Goal: Task Accomplishment & Management: Manage account settings

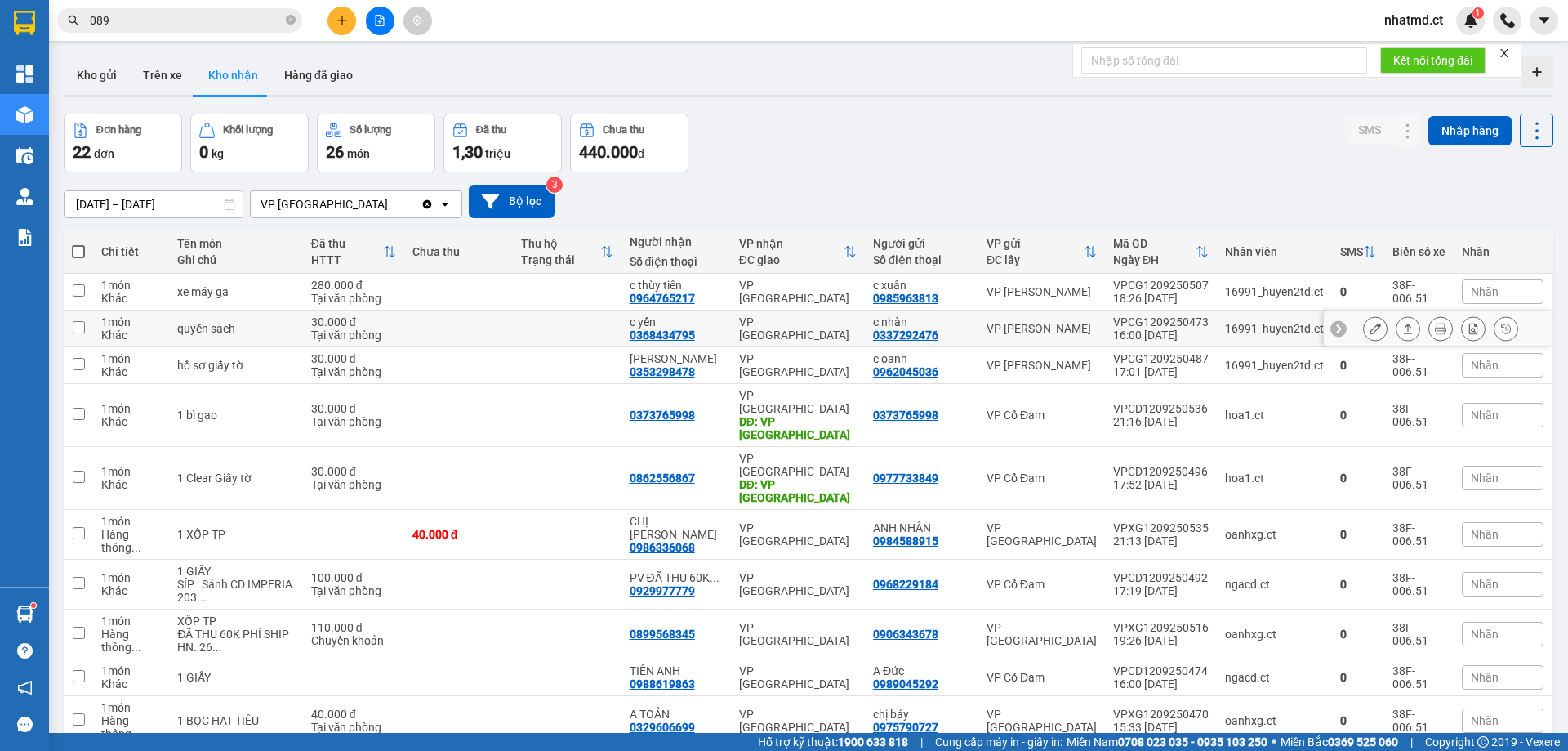
scroll to position [482, 0]
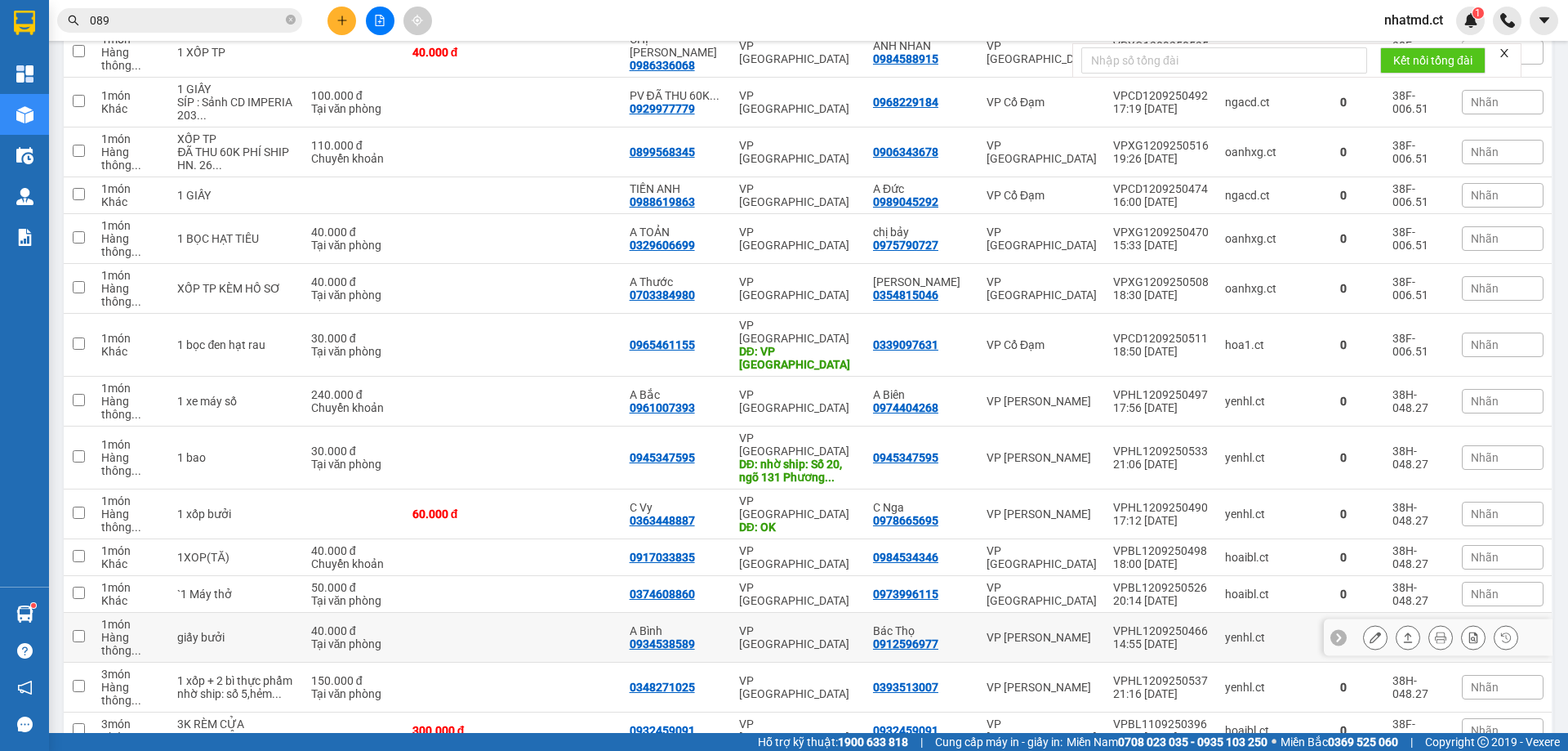
click at [715, 624] on div "A Bình" at bounding box center [676, 631] width 93 height 13
checkbox input "true"
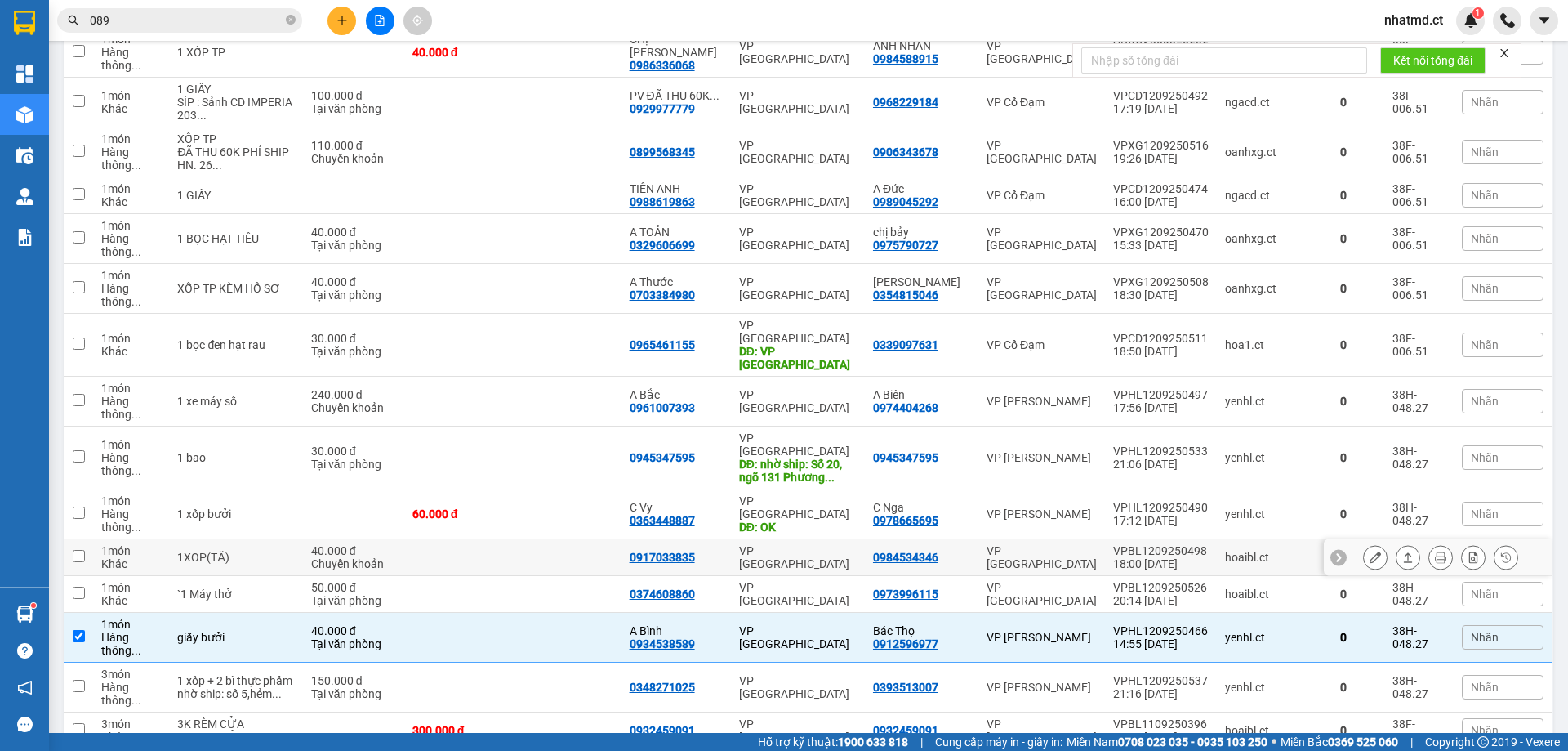
click at [769, 544] on div "VP [GEOGRAPHIC_DATA]" at bounding box center [798, 556] width 118 height 26
checkbox input "true"
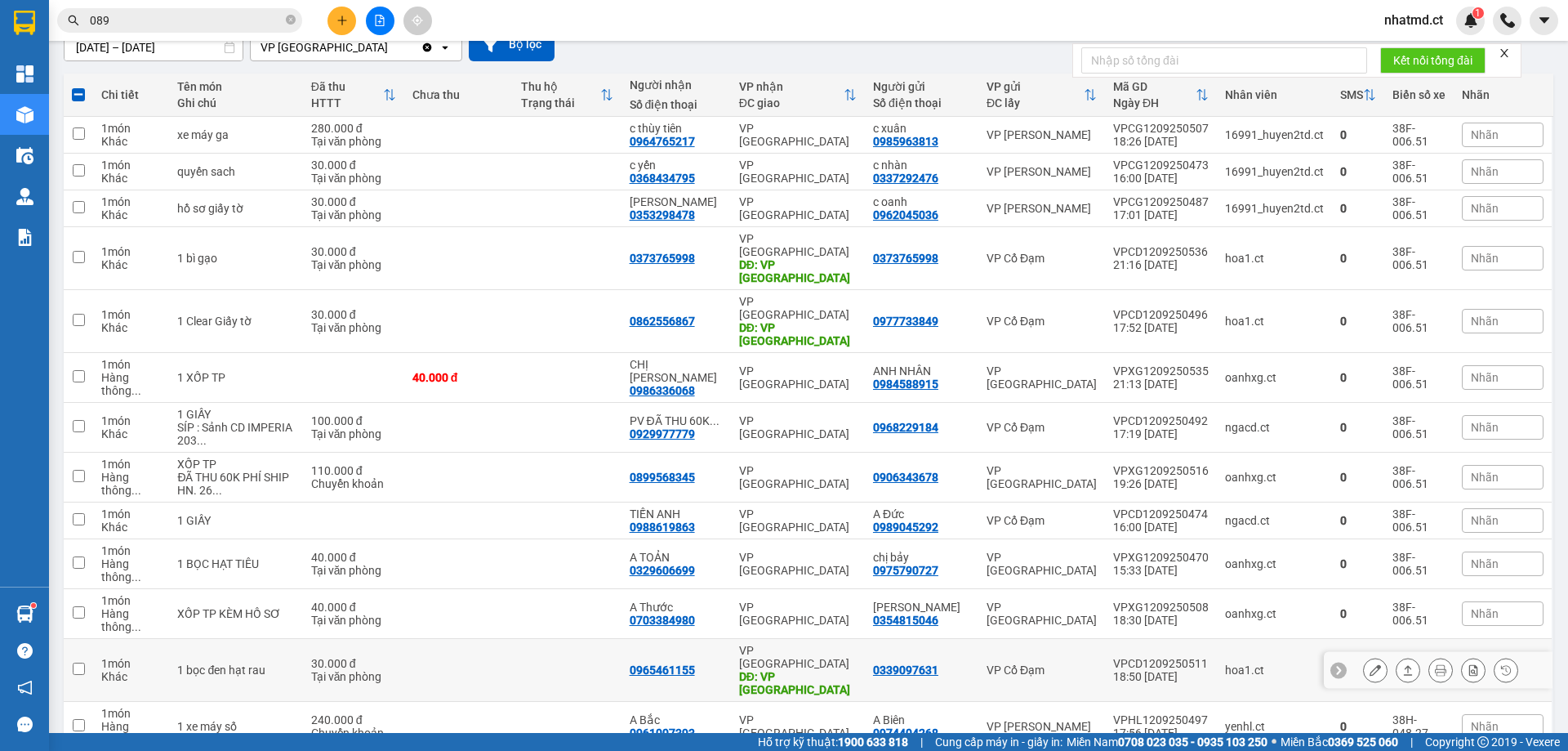
scroll to position [156, 0]
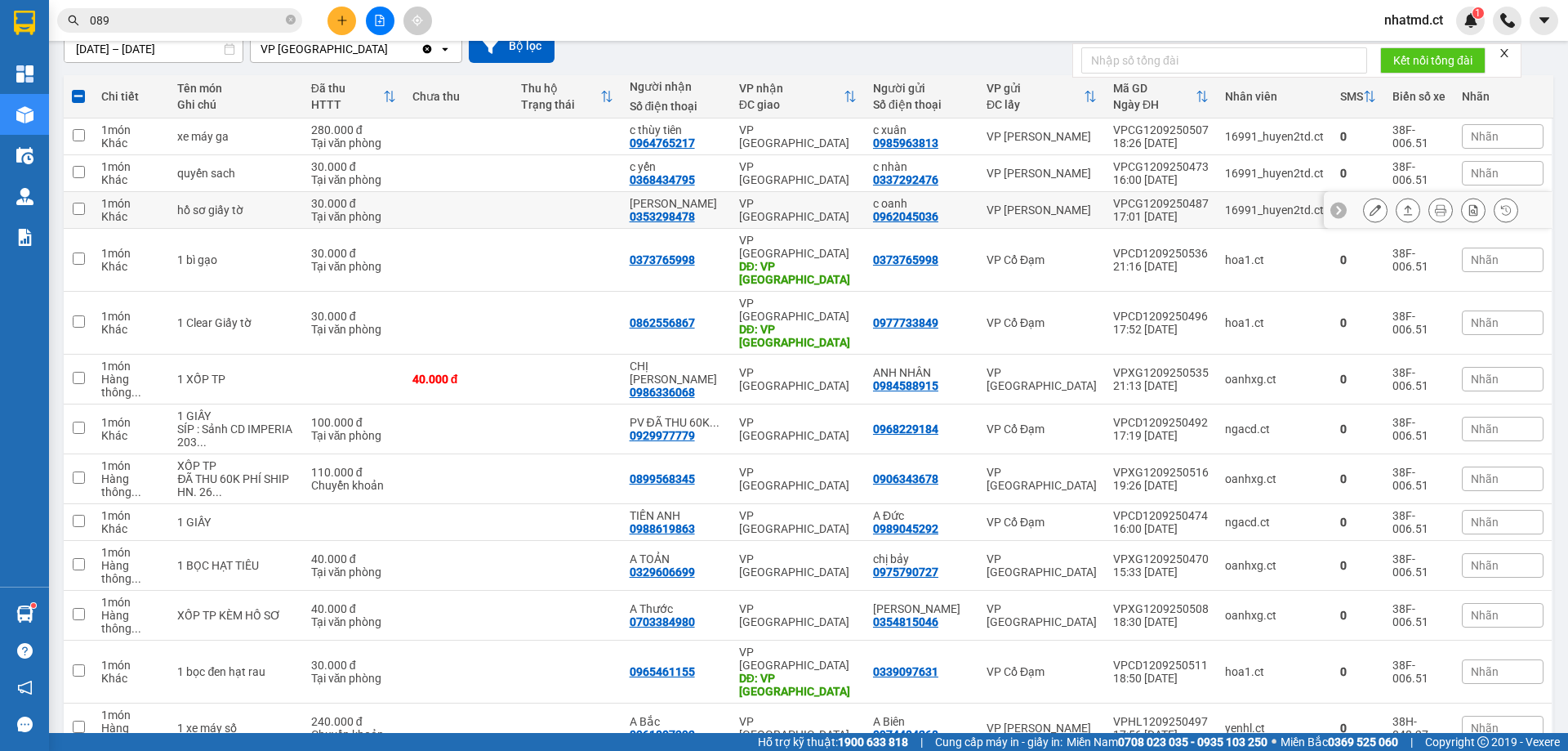
click at [717, 224] on td "[PERSON_NAME] 0353298478" at bounding box center [676, 210] width 109 height 37
checkbox input "true"
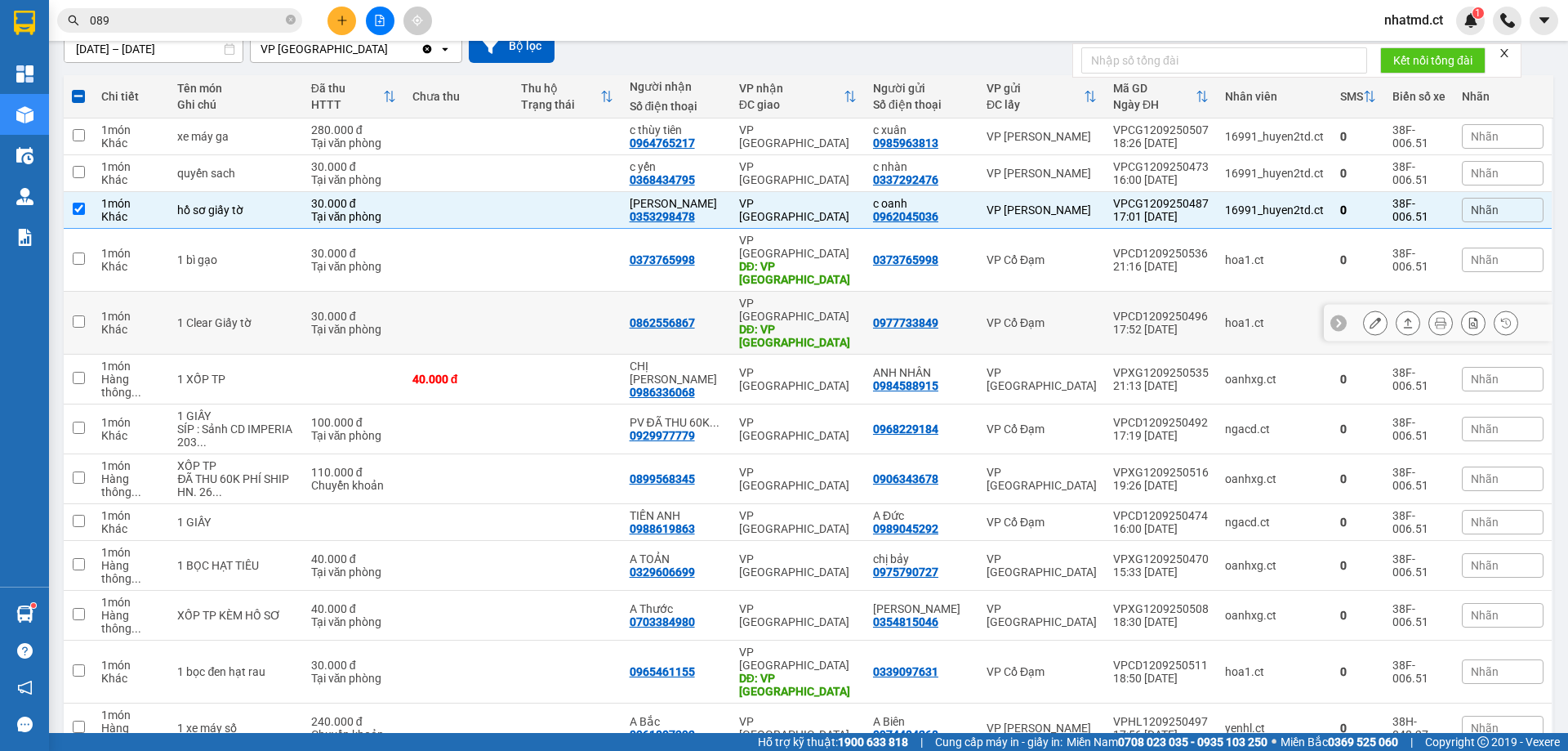
scroll to position [482, 0]
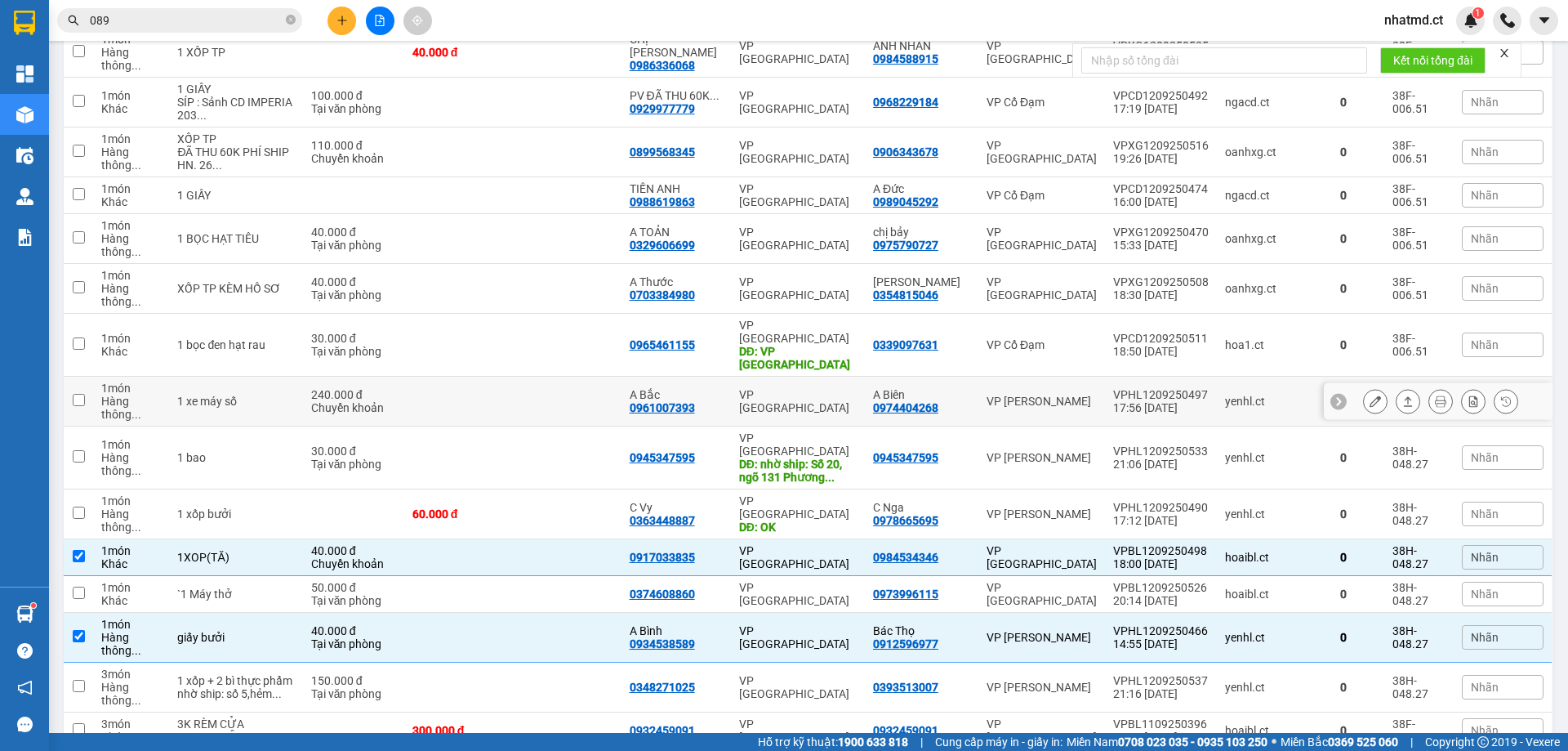
click at [803, 388] on div "VP [GEOGRAPHIC_DATA]" at bounding box center [798, 401] width 118 height 26
checkbox input "true"
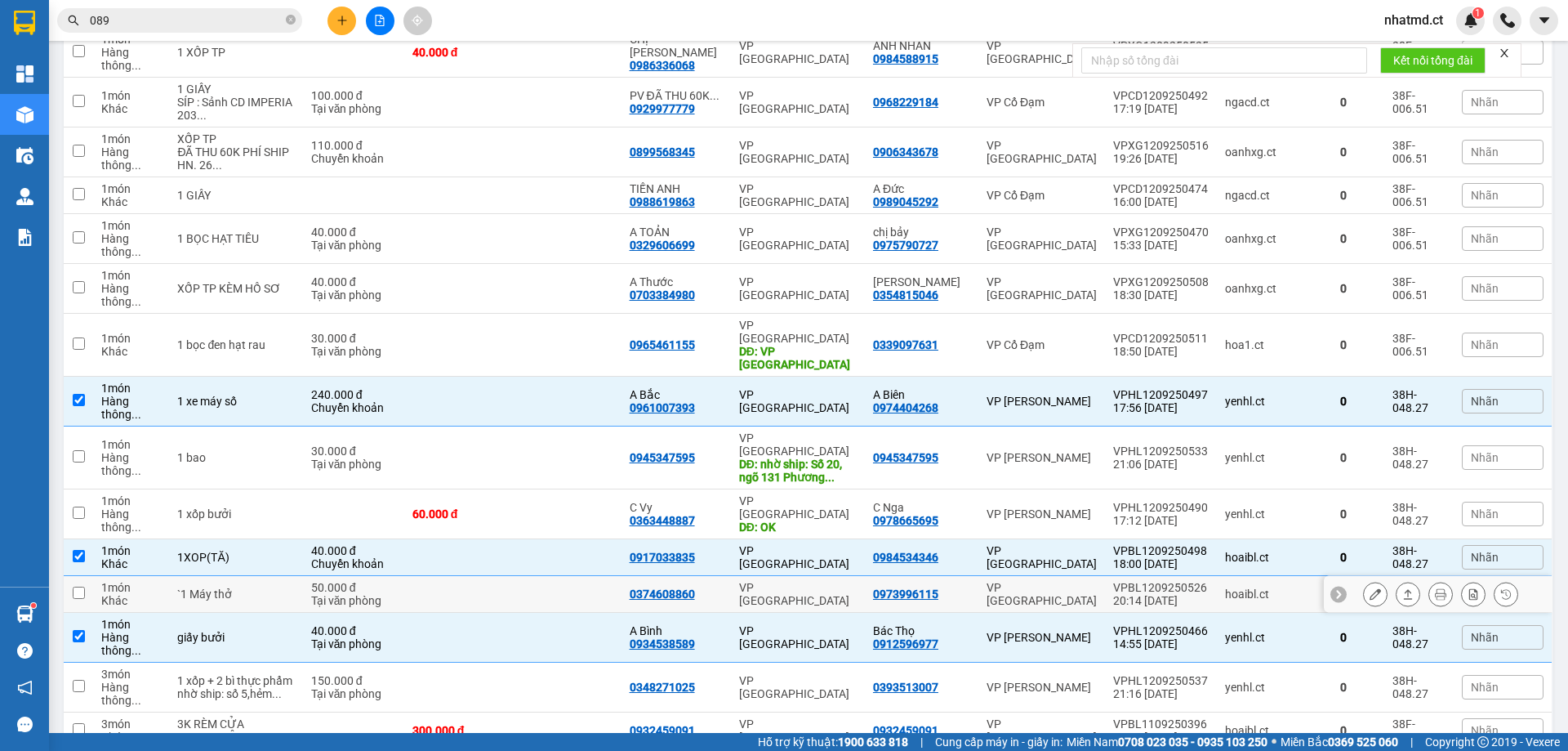
click at [1005, 576] on td "VP [GEOGRAPHIC_DATA]" at bounding box center [1042, 594] width 127 height 37
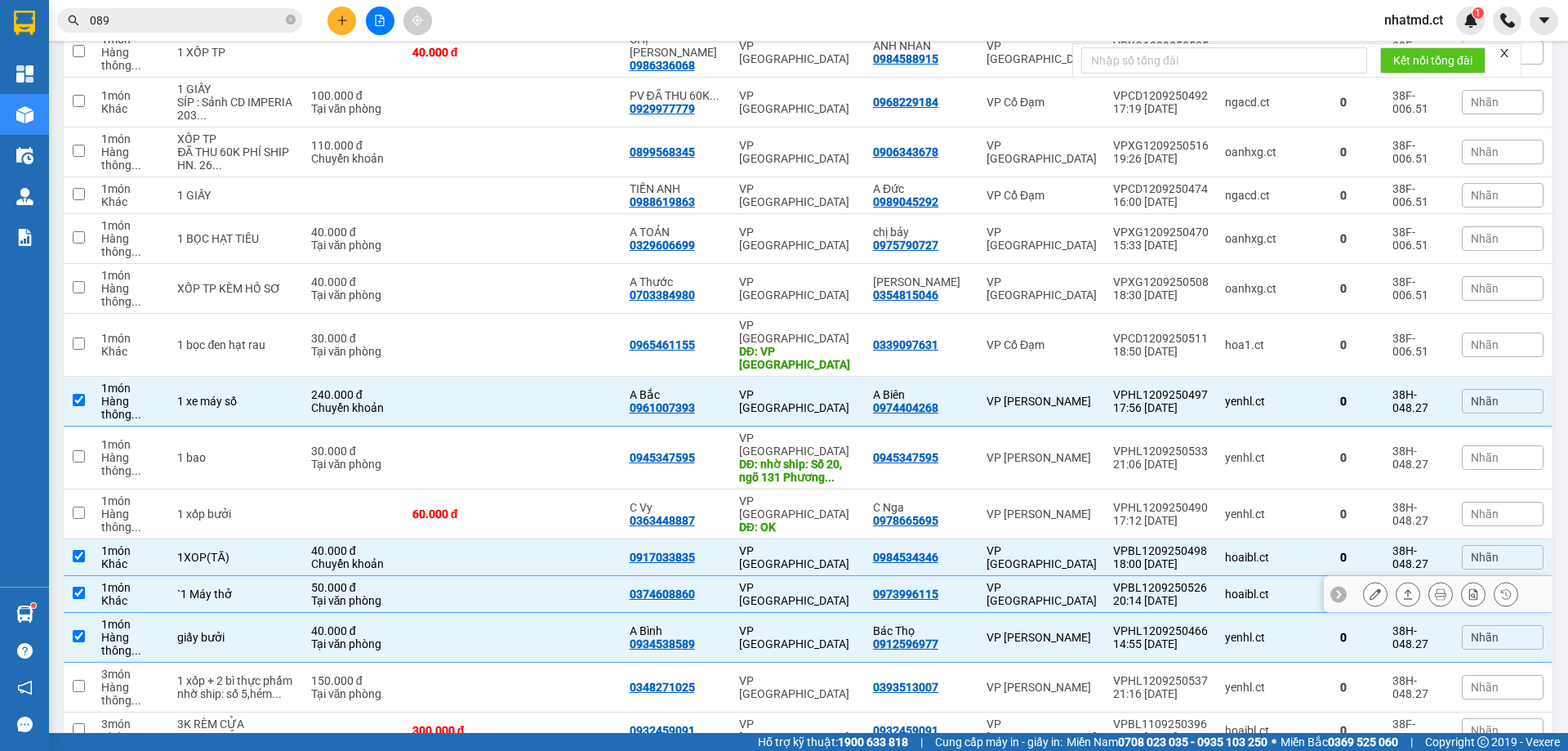
checkbox input "true"
drag, startPoint x: 1032, startPoint y: 385, endPoint x: 1024, endPoint y: 437, distance: 52.6
click at [1032, 539] on td "VP [GEOGRAPHIC_DATA]" at bounding box center [1042, 557] width 127 height 37
checkbox input "false"
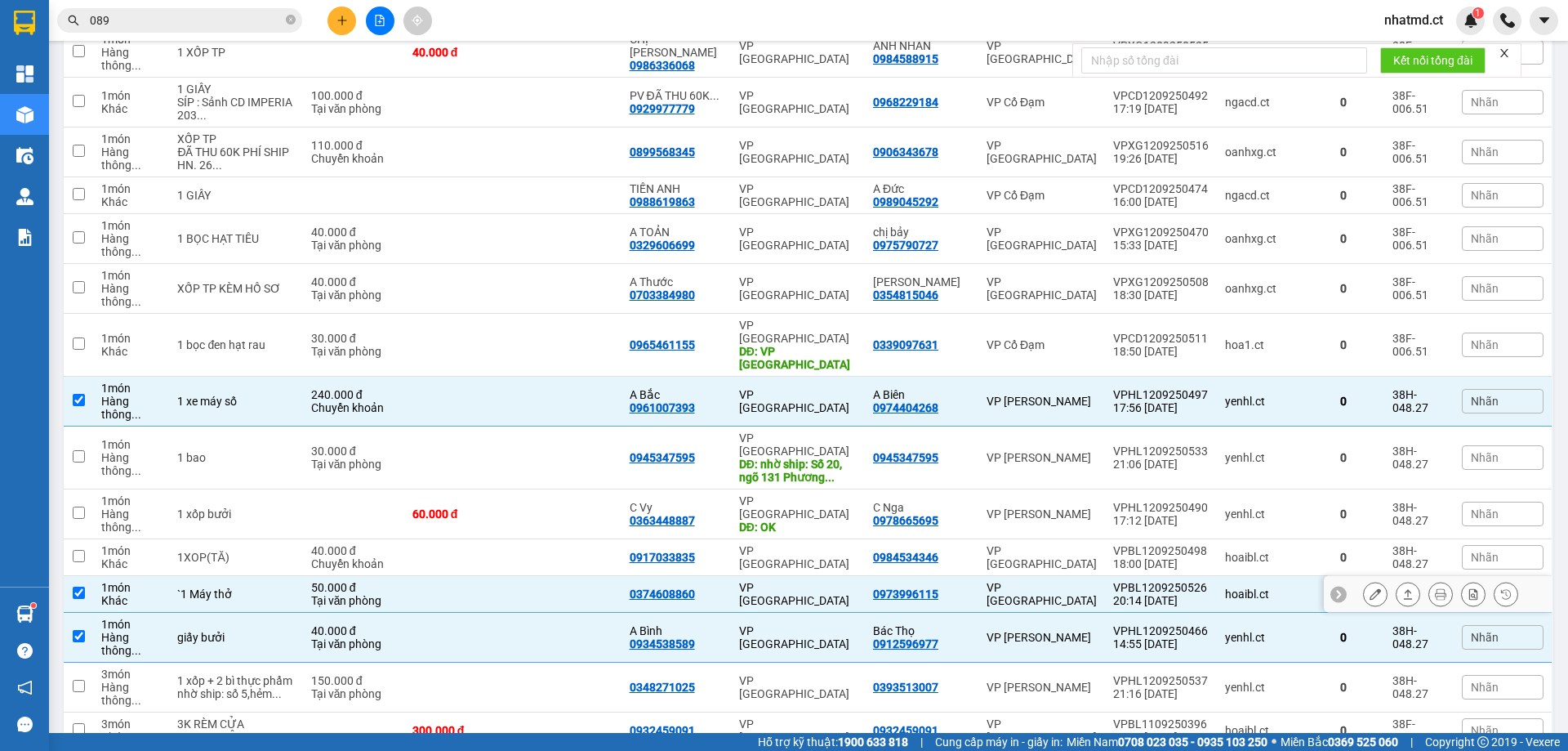
click at [1023, 581] on div "VP [GEOGRAPHIC_DATA]" at bounding box center [1042, 594] width 110 height 26
checkbox input "false"
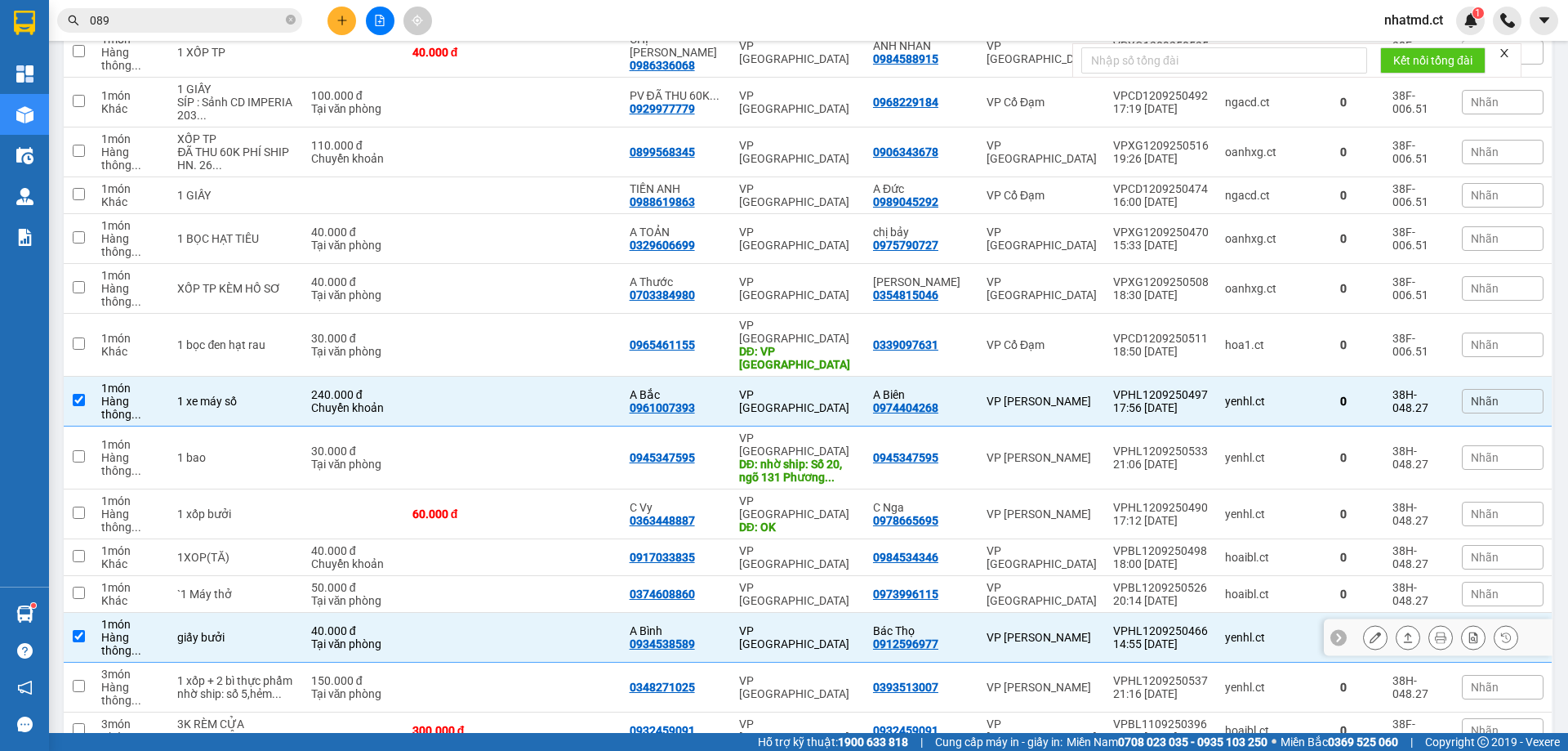
click at [1022, 613] on td "VP [PERSON_NAME]" at bounding box center [1042, 637] width 127 height 50
checkbox input "false"
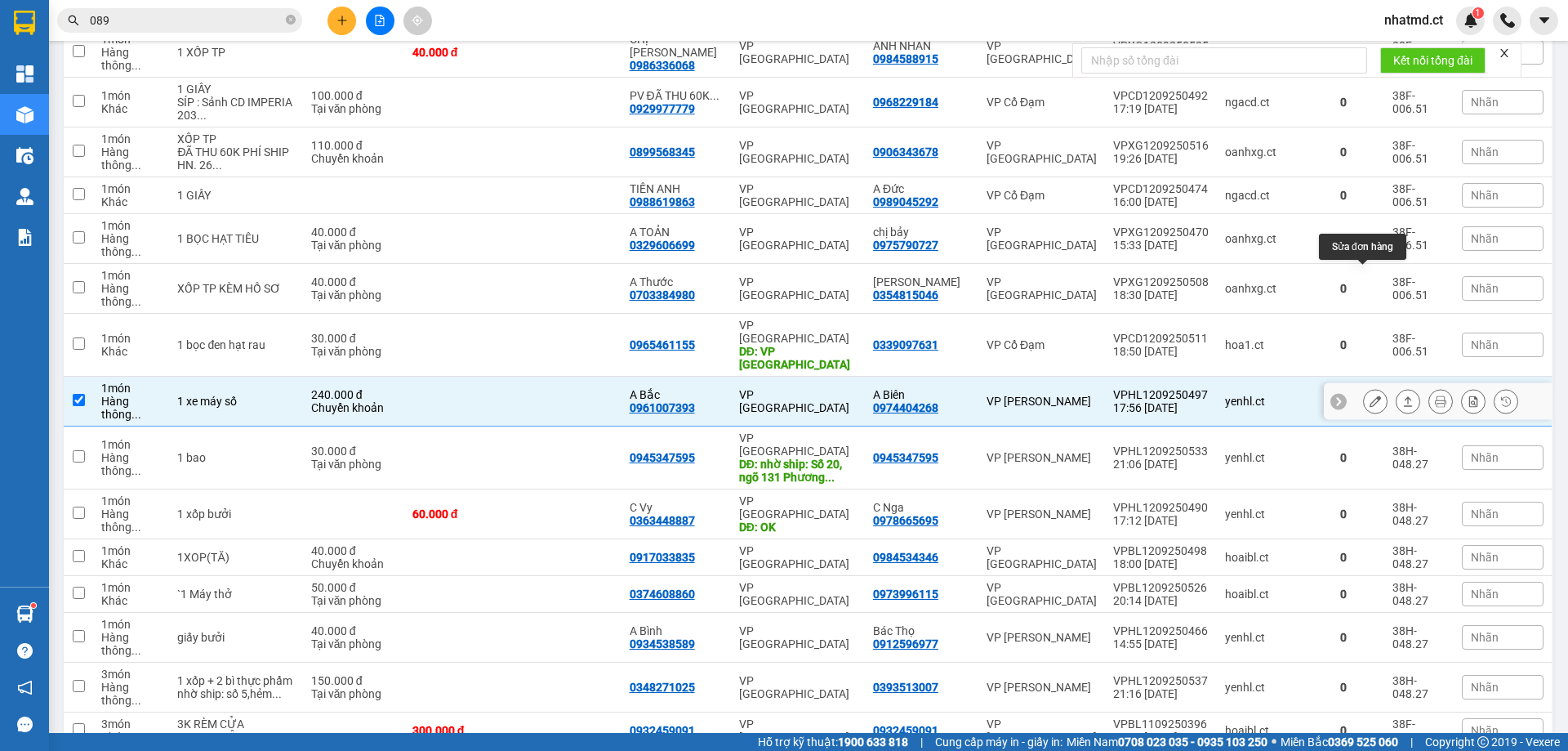
click at [1370, 395] on icon at bounding box center [1375, 401] width 12 height 12
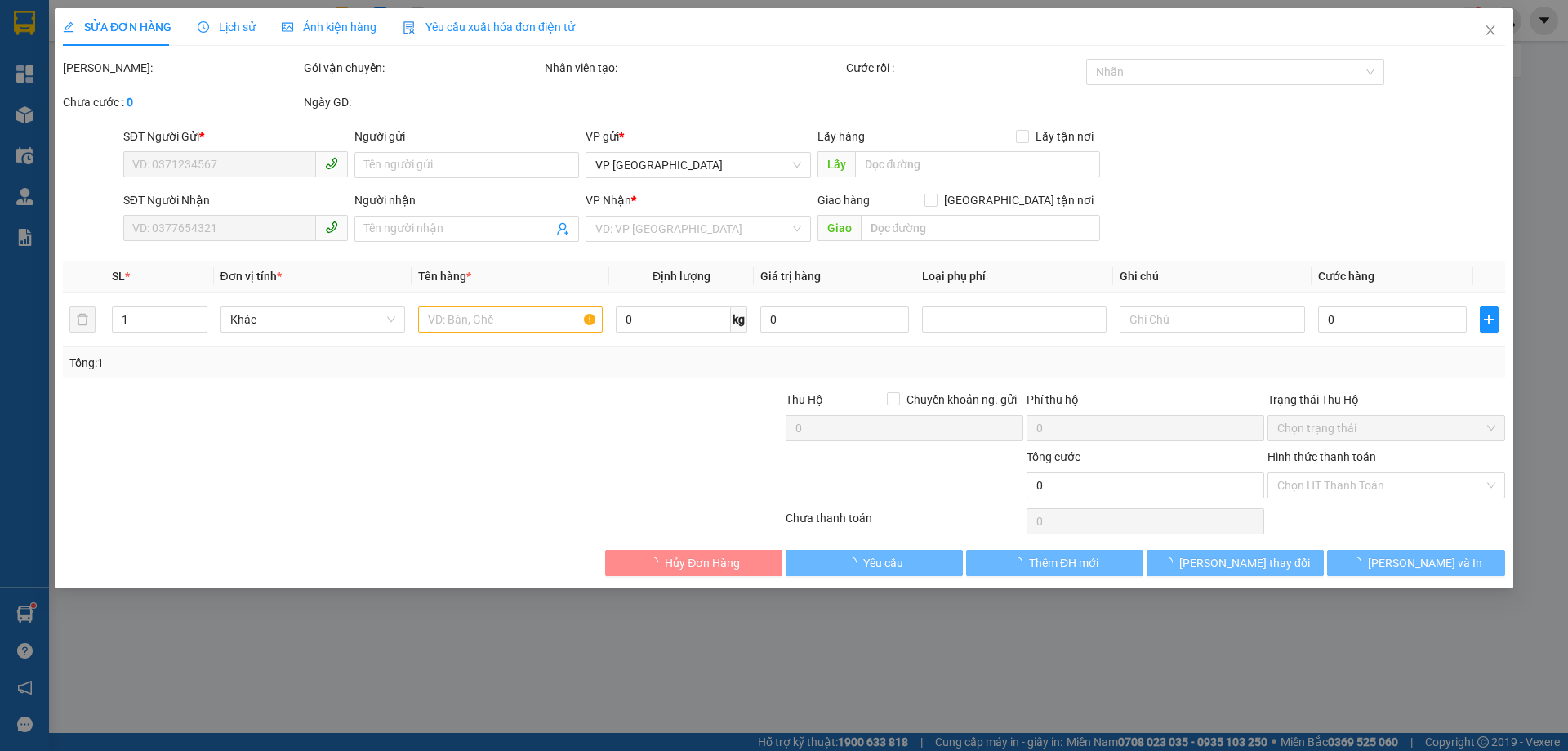
type input "0974404268"
type input "A Biên"
type input "0961007393"
type input "A Bắc"
type input "240.000"
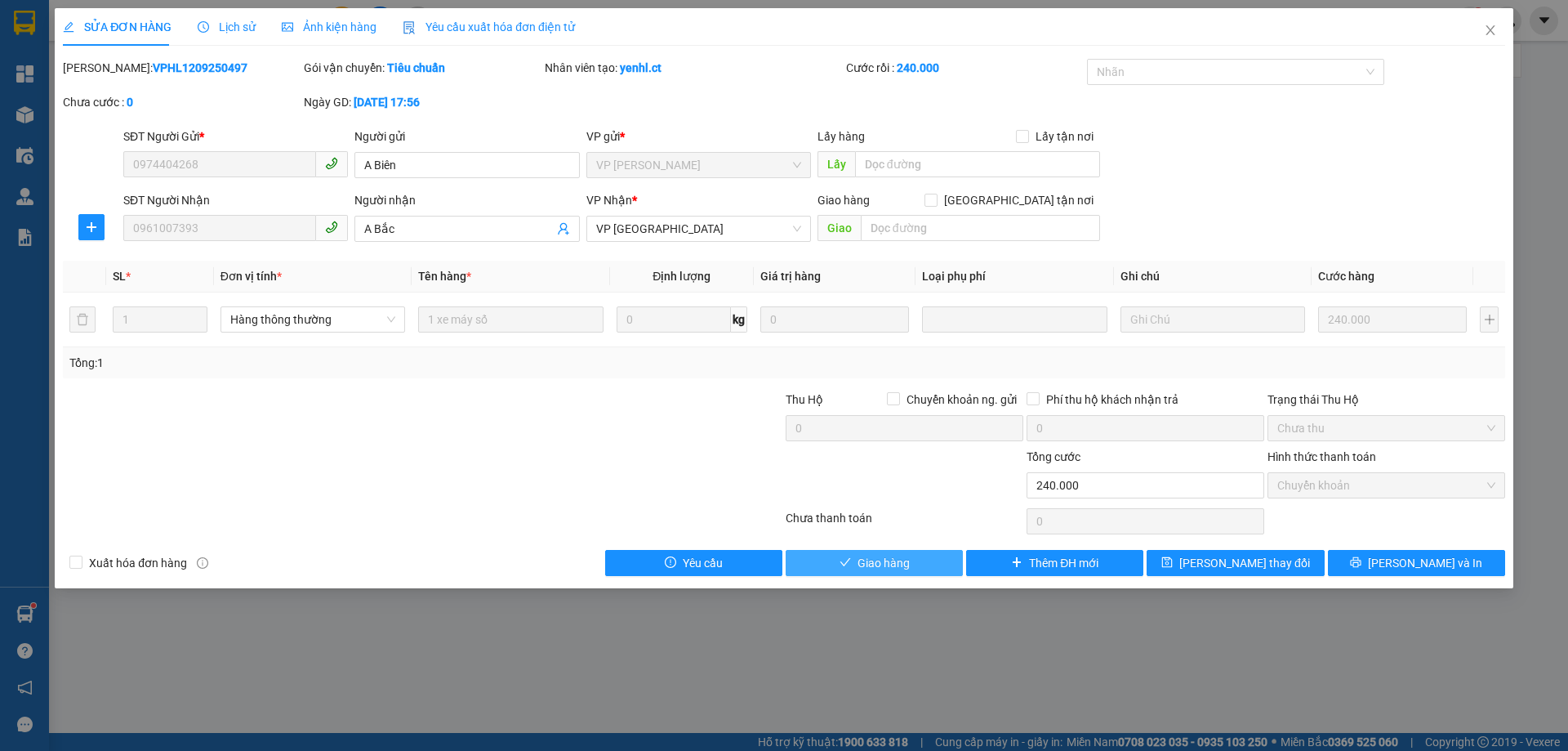
click at [917, 565] on button "Giao hàng" at bounding box center [875, 563] width 177 height 26
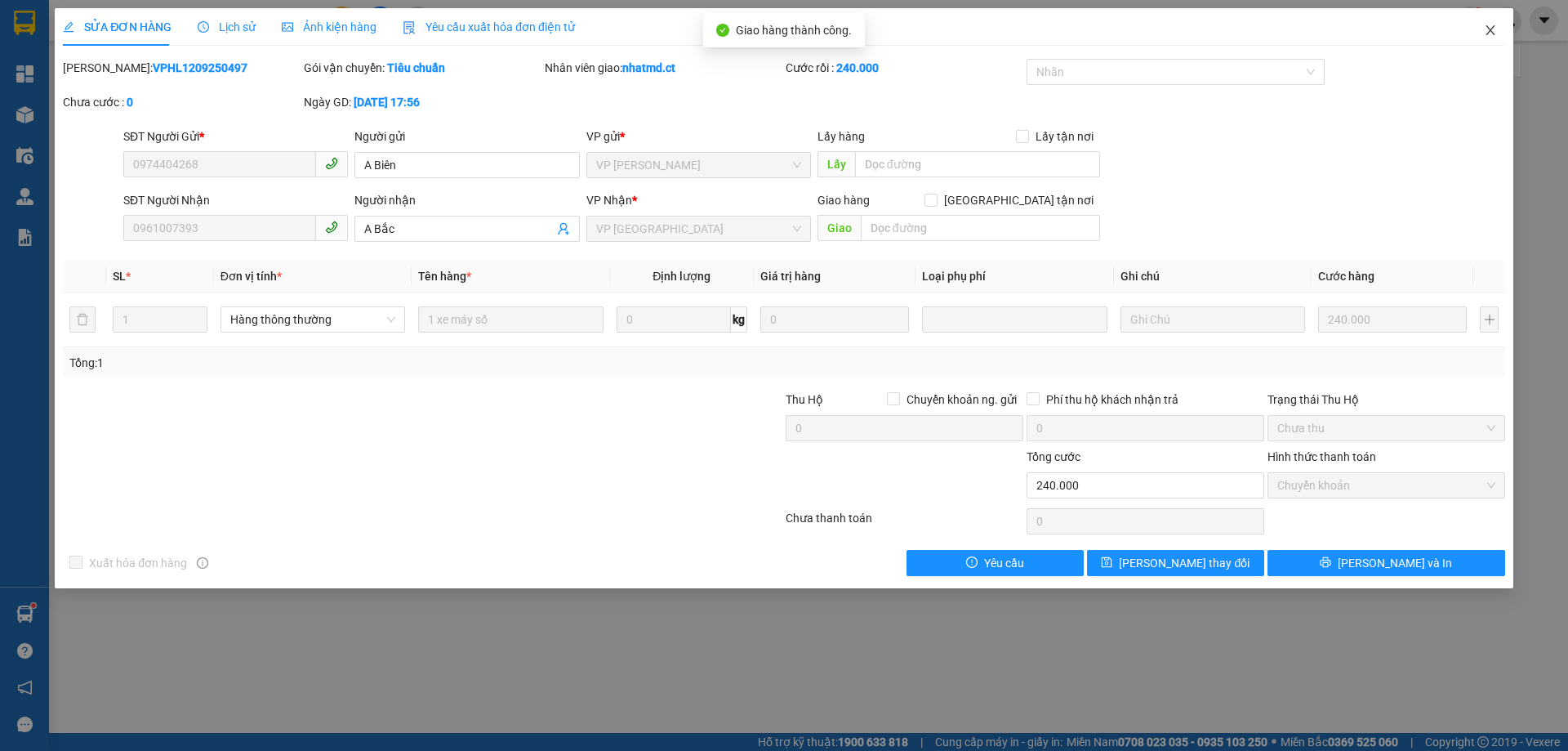
click at [1490, 30] on icon "close" at bounding box center [1490, 30] width 9 height 10
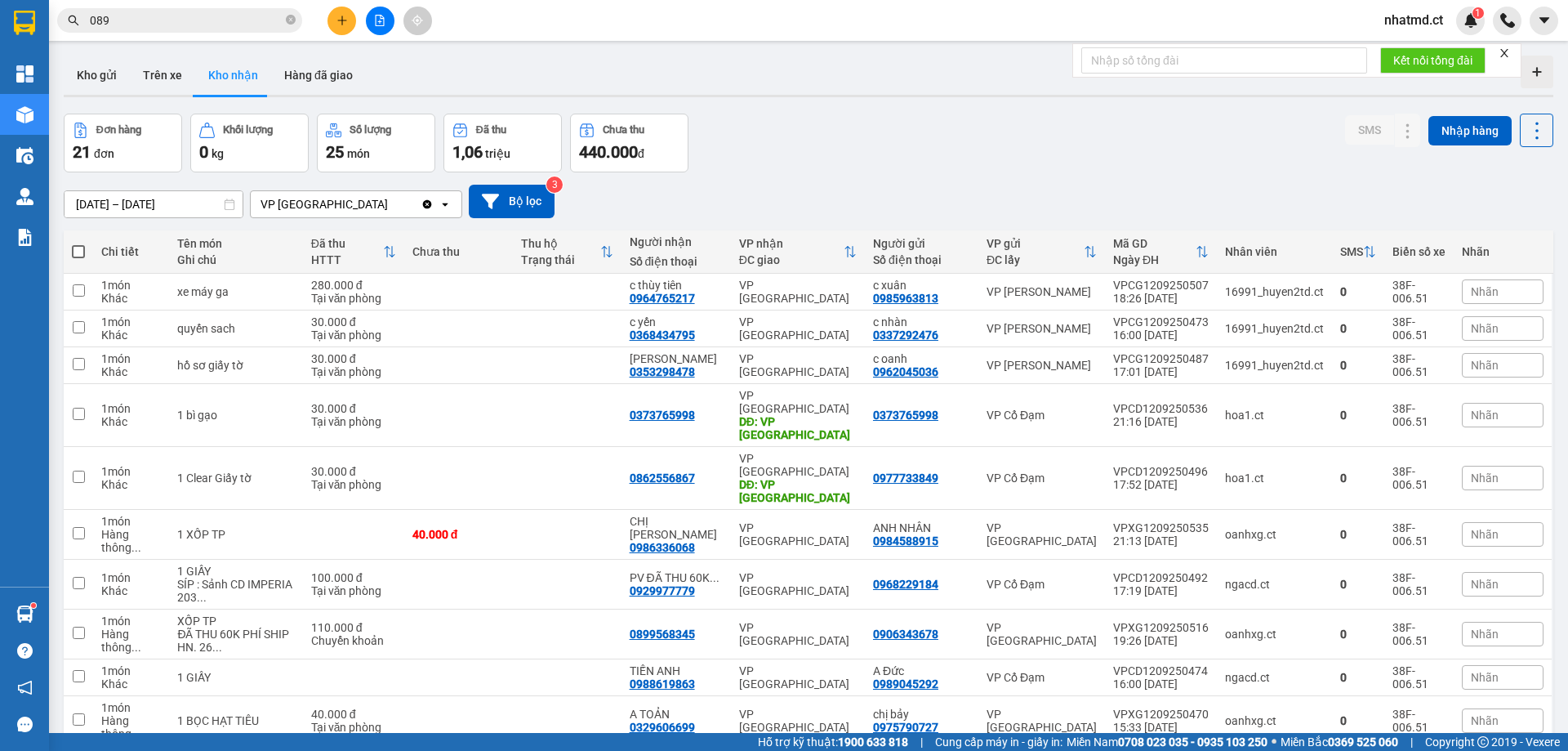
click at [258, 17] on input "089" at bounding box center [185, 21] width 193 height 18
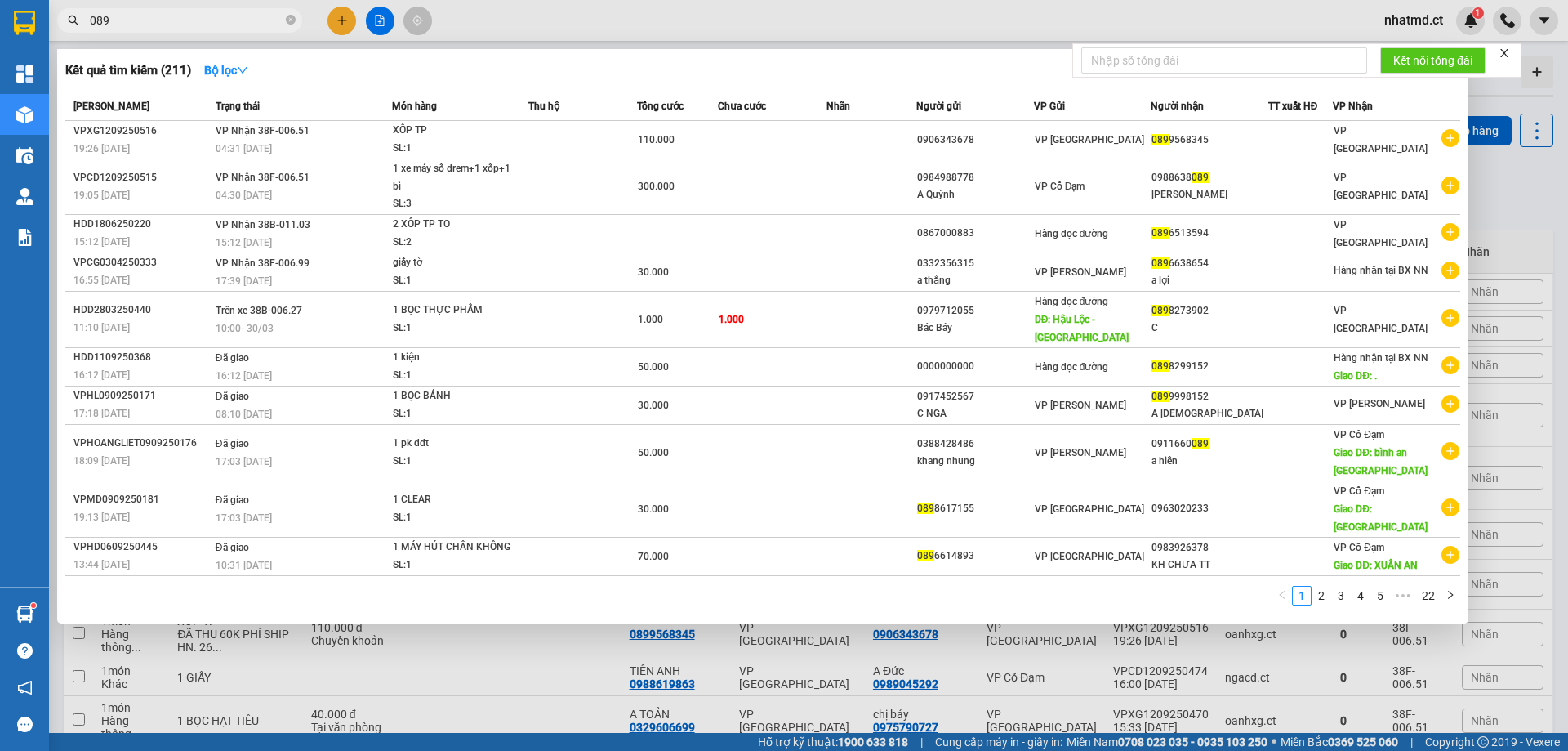
drag, startPoint x: 613, startPoint y: 32, endPoint x: 674, endPoint y: 39, distance: 61.4
click at [633, 34] on div at bounding box center [784, 376] width 1568 height 751
click at [240, 21] on input "089" at bounding box center [185, 21] width 193 height 18
click at [291, 24] on icon "close-circle" at bounding box center [290, 19] width 10 height 10
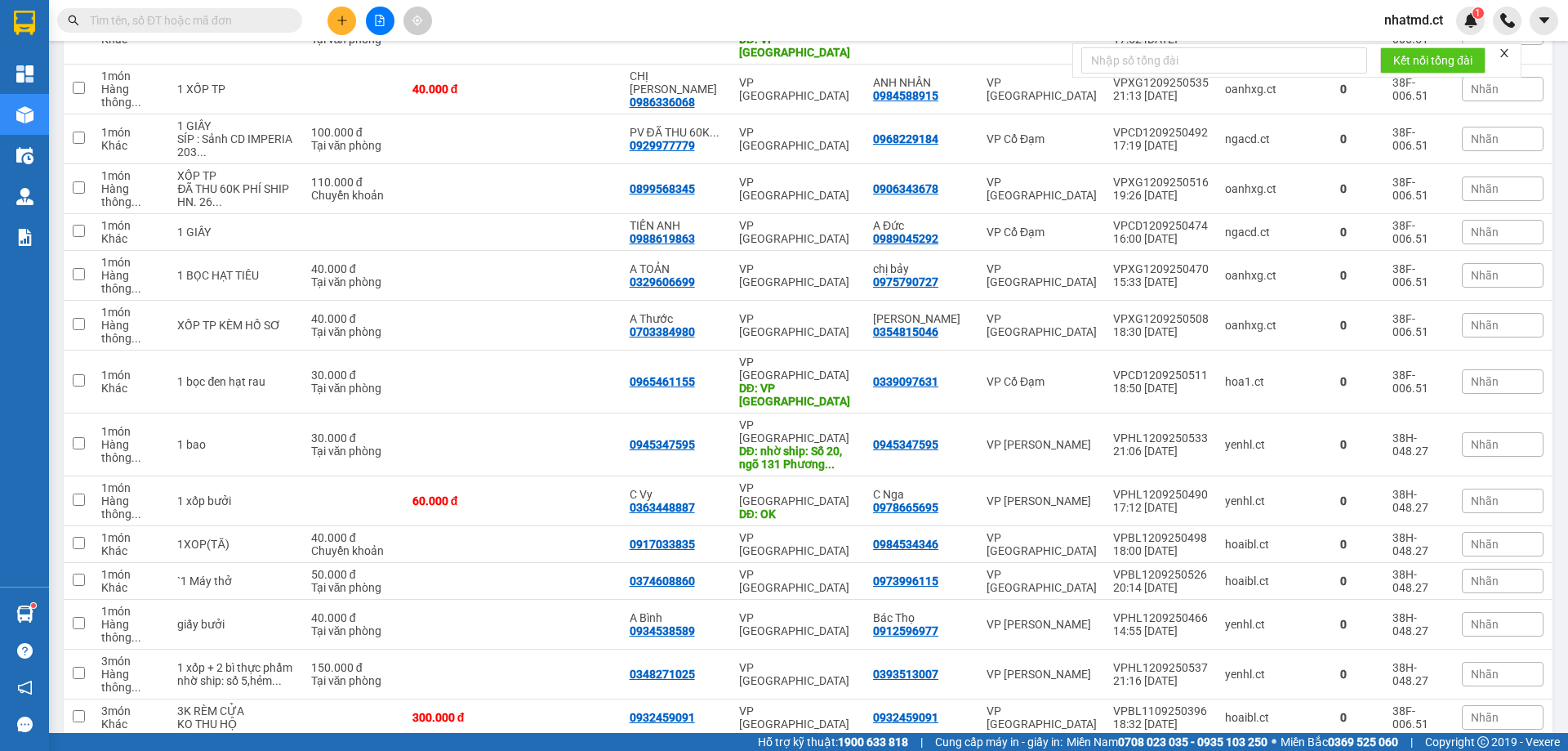
scroll to position [35, 0]
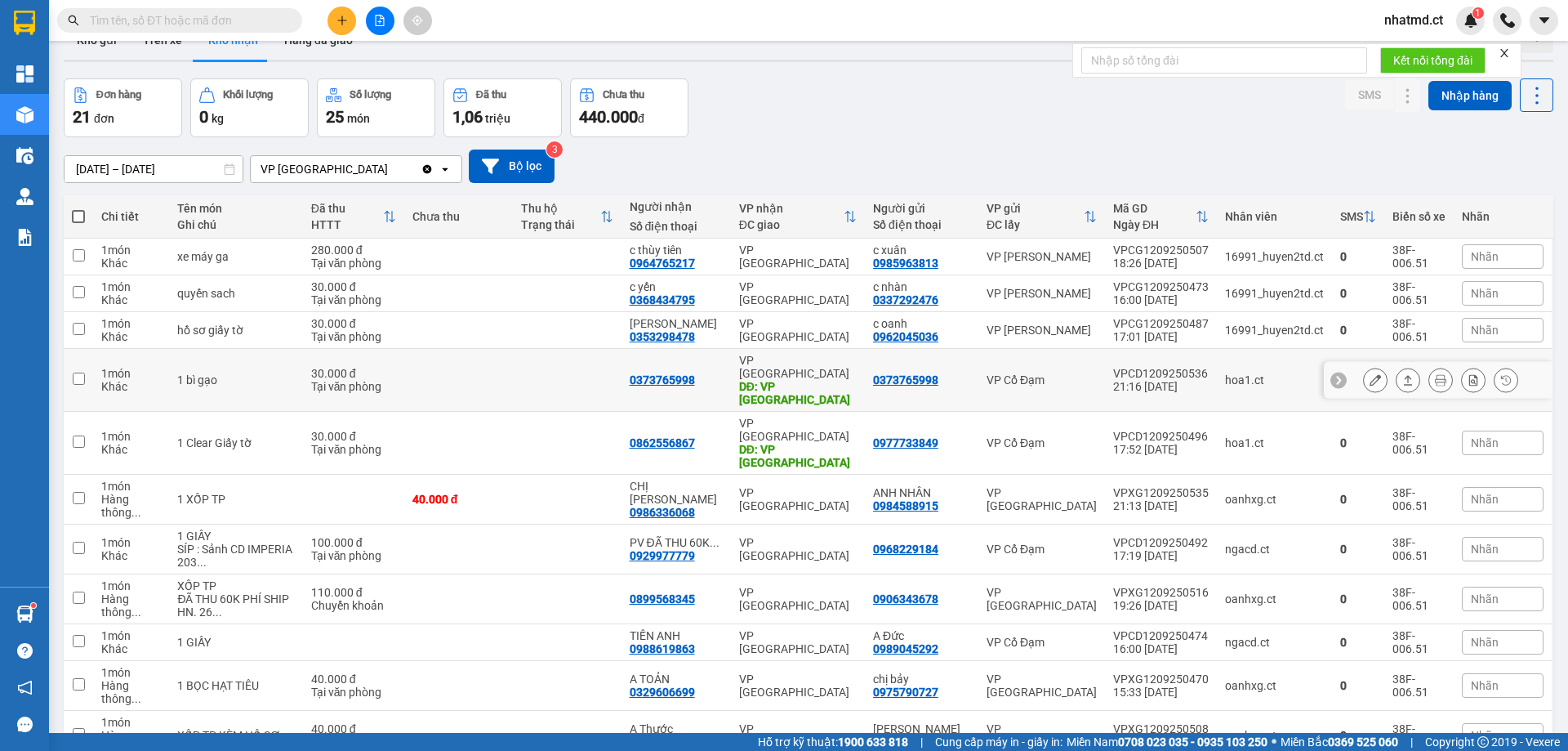
click at [562, 369] on td at bounding box center [567, 381] width 109 height 63
checkbox input "true"
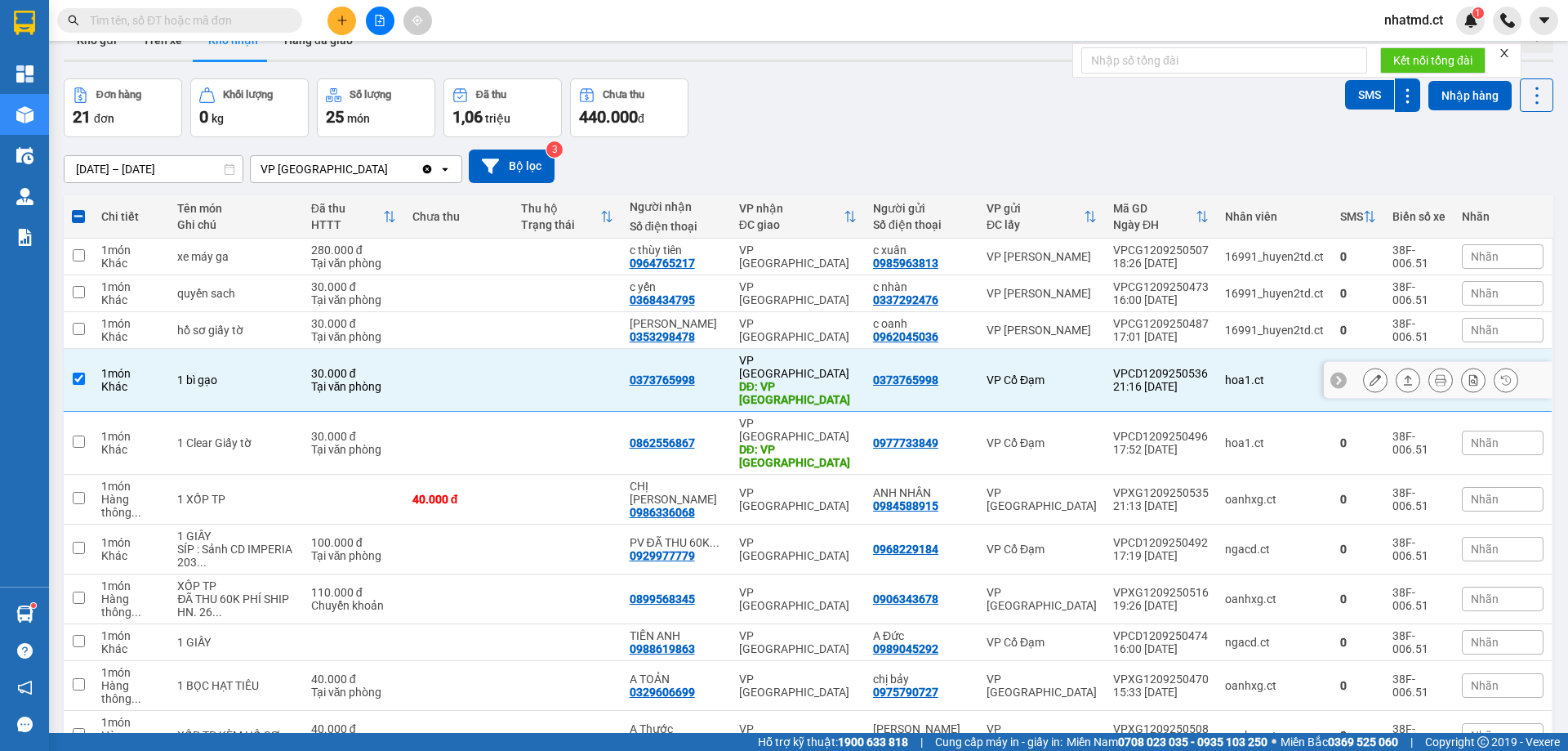
click at [1364, 366] on button at bounding box center [1375, 380] width 23 height 29
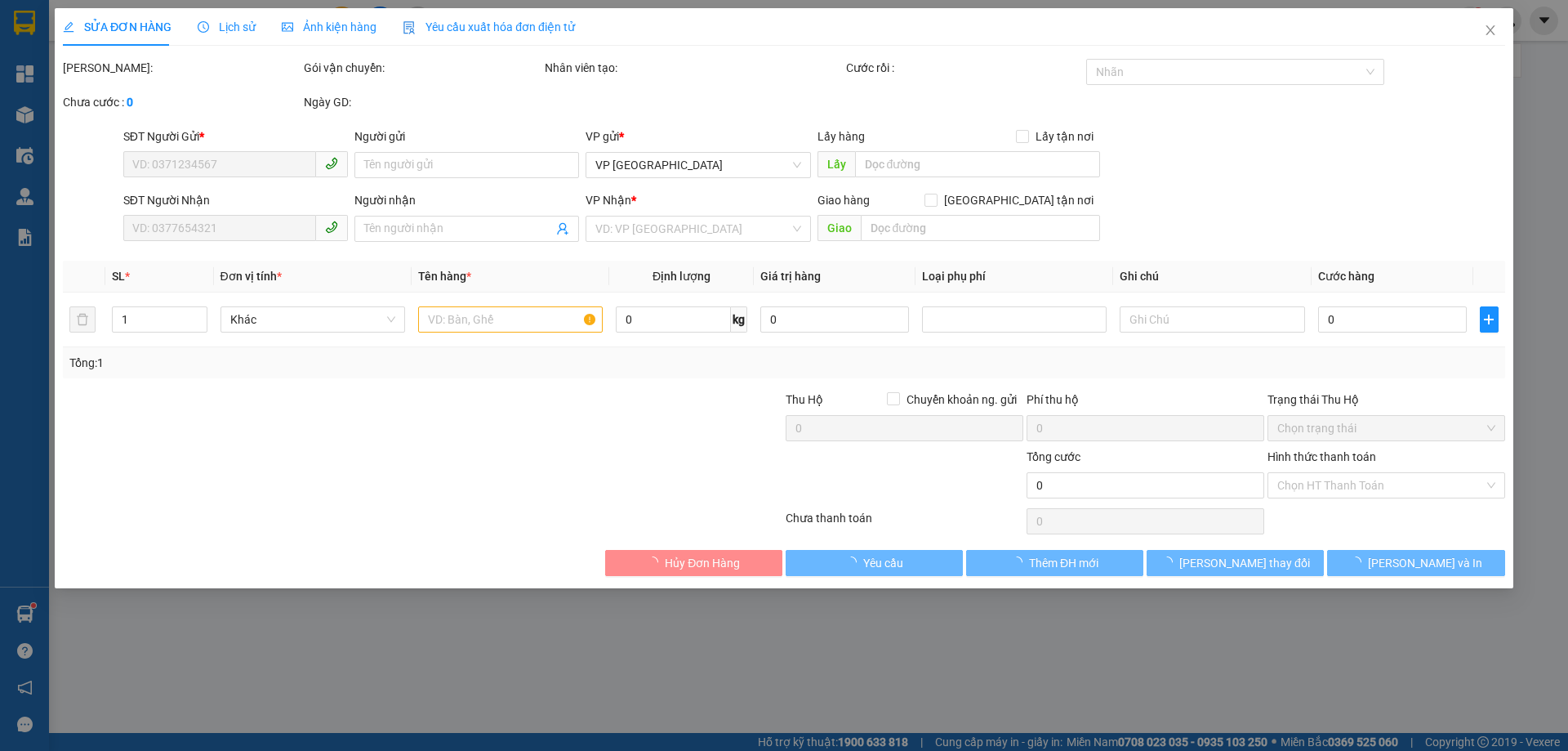
type input "0373765998"
type input "VP [GEOGRAPHIC_DATA]"
type input "30.000"
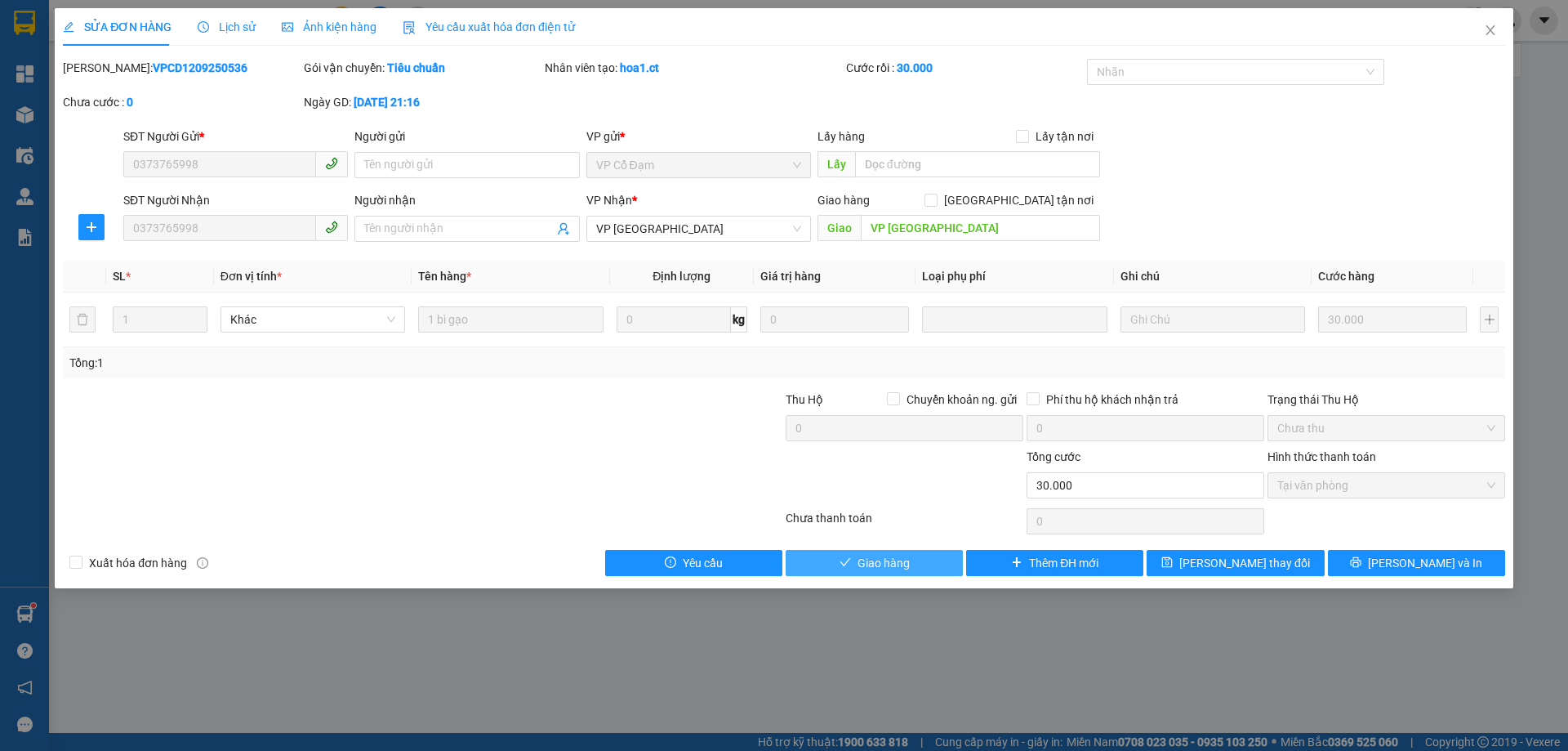
click at [891, 566] on span "Giao hàng" at bounding box center [884, 563] width 52 height 18
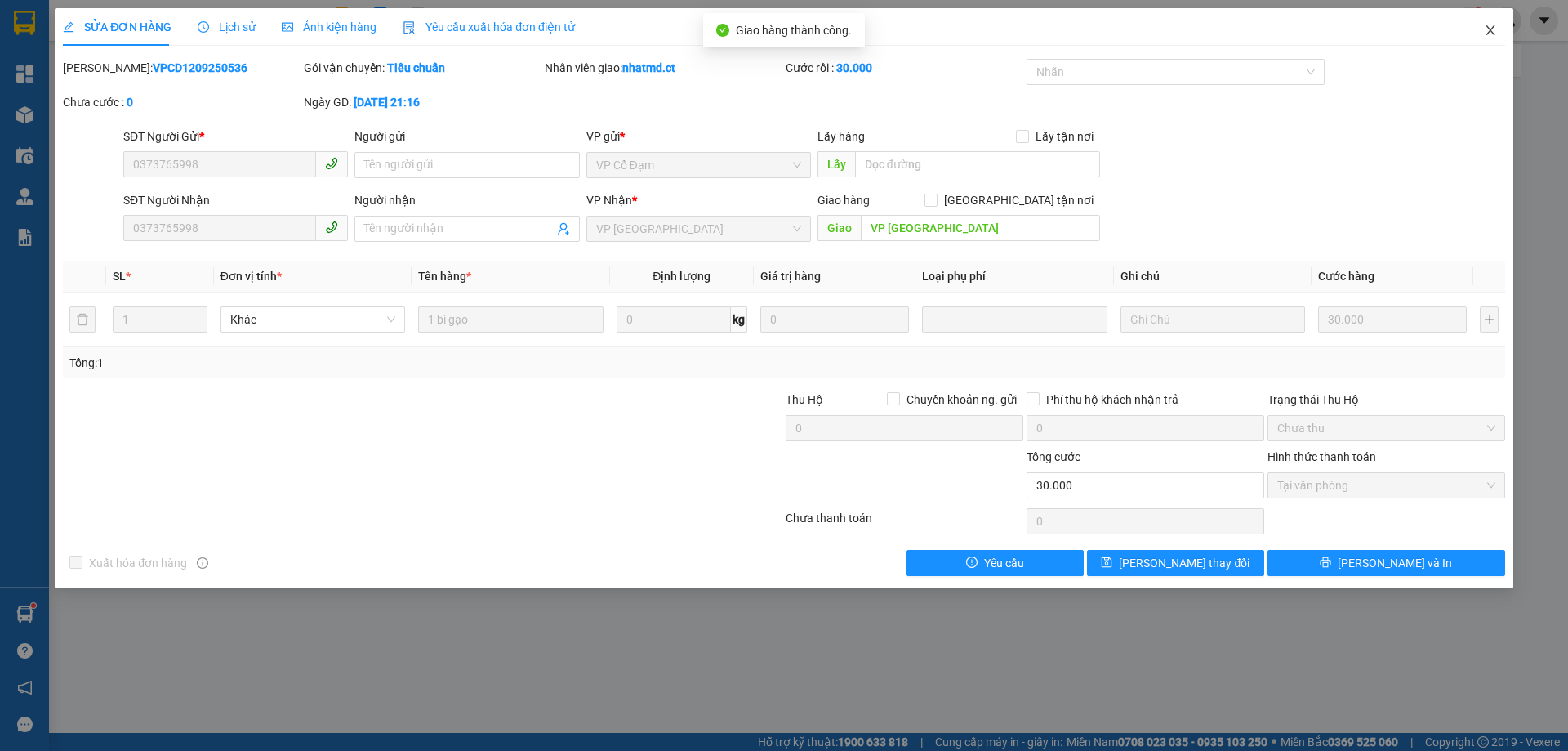
click at [1495, 35] on icon "close" at bounding box center [1490, 30] width 13 height 13
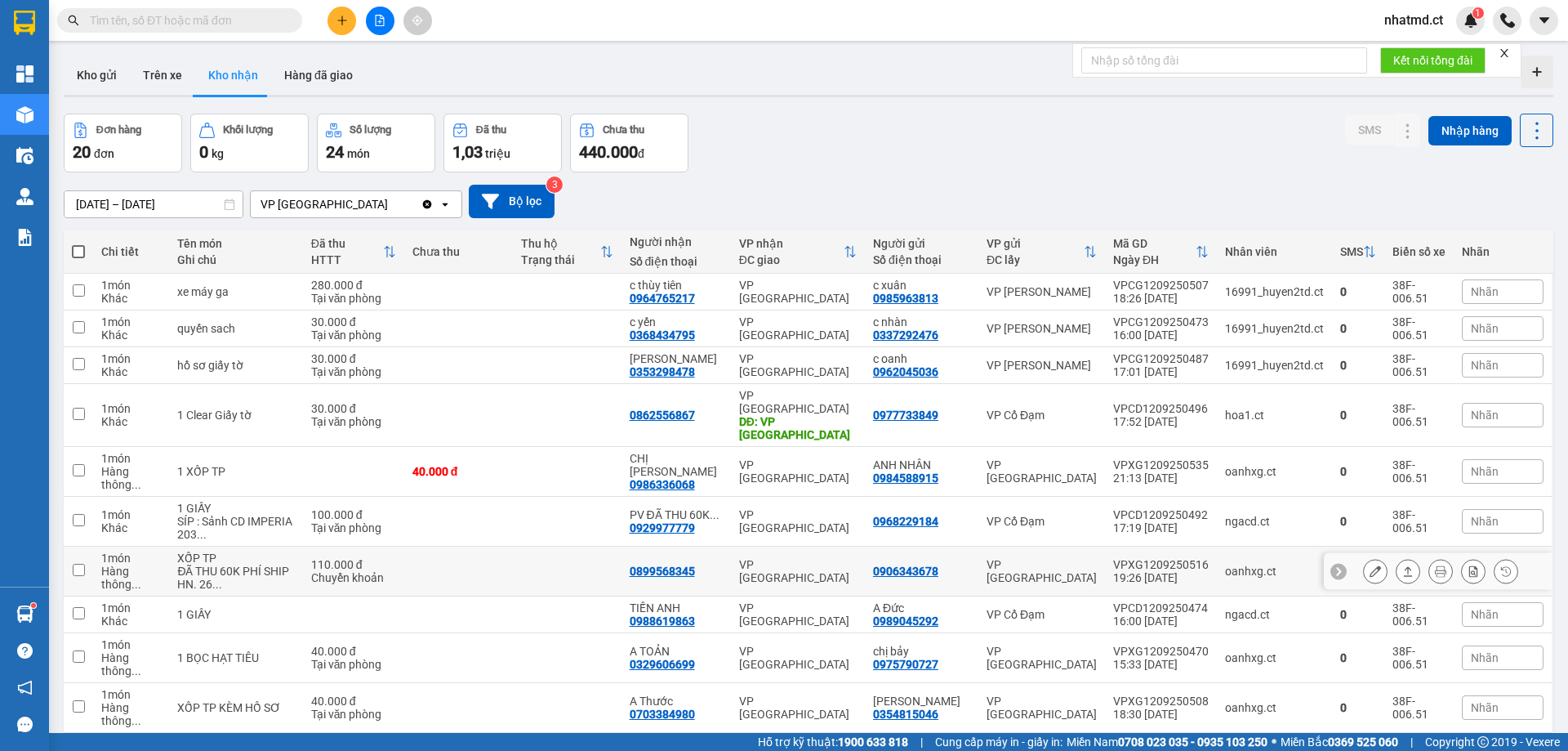
scroll to position [164, 0]
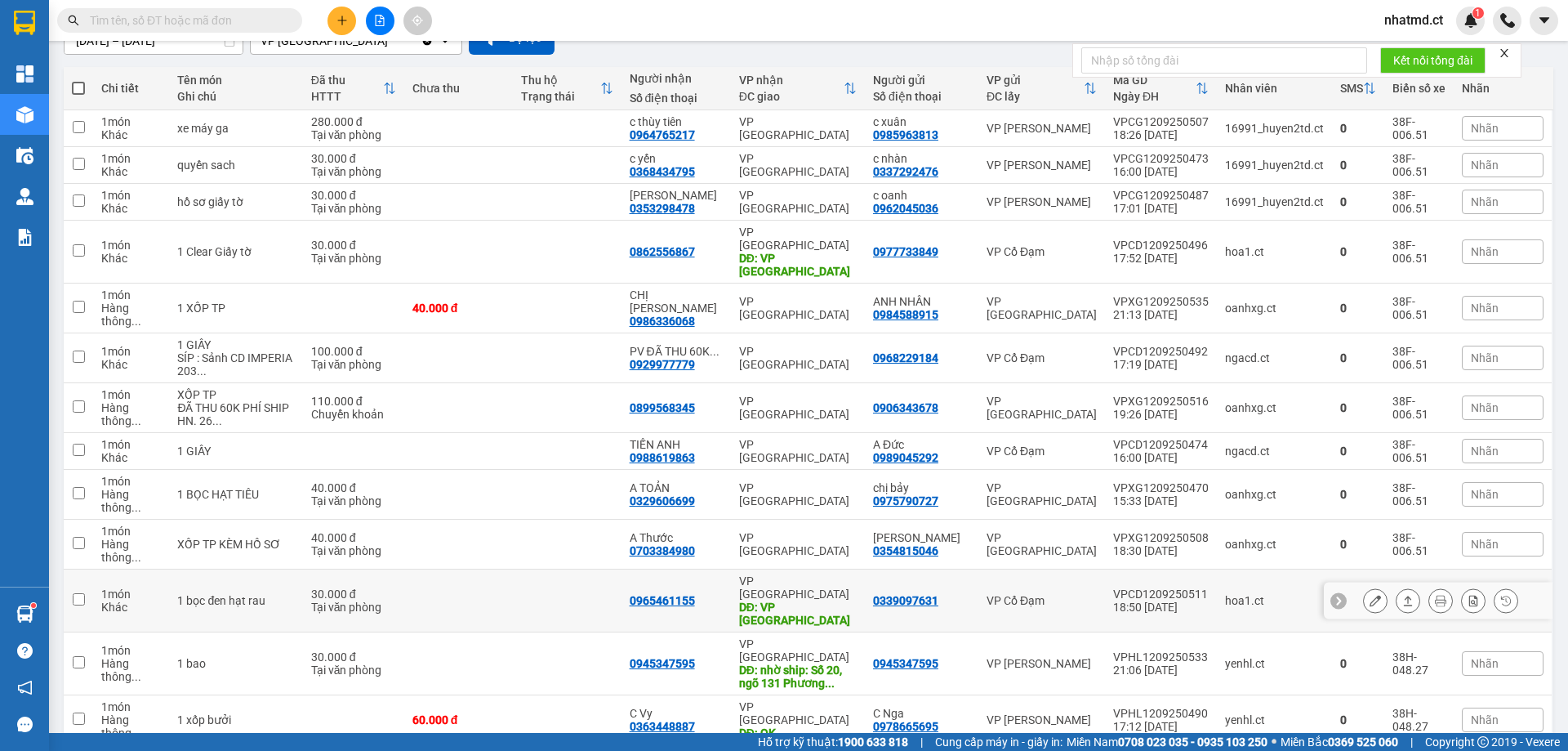
click at [1115, 569] on td "VPCD1209250511 18:50 [DATE]" at bounding box center [1162, 601] width 112 height 63
checkbox input "true"
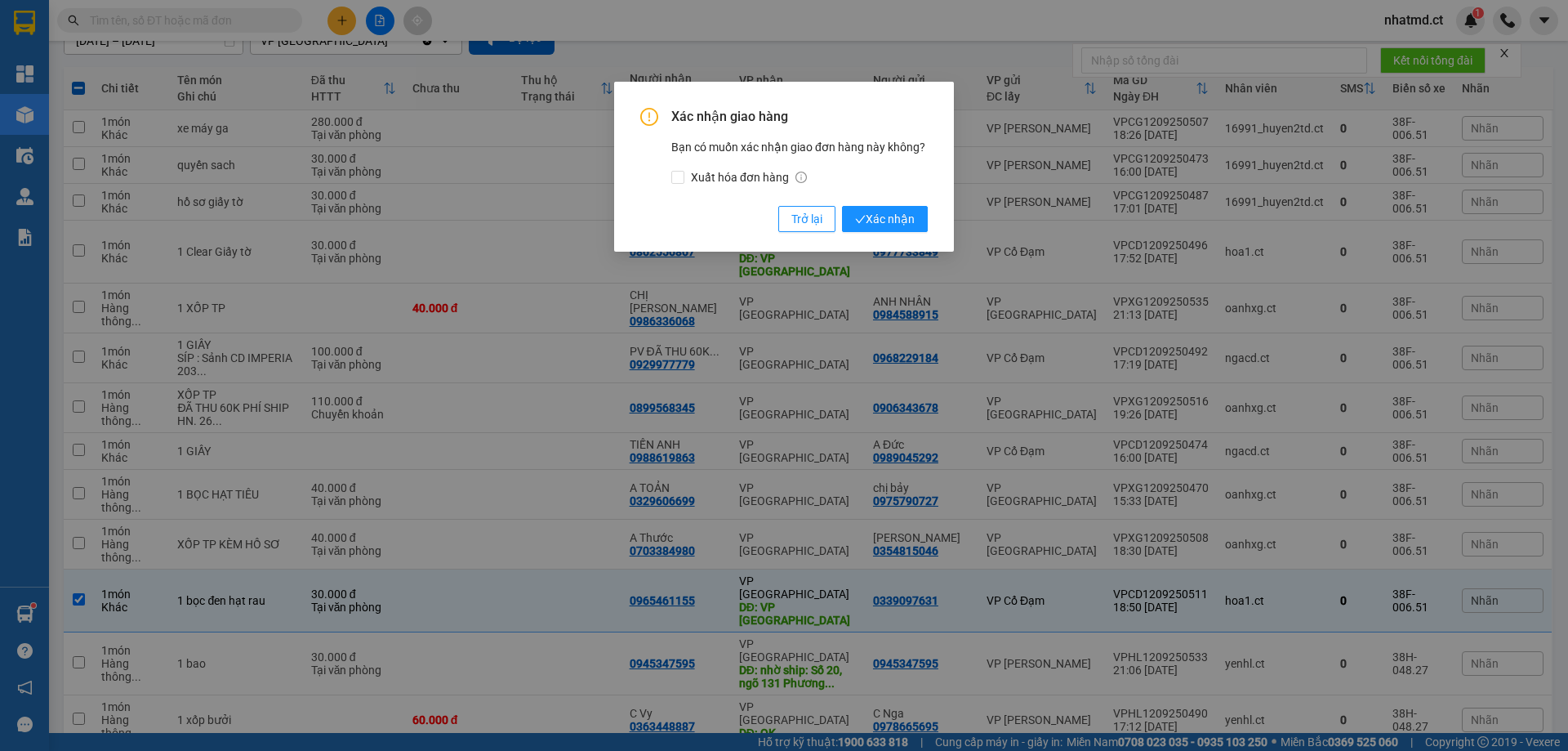
click at [897, 233] on div "Xác nhận giao hàng Bạn có muốn xác nhận giao đơn hàng này không? Xuất hóa đơn h…" at bounding box center [784, 166] width 340 height 170
click at [892, 225] on span "Xác nhận" at bounding box center [885, 219] width 60 height 18
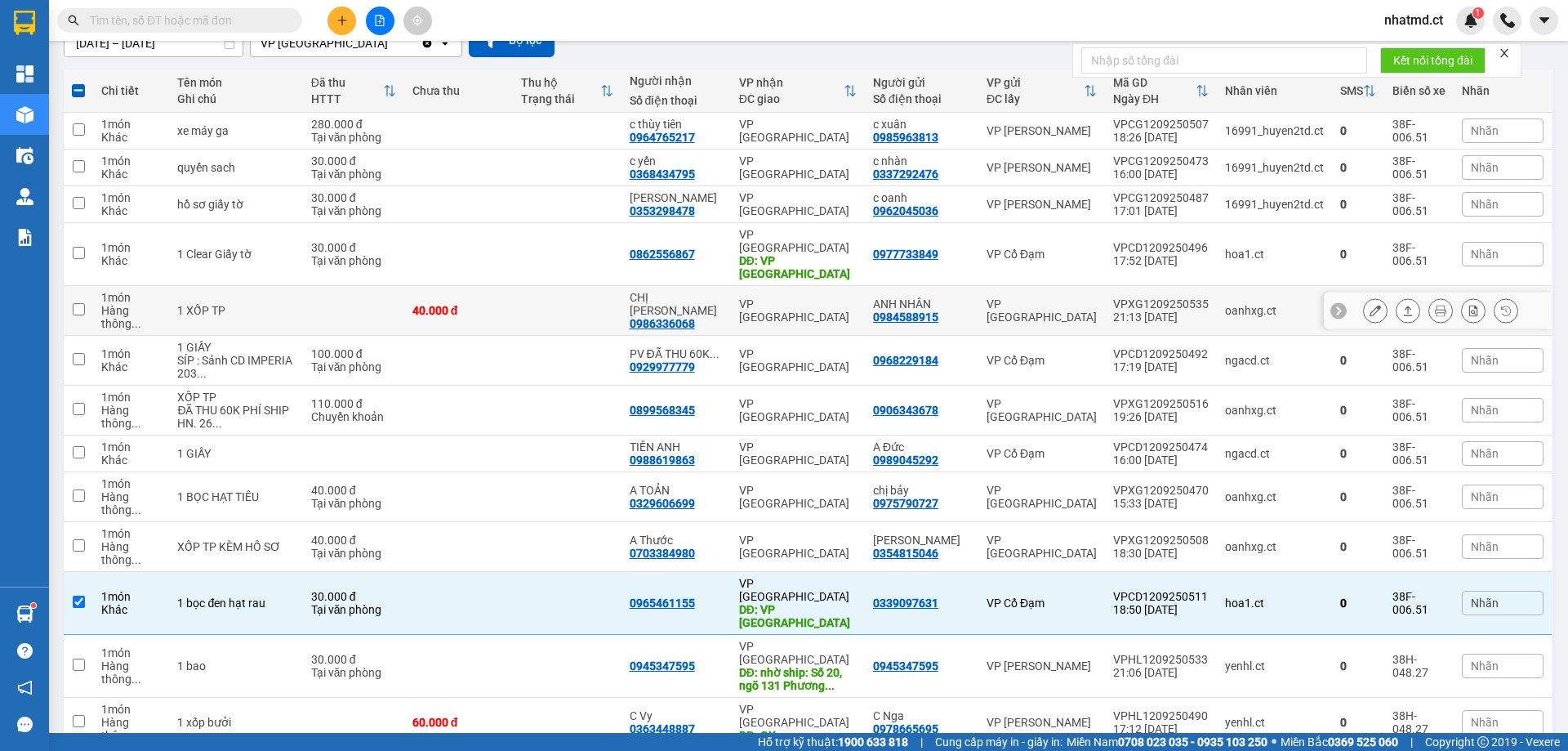
scroll to position [139, 0]
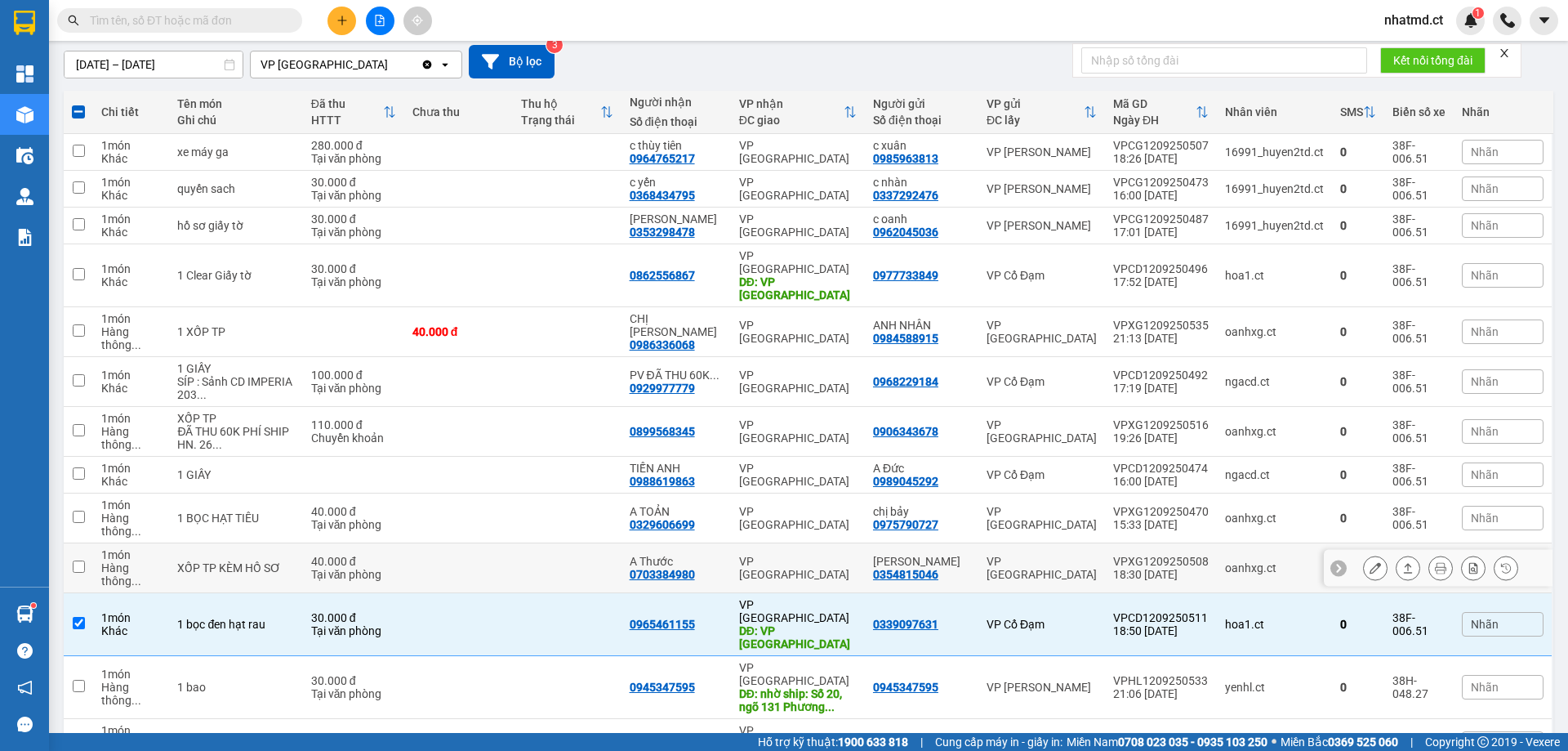
click at [415, 543] on td at bounding box center [459, 567] width 109 height 50
checkbox input "true"
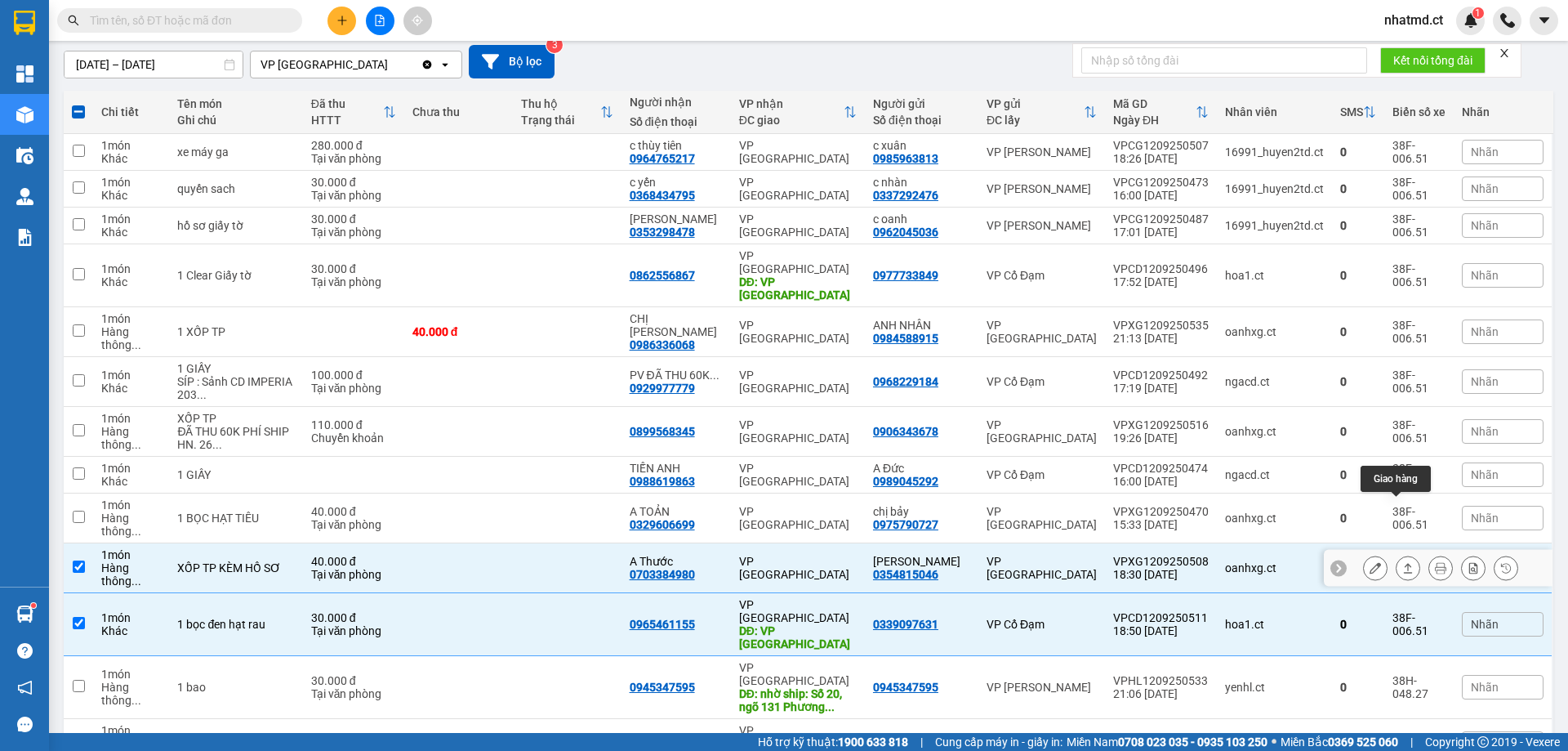
click at [1399, 554] on button at bounding box center [1408, 568] width 23 height 29
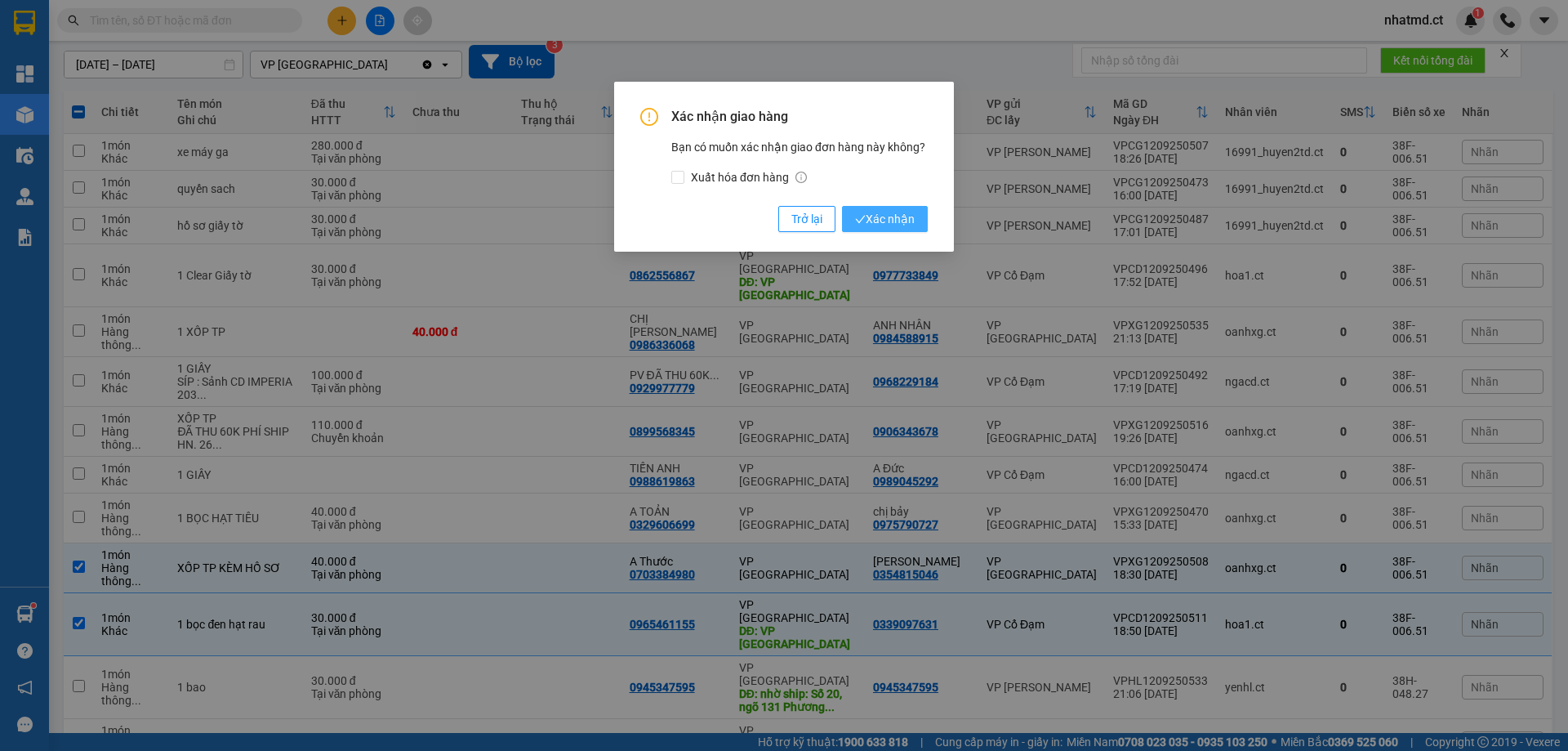
click at [879, 229] on button "Xác nhận" at bounding box center [885, 219] width 86 height 26
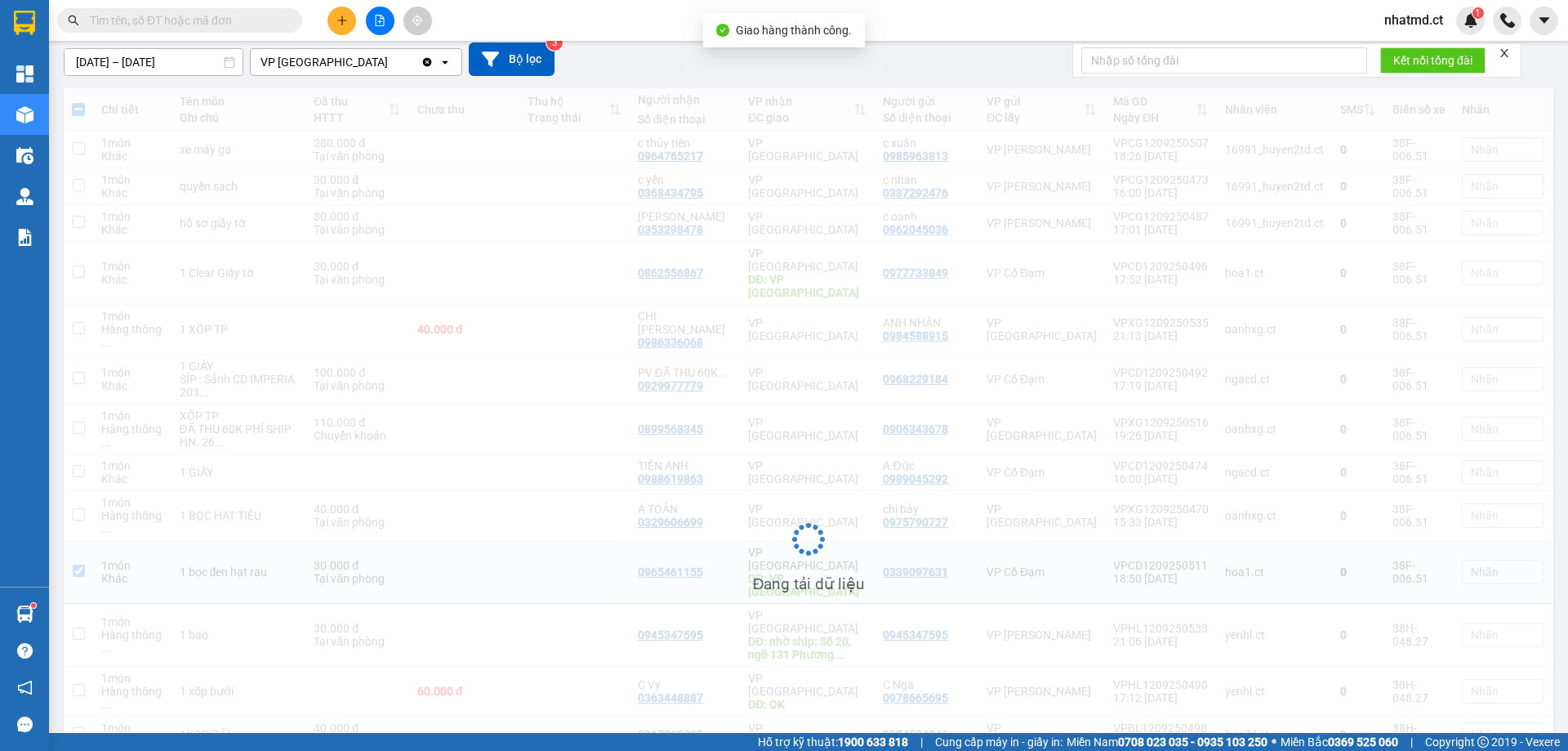
checkbox input "false"
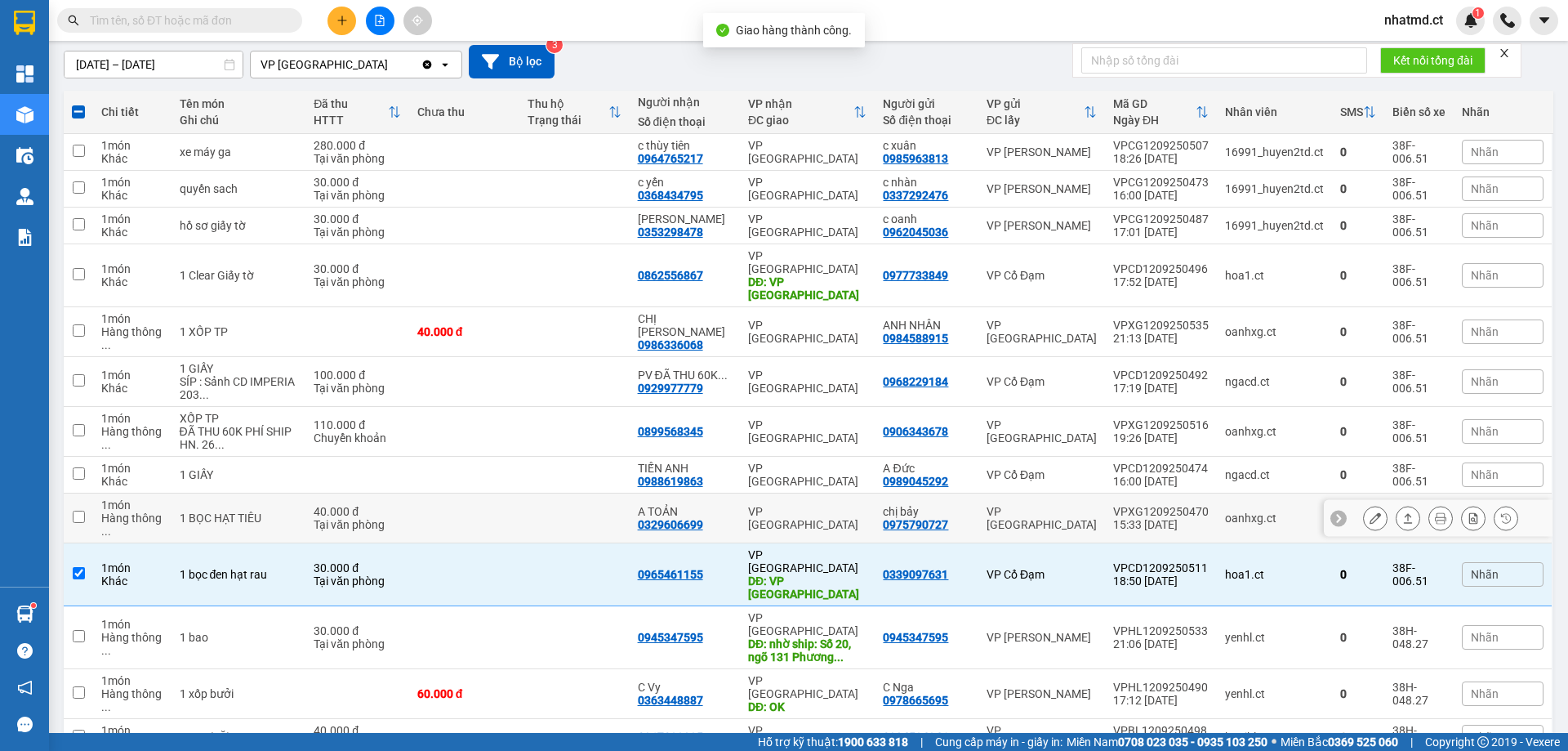
scroll to position [138, 0]
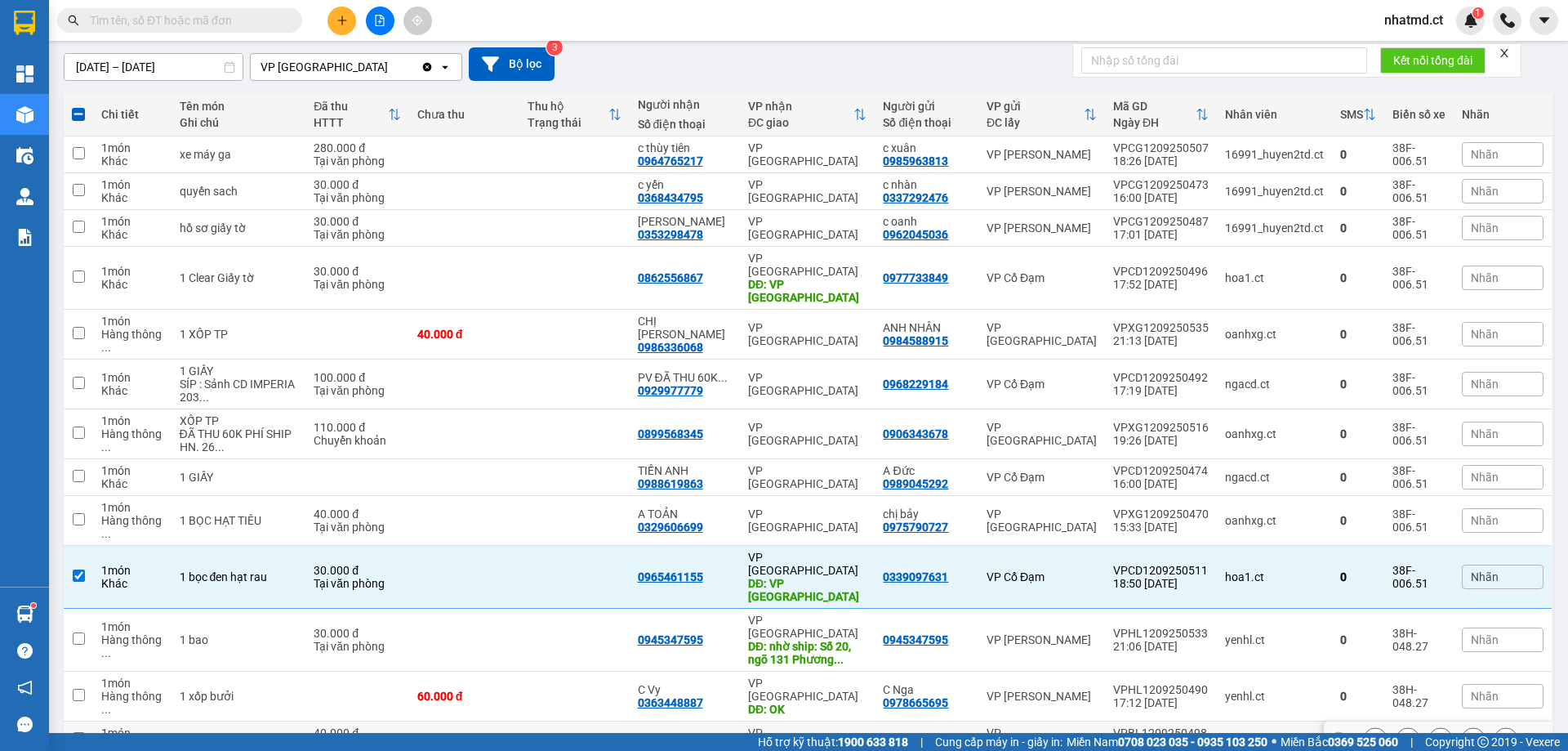
click at [458, 721] on td at bounding box center [464, 739] width 110 height 37
checkbox input "true"
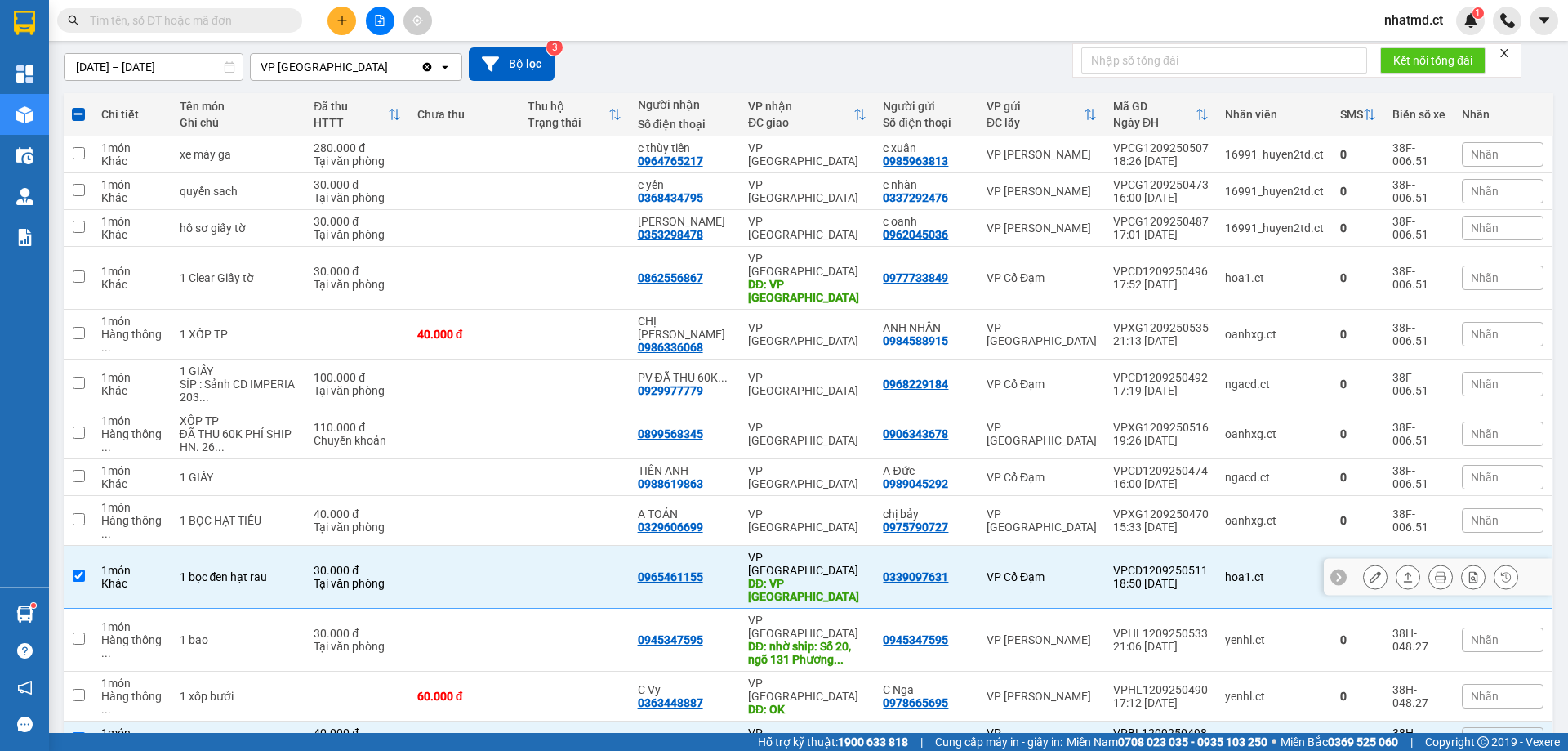
click at [1072, 570] on div "VP Cổ Đạm" at bounding box center [1042, 576] width 110 height 13
checkbox input "false"
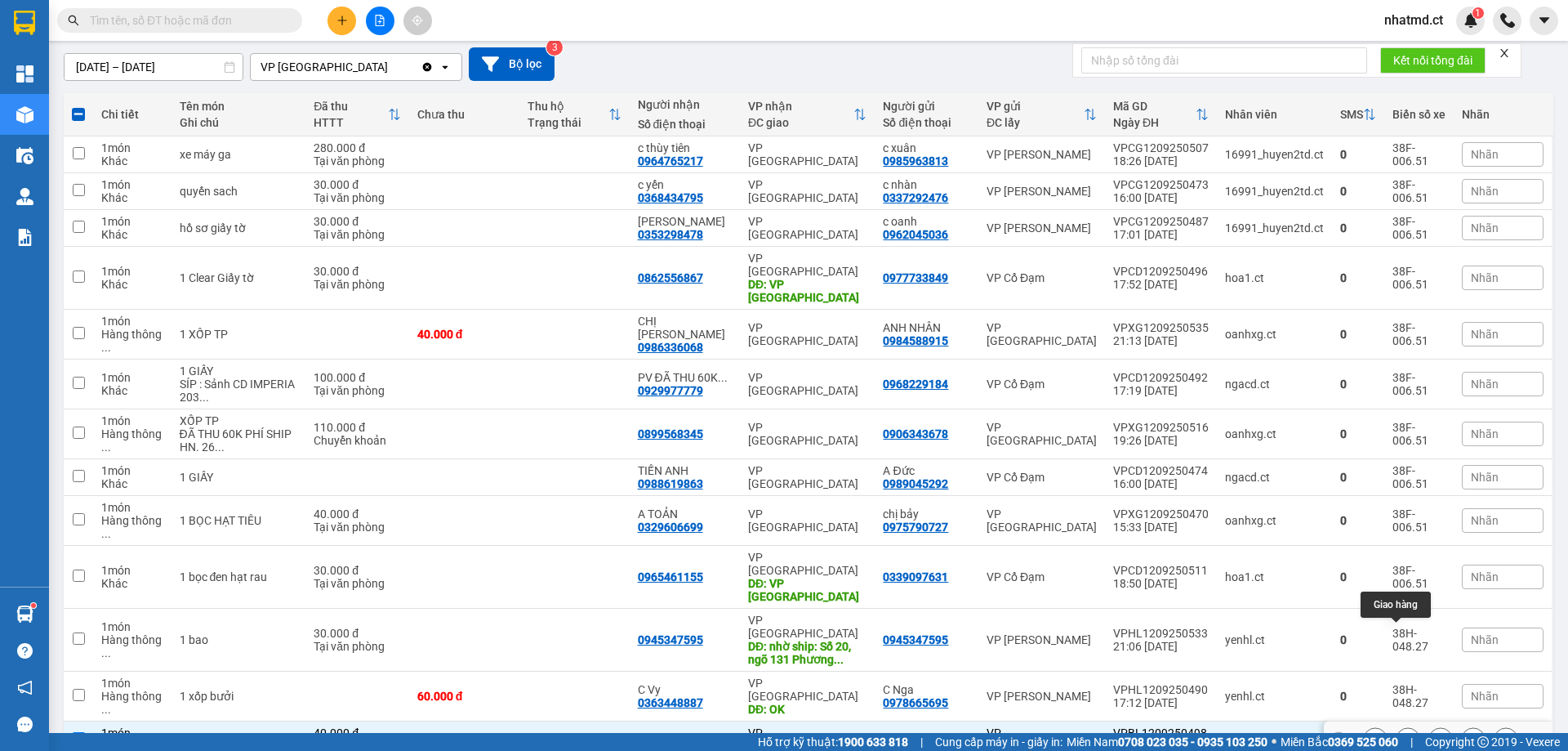
click at [1402, 734] on icon at bounding box center [1408, 739] width 12 height 12
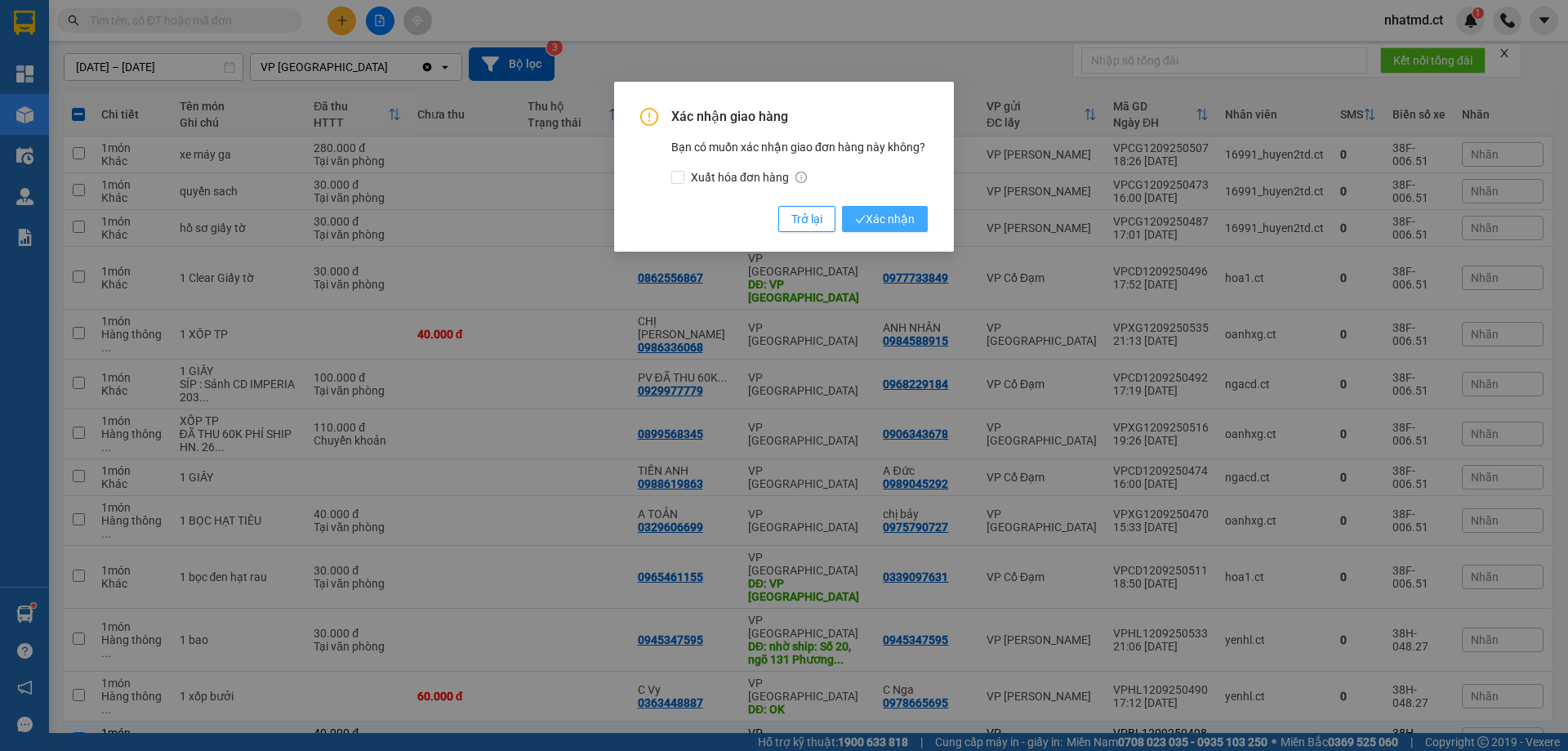
click at [901, 222] on span "Xác nhận" at bounding box center [885, 219] width 60 height 18
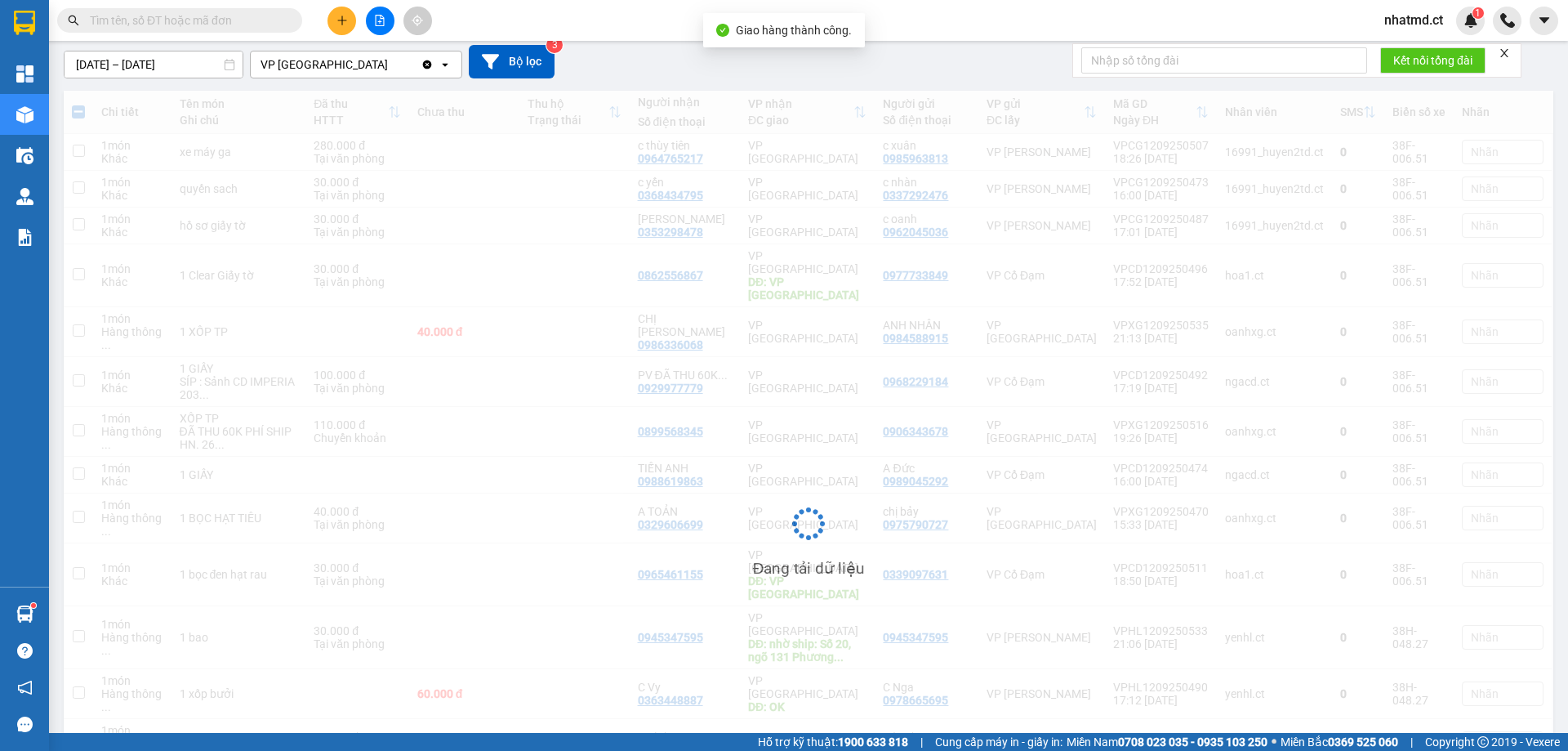
checkbox input "false"
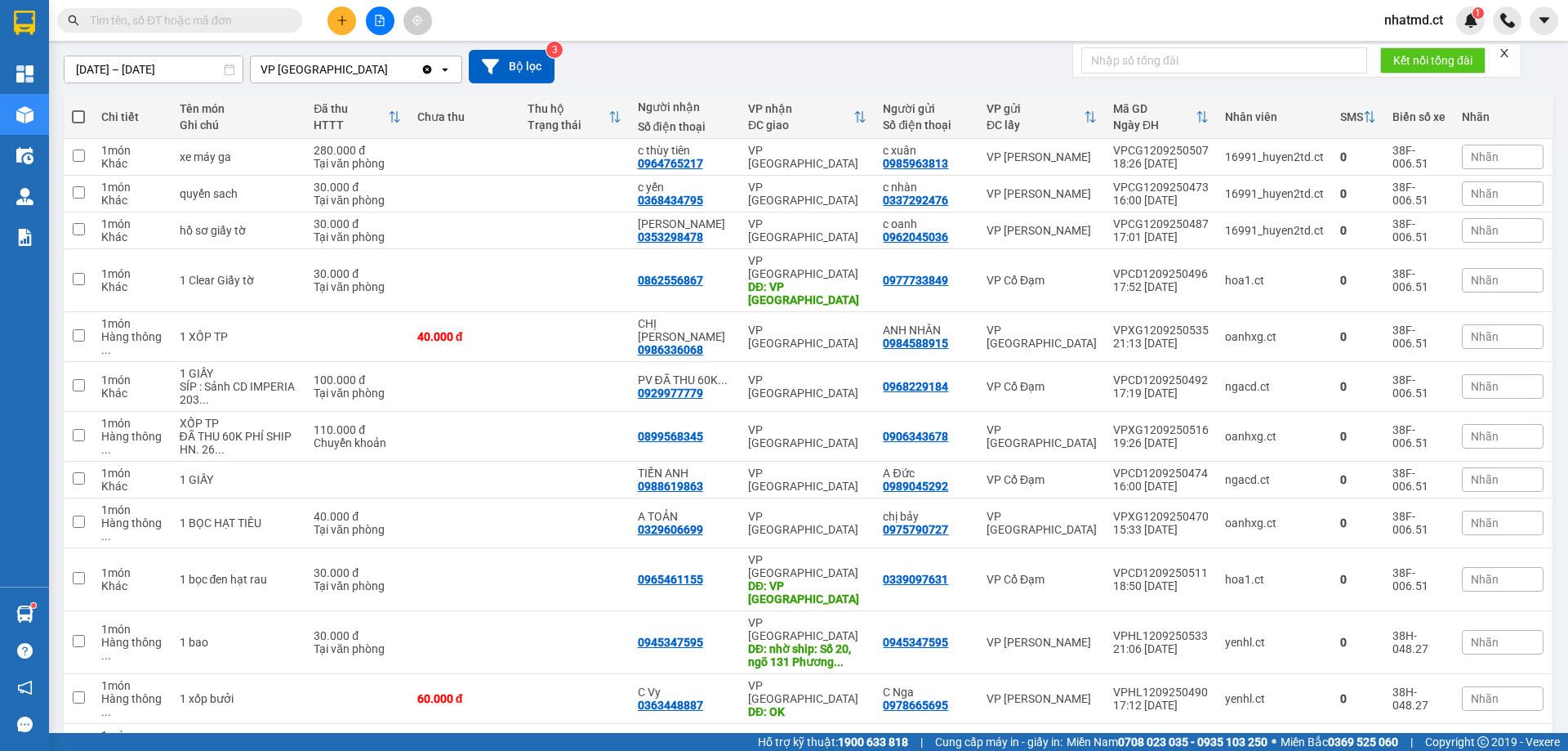
click at [223, 21] on input "text" at bounding box center [185, 21] width 193 height 18
type input "145"
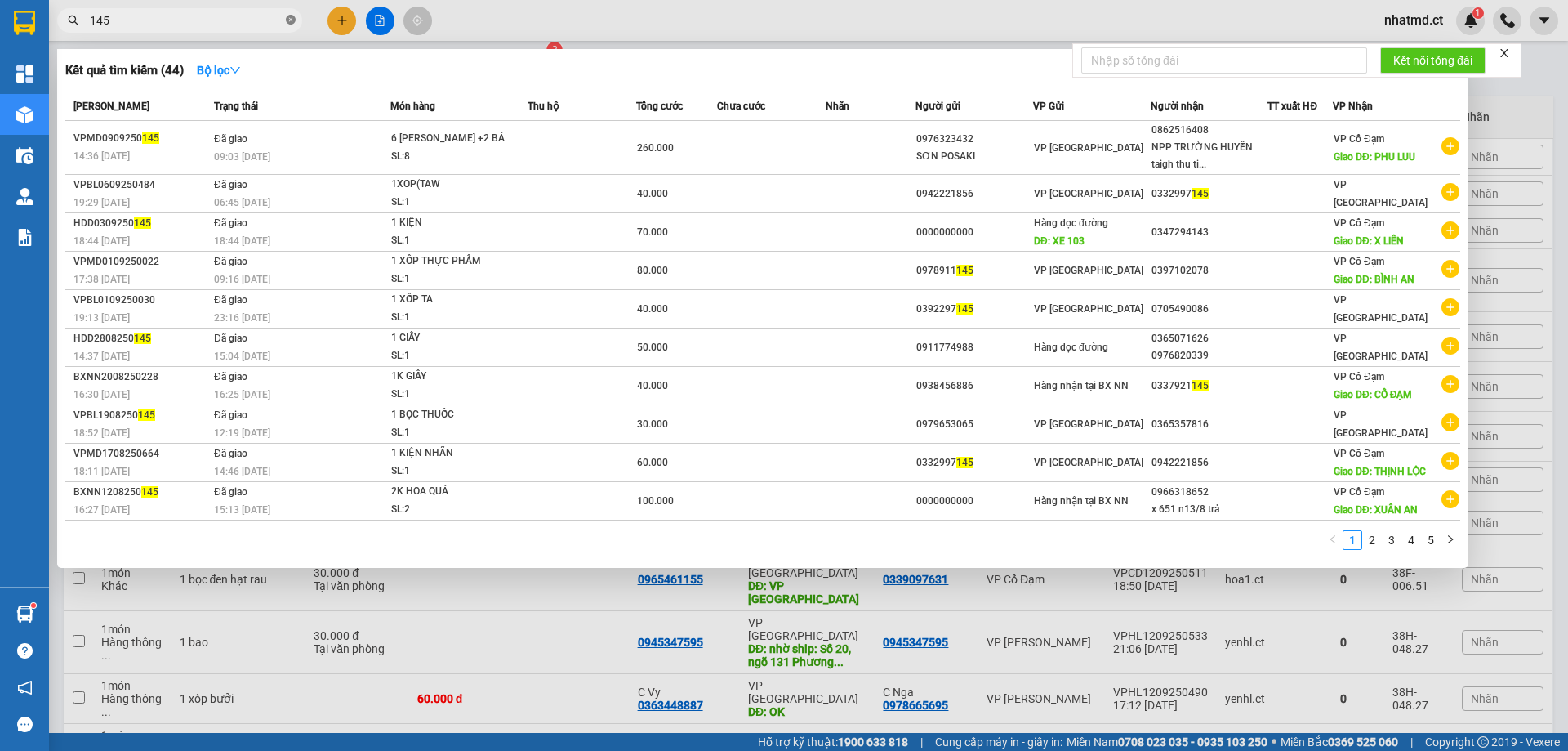
click at [289, 21] on icon "close-circle" at bounding box center [290, 19] width 10 height 10
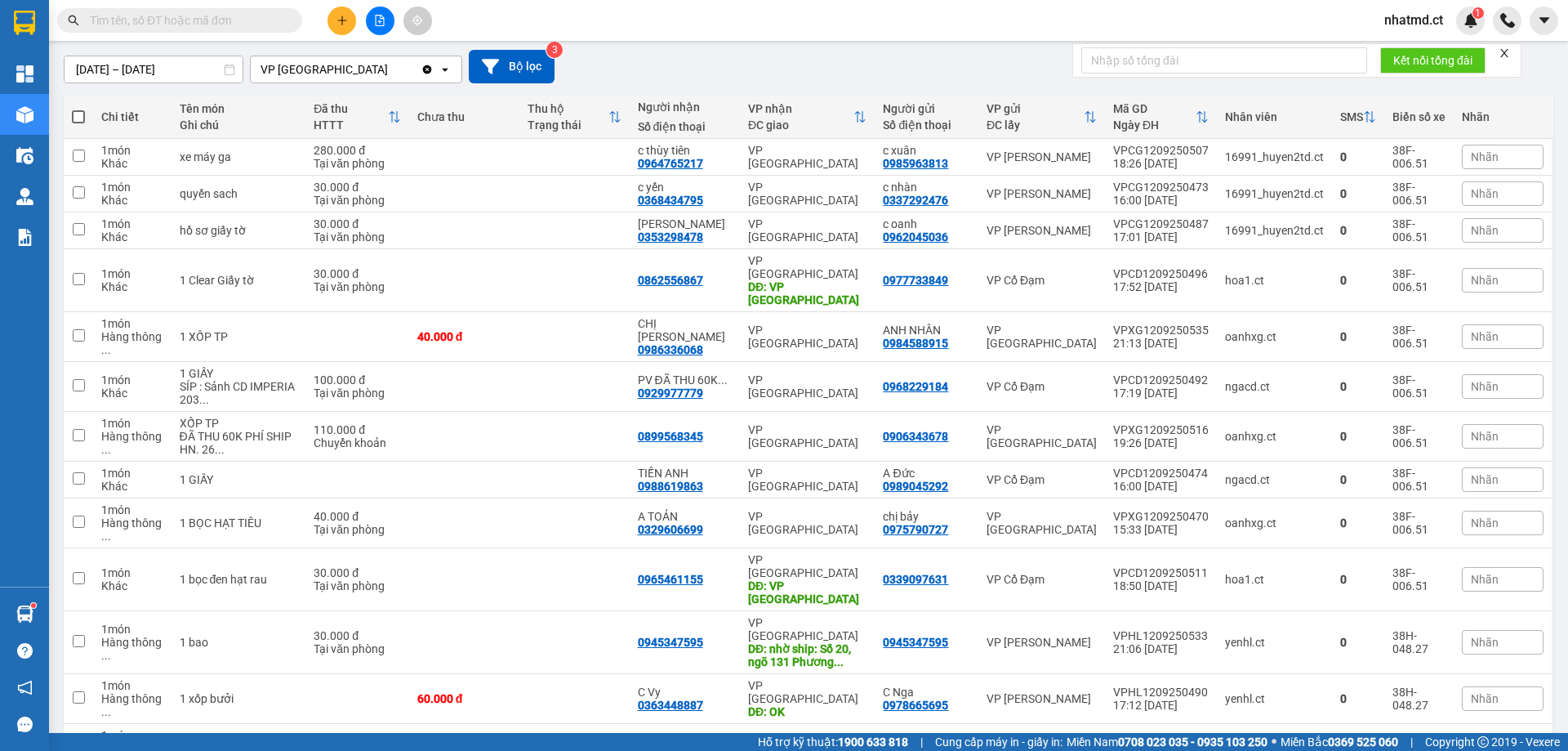
click at [578, 15] on div "Kết quả tìm kiếm ( 44 ) Bộ lọc Mã ĐH Trạng thái Món hàng Thu hộ Tổng cước Chưa …" at bounding box center [784, 20] width 1568 height 41
click at [455, 312] on td "40.000 đ" at bounding box center [464, 337] width 110 height 50
checkbox input "true"
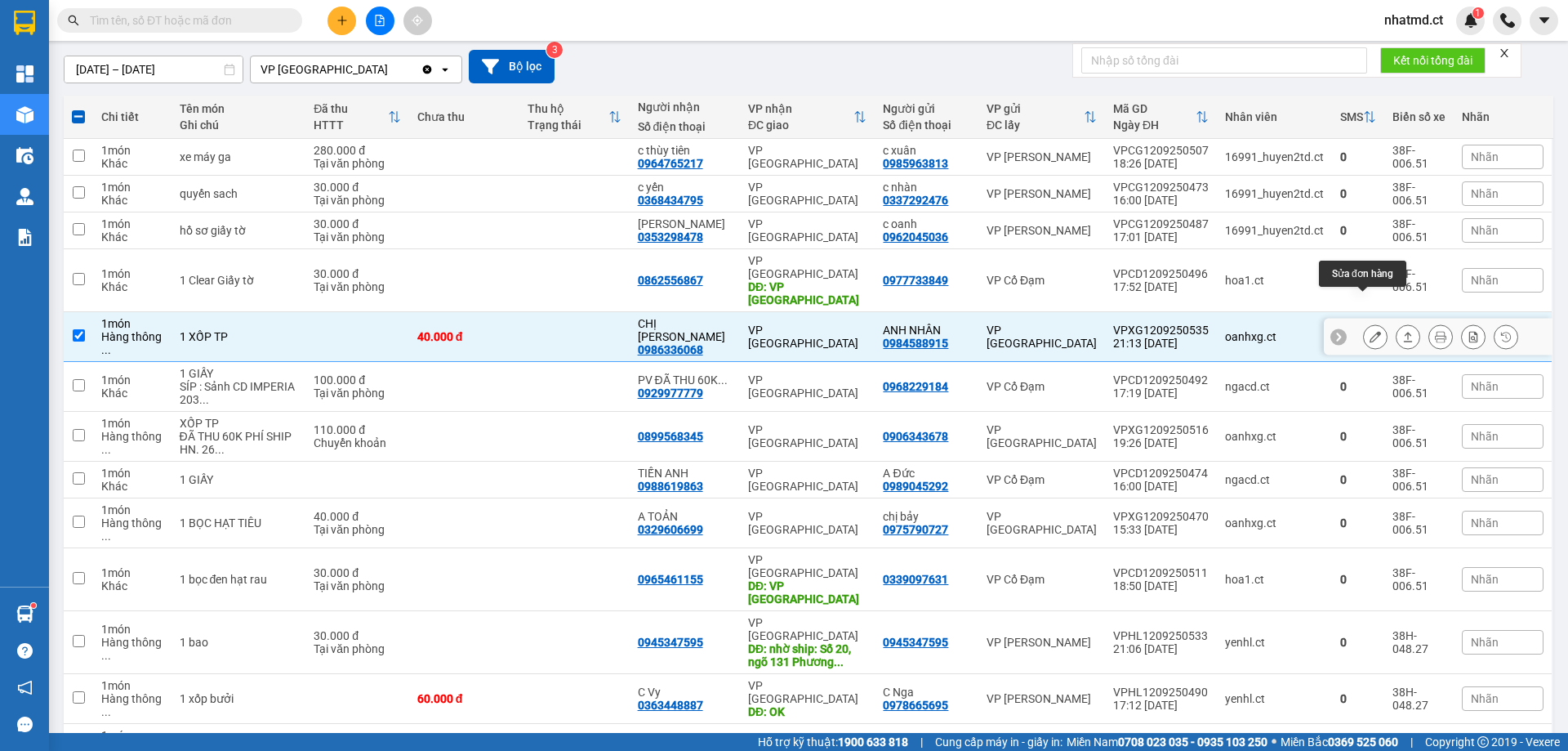
click at [1370, 331] on icon at bounding box center [1375, 337] width 12 height 12
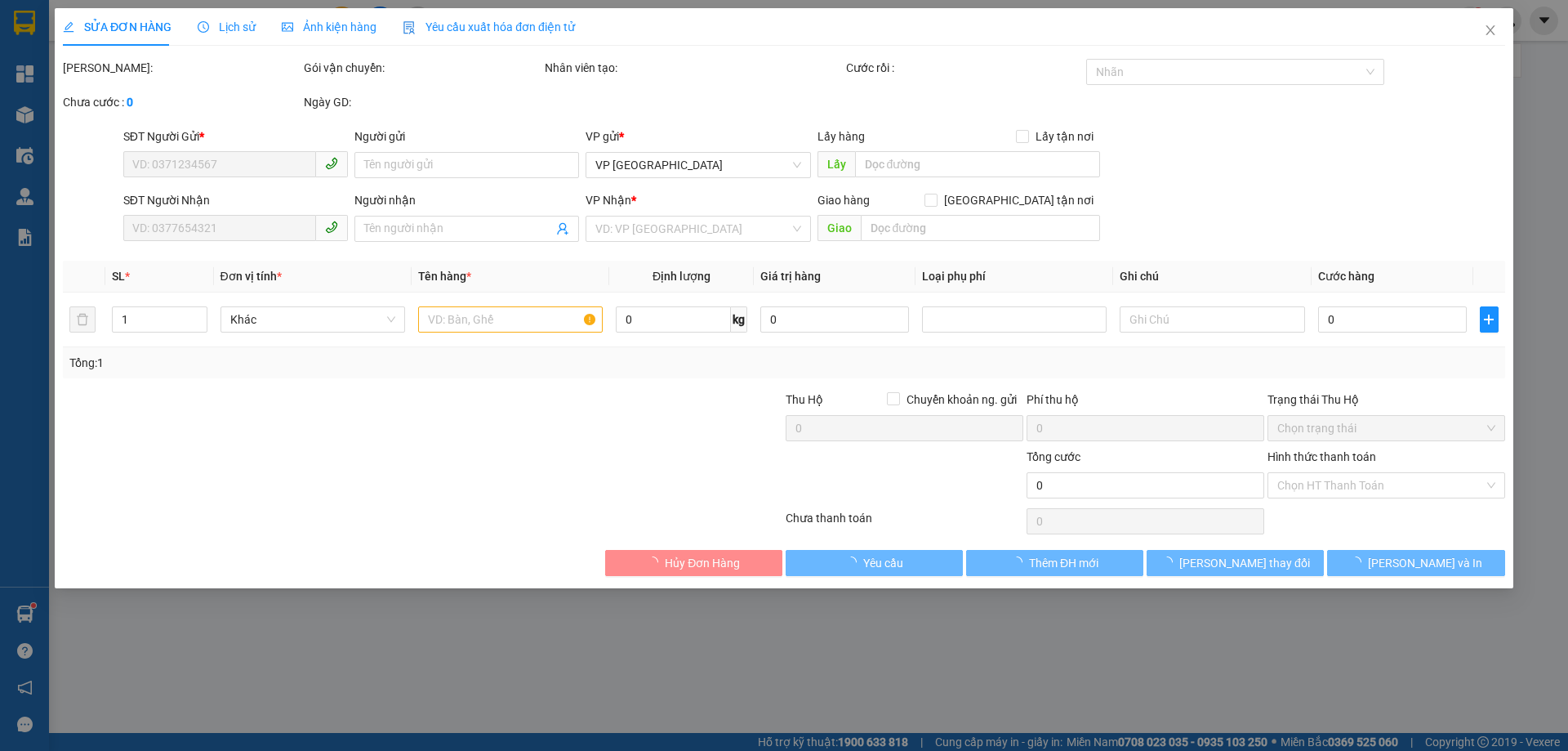
click at [1333, 493] on div "SỬA ĐƠN HÀNG Lịch sử Ảnh kiện hàng Yêu cầu xuất hóa đơn điện tử Total Paid Fee …" at bounding box center [784, 376] width 1568 height 751
type input "0984588915"
type input "ANH NHÂN"
type input "0986336068"
type input "CHỊ [PERSON_NAME]"
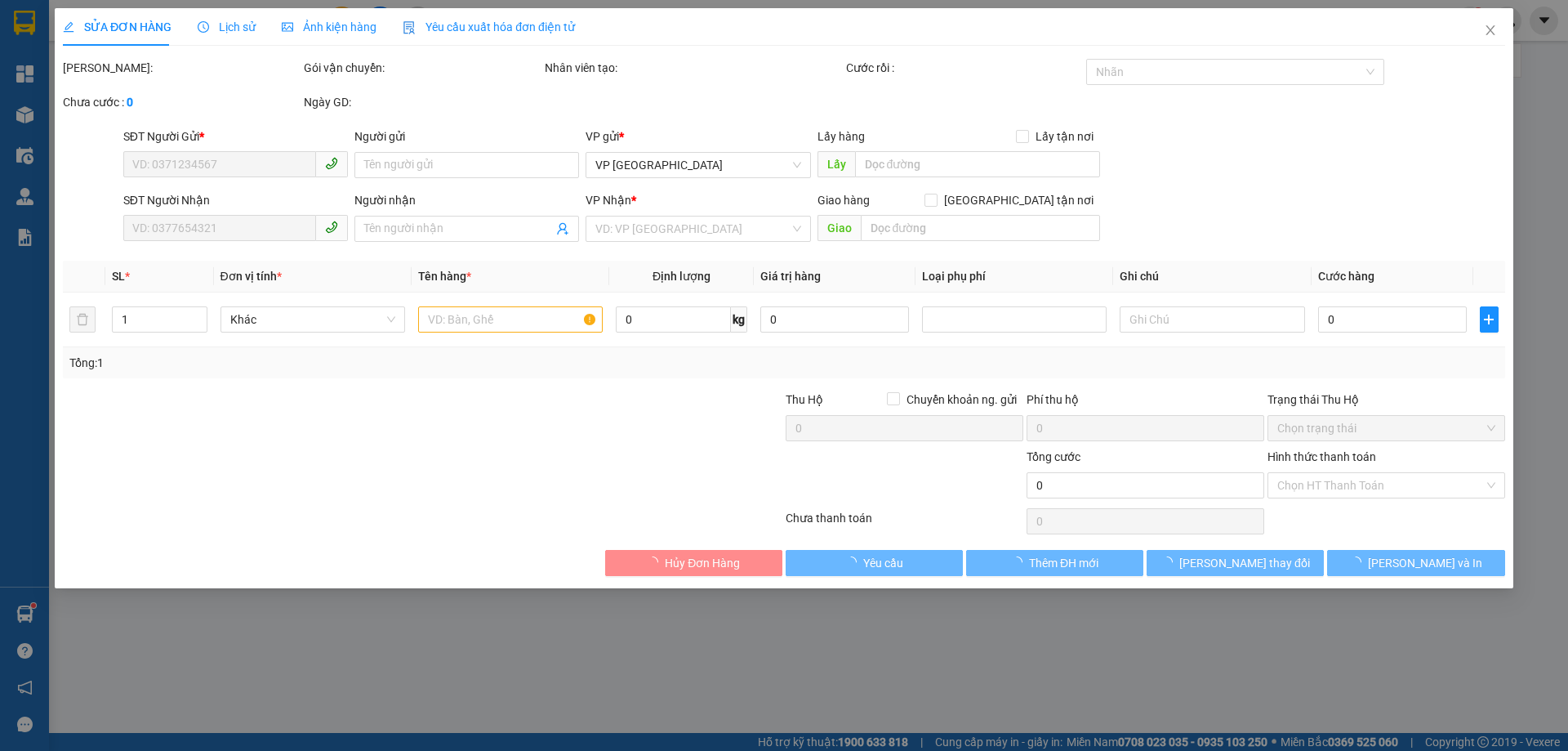
type input "40.000"
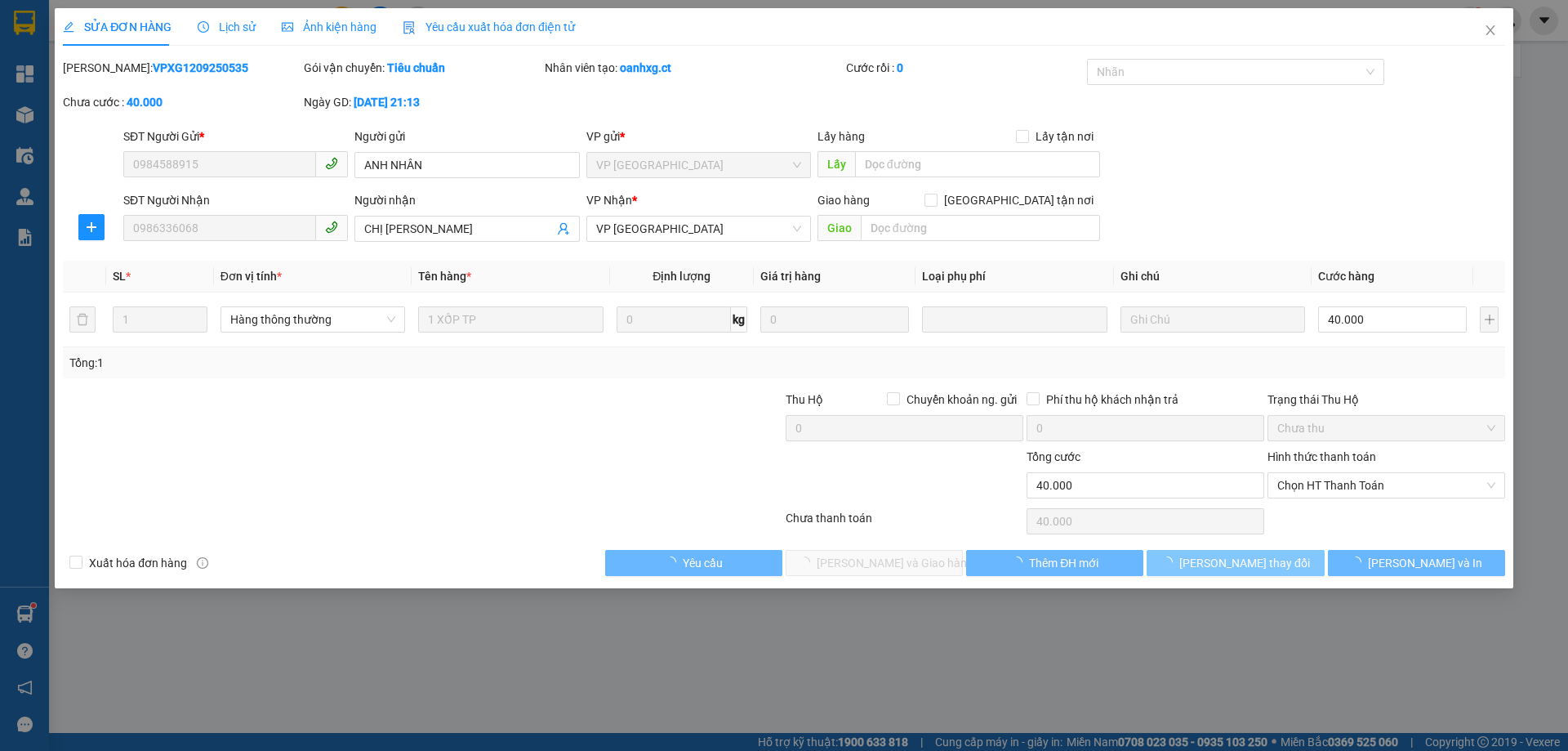
drag, startPoint x: 1330, startPoint y: 490, endPoint x: 1299, endPoint y: 561, distance: 77.5
click at [1330, 490] on span "Chọn HT Thanh Toán" at bounding box center [1386, 485] width 218 height 24
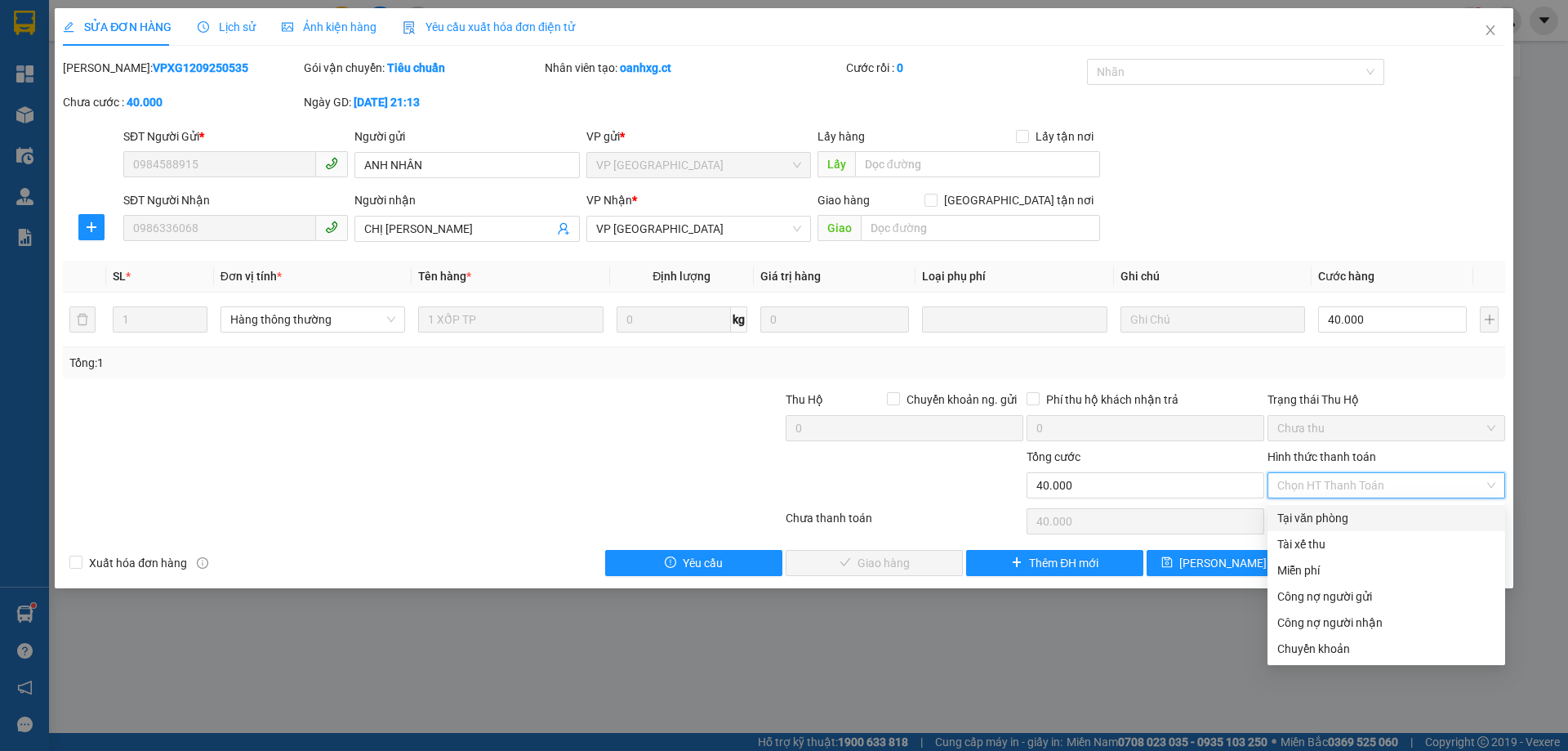
drag, startPoint x: 1310, startPoint y: 518, endPoint x: 1300, endPoint y: 517, distance: 10.0
click at [1310, 519] on div "Tại văn phòng" at bounding box center [1386, 518] width 218 height 18
type input "0"
click at [1312, 529] on div "Tại văn phòng" at bounding box center [1386, 518] width 238 height 26
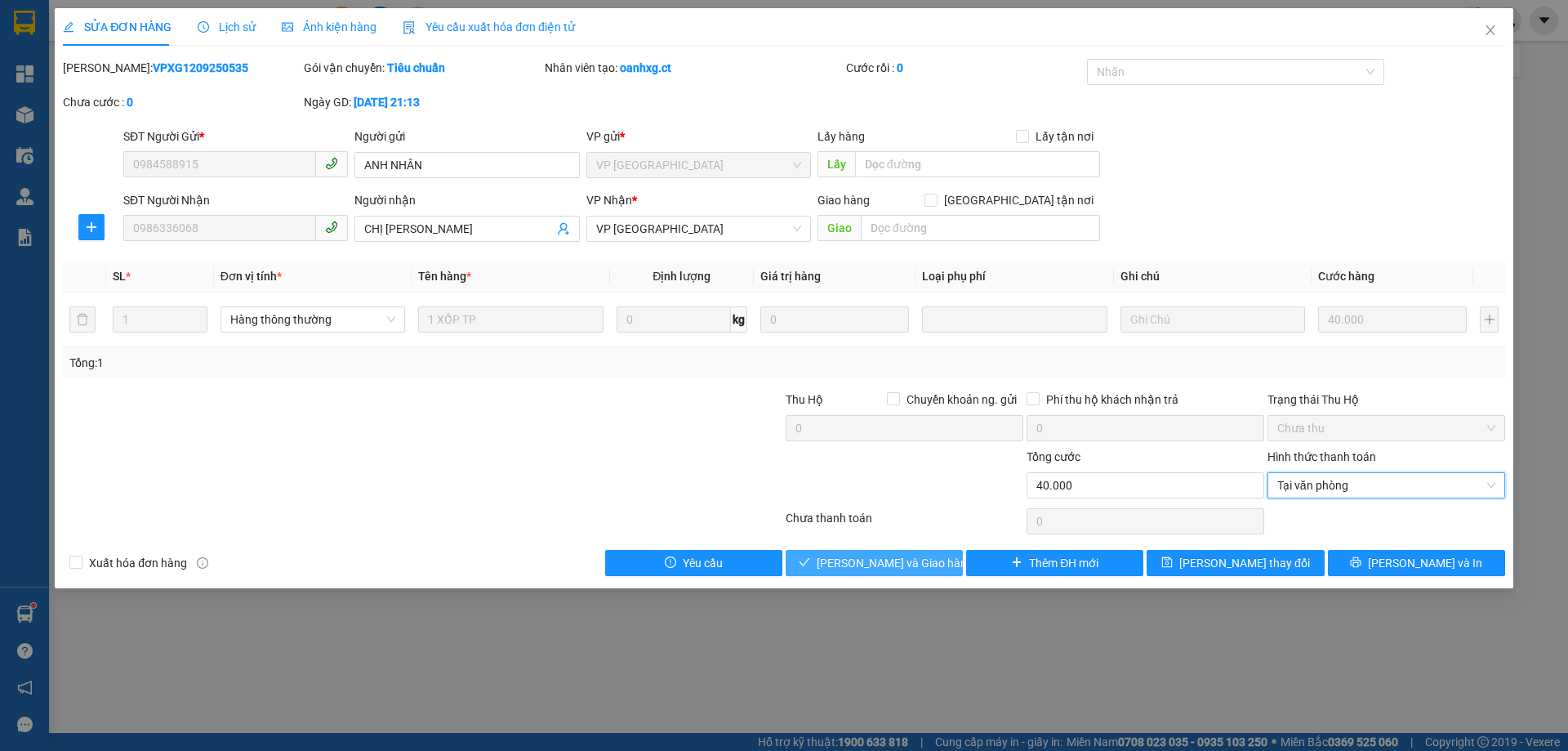
click at [897, 561] on span "[PERSON_NAME] và Giao hàng" at bounding box center [895, 563] width 157 height 18
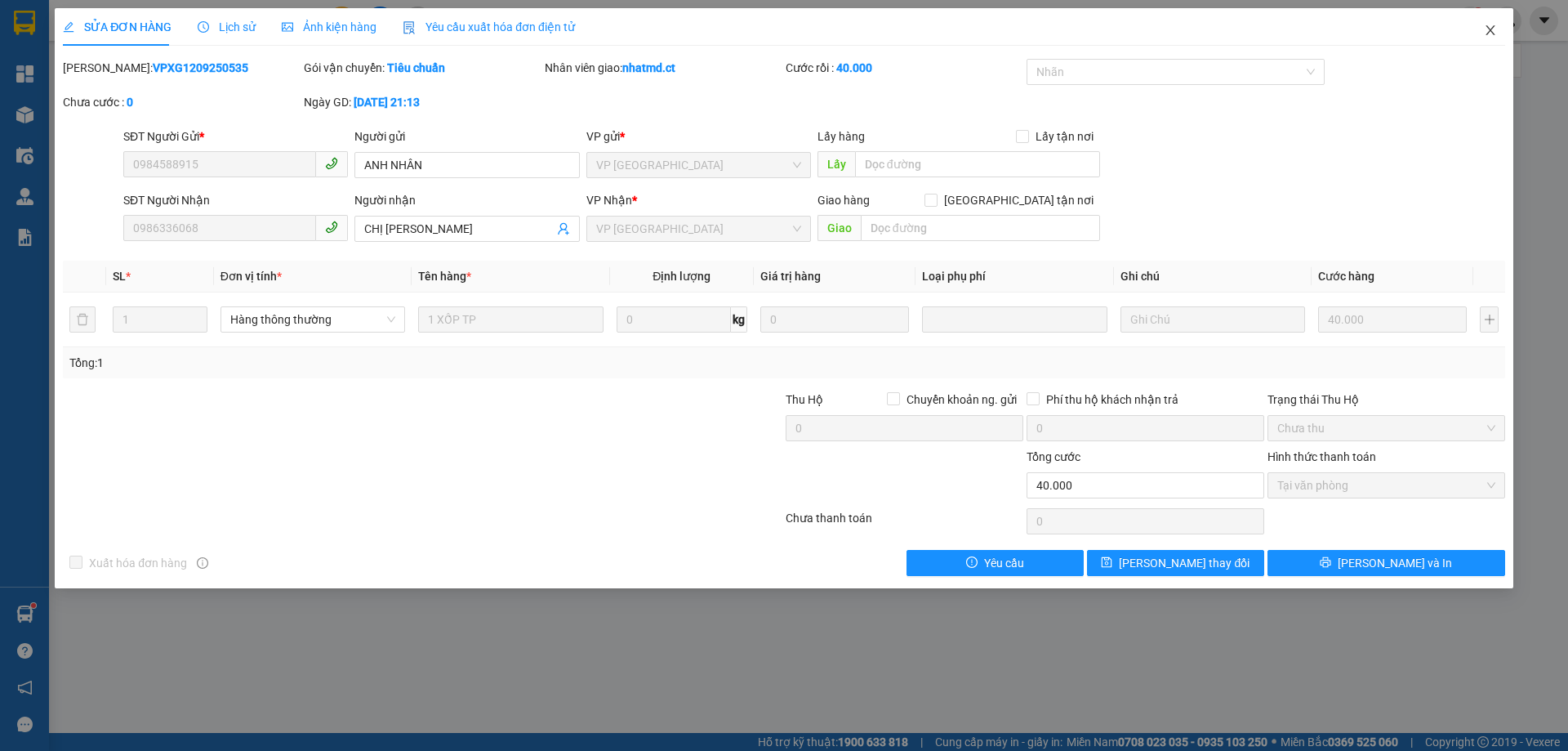
click at [1497, 40] on span "Close" at bounding box center [1490, 31] width 46 height 46
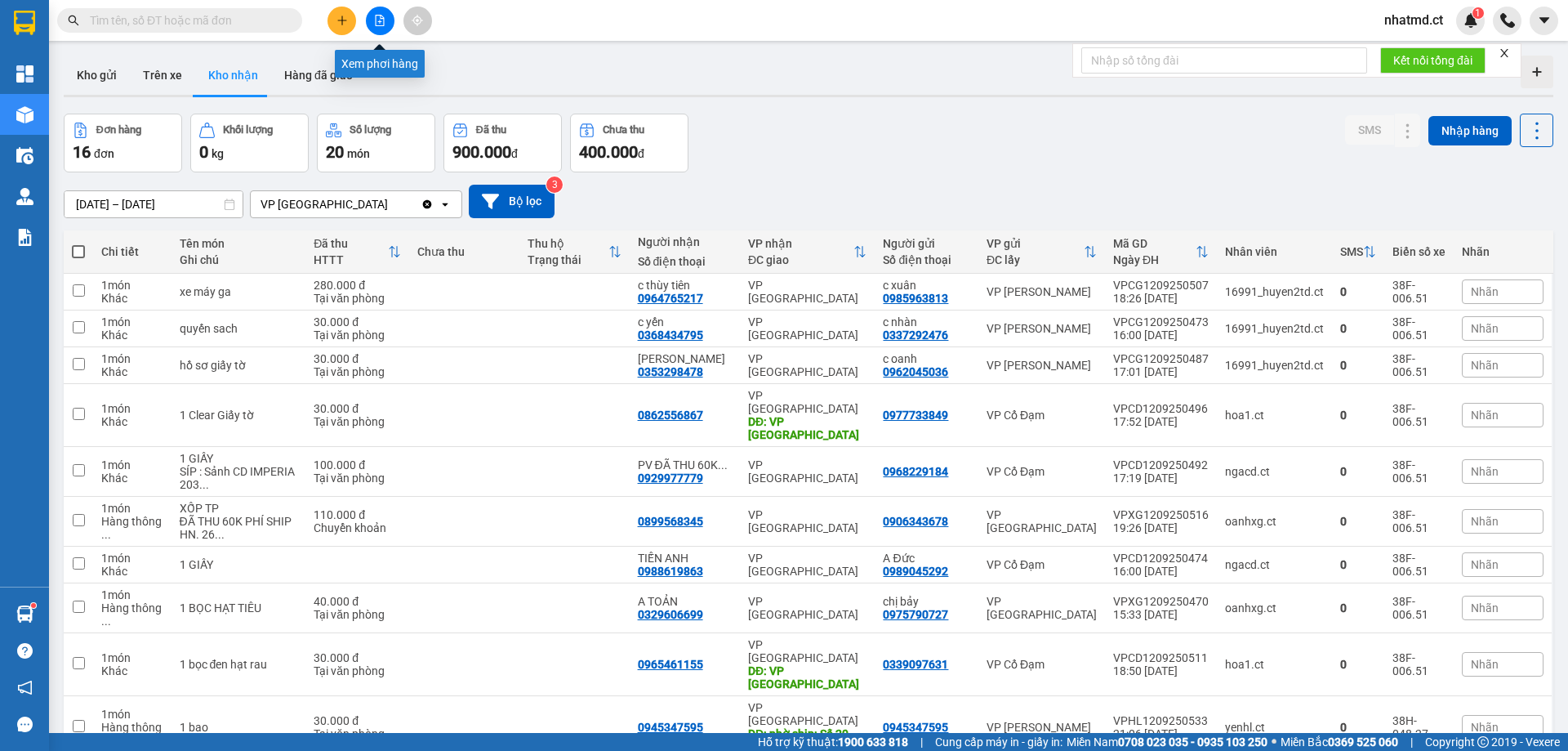
click at [337, 24] on icon "plus" at bounding box center [342, 20] width 12 height 12
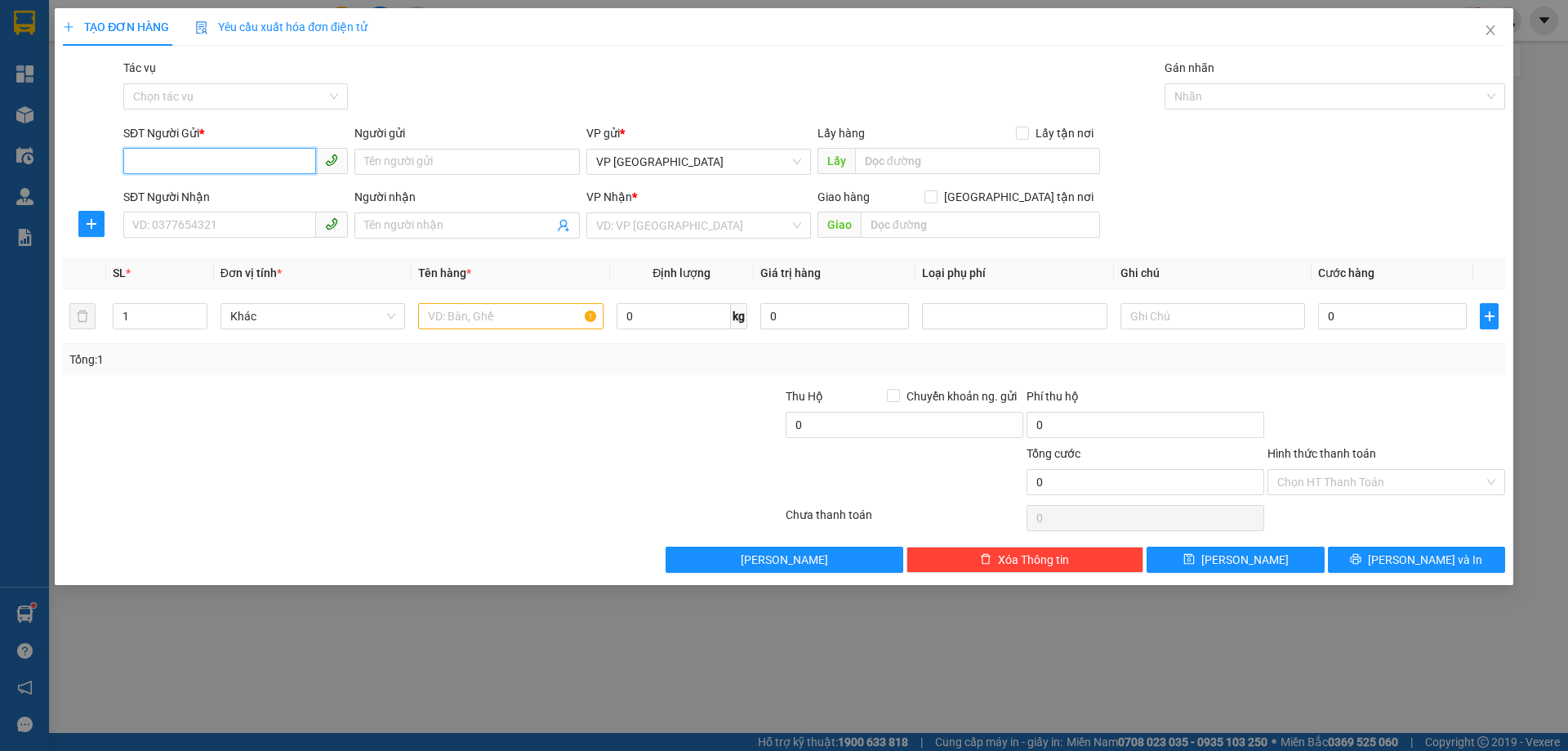
click at [257, 156] on input "SĐT Người Gửi *" at bounding box center [219, 160] width 193 height 26
type input "0989168168"
click at [261, 220] on input "SĐT Người Nhận" at bounding box center [219, 224] width 193 height 26
type input "0852030685"
click at [921, 229] on input "text" at bounding box center [981, 224] width 240 height 26
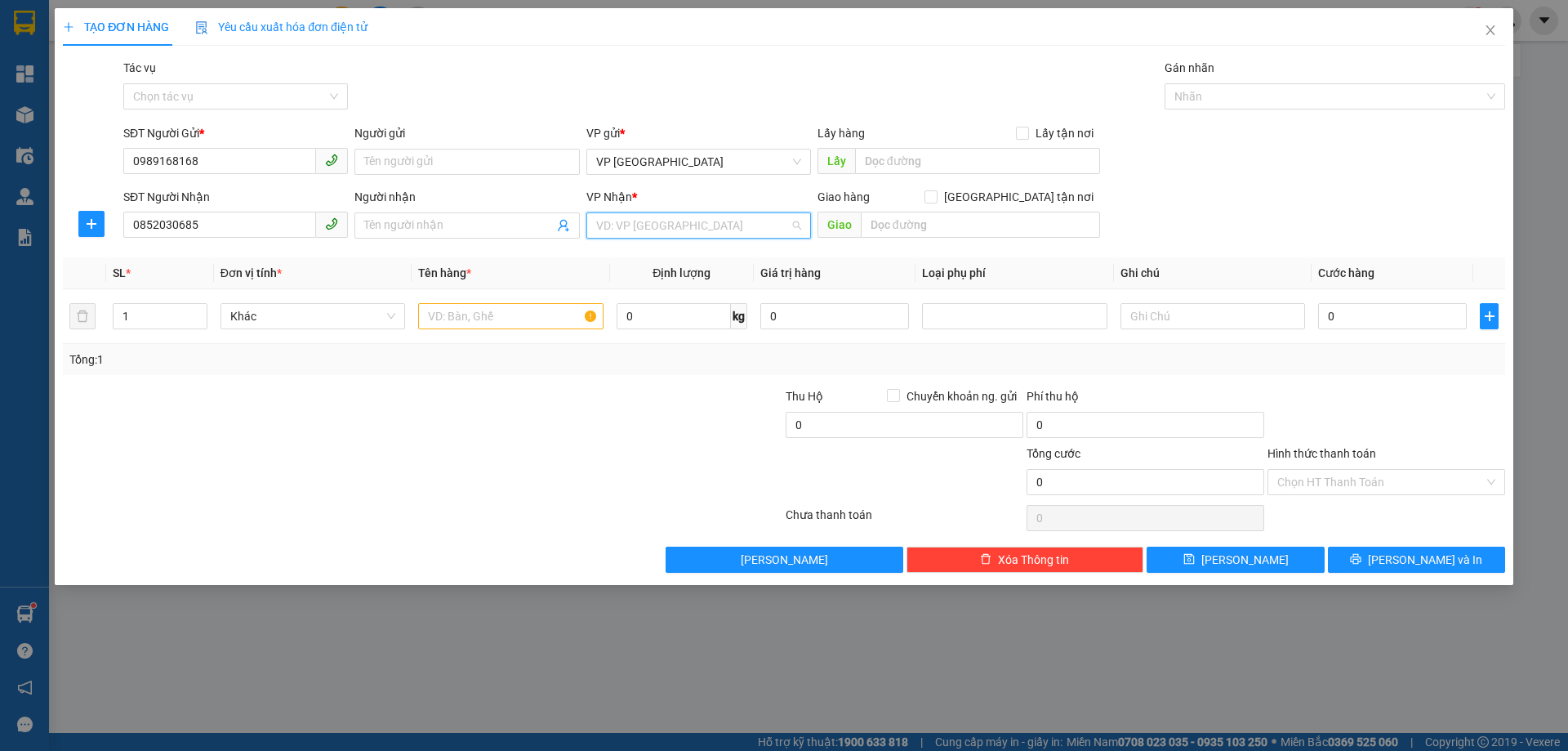
click at [751, 229] on input "search" at bounding box center [693, 225] width 194 height 24
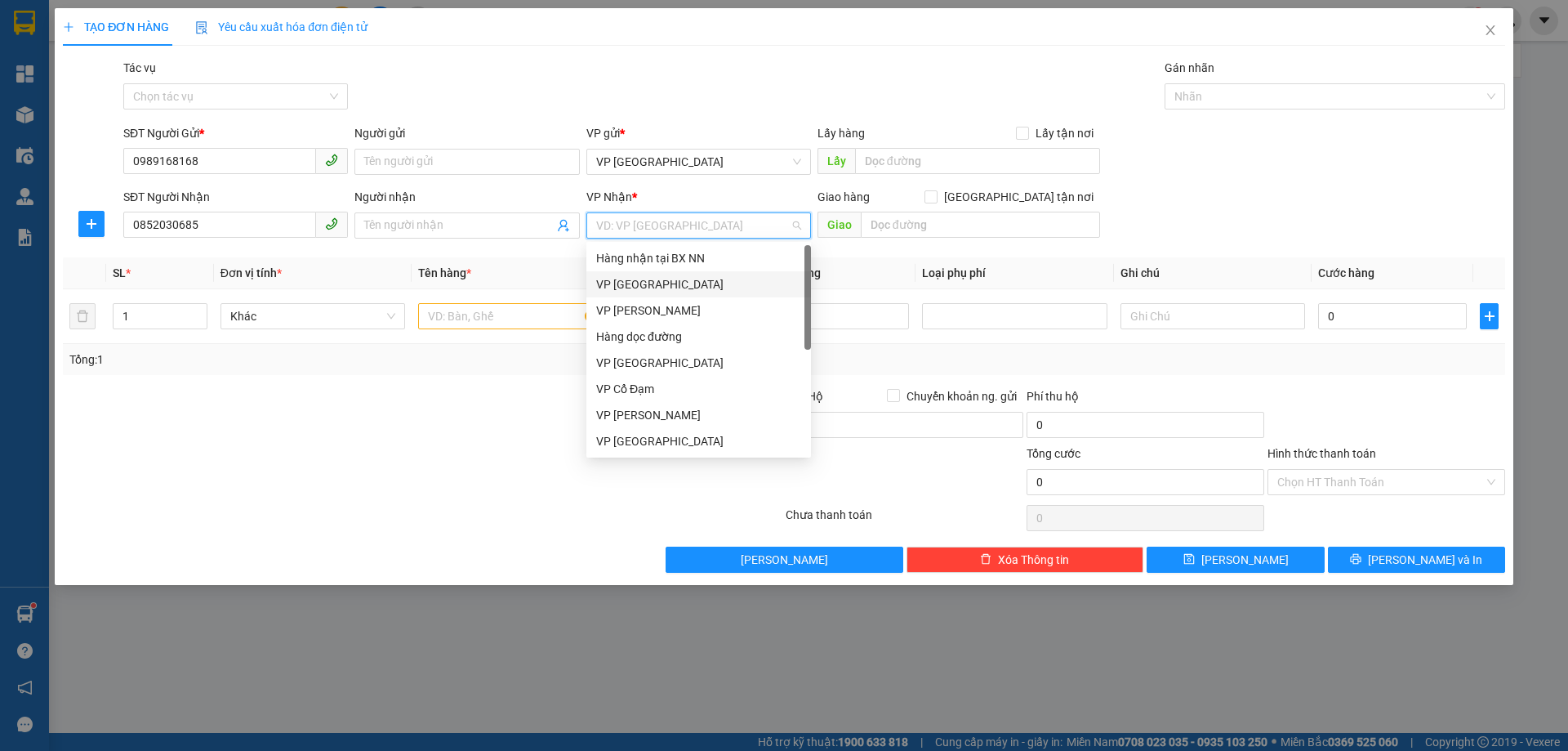
click at [638, 282] on div "VP [GEOGRAPHIC_DATA]" at bounding box center [698, 284] width 205 height 18
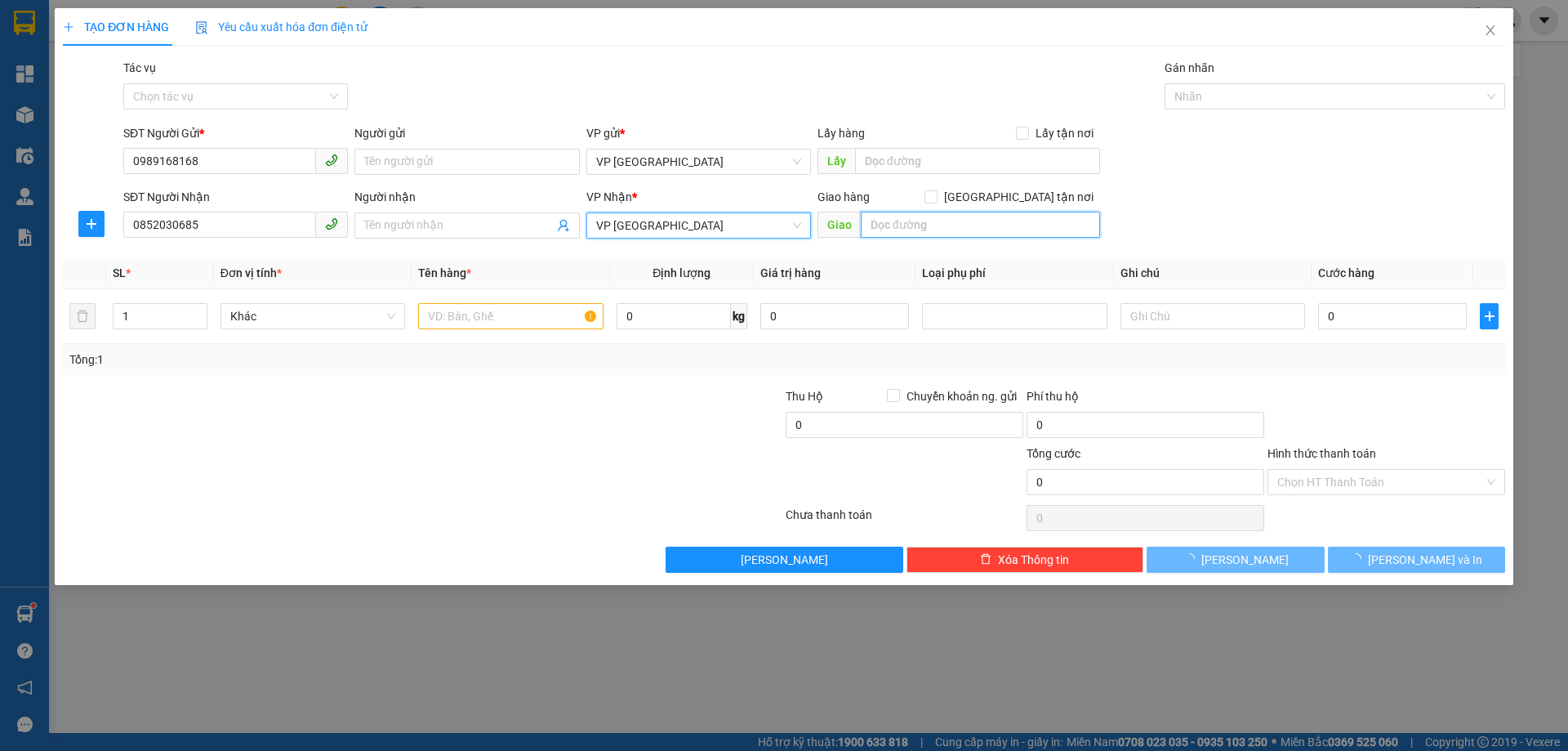
click at [895, 219] on input "text" at bounding box center [981, 224] width 240 height 26
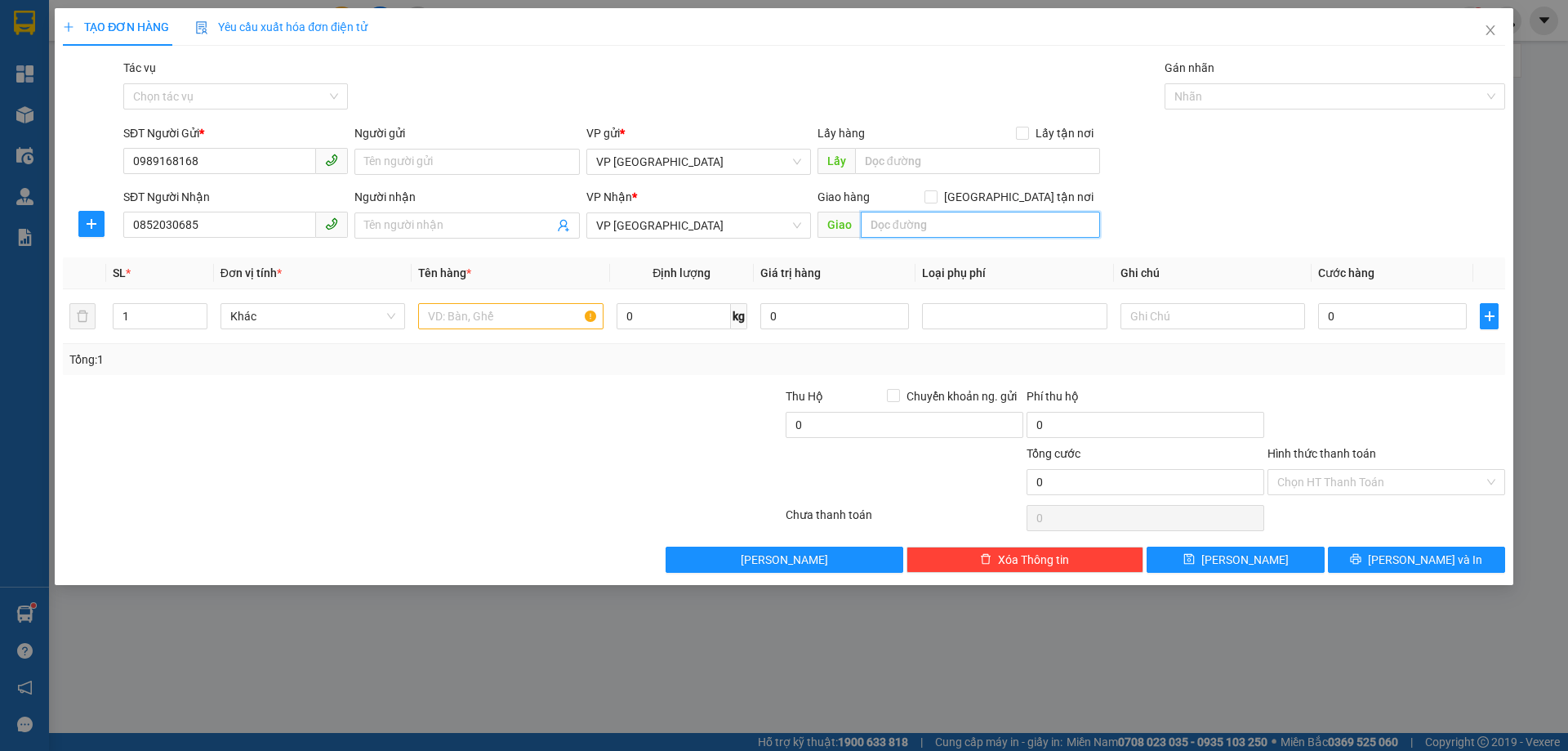
click at [895, 219] on input "text" at bounding box center [981, 224] width 240 height 26
type input "X GIANG"
click at [508, 326] on input "text" at bounding box center [510, 316] width 185 height 26
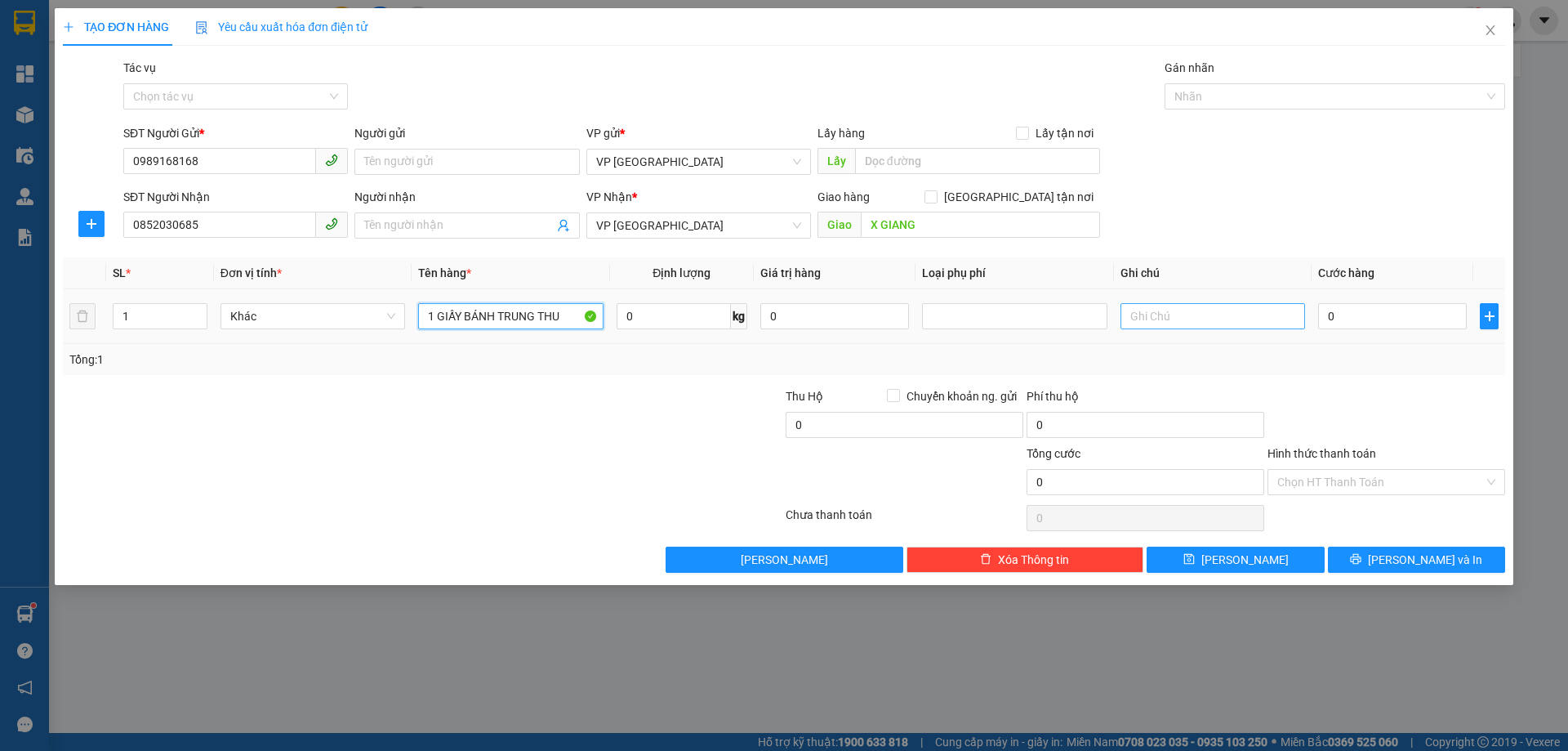
type input "1 GIẤY BÁNH TRUNG THU"
click at [1211, 315] on input "text" at bounding box center [1213, 316] width 185 height 26
type input "BÁNH TƯƠI. TRÁNH MƯA NẮNG"
click at [1380, 314] on input "0" at bounding box center [1392, 316] width 148 height 26
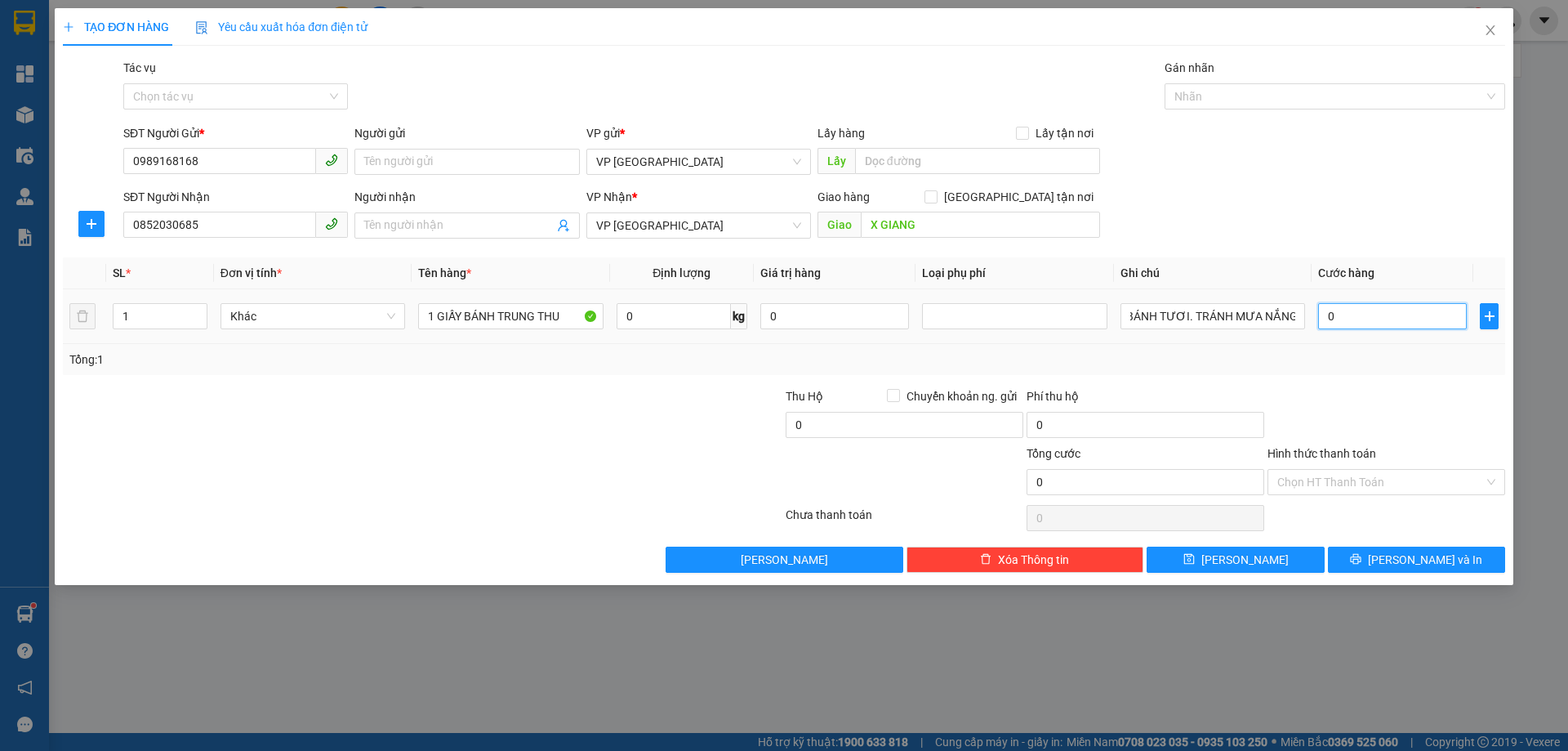
scroll to position [0, 0]
click at [1235, 320] on input "BÁNH TƯƠI. TRÁNH MƯA NẮNG" at bounding box center [1213, 316] width 185 height 26
type input "HÀNG TRẢ TRONG NGÀY"
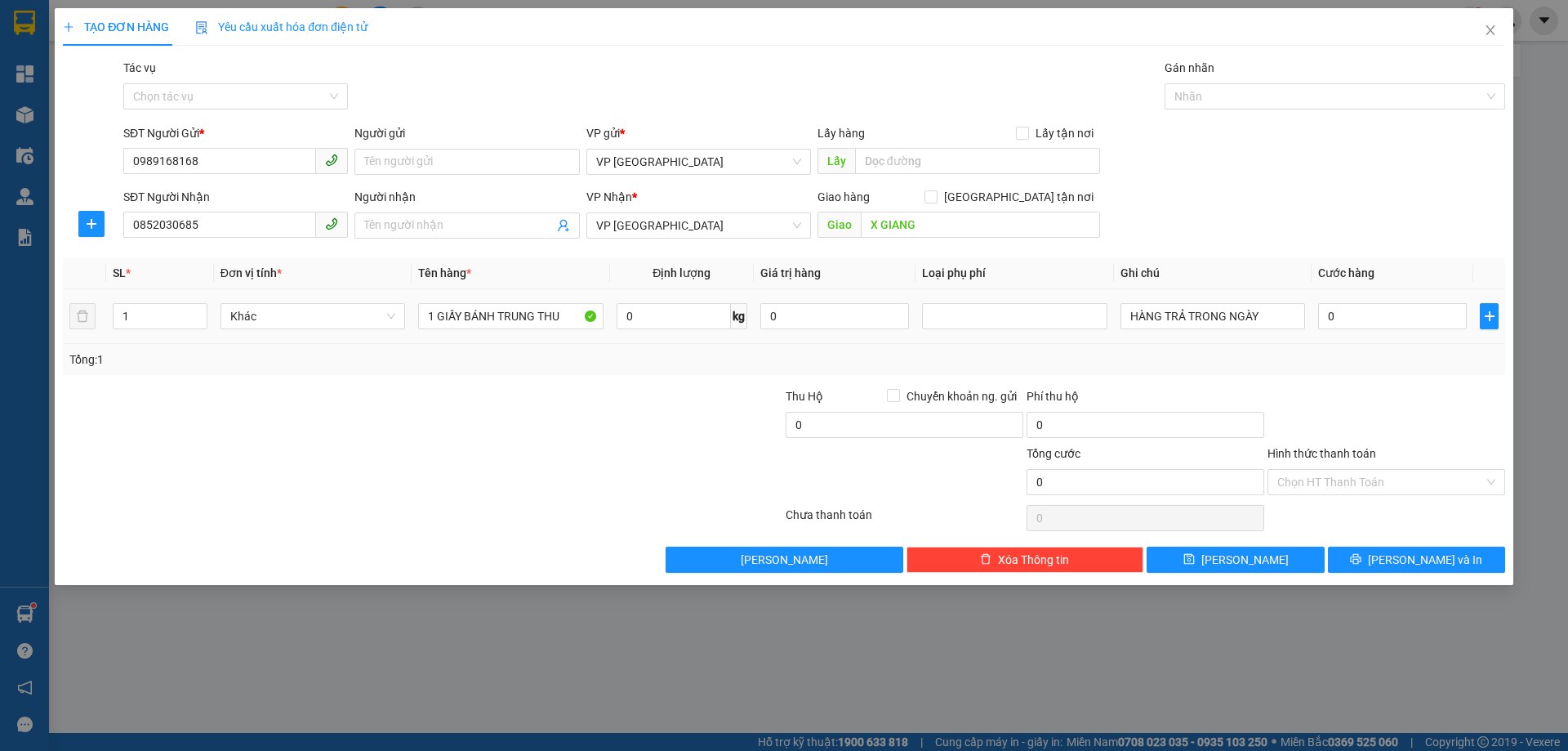
click at [1344, 332] on div "0" at bounding box center [1392, 316] width 148 height 33
click at [1345, 330] on div "0" at bounding box center [1392, 316] width 148 height 33
click at [1350, 323] on input "0" at bounding box center [1392, 316] width 148 height 26
click at [1353, 315] on input "0" at bounding box center [1392, 316] width 148 height 26
type input "05"
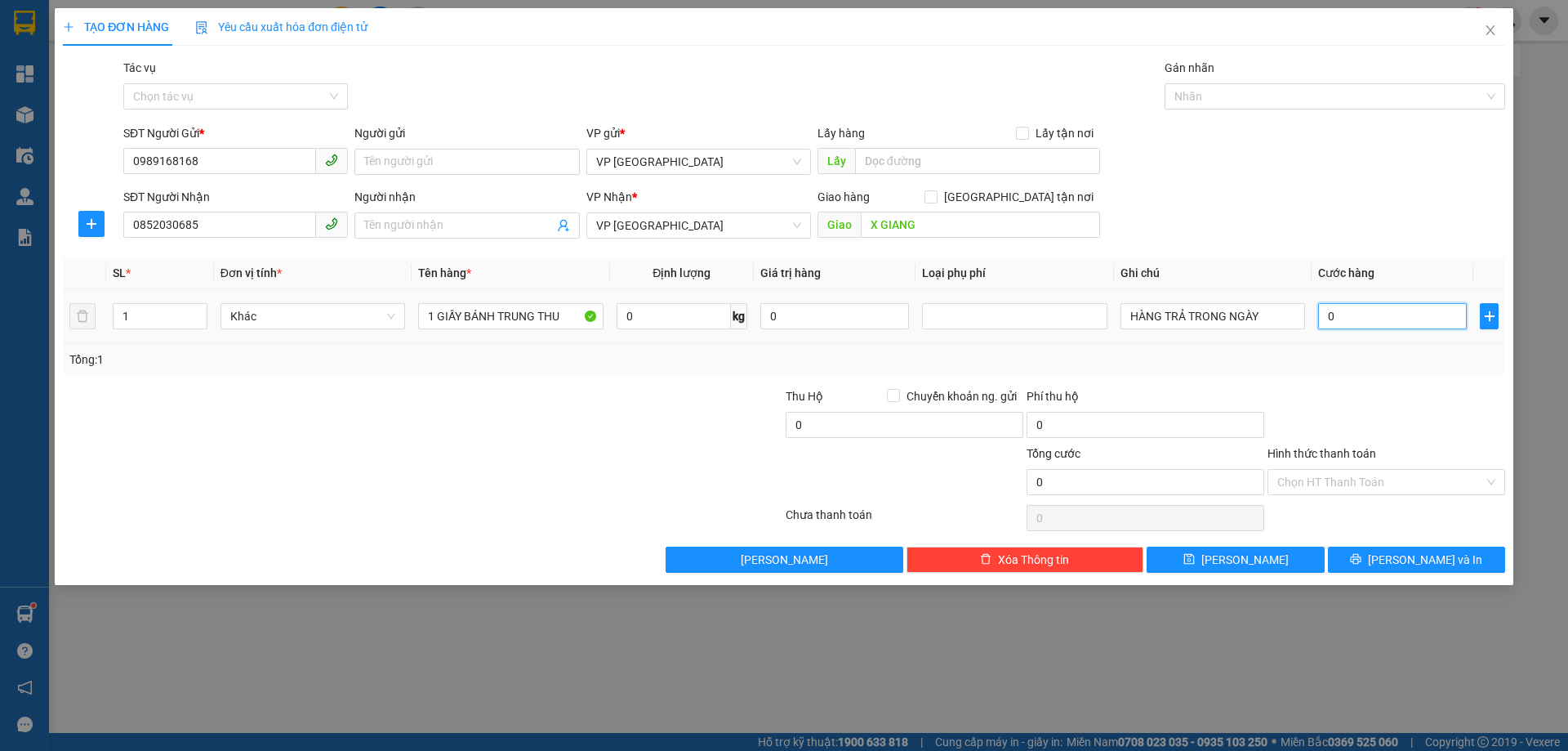
type input "5"
type input "050"
type input "50"
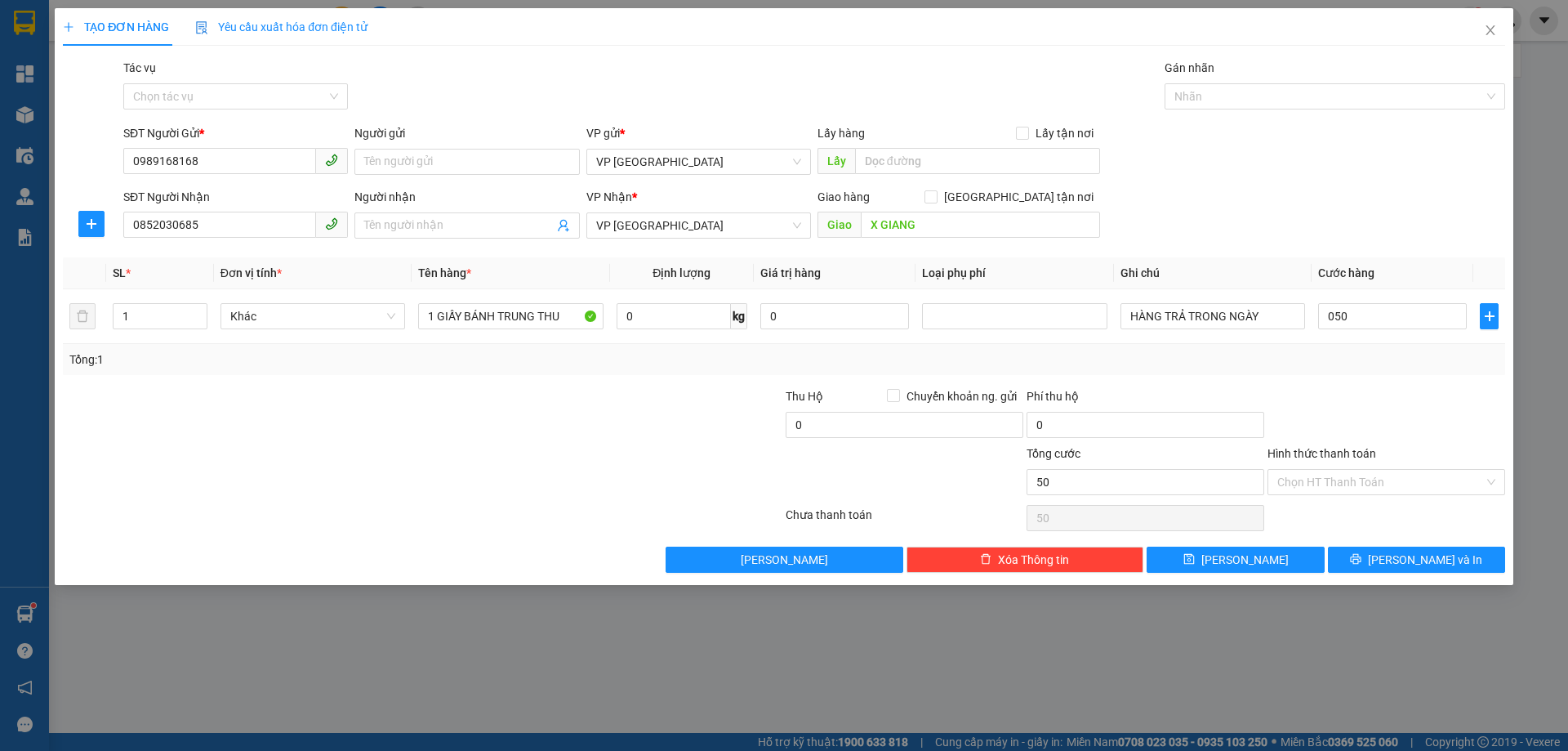
click at [1366, 351] on div "Tổng: 1" at bounding box center [784, 359] width 1430 height 18
type input "50.000"
click at [1392, 325] on input "50.000" at bounding box center [1392, 316] width 148 height 26
click at [1364, 495] on div "Hình thức thanh toán Chọn HT Thanh Toán" at bounding box center [1386, 472] width 238 height 57
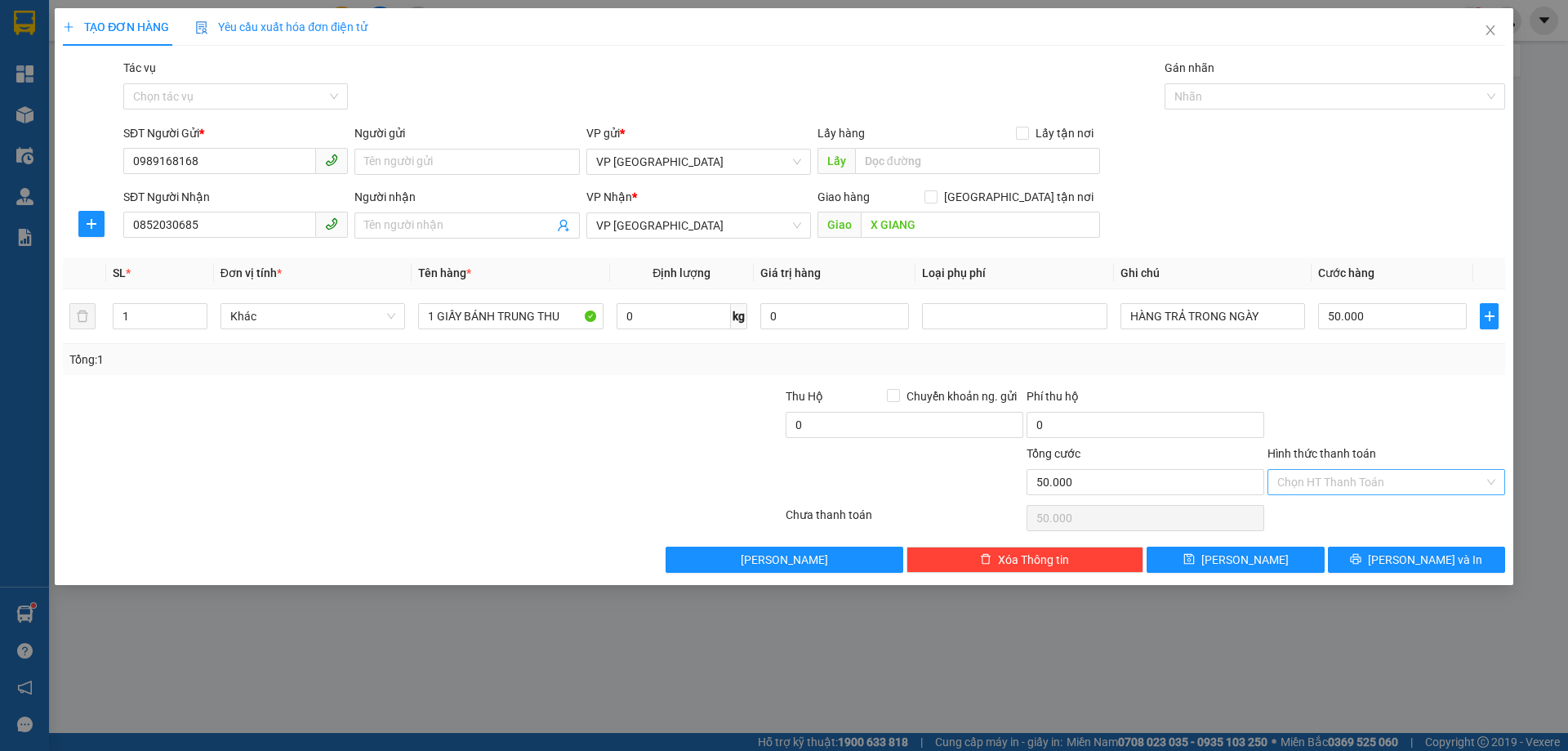
click at [1349, 490] on input "Hình thức thanh toán" at bounding box center [1381, 481] width 206 height 24
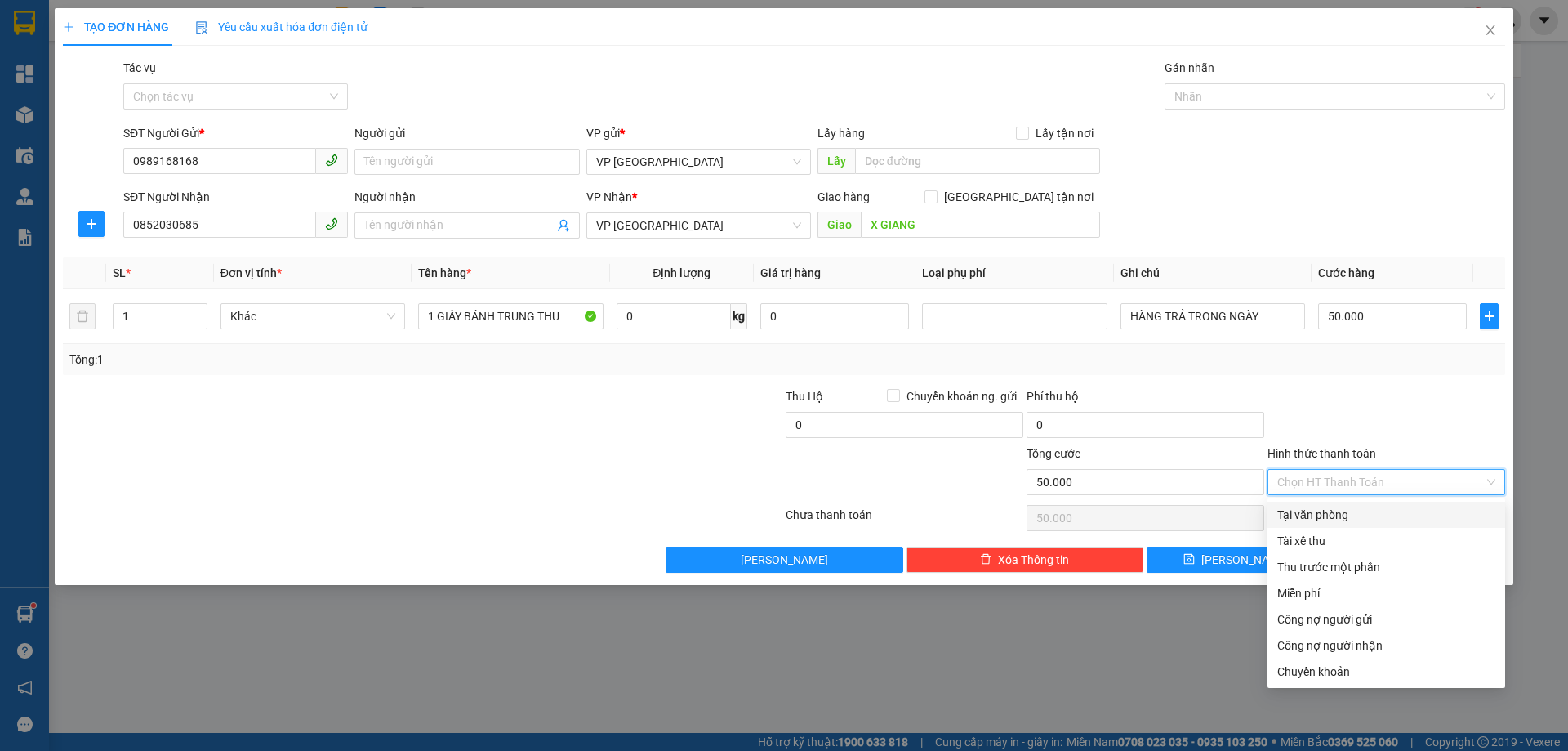
click at [1341, 518] on div "Tại văn phòng" at bounding box center [1386, 515] width 218 height 18
type input "0"
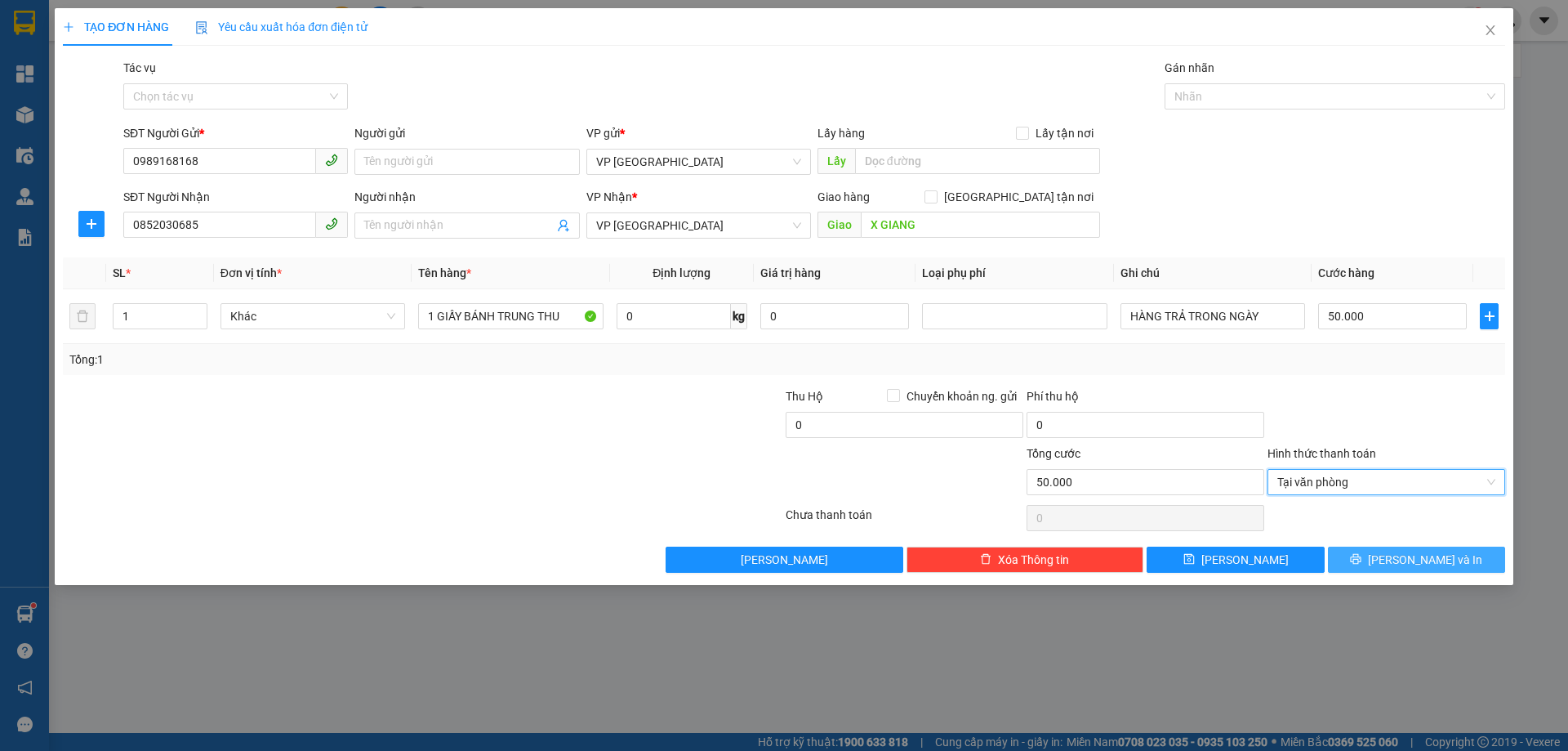
click at [1362, 555] on icon "printer" at bounding box center [1355, 558] width 12 height 12
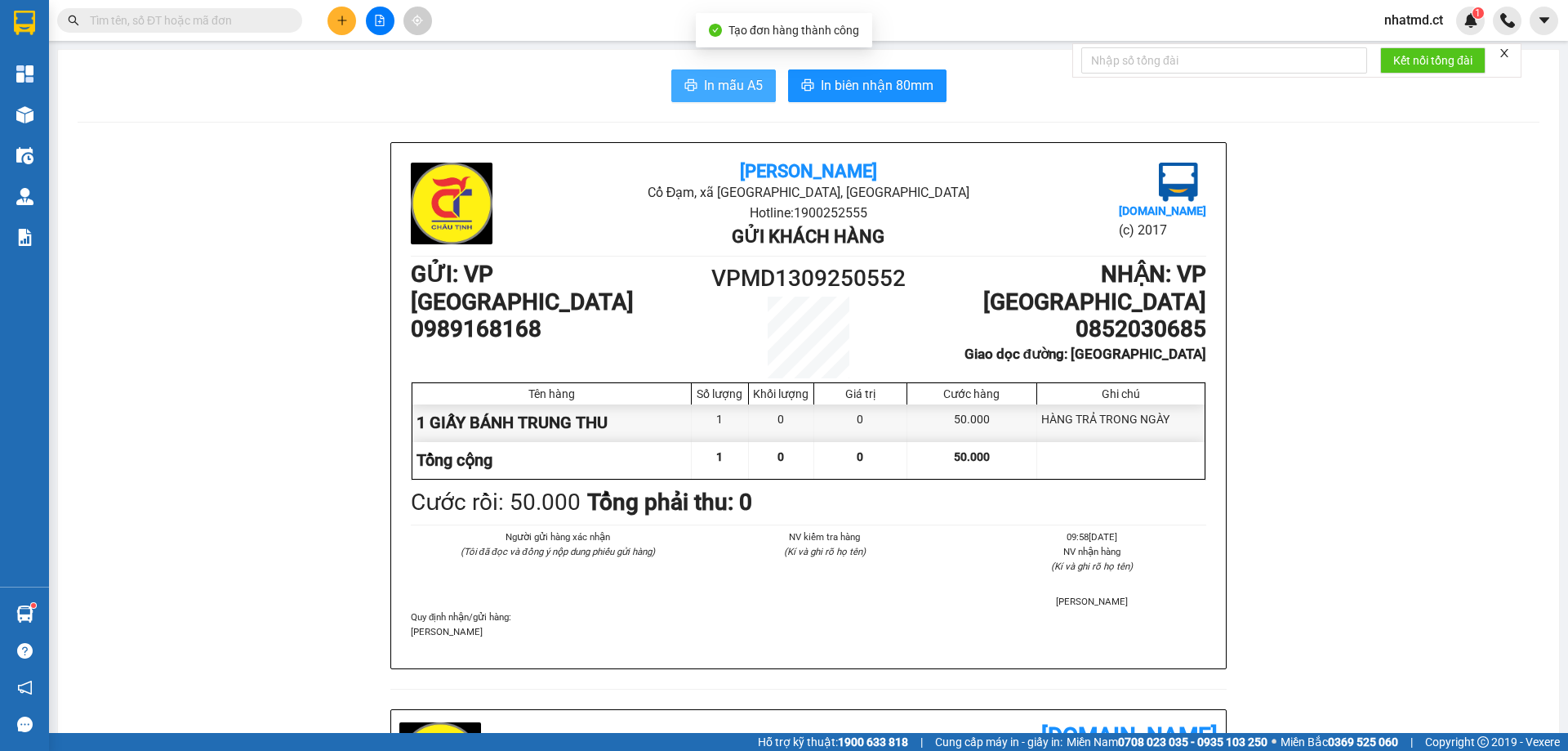
click at [727, 93] on span "In mẫu A5" at bounding box center [733, 85] width 59 height 21
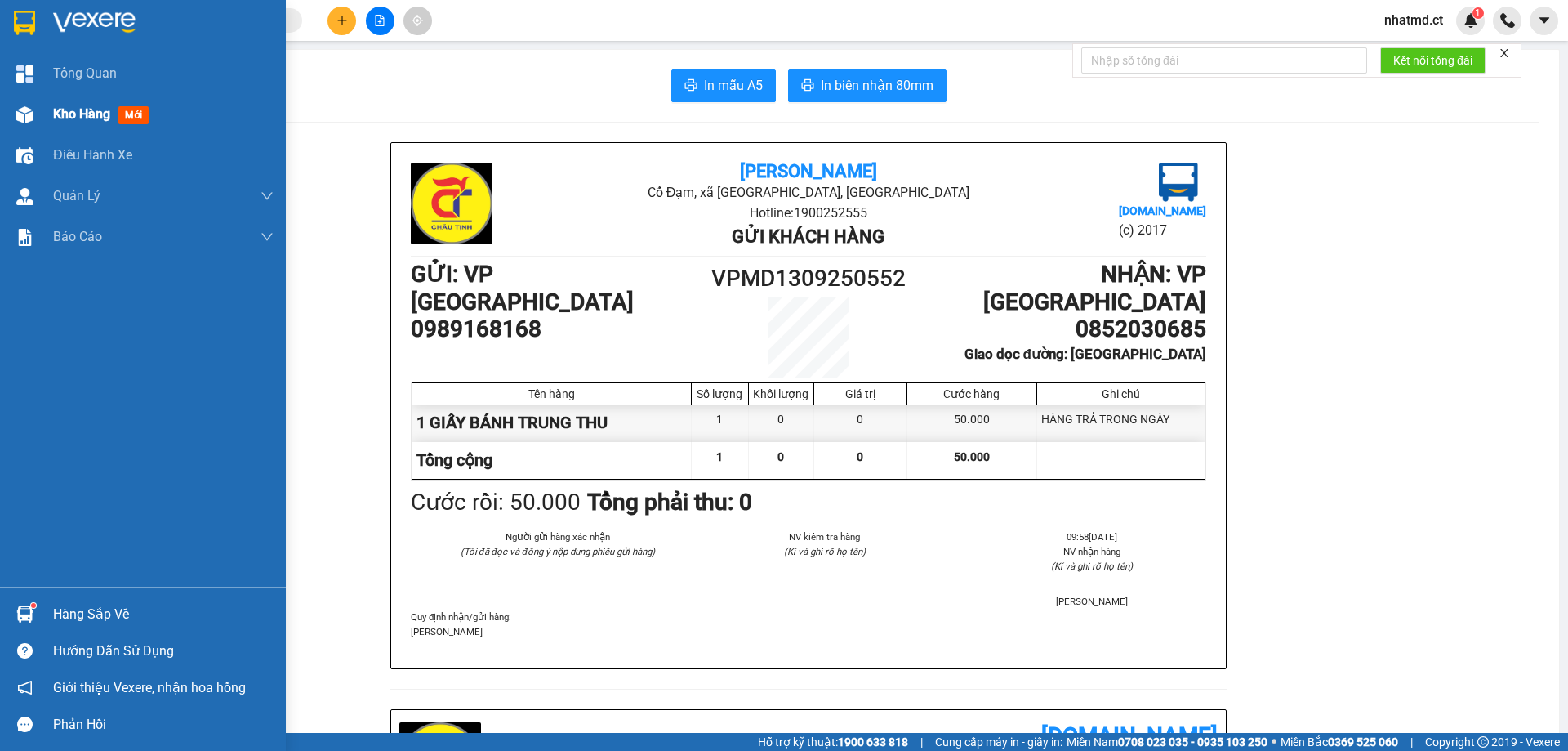
click at [43, 105] on div "Kho hàng mới" at bounding box center [143, 114] width 286 height 41
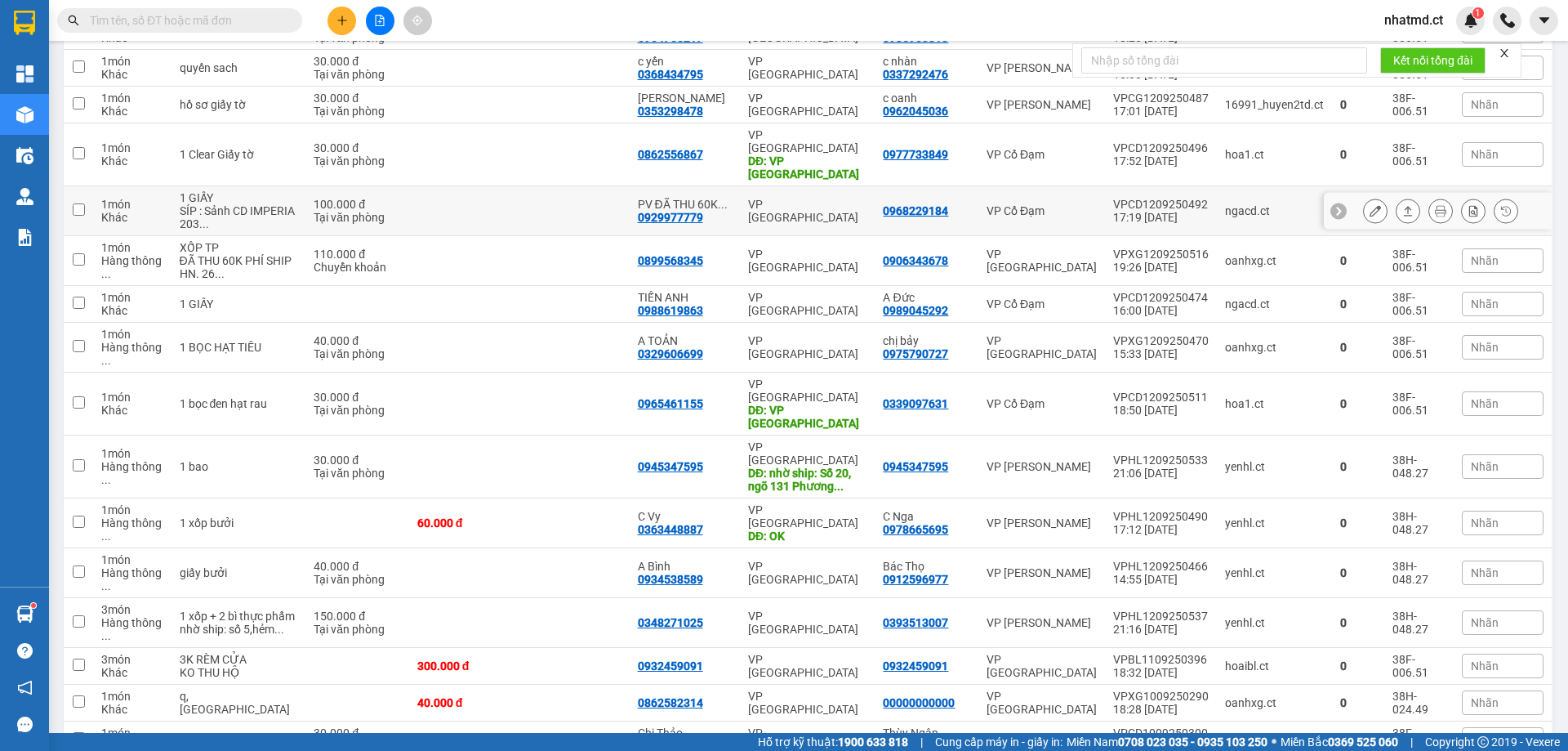
scroll to position [261, 0]
click at [189, 20] on input "text" at bounding box center [185, 21] width 193 height 18
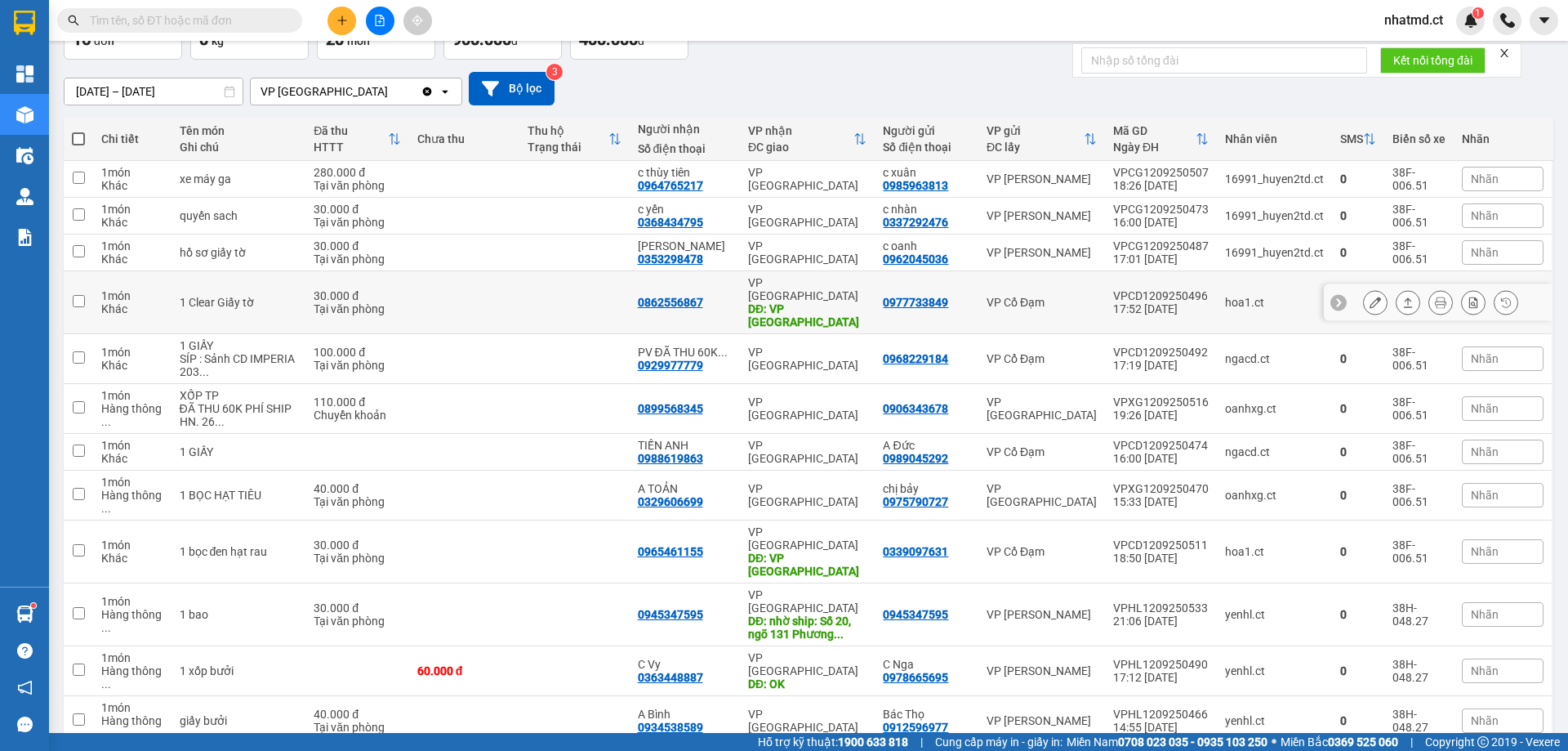
scroll to position [98, 0]
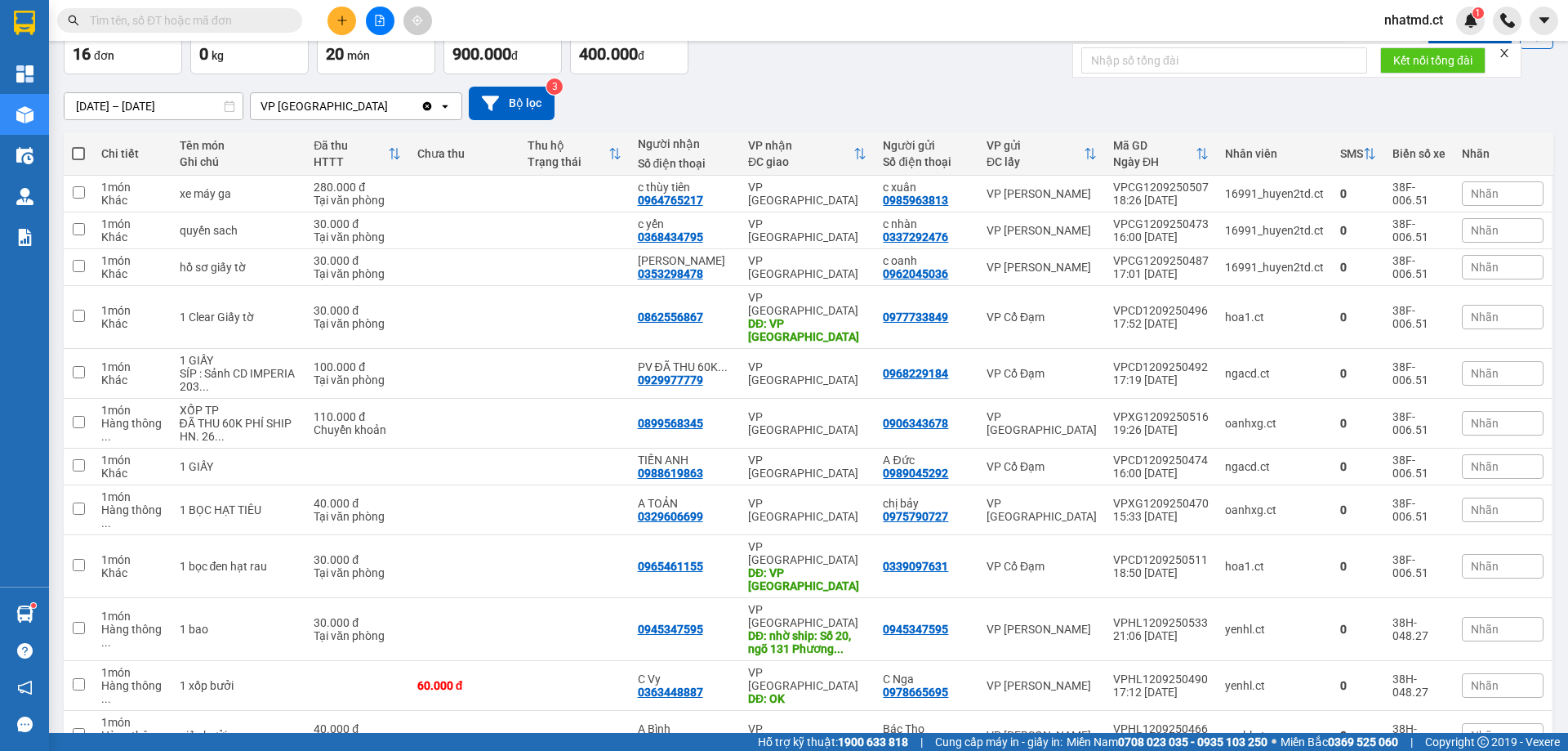
click at [349, 20] on button at bounding box center [342, 21] width 29 height 29
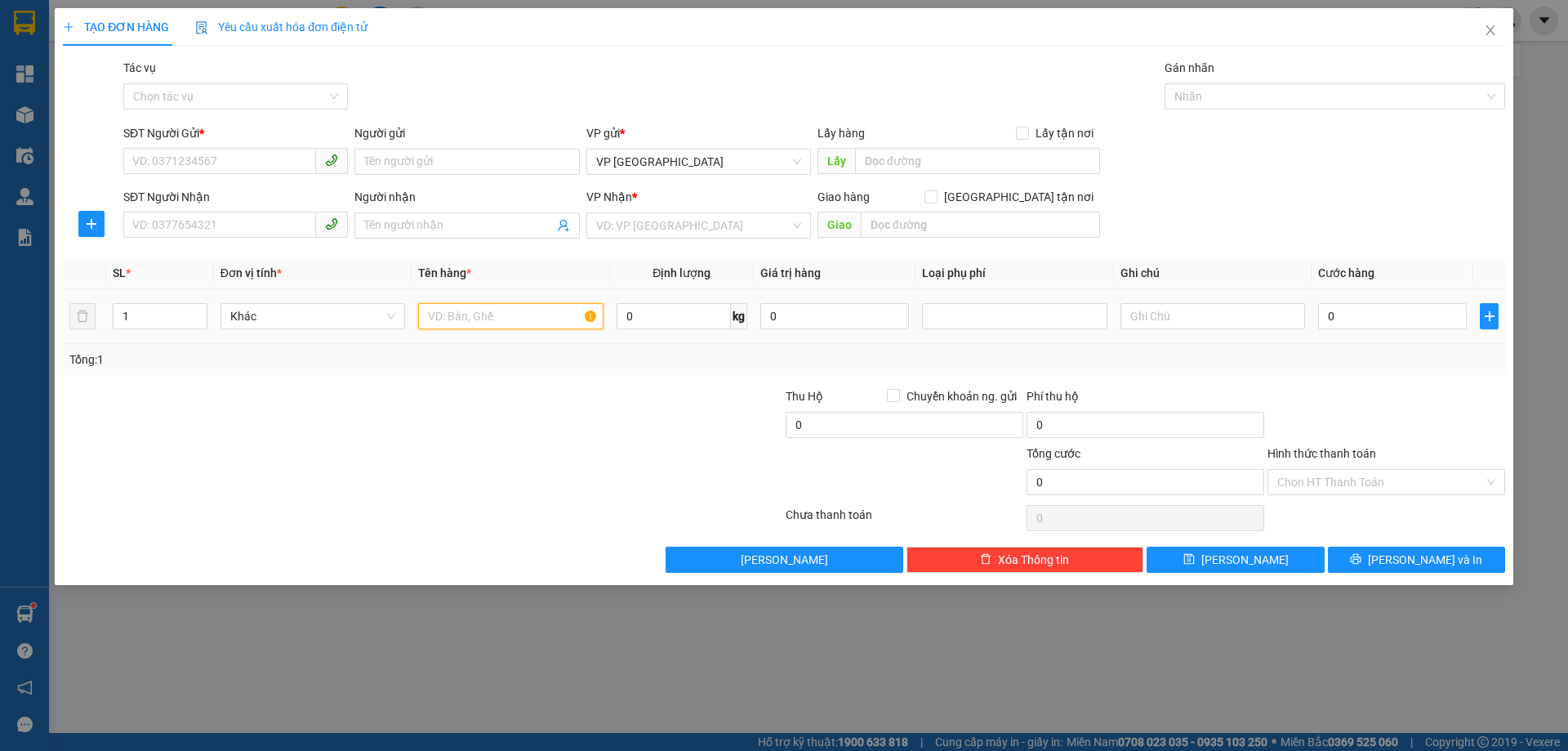
click at [450, 324] on input "text" at bounding box center [510, 316] width 185 height 26
type input "1 GIẤY SÂM"
click at [273, 171] on input "SĐT Người Gửi *" at bounding box center [219, 160] width 193 height 26
type input "0966471984"
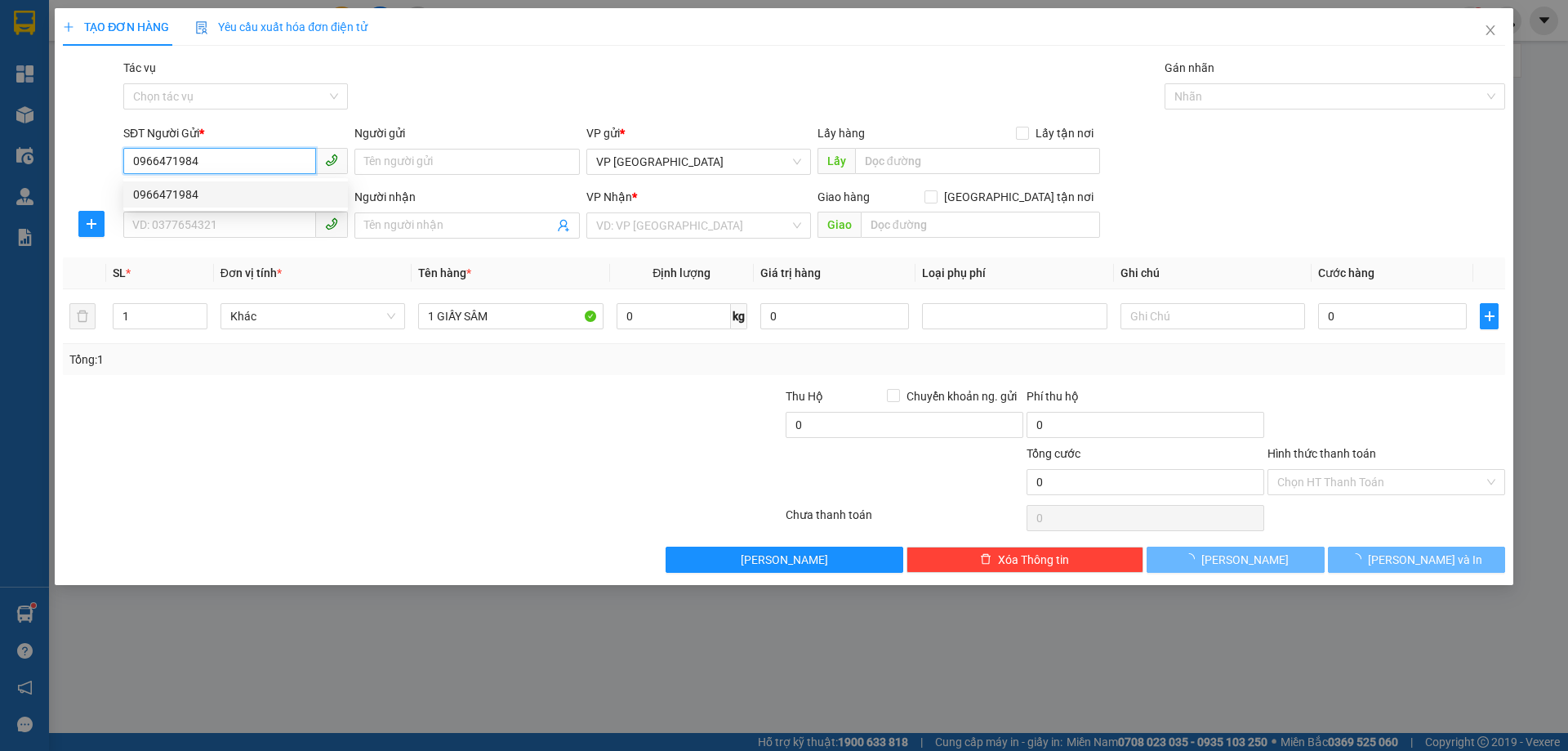
click at [317, 187] on div "0966471984" at bounding box center [235, 195] width 205 height 18
type input "0983117165"
type input "X LIÊN"
click at [312, 191] on body "Kết quả tìm kiếm ( 44 ) Bộ lọc Mã ĐH Trạng thái Món hàng Thu hộ Tổng cước Chưa …" at bounding box center [784, 376] width 1568 height 751
type input "40.000"
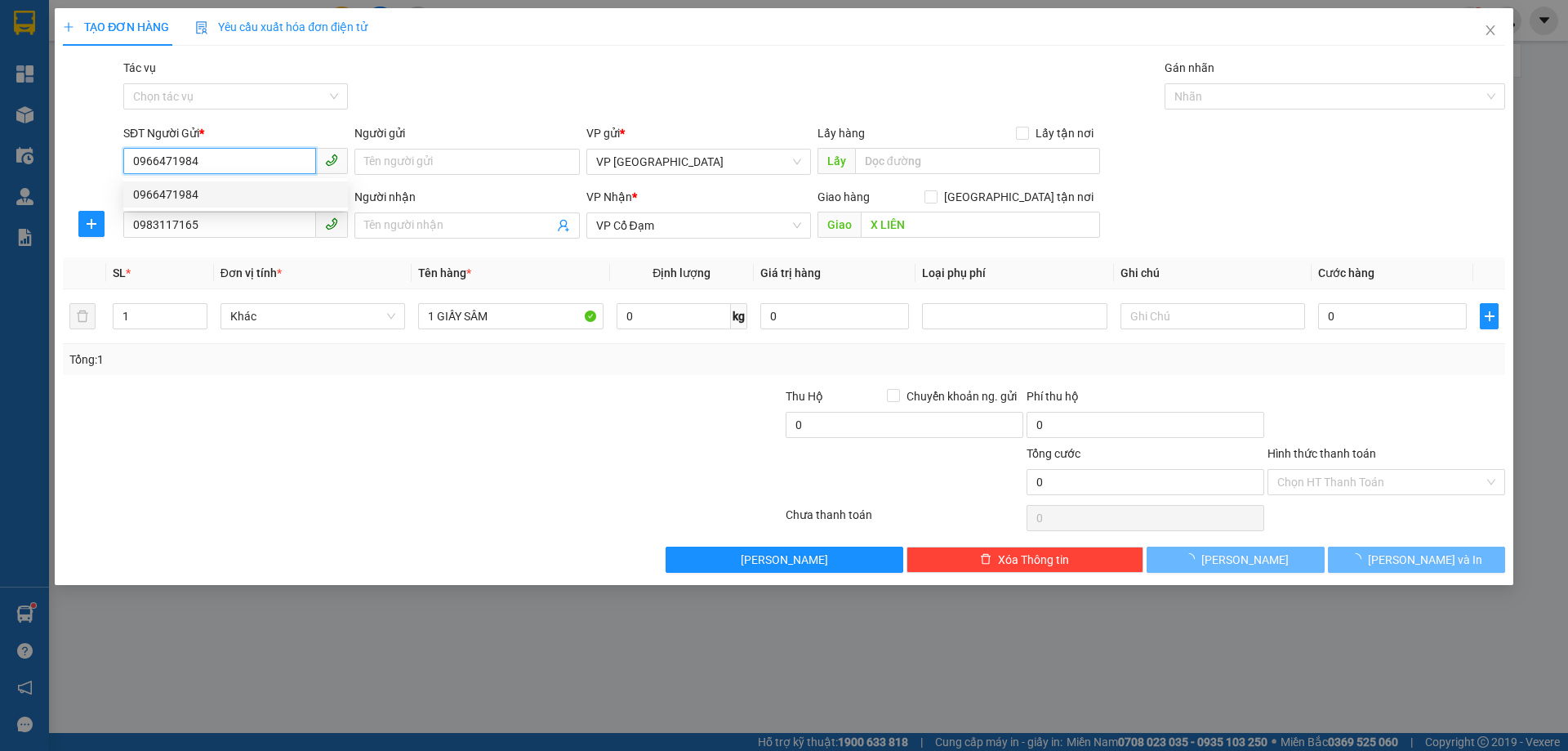
type input "40.000"
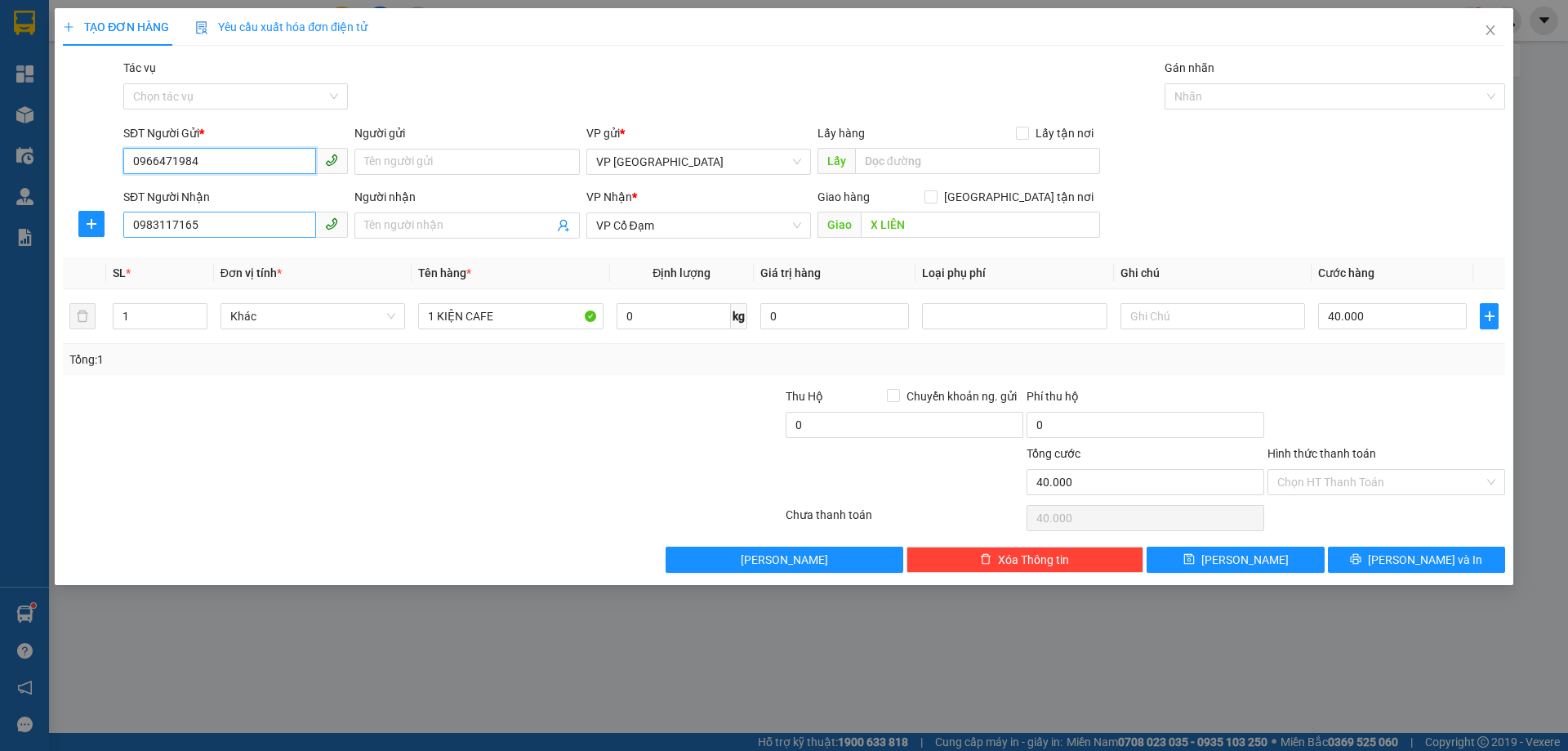
type input "0966471984"
click at [273, 227] on input "0983117165" at bounding box center [219, 224] width 193 height 26
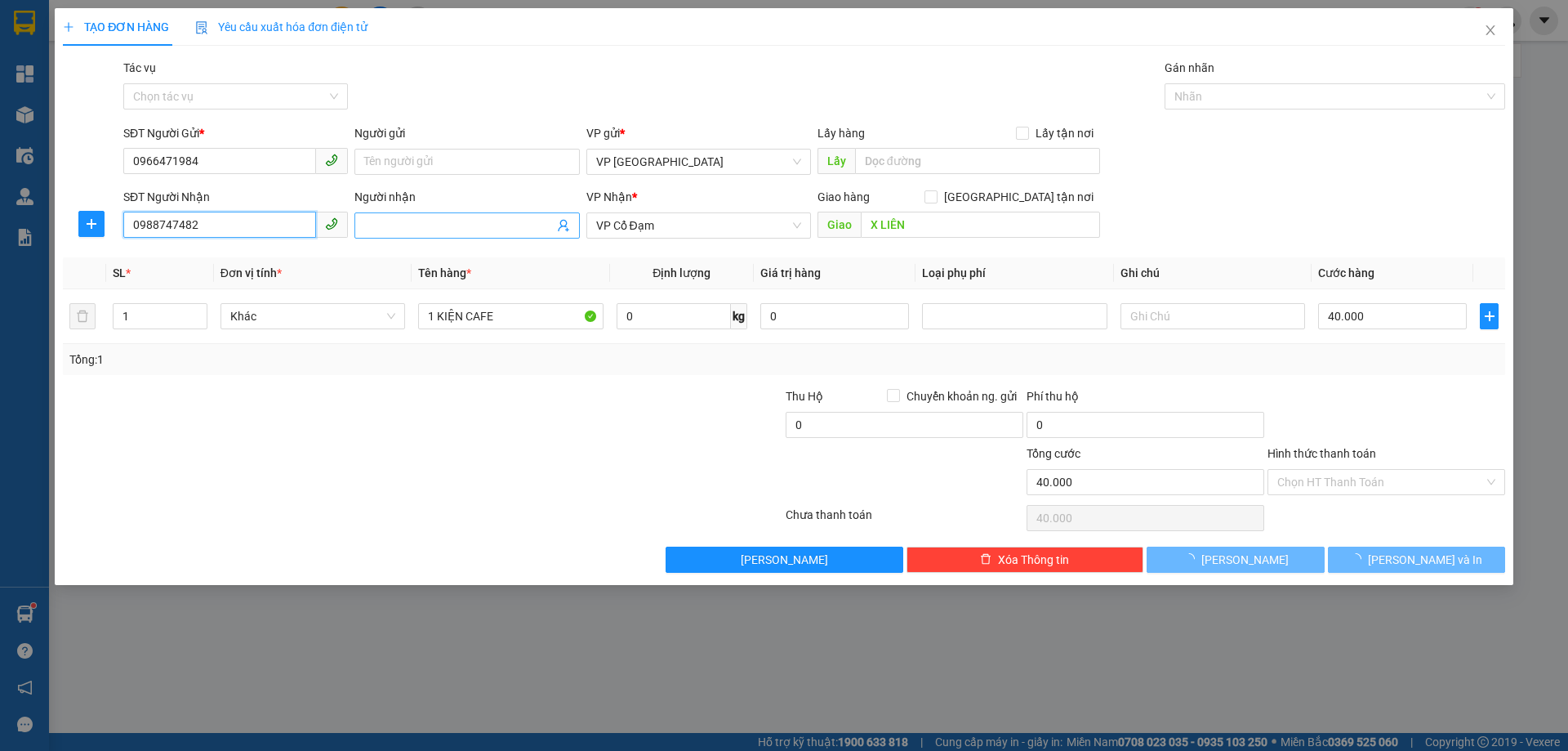
type input "0988747482"
click at [408, 223] on input "Người nhận" at bounding box center [459, 225] width 189 height 18
click at [914, 222] on input "X LIÊN" at bounding box center [981, 224] width 240 height 26
click at [914, 223] on input "X LIÊN" at bounding box center [981, 224] width 240 height 26
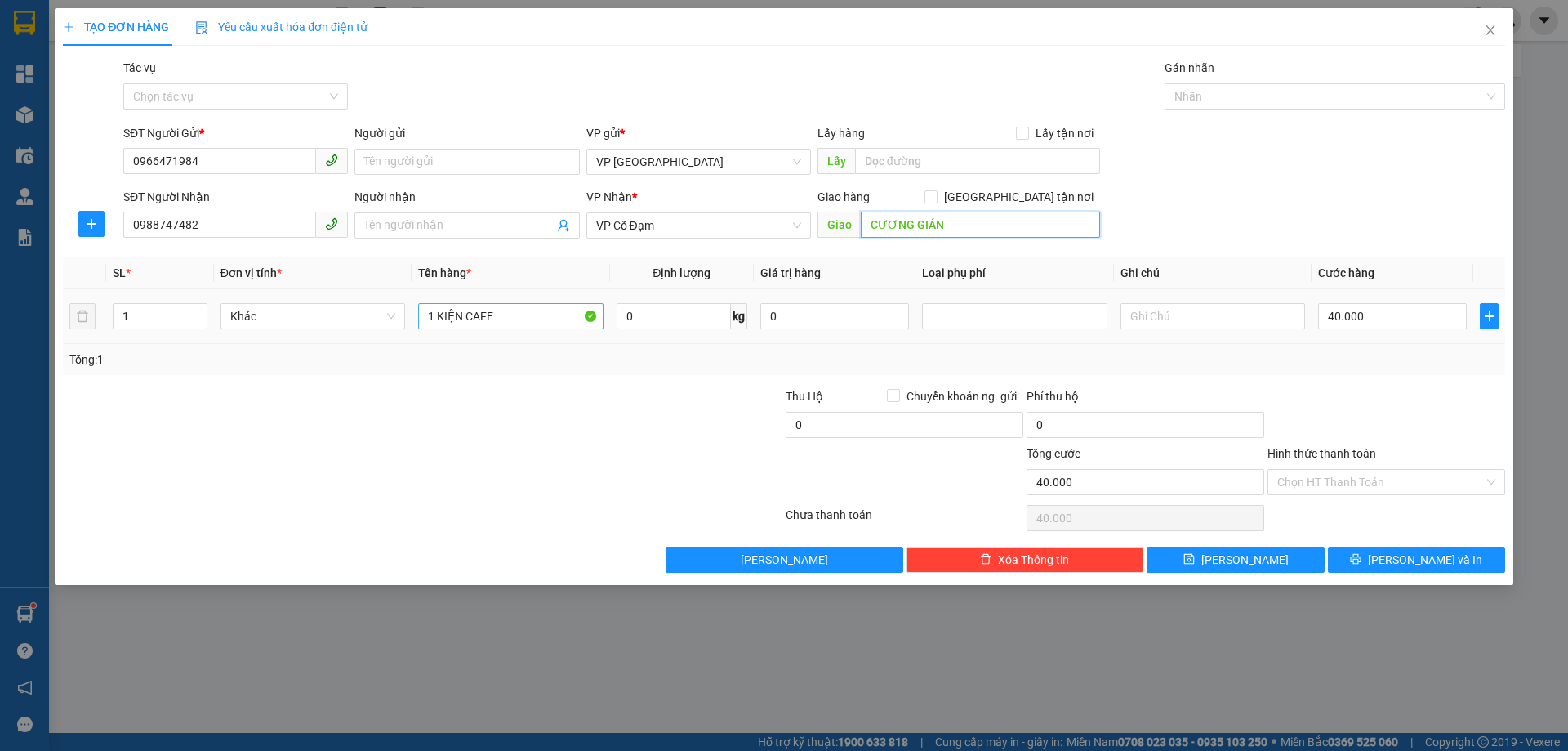
type input "CƯƠNG GIÁN"
click at [531, 324] on input "1 KIỆN CAFE" at bounding box center [510, 316] width 185 height 26
click at [526, 322] on input "1 KIỆN CAFE" at bounding box center [510, 316] width 185 height 26
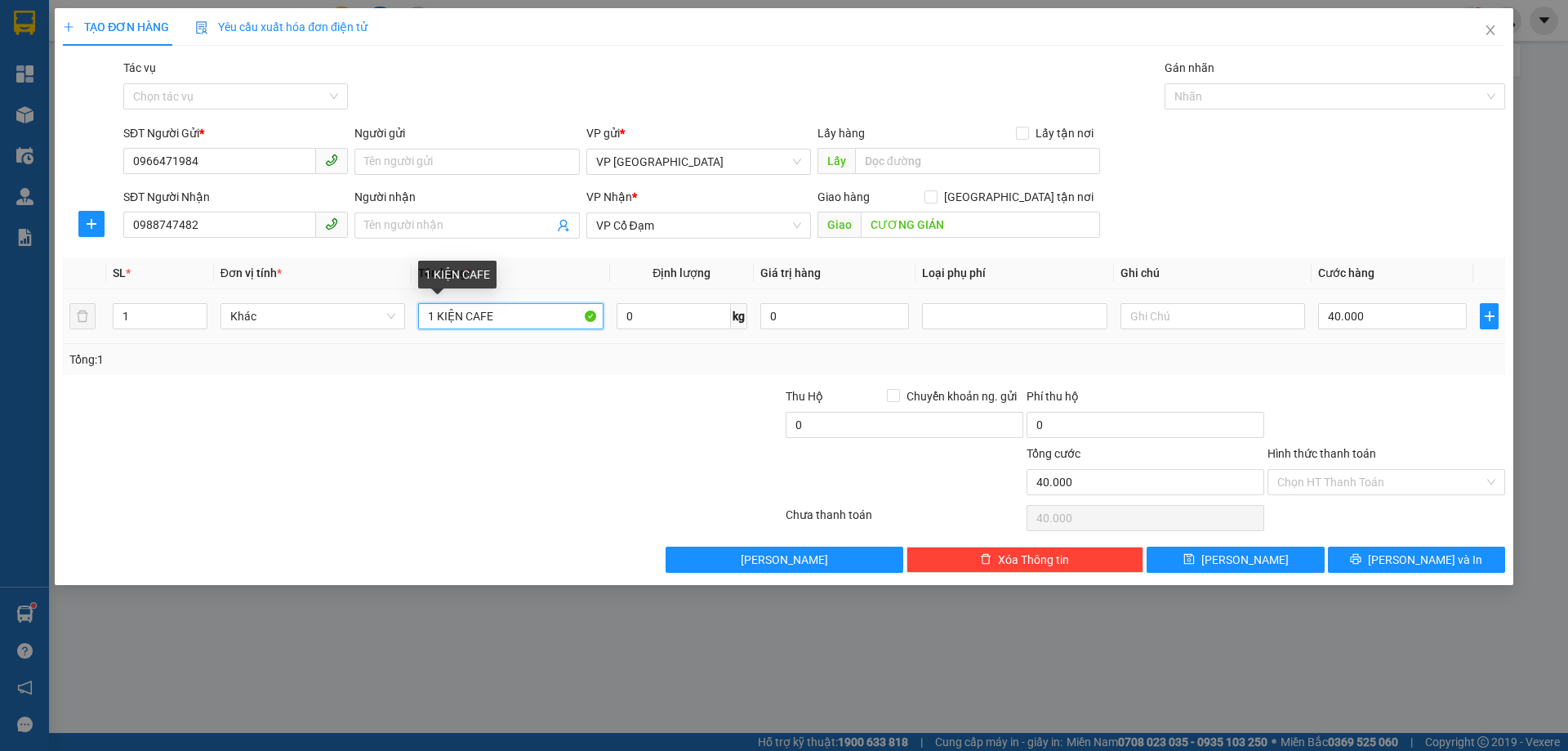
drag, startPoint x: 438, startPoint y: 320, endPoint x: 709, endPoint y: 289, distance: 272.8
click at [709, 289] on table "SL * Đơn vị tính * Tên hàng * Định lượng Giá trị hàng Loại phụ phí Ghi chú Cước…" at bounding box center [784, 300] width 1442 height 87
type input "1 GIẤY SÂM"
click at [1376, 326] on input "40.000" at bounding box center [1392, 316] width 148 height 26
type input "0"
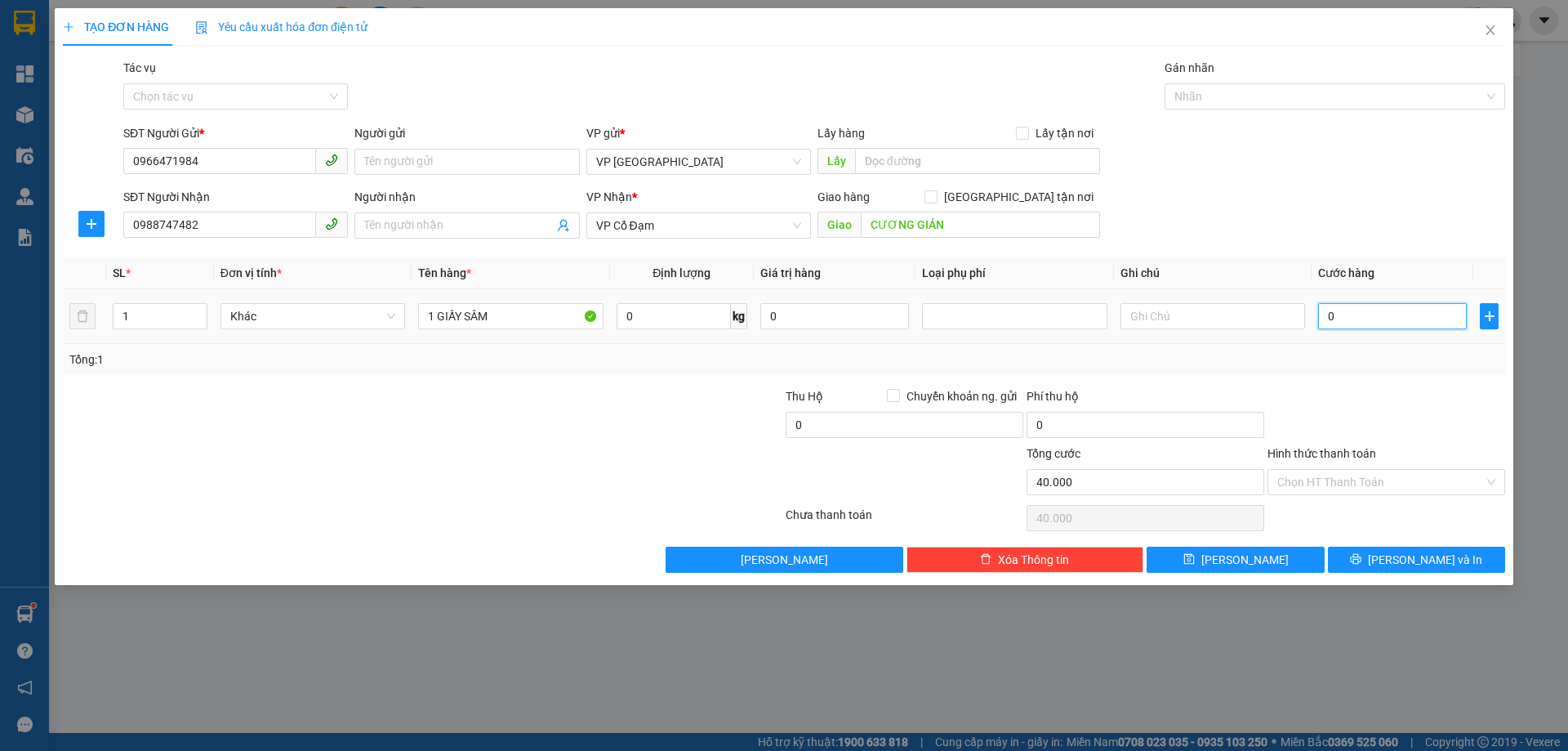
type input "0"
click at [413, 228] on input "Người nhận" at bounding box center [459, 225] width 189 height 18
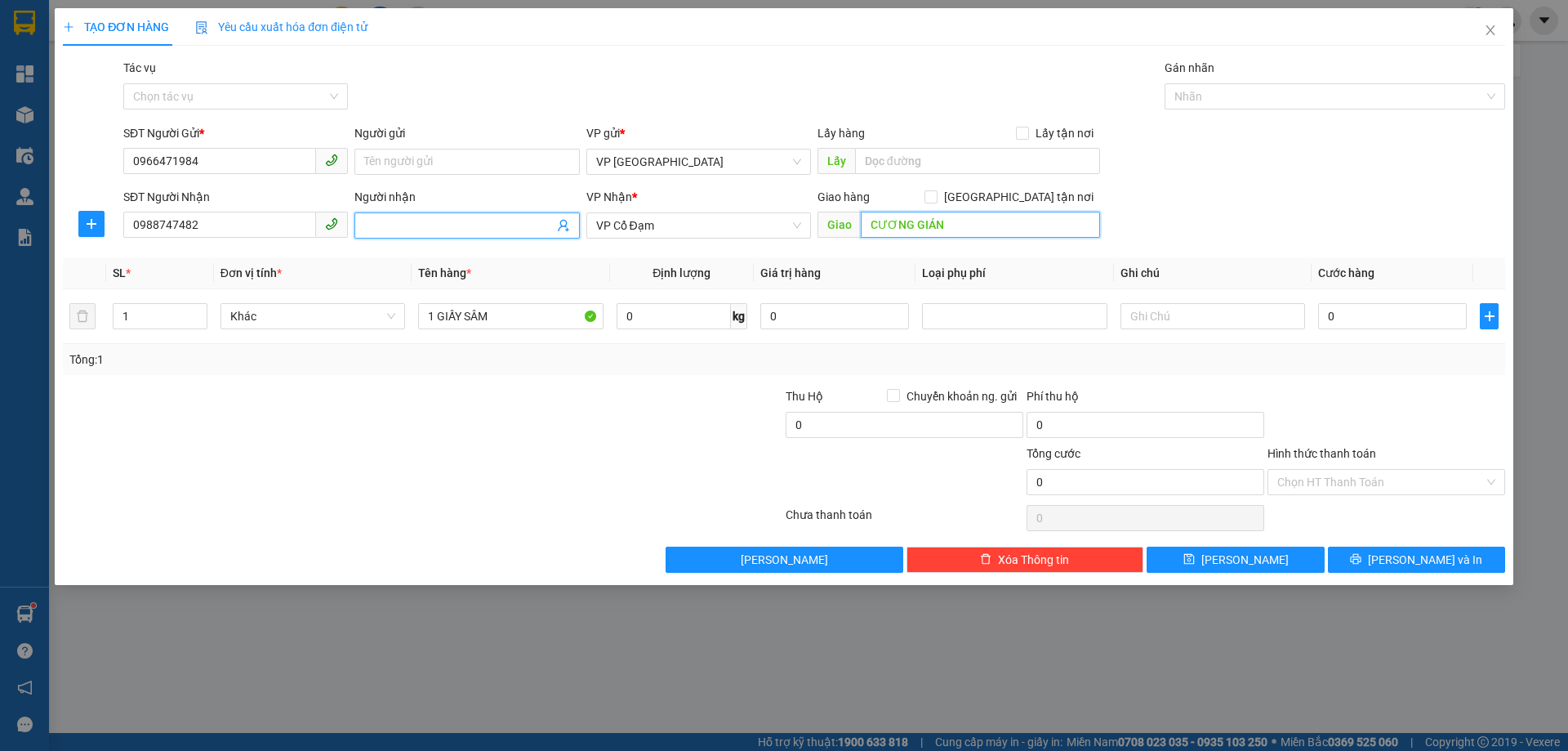
click at [904, 227] on input "CƯƠNG GIÁN" at bounding box center [981, 224] width 240 height 26
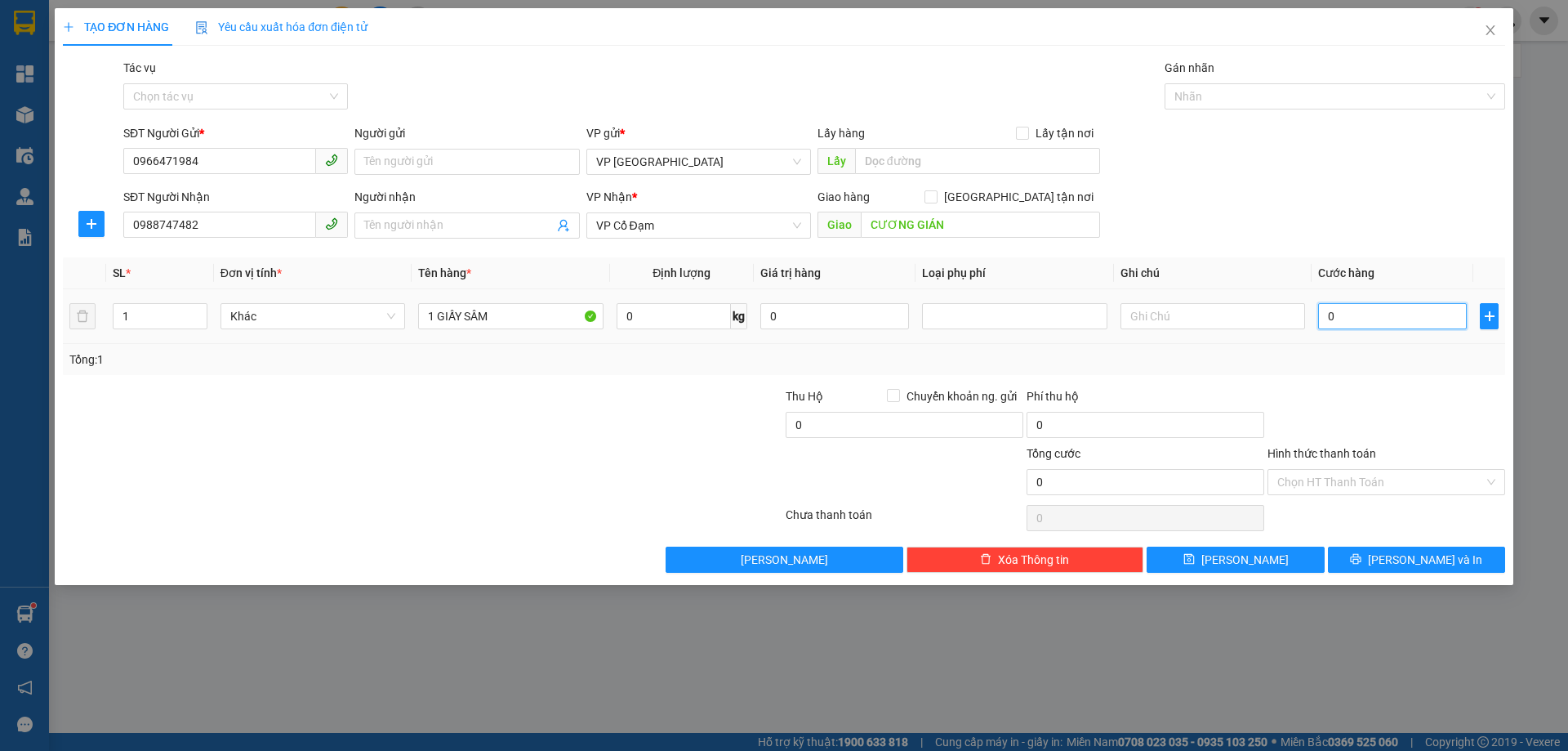
click at [1373, 326] on input "0" at bounding box center [1392, 316] width 148 height 26
click at [1374, 346] on div "Tổng: 1" at bounding box center [784, 359] width 1442 height 31
click at [1378, 324] on input "0" at bounding box center [1392, 316] width 148 height 26
click at [1387, 361] on div "Tổng: 1" at bounding box center [784, 359] width 1430 height 18
click at [1285, 422] on div at bounding box center [1386, 415] width 241 height 57
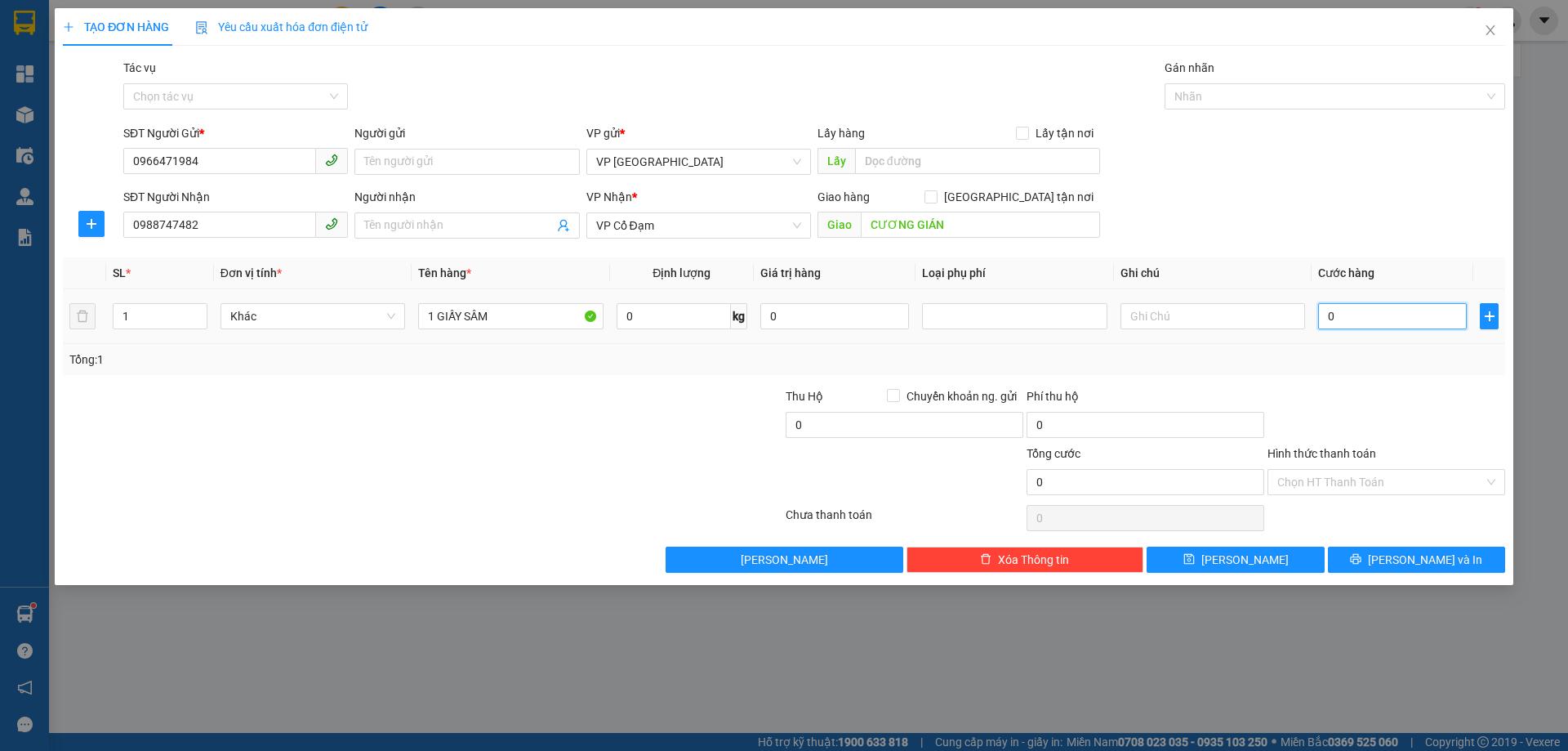
click at [1366, 317] on input "0" at bounding box center [1392, 316] width 148 height 26
type input "50"
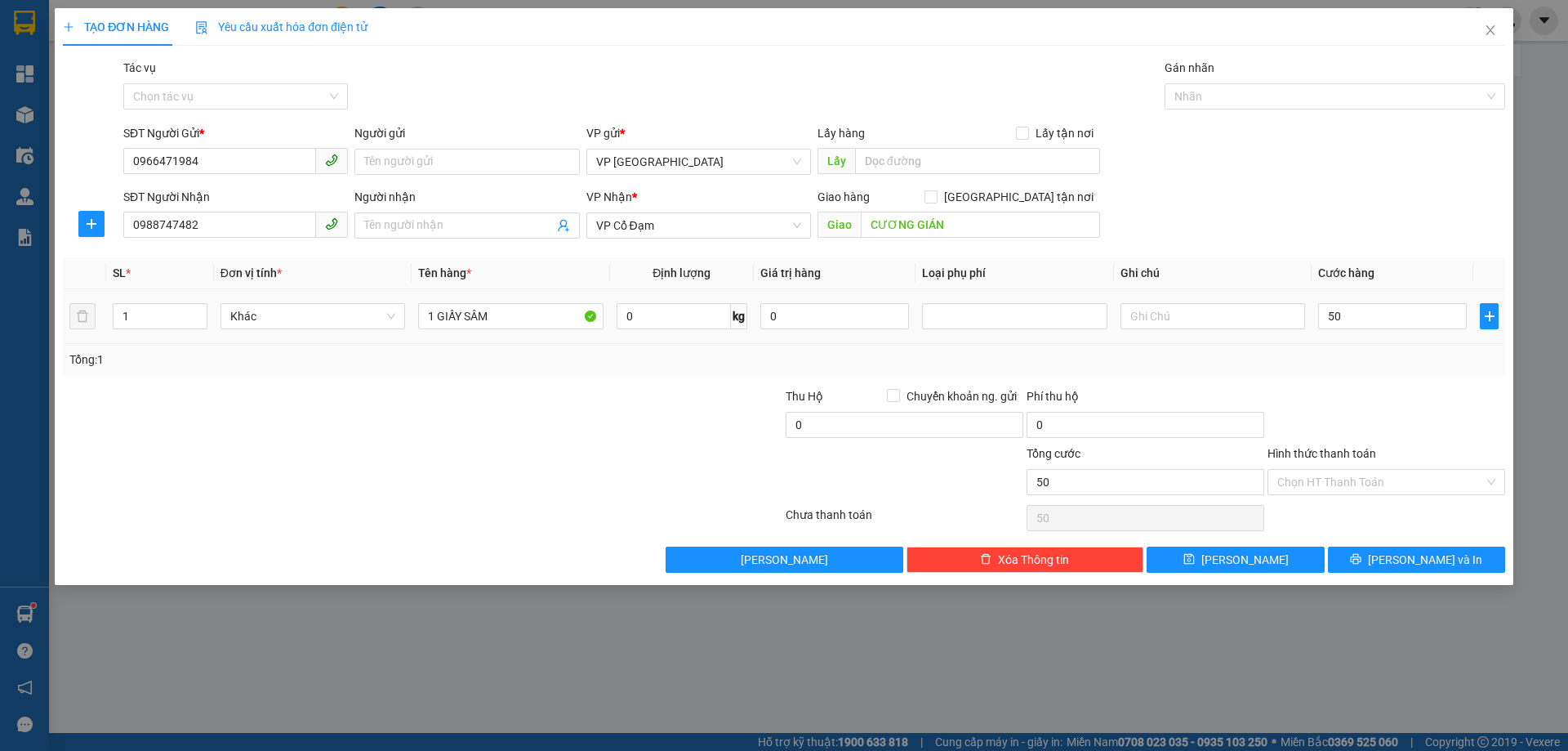
click at [1382, 388] on div at bounding box center [1386, 415] width 241 height 57
type input "50.000"
click at [1415, 553] on span "[PERSON_NAME] và In" at bounding box center [1425, 560] width 114 height 18
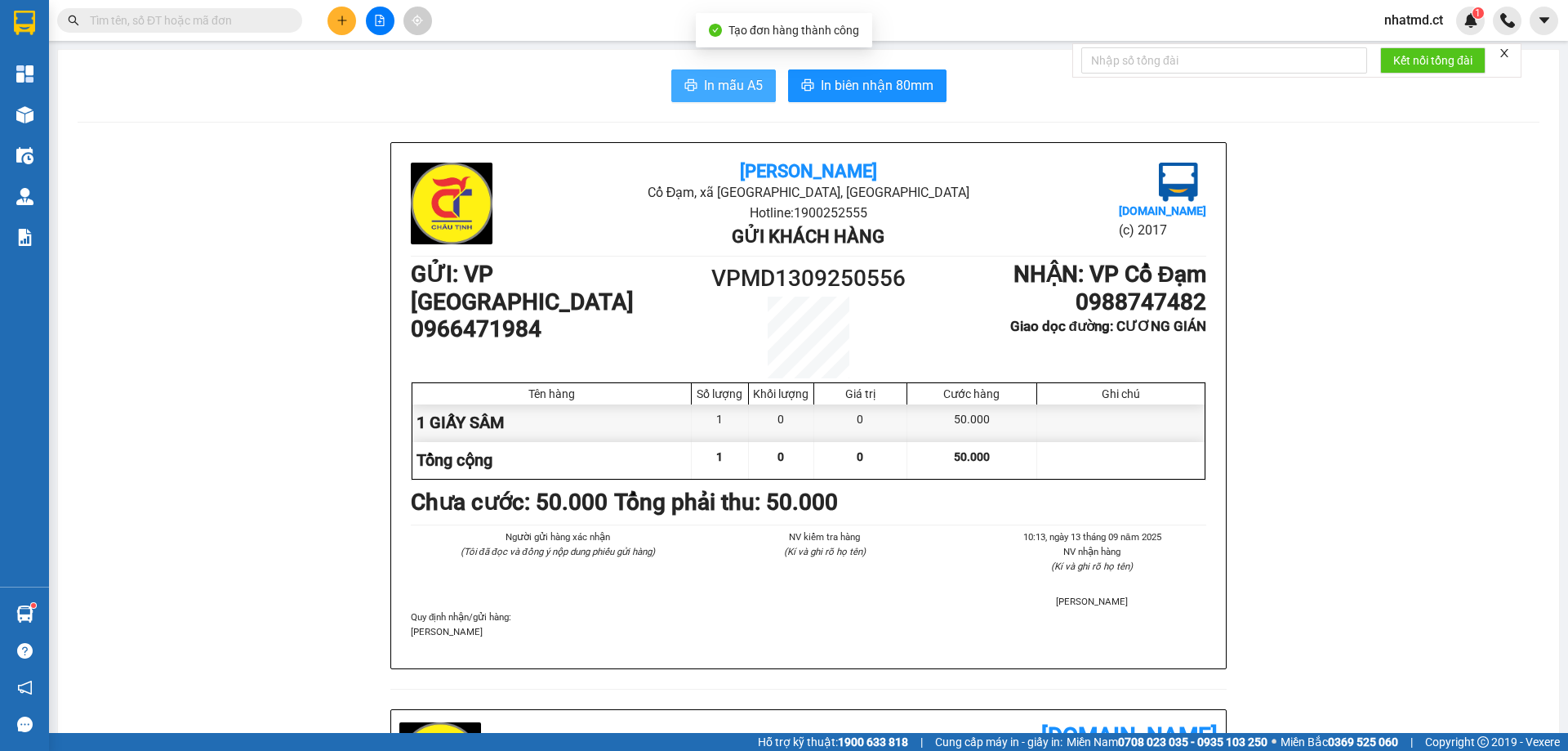
click at [679, 97] on button "In mẫu A5" at bounding box center [724, 86] width 105 height 33
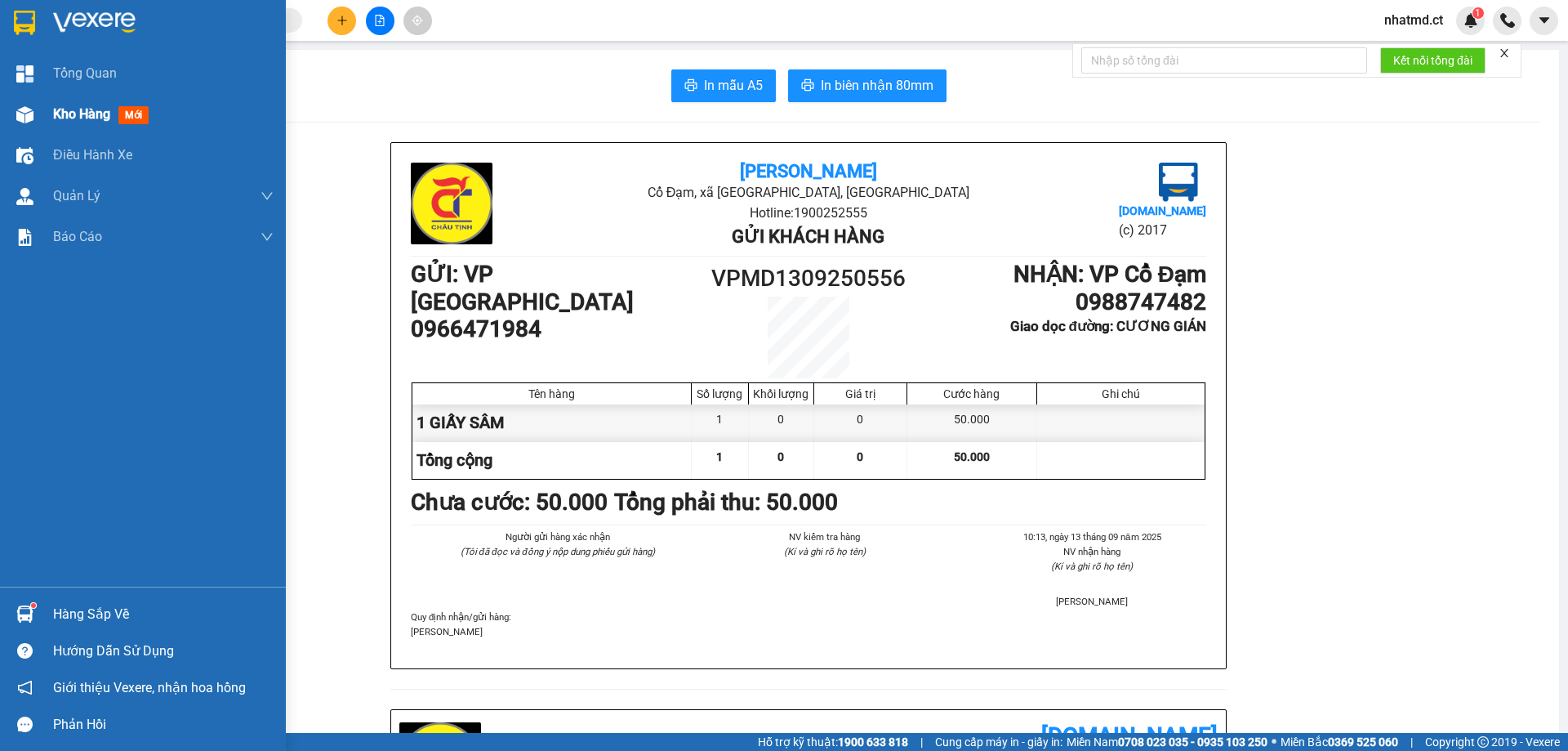
click at [90, 119] on span "Kho hàng" at bounding box center [81, 113] width 57 height 15
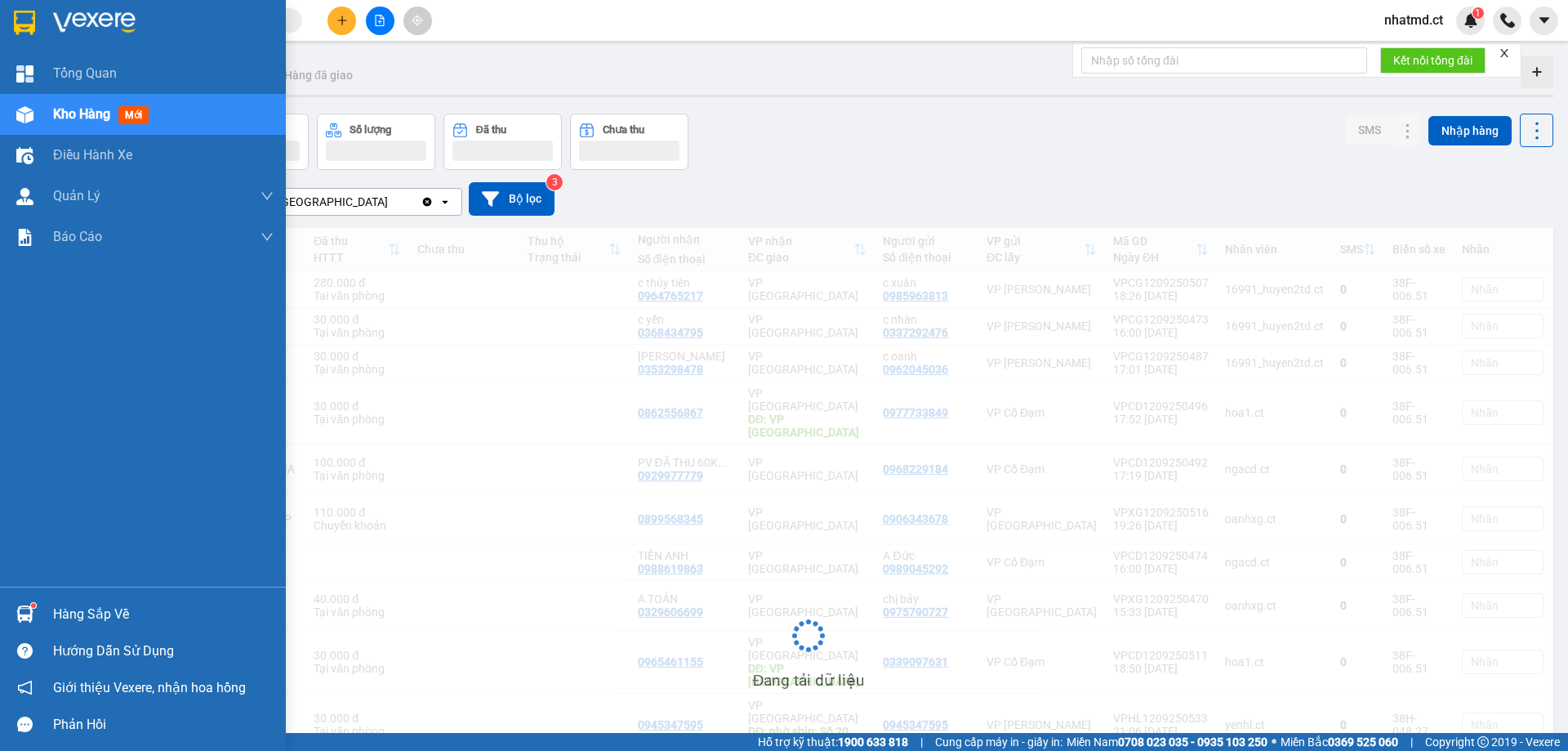
click at [52, 117] on div "Kho hàng mới" at bounding box center [143, 114] width 286 height 41
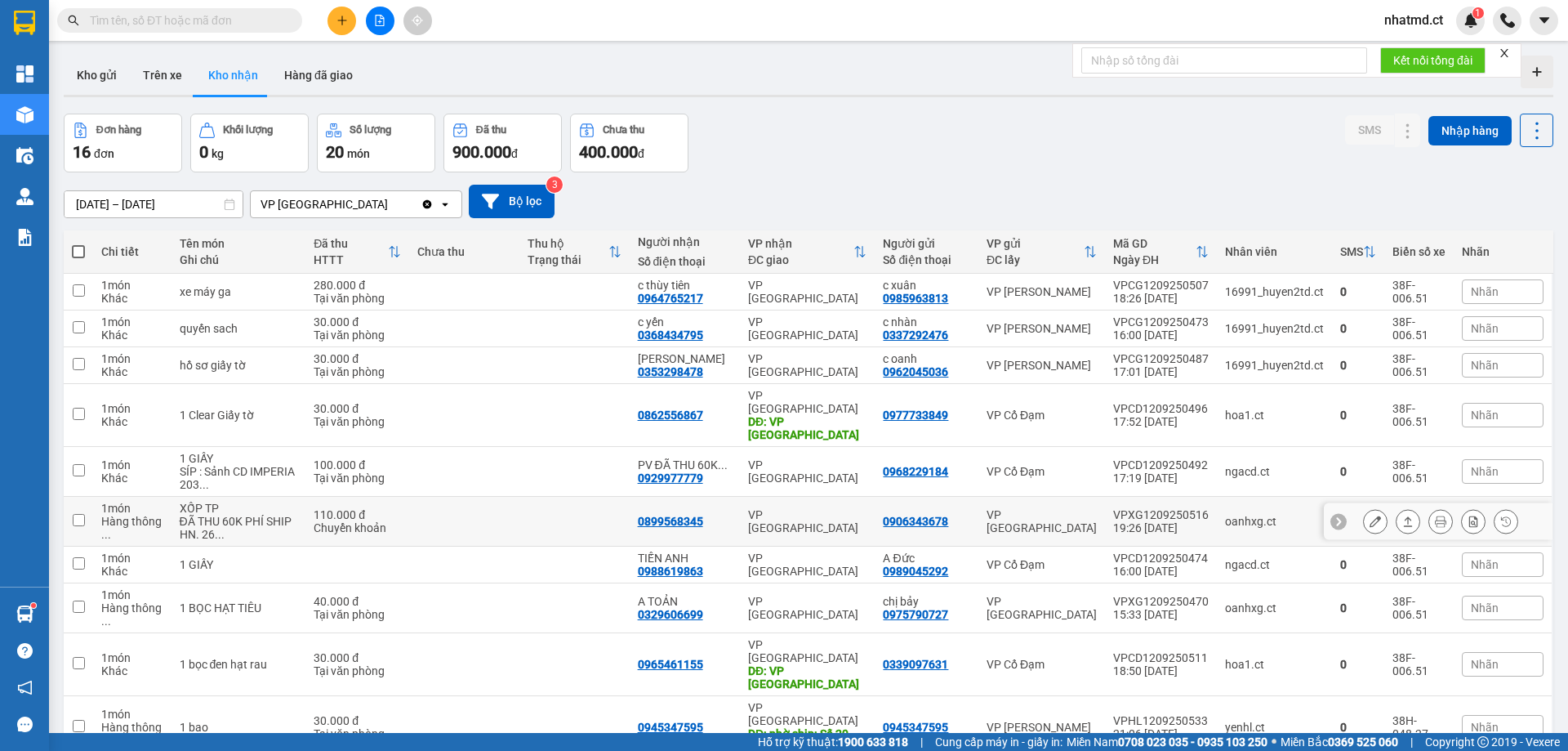
click at [449, 497] on td at bounding box center [464, 521] width 110 height 50
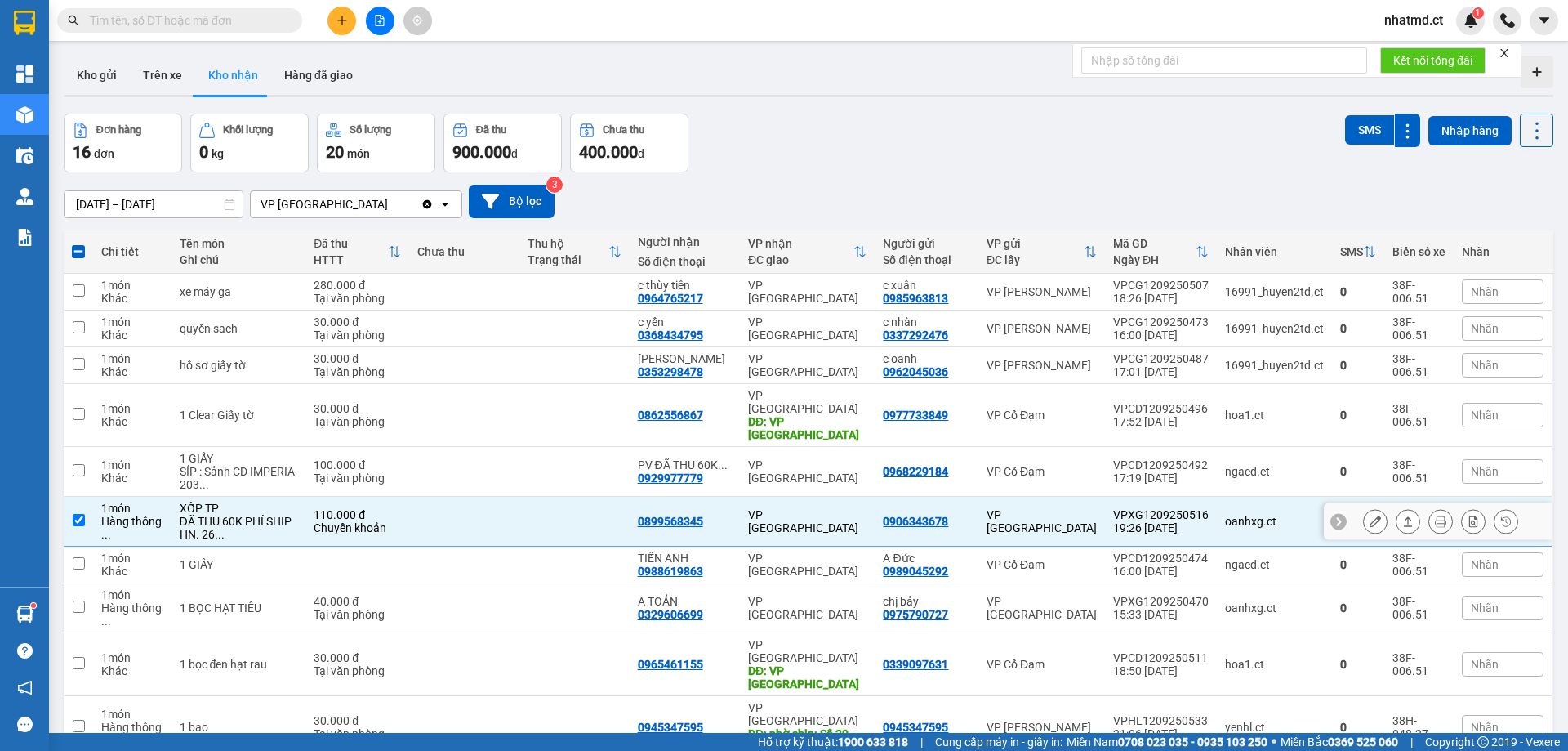
click at [1402, 516] on icon at bounding box center [1408, 521] width 12 height 12
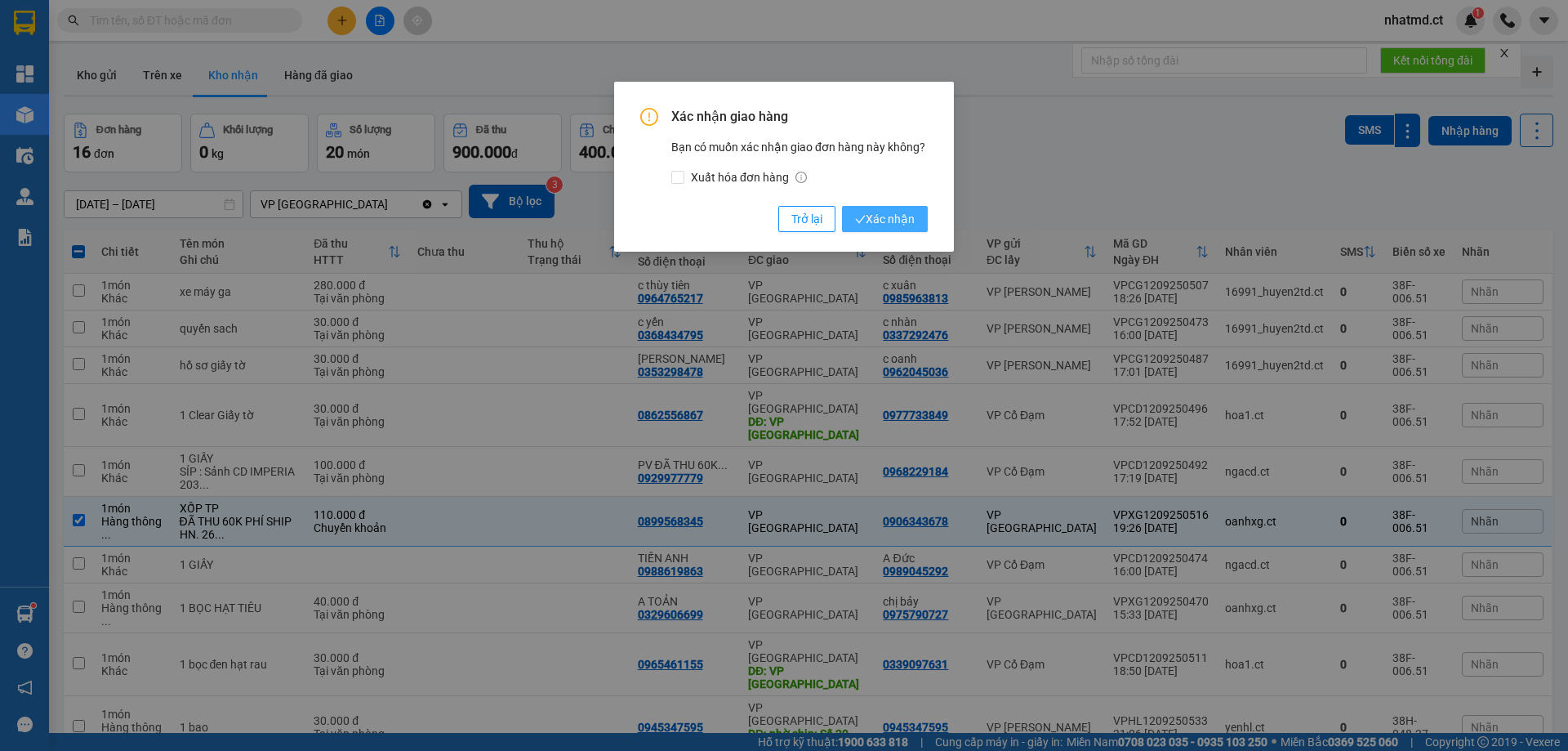
click at [889, 223] on span "Xác nhận" at bounding box center [885, 219] width 60 height 18
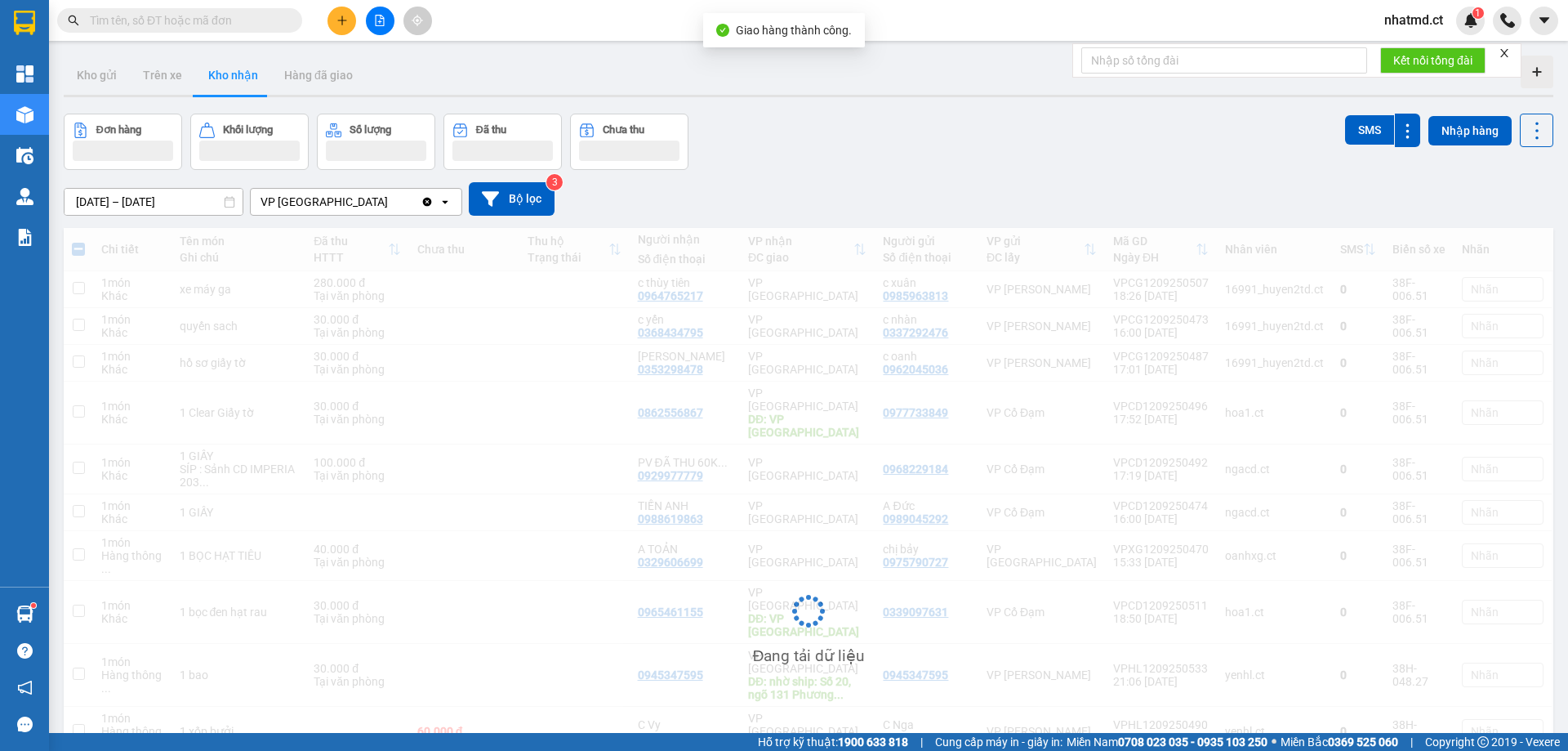
checkbox input "false"
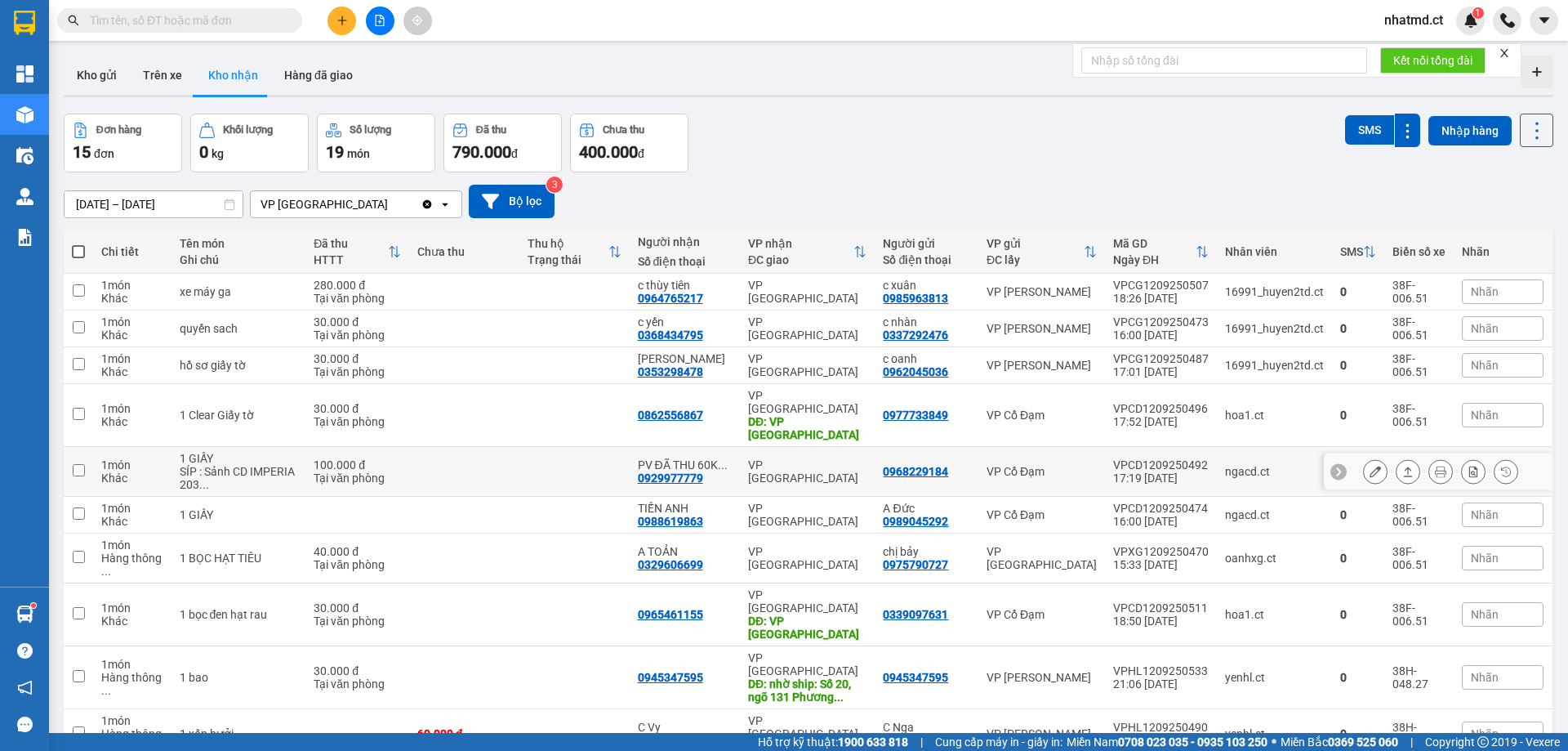
click at [1402, 466] on icon at bounding box center [1408, 471] width 12 height 12
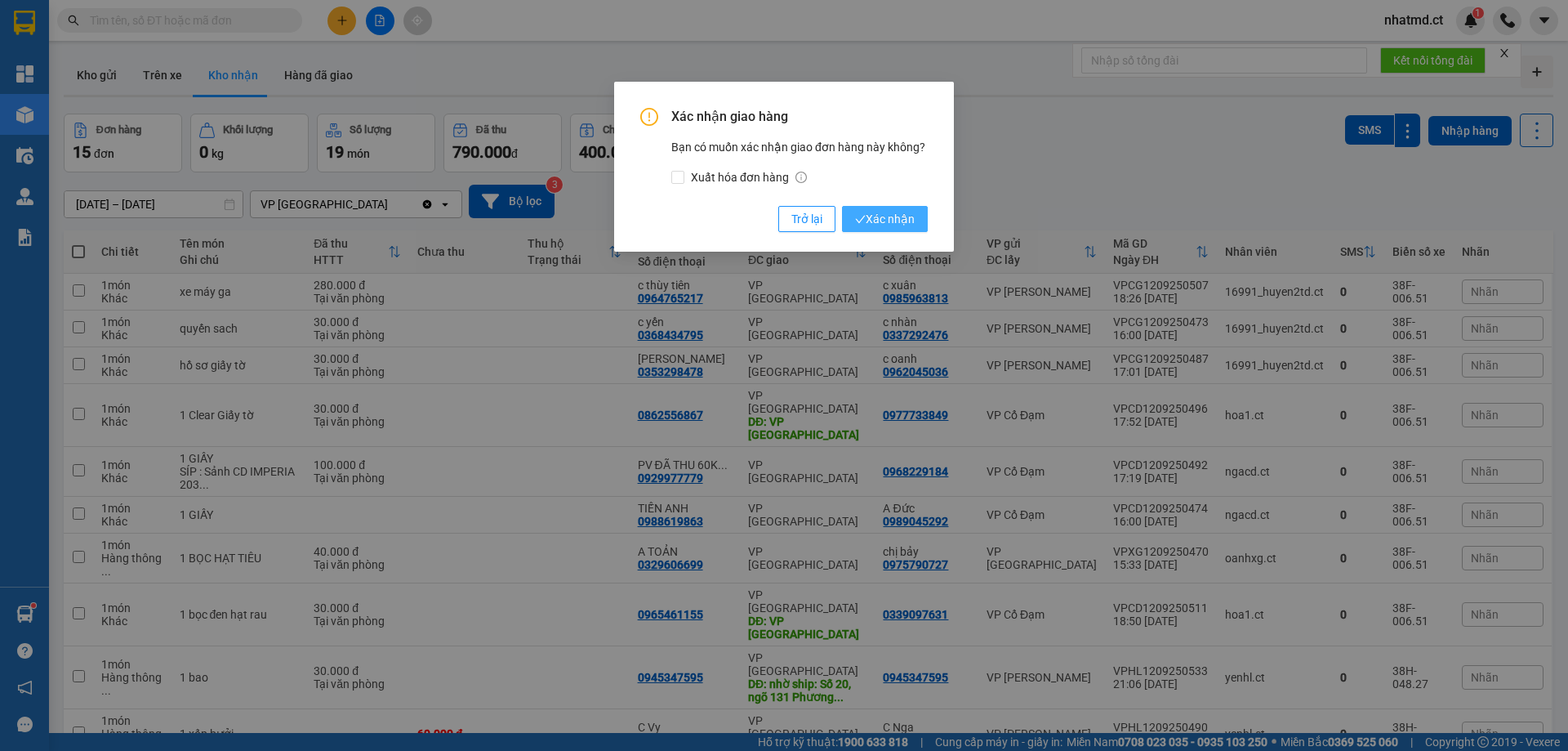
click at [915, 225] on button "Xác nhận" at bounding box center [885, 219] width 86 height 26
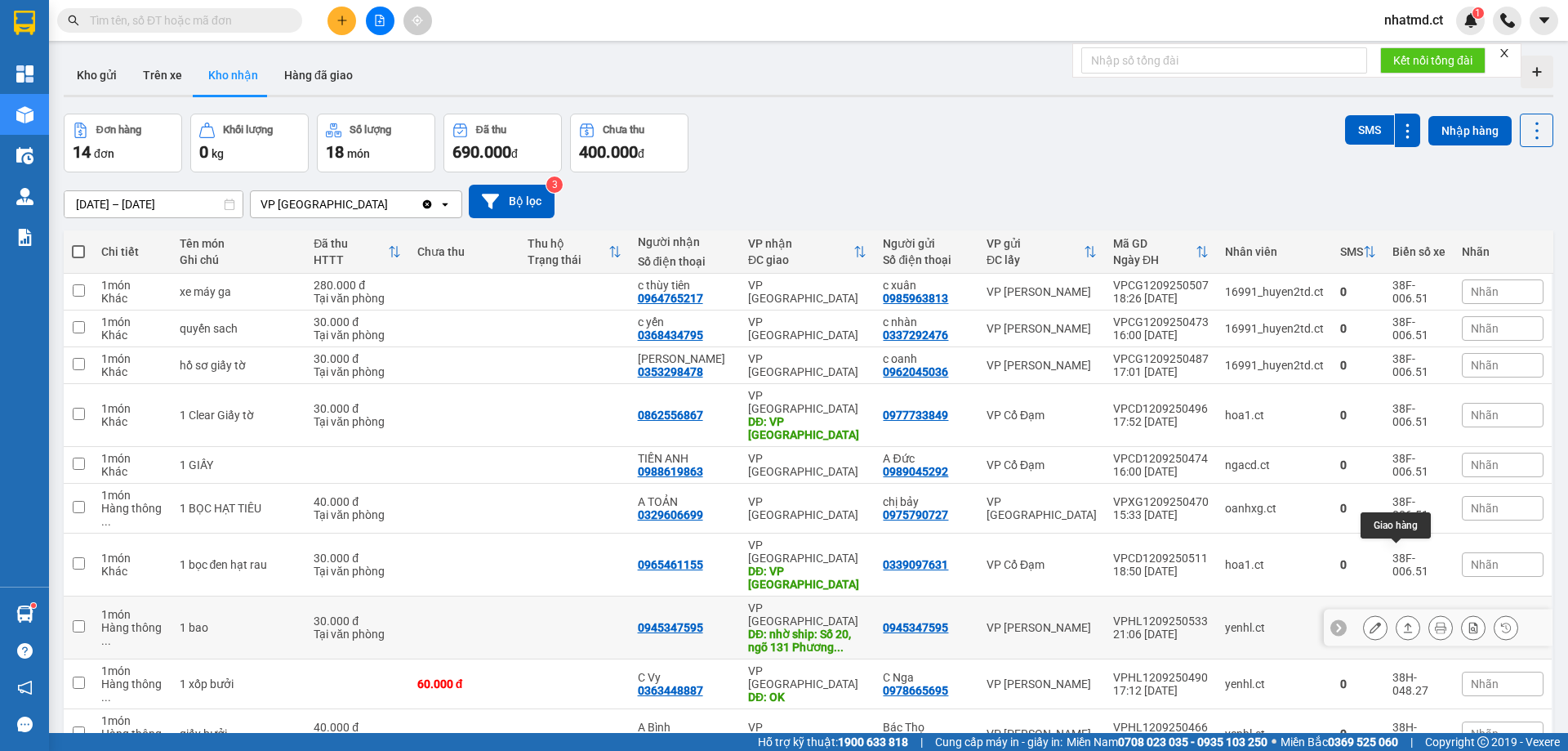
click at [1404, 623] on icon at bounding box center [1409, 627] width 9 height 10
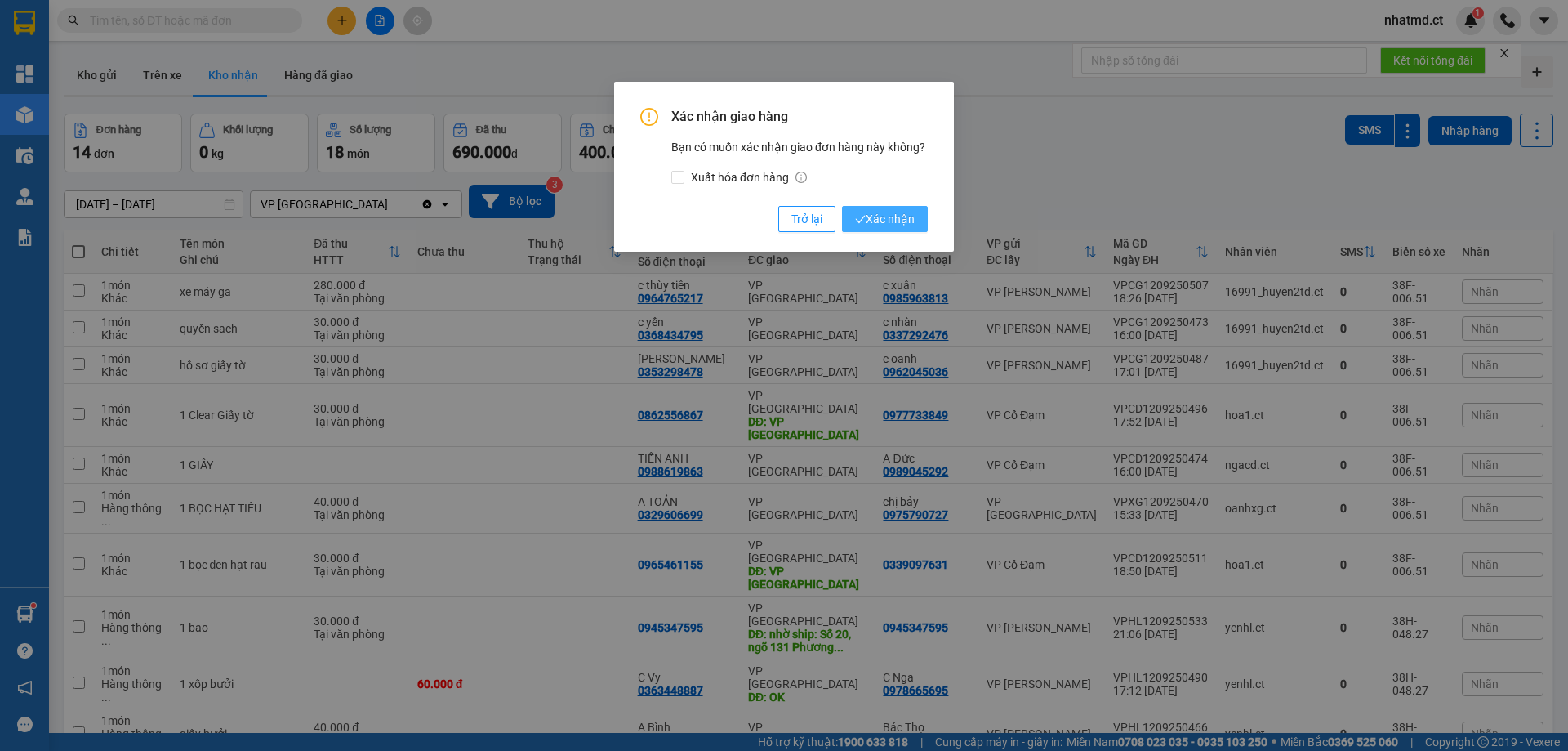
click at [897, 211] on span "Xác nhận" at bounding box center [885, 219] width 60 height 18
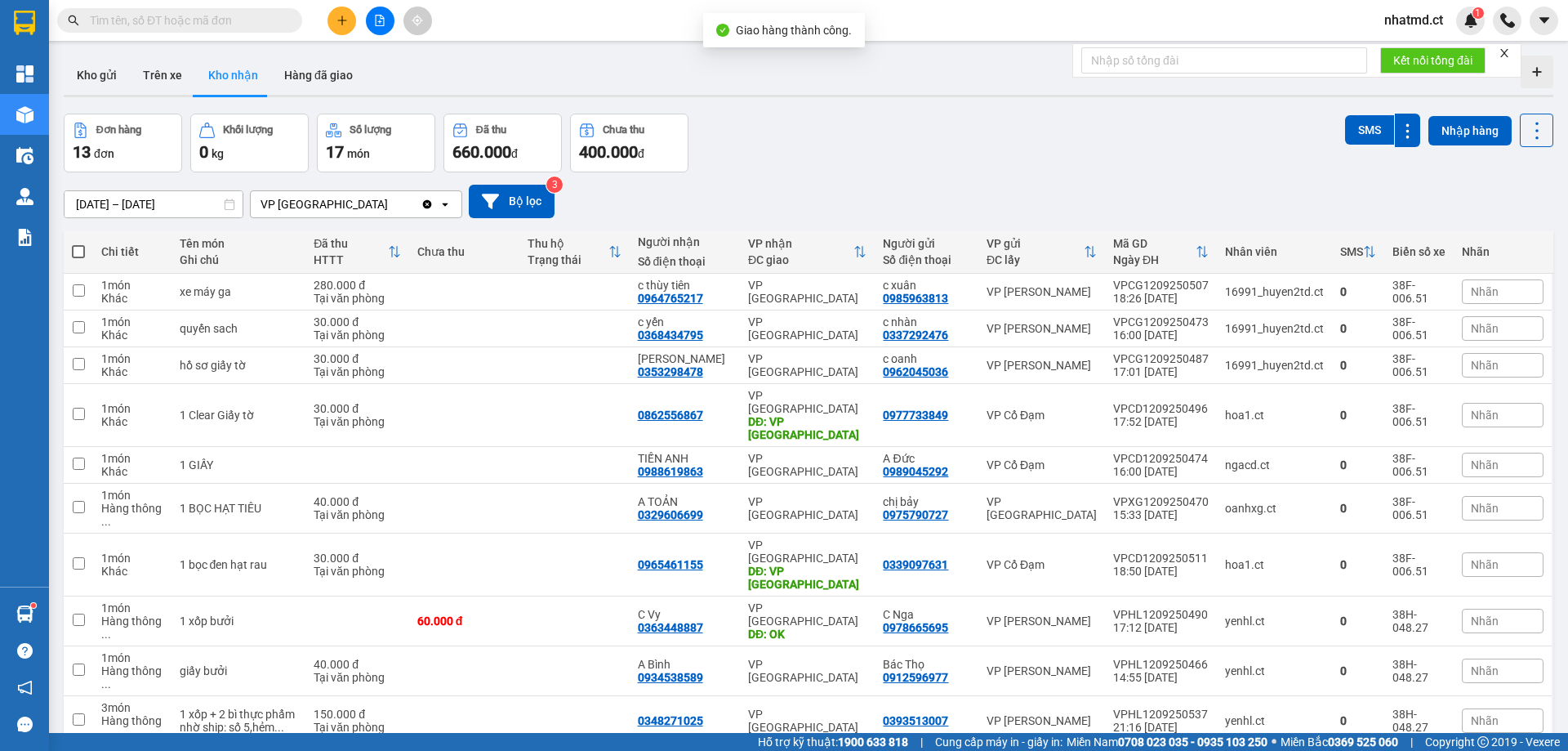
scroll to position [109, 0]
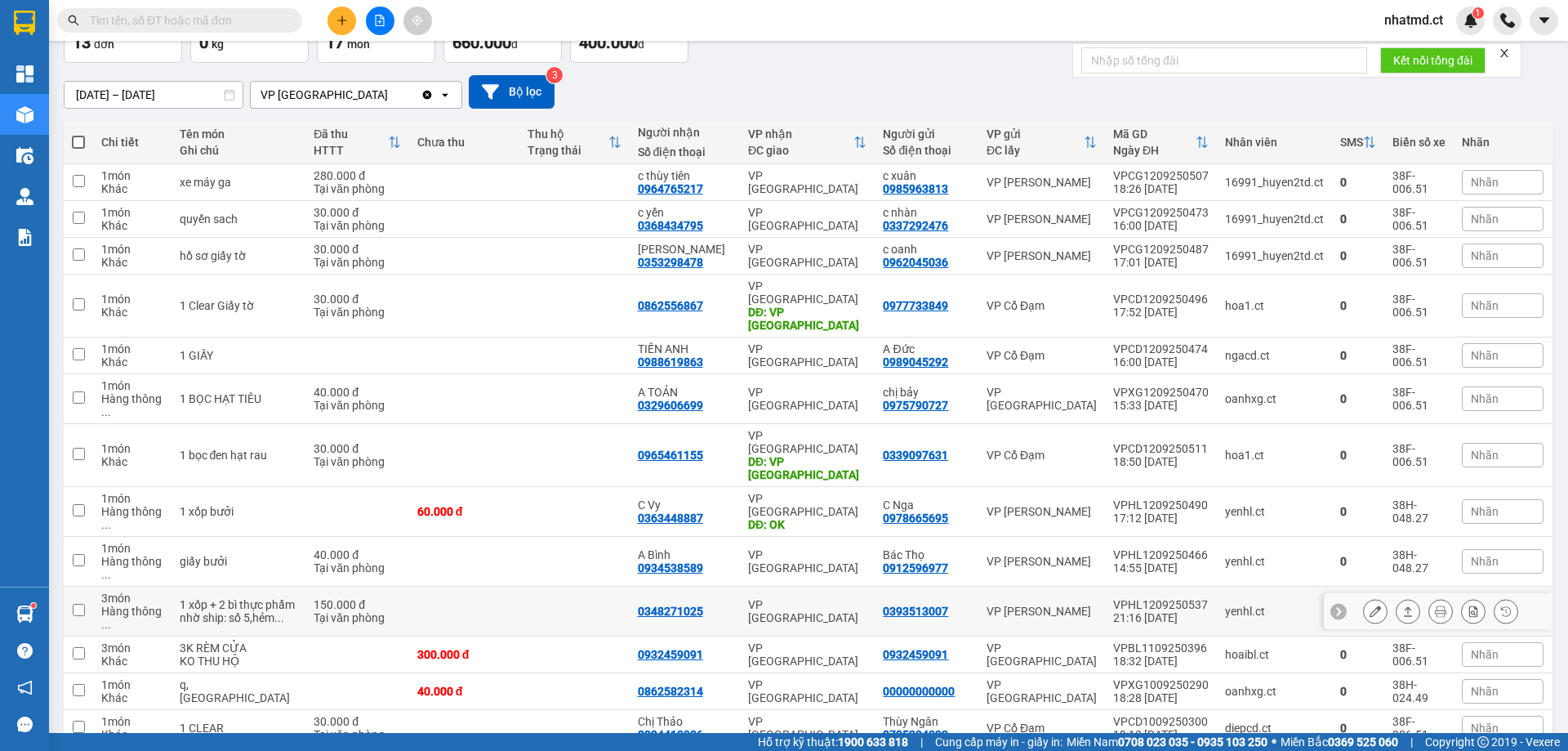
click at [543, 586] on td at bounding box center [575, 611] width 110 height 50
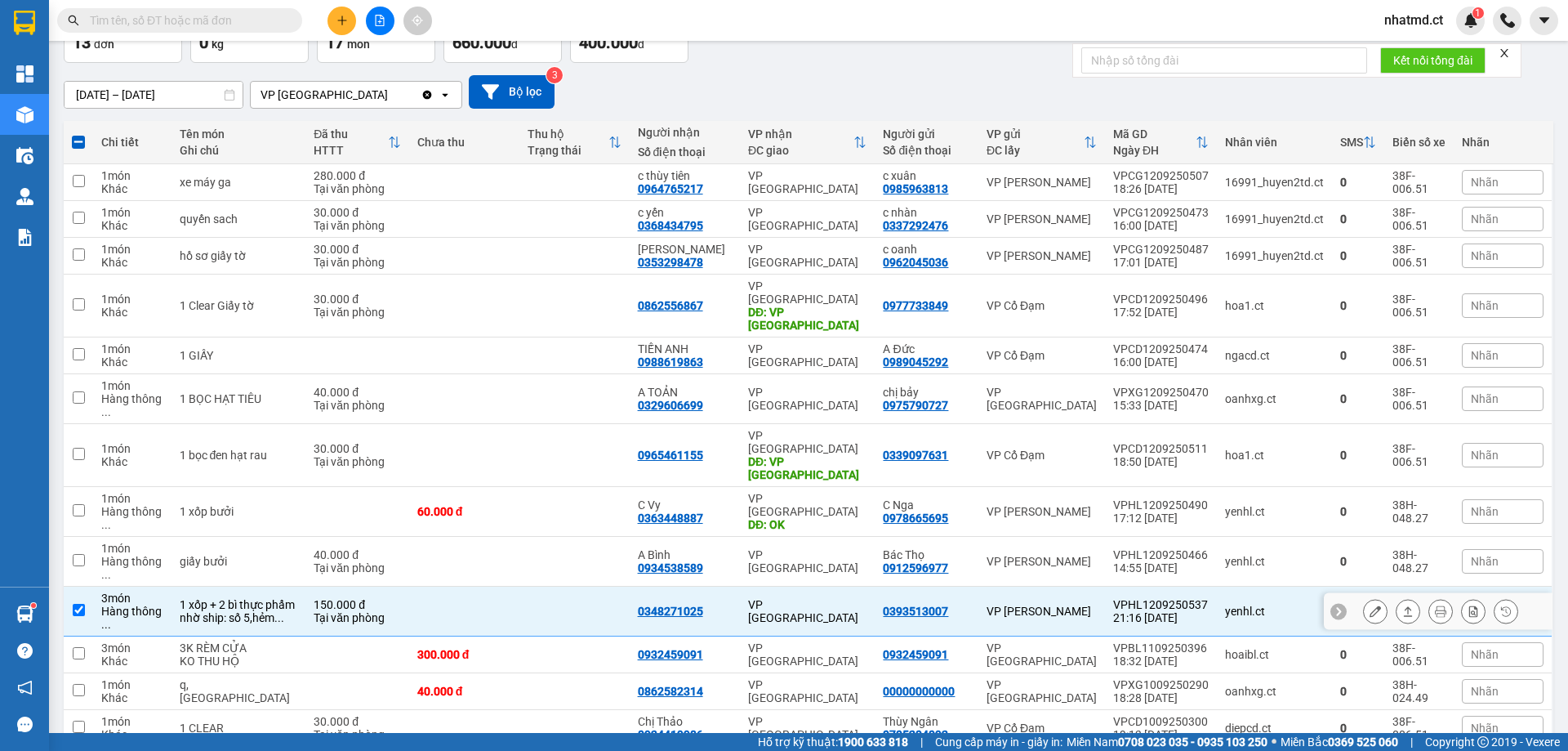
click at [1402, 605] on icon at bounding box center [1408, 611] width 12 height 12
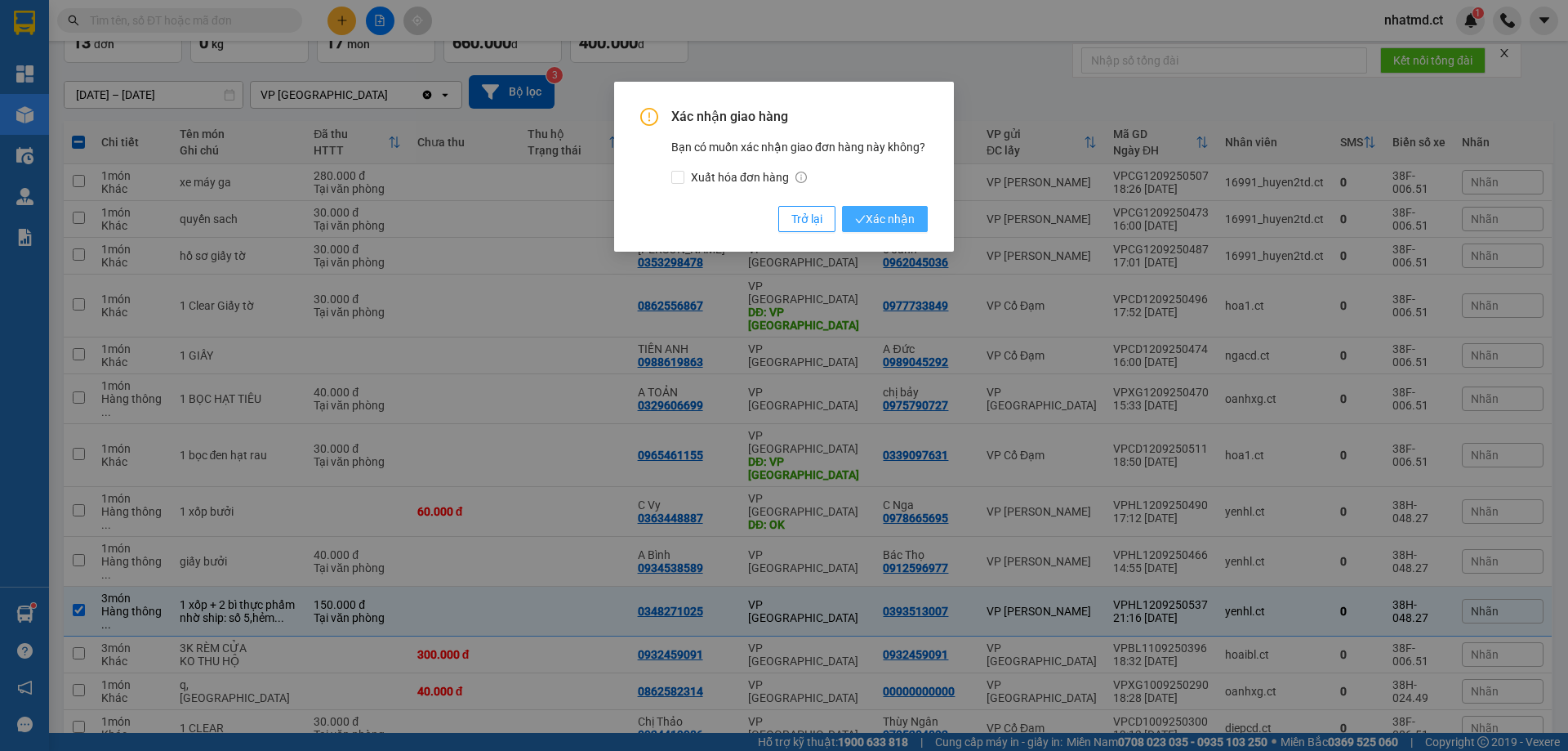
click at [887, 225] on span "Xác nhận" at bounding box center [885, 219] width 60 height 18
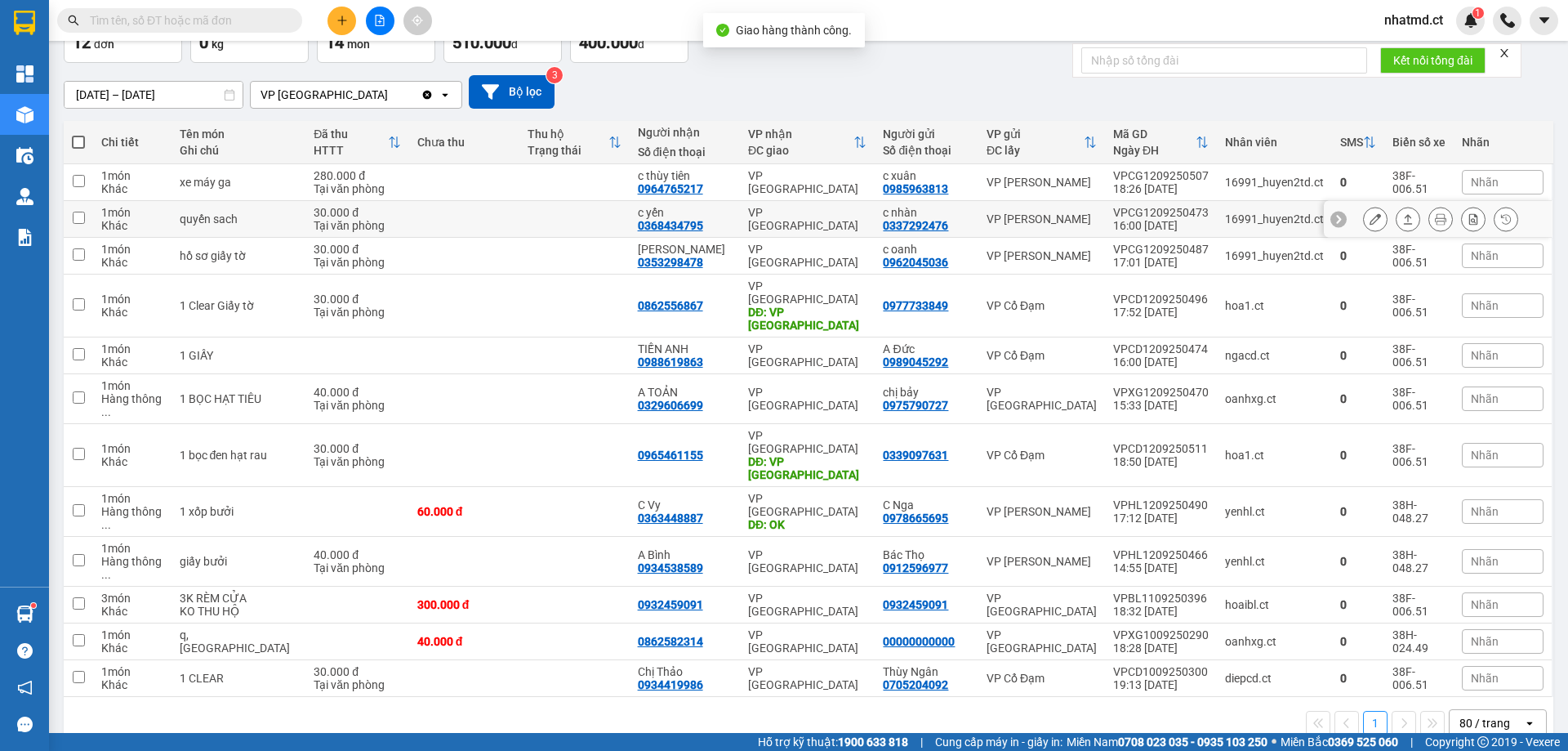
scroll to position [75, 0]
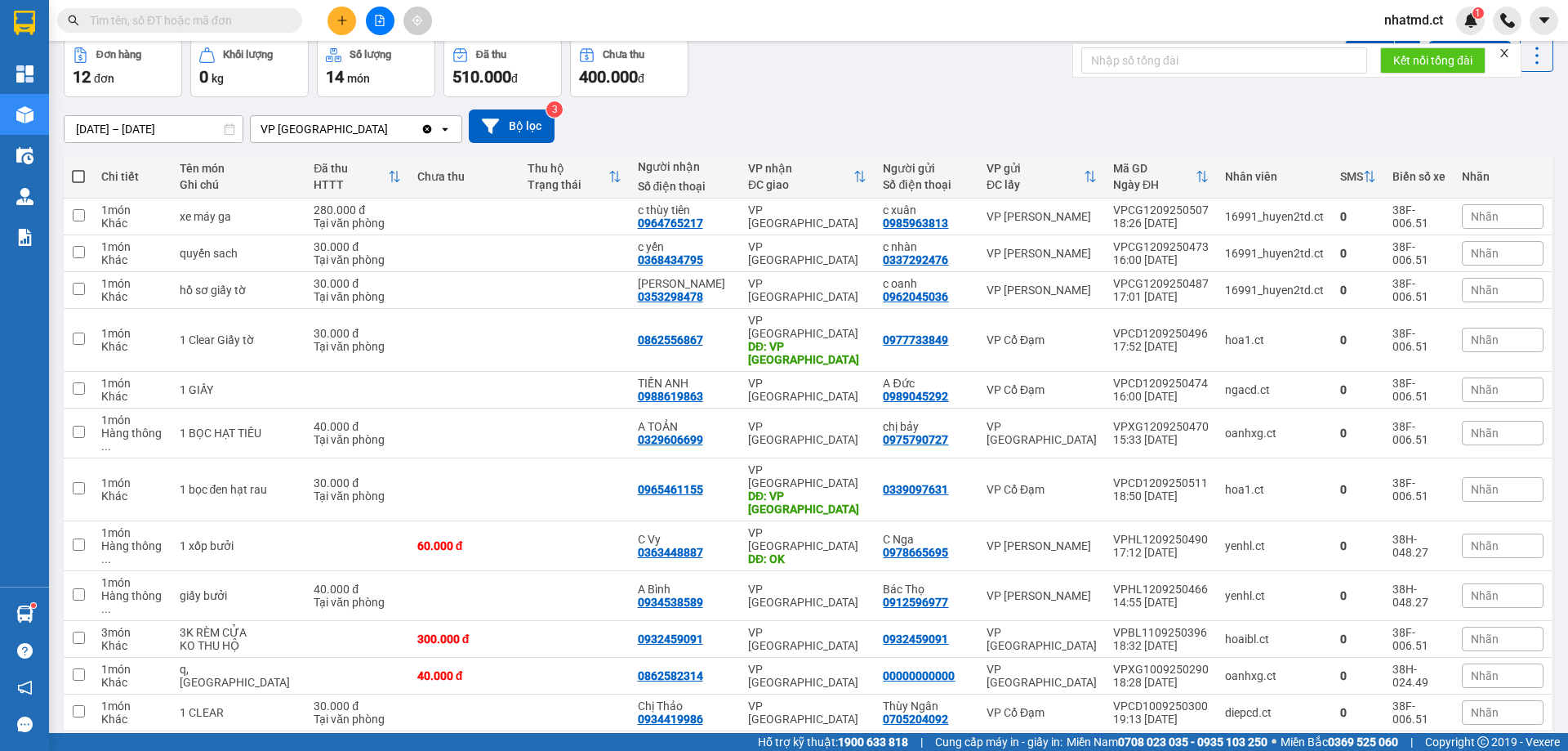
click at [695, 744] on div "1 80 / trang open" at bounding box center [809, 757] width 1477 height 28
click at [435, 632] on div "300.000 đ" at bounding box center [464, 639] width 94 height 13
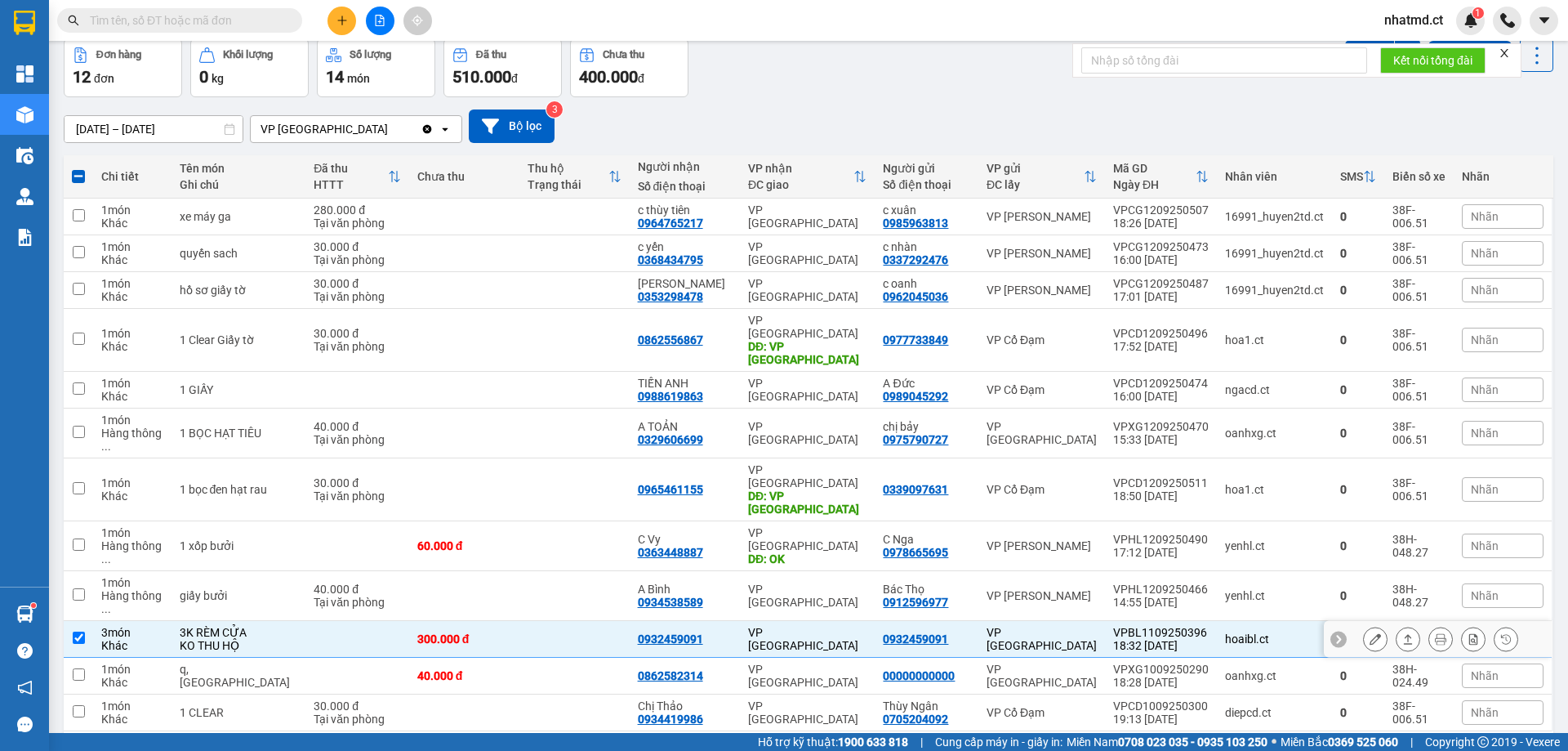
drag, startPoint x: 461, startPoint y: 555, endPoint x: 450, endPoint y: 550, distance: 12.1
click at [462, 621] on td "300.000 đ" at bounding box center [464, 639] width 110 height 37
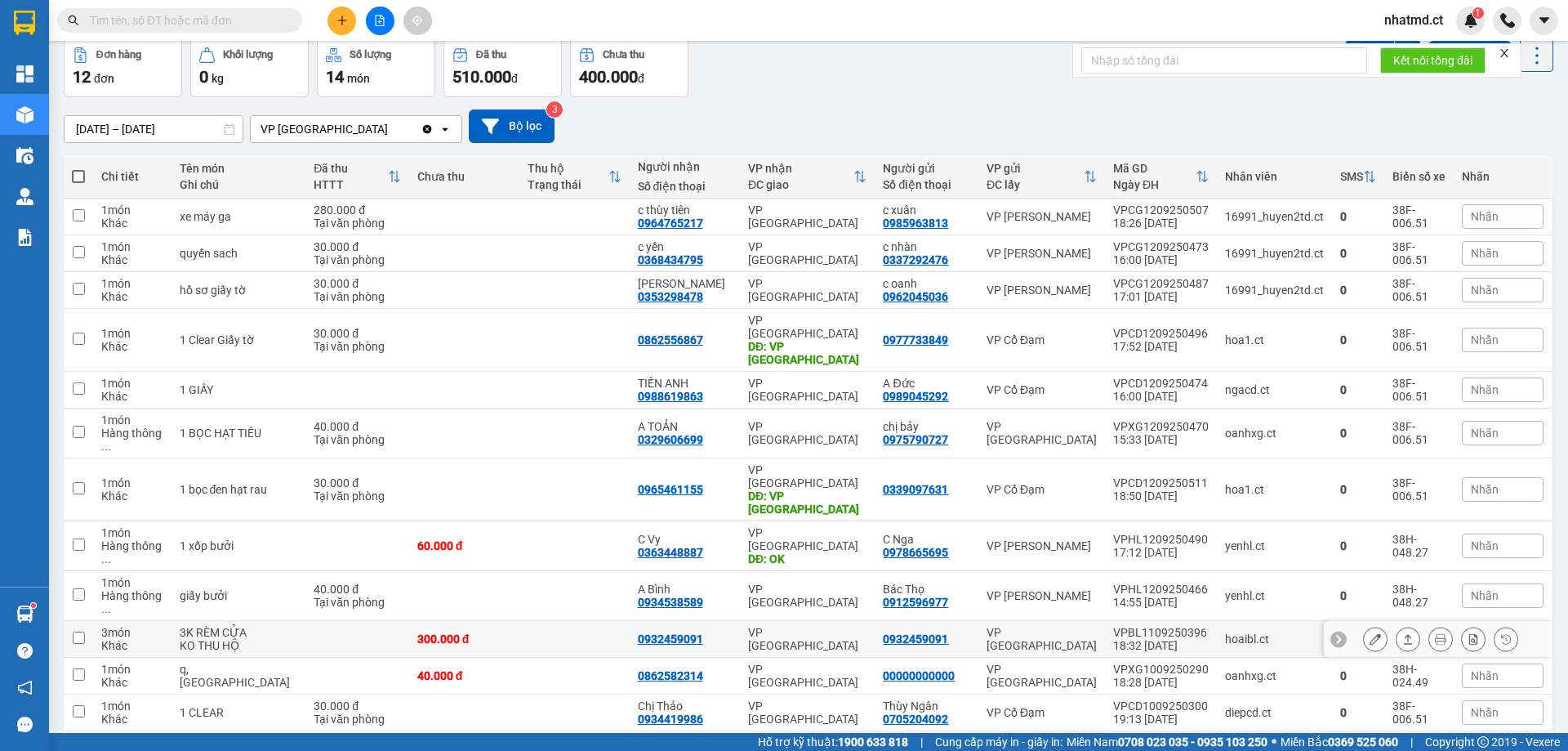
click at [486, 632] on div "300.000 đ" at bounding box center [464, 639] width 94 height 13
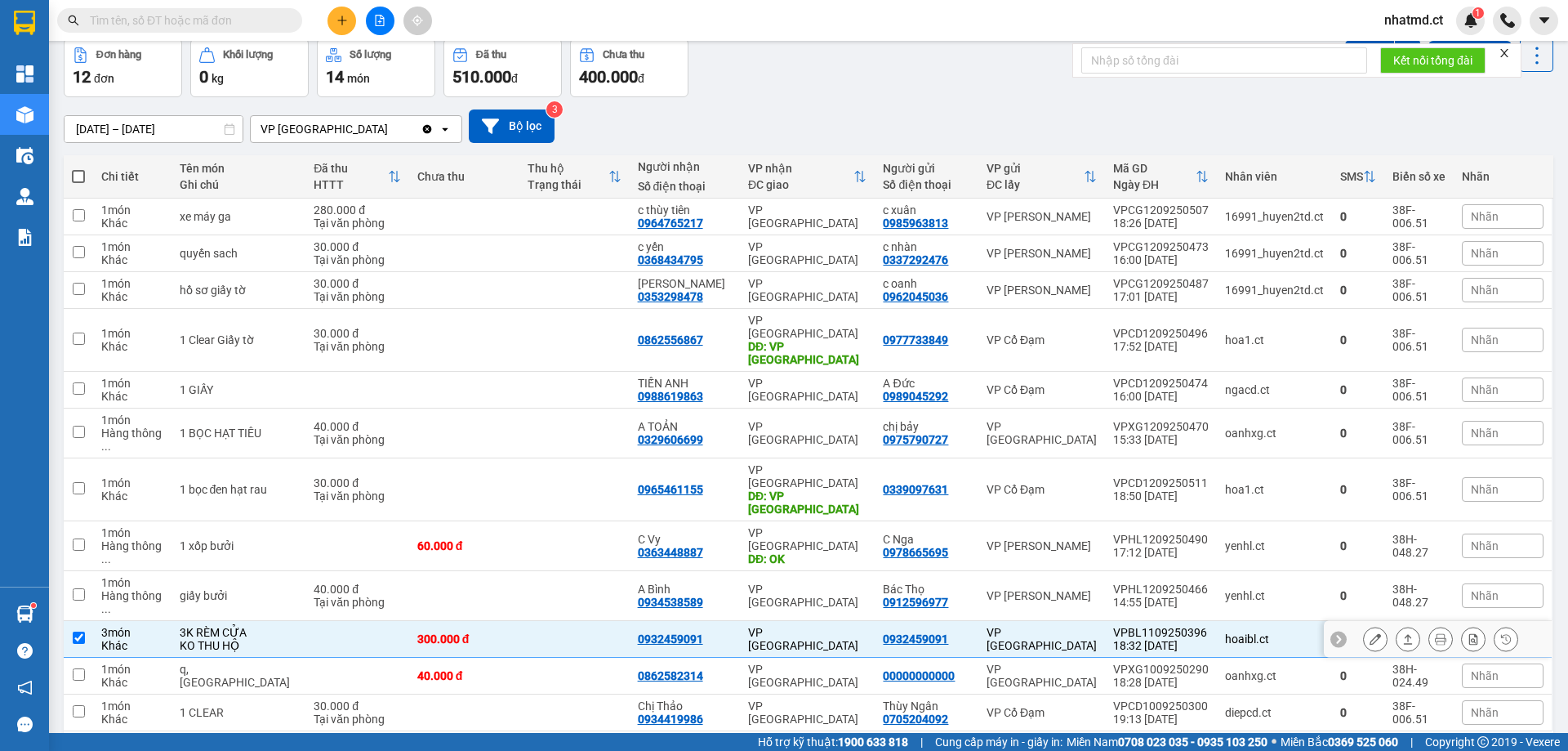
click at [486, 632] on div "300.000 đ" at bounding box center [464, 639] width 94 height 13
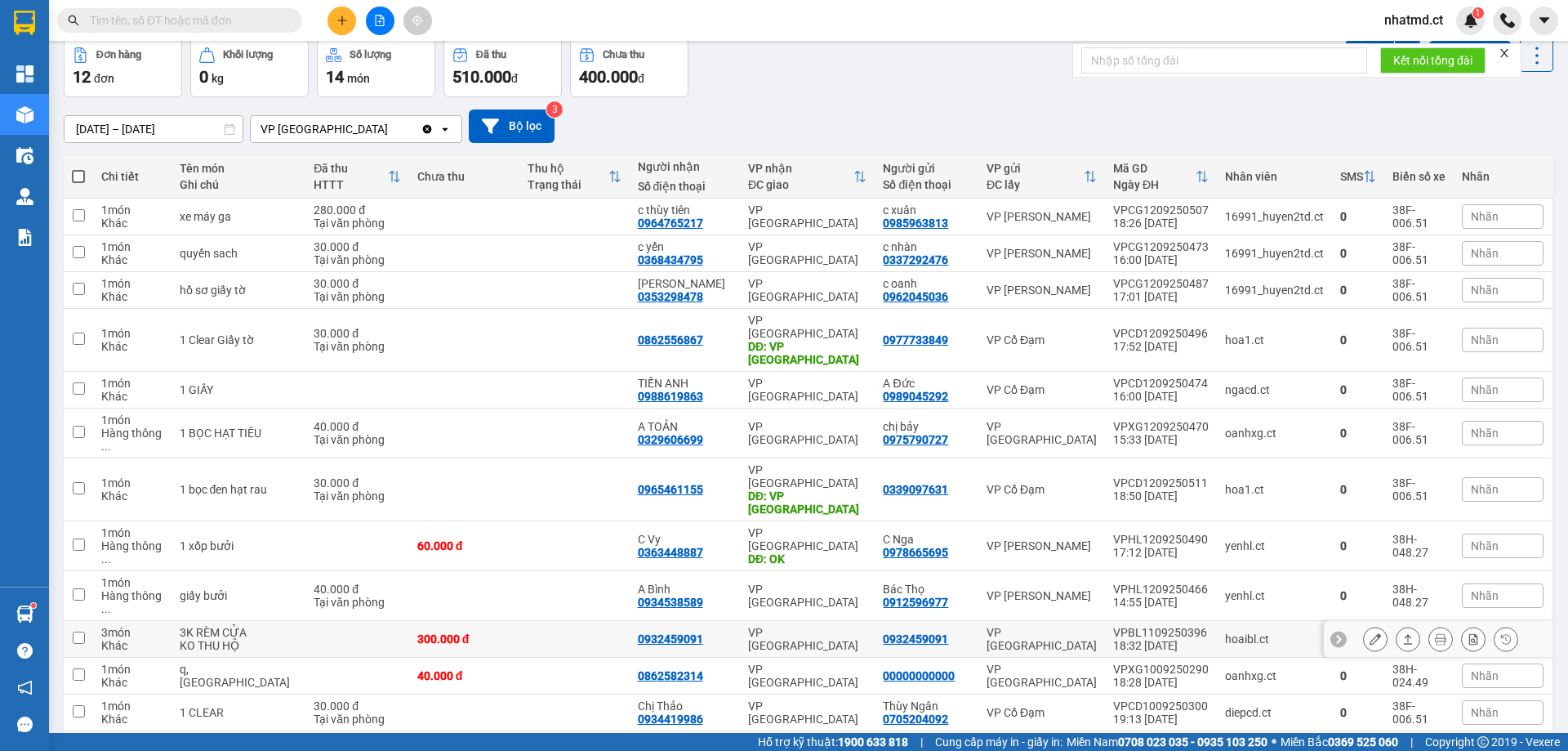
click at [616, 621] on td at bounding box center [575, 639] width 110 height 37
checkbox input "true"
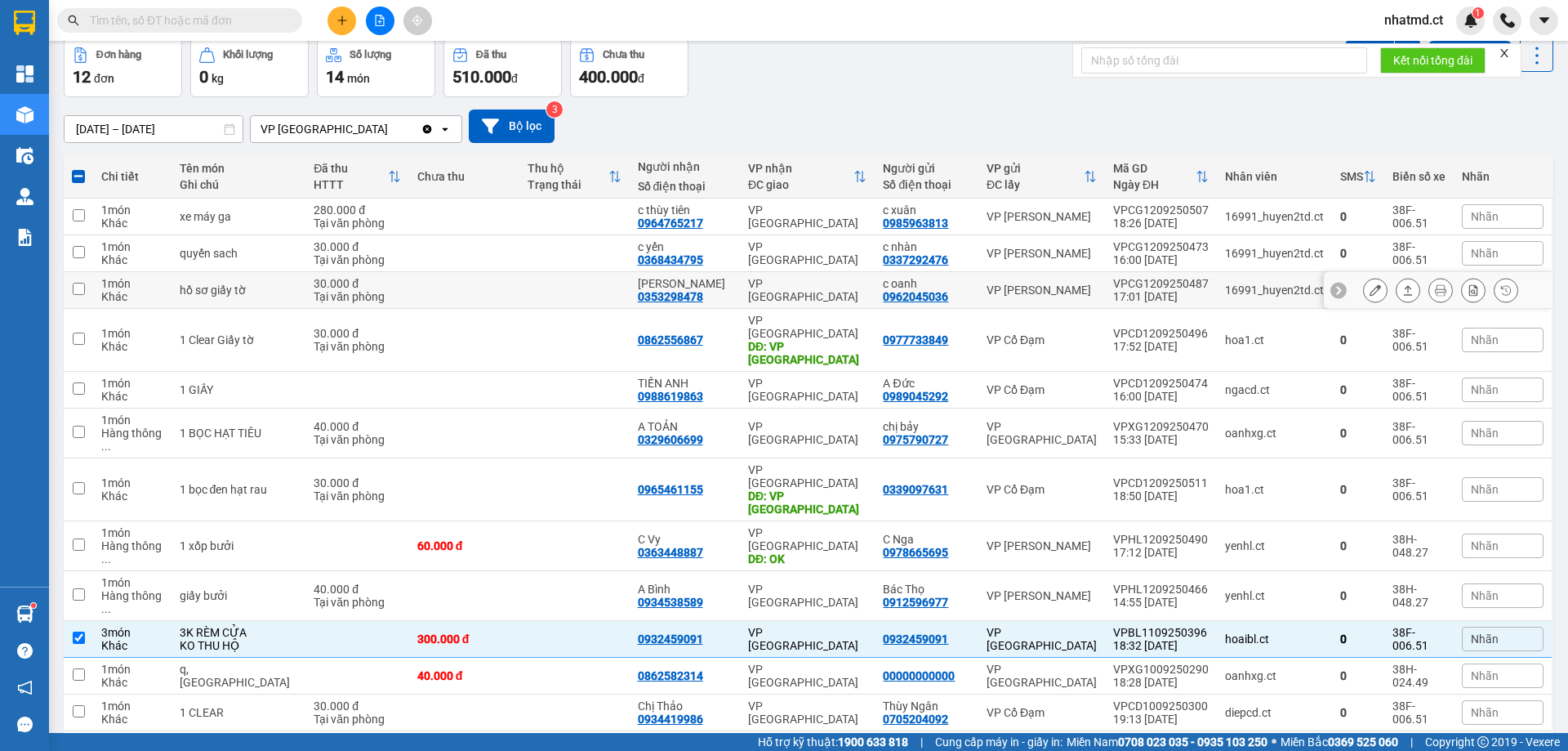
click at [492, 305] on td at bounding box center [464, 290] width 110 height 37
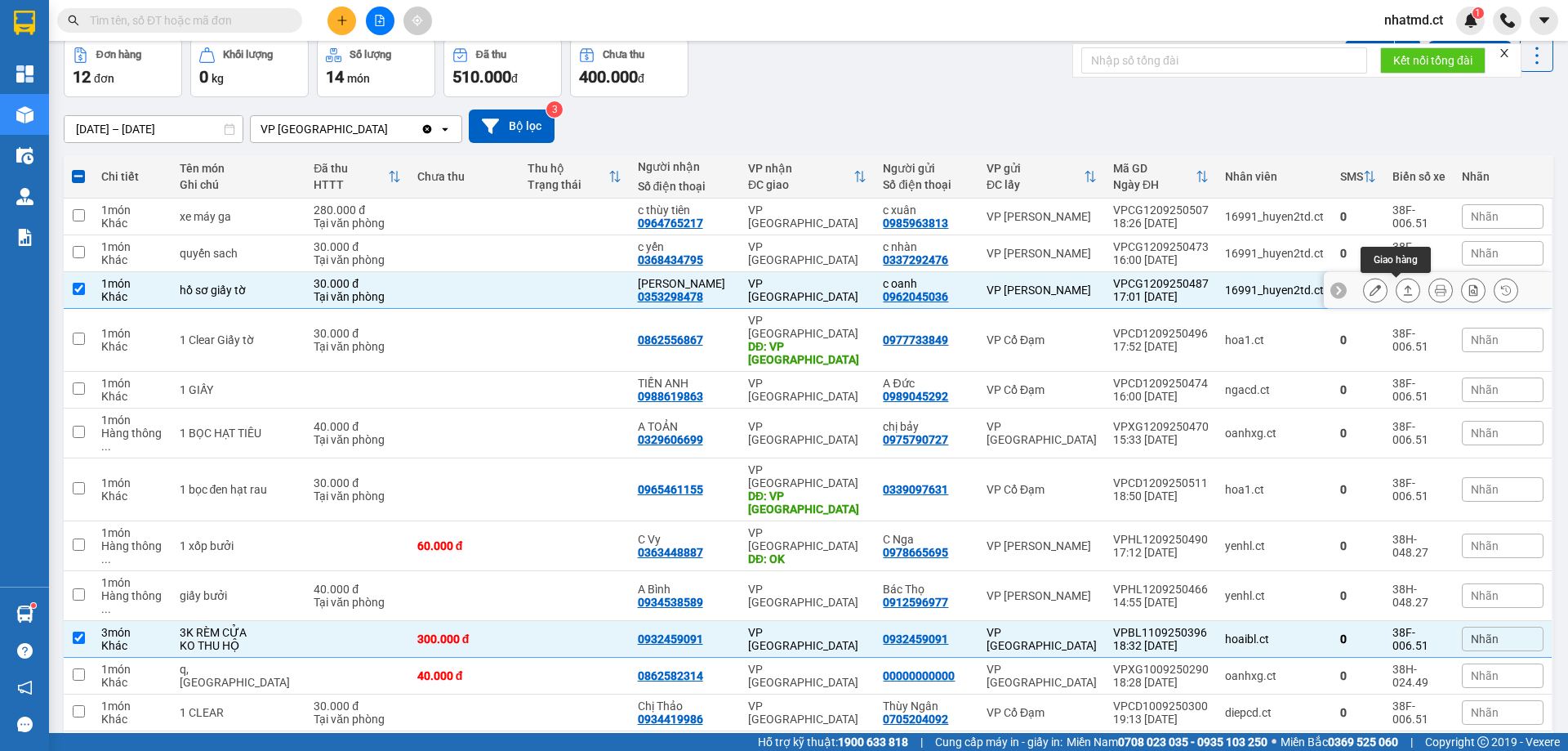
click at [1404, 295] on icon at bounding box center [1409, 290] width 9 height 10
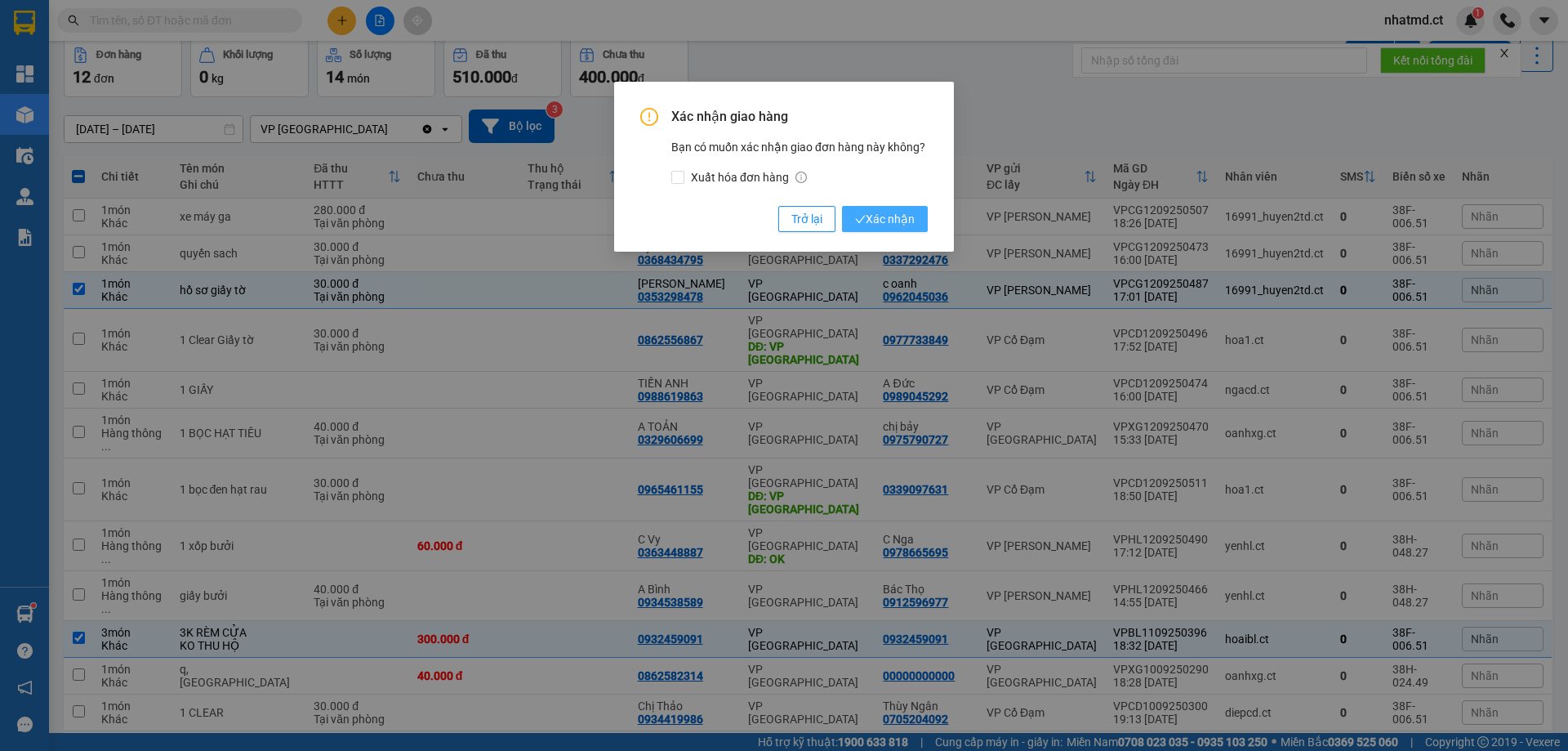
click at [888, 214] on span "Xác nhận" at bounding box center [885, 219] width 60 height 18
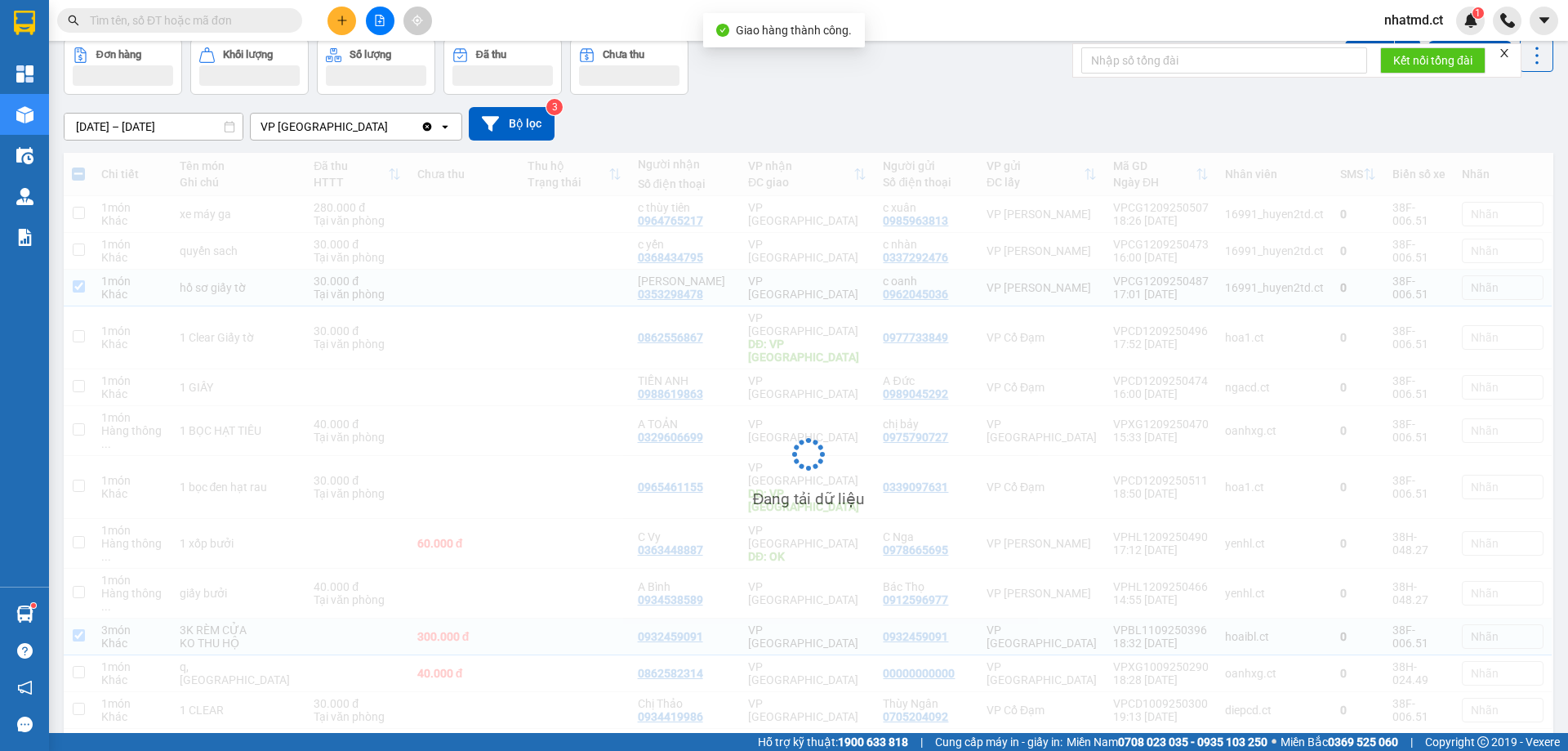
scroll to position [72, 0]
checkbox input "false"
checkbox input "true"
checkbox input "false"
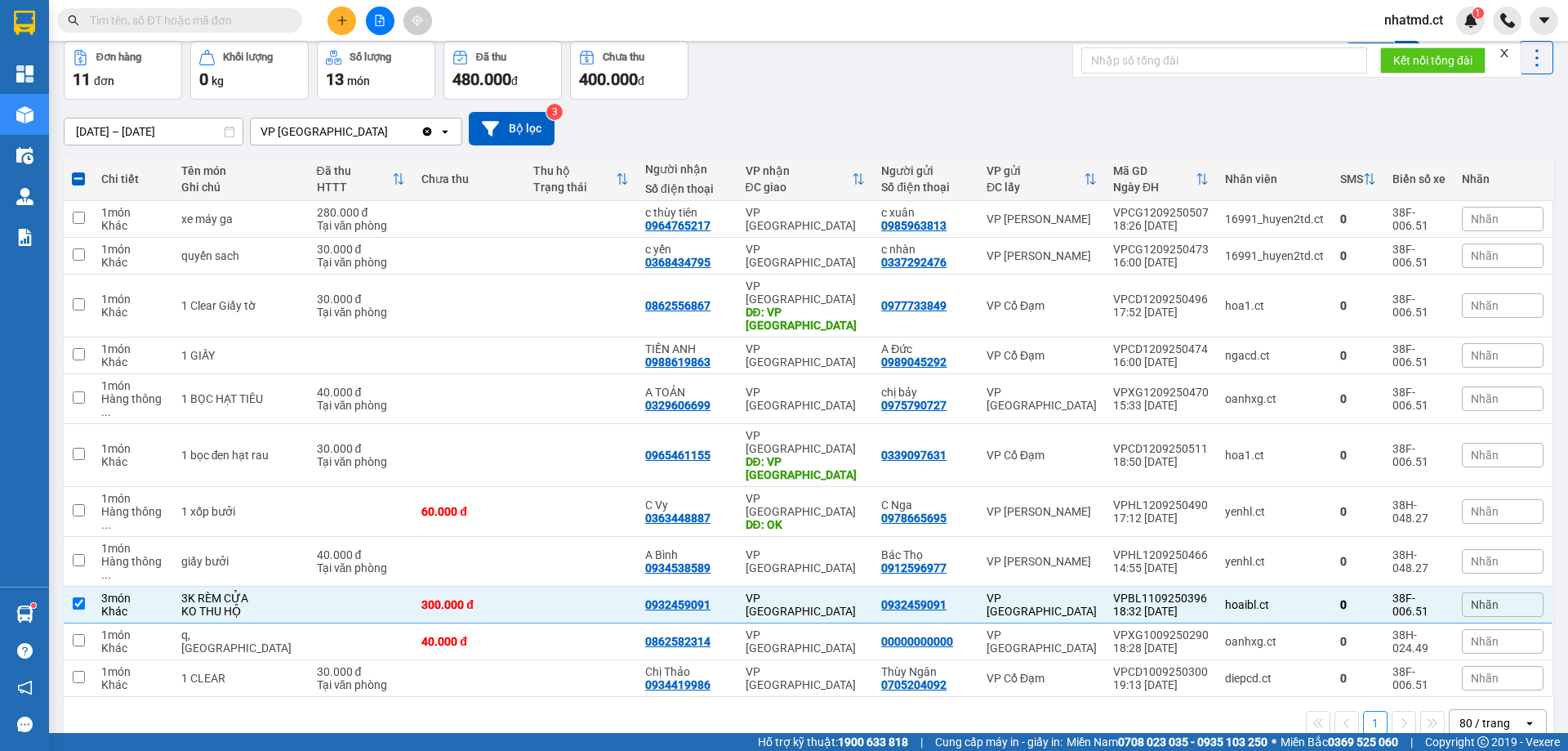
click at [341, 31] on button at bounding box center [342, 21] width 29 height 29
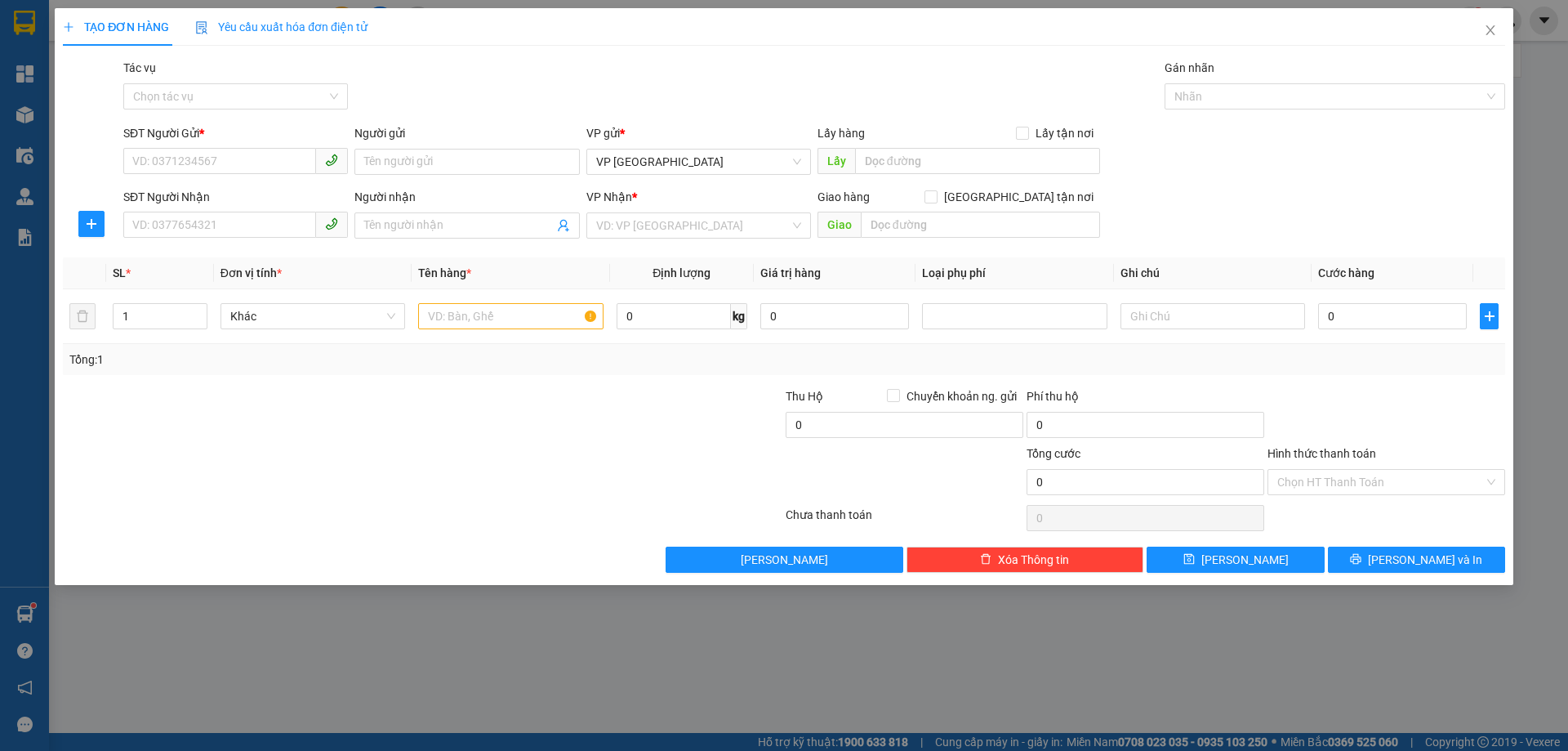
click at [984, 78] on div "Gói vận chuyển * Tiêu chuẩn Tác vụ Chọn tác vụ Gán nhãn Nhãn" at bounding box center [814, 87] width 1389 height 57
click at [225, 160] on input "SĐT Người Gửi *" at bounding box center [219, 160] width 193 height 26
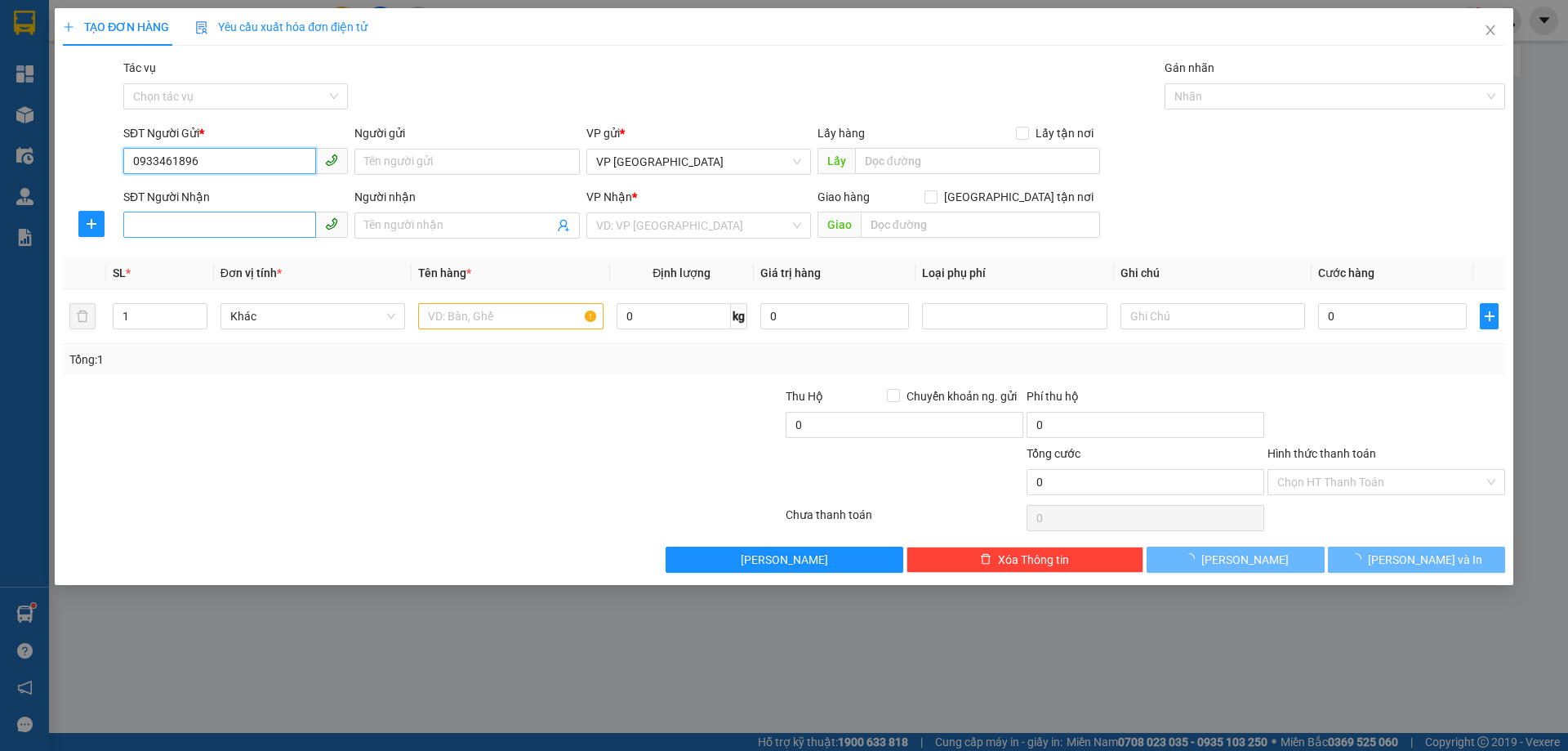
type input "0933461896"
click at [251, 227] on input "SĐT Người Nhận" at bounding box center [219, 224] width 193 height 26
type input "0395608192"
click at [683, 219] on input "search" at bounding box center [693, 225] width 194 height 24
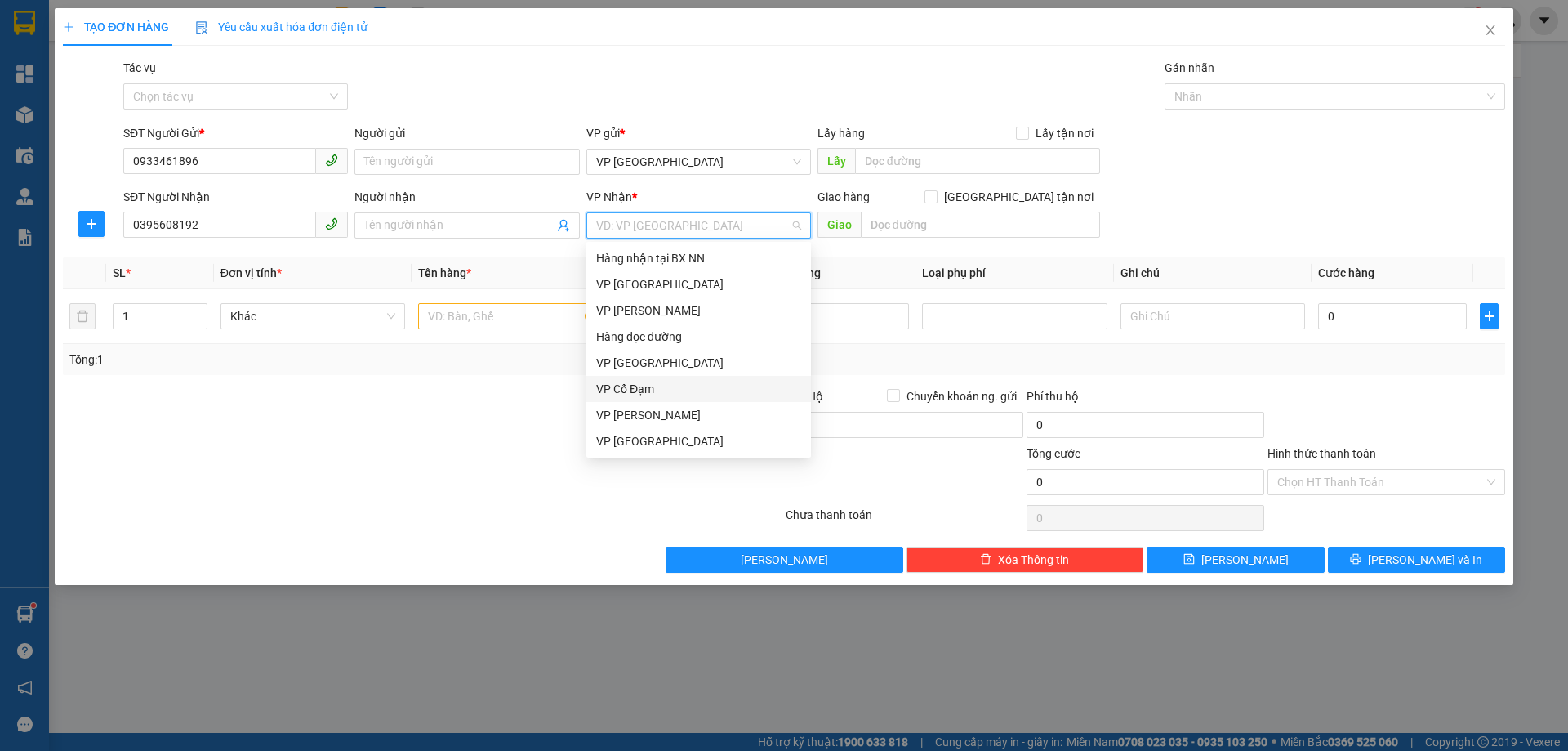
click at [622, 387] on div "VP Cổ Đạm" at bounding box center [698, 389] width 205 height 18
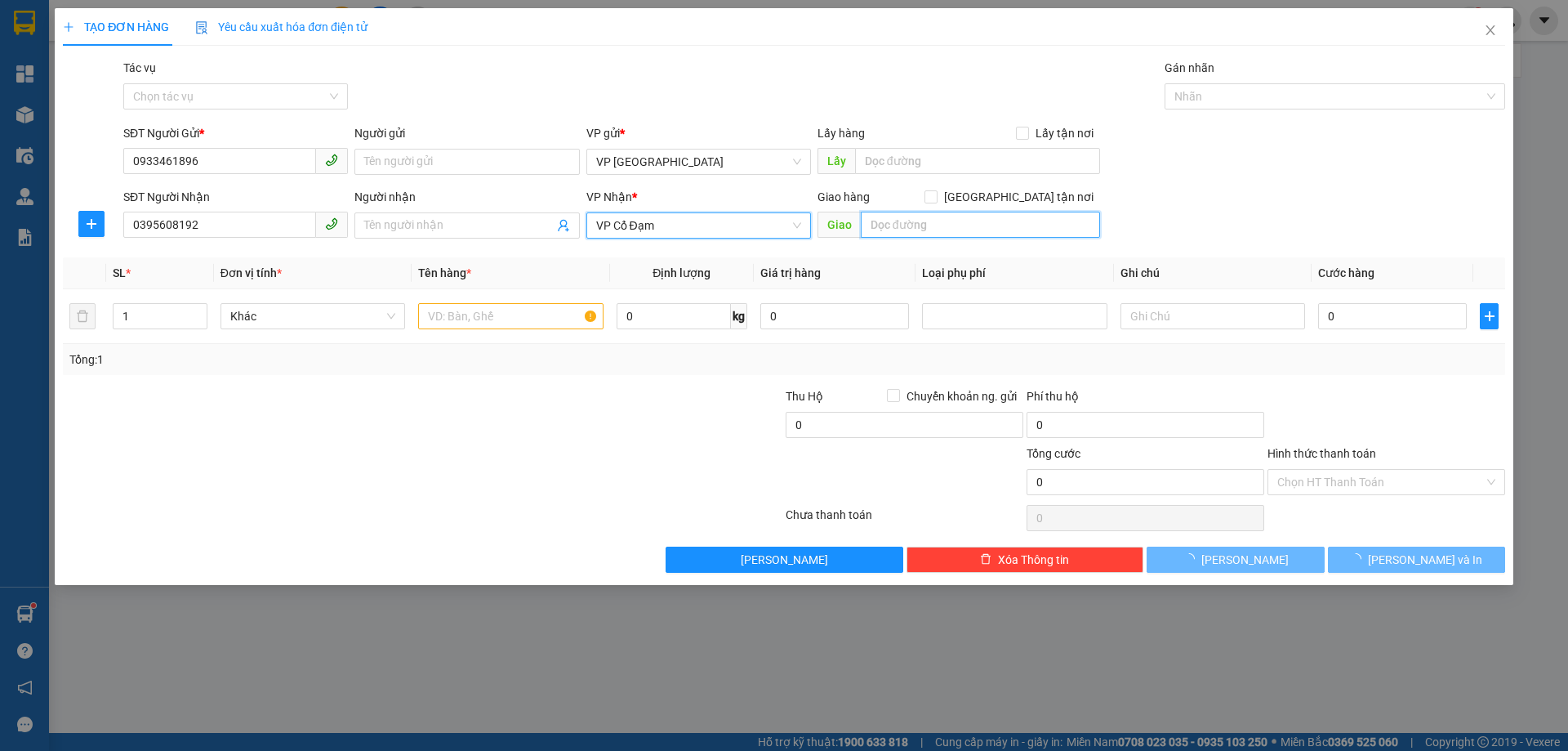
click at [956, 226] on input "text" at bounding box center [981, 224] width 240 height 26
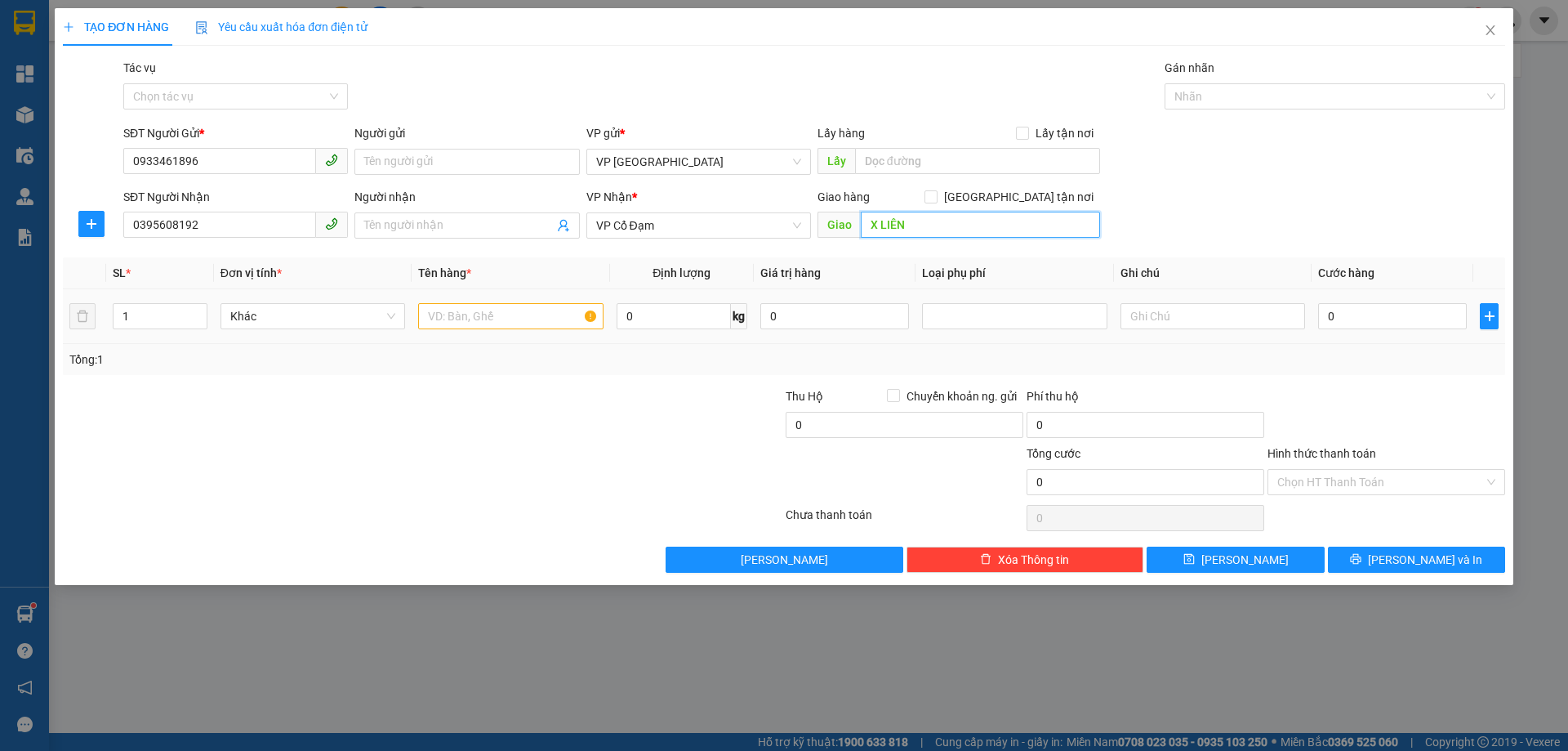
type input "X LIÊN"
click at [529, 314] on input "text" at bounding box center [510, 316] width 185 height 26
type input "HNN"
click at [1334, 318] on input "0" at bounding box center [1392, 316] width 148 height 26
type input "50"
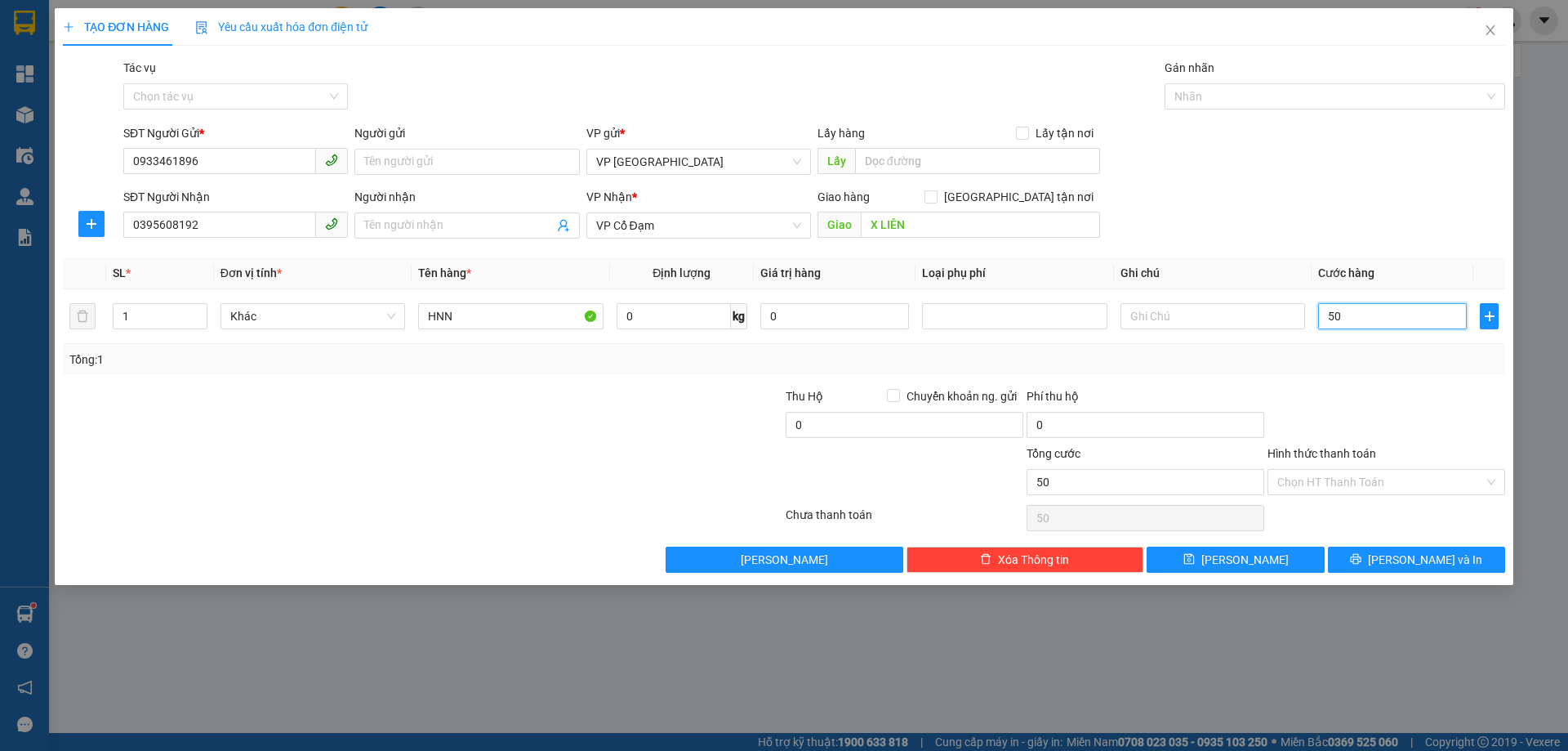
type input "50"
click at [1346, 376] on div "Transit Pickup Surcharge Ids Transit Deliver Surcharge Ids Transit Deliver Surc…" at bounding box center [784, 316] width 1442 height 514
type input "50.000"
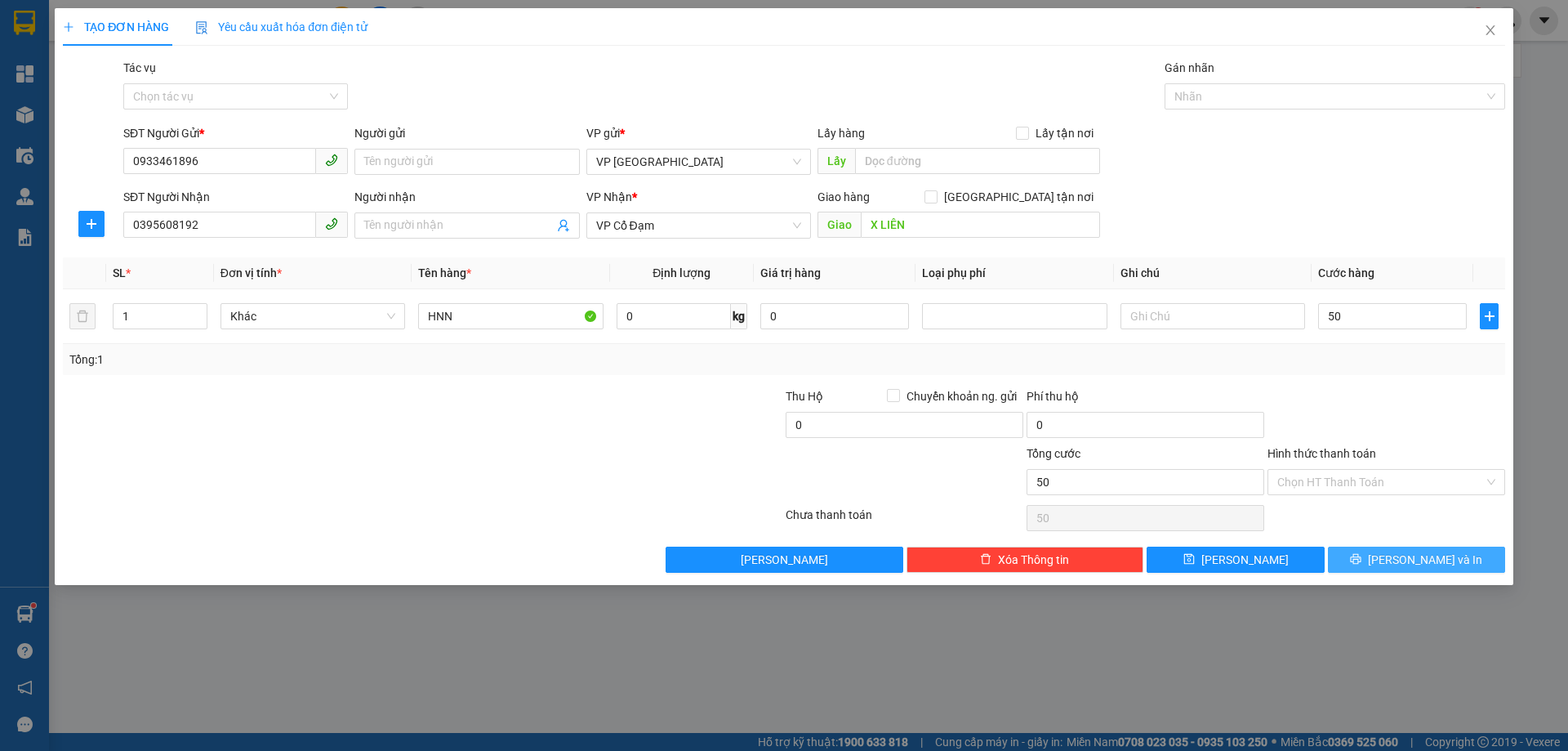
type input "50.000"
click at [1401, 555] on button "[PERSON_NAME] và In" at bounding box center [1417, 559] width 177 height 26
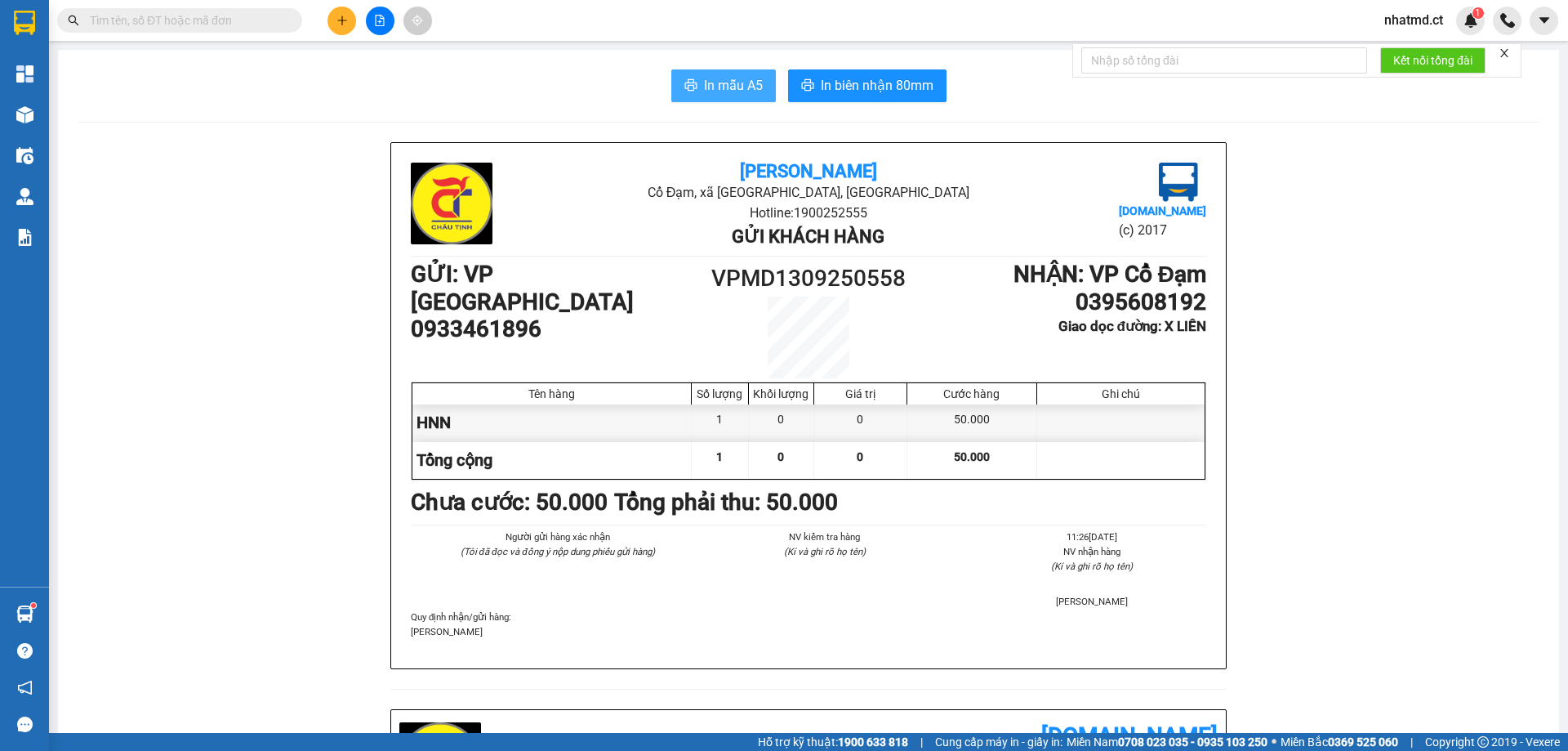
click at [704, 82] on span "In mẫu A5" at bounding box center [733, 85] width 59 height 21
click at [740, 96] on span "In mẫu A5" at bounding box center [733, 85] width 59 height 21
click at [333, 26] on button at bounding box center [342, 21] width 29 height 29
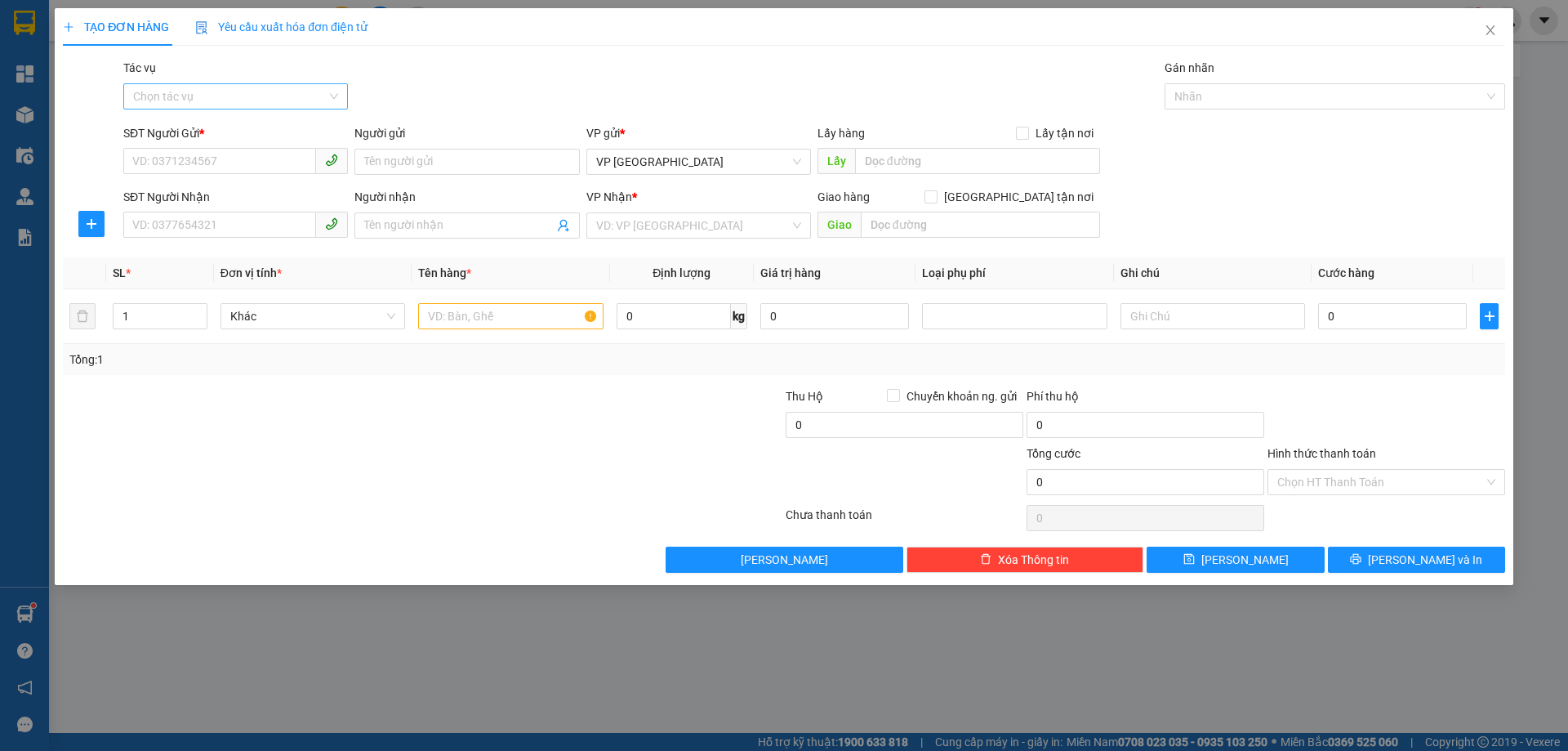
click at [312, 100] on input "Tác vụ" at bounding box center [230, 96] width 194 height 24
click at [291, 157] on div "Nhập hàng kho nhận" at bounding box center [235, 156] width 205 height 18
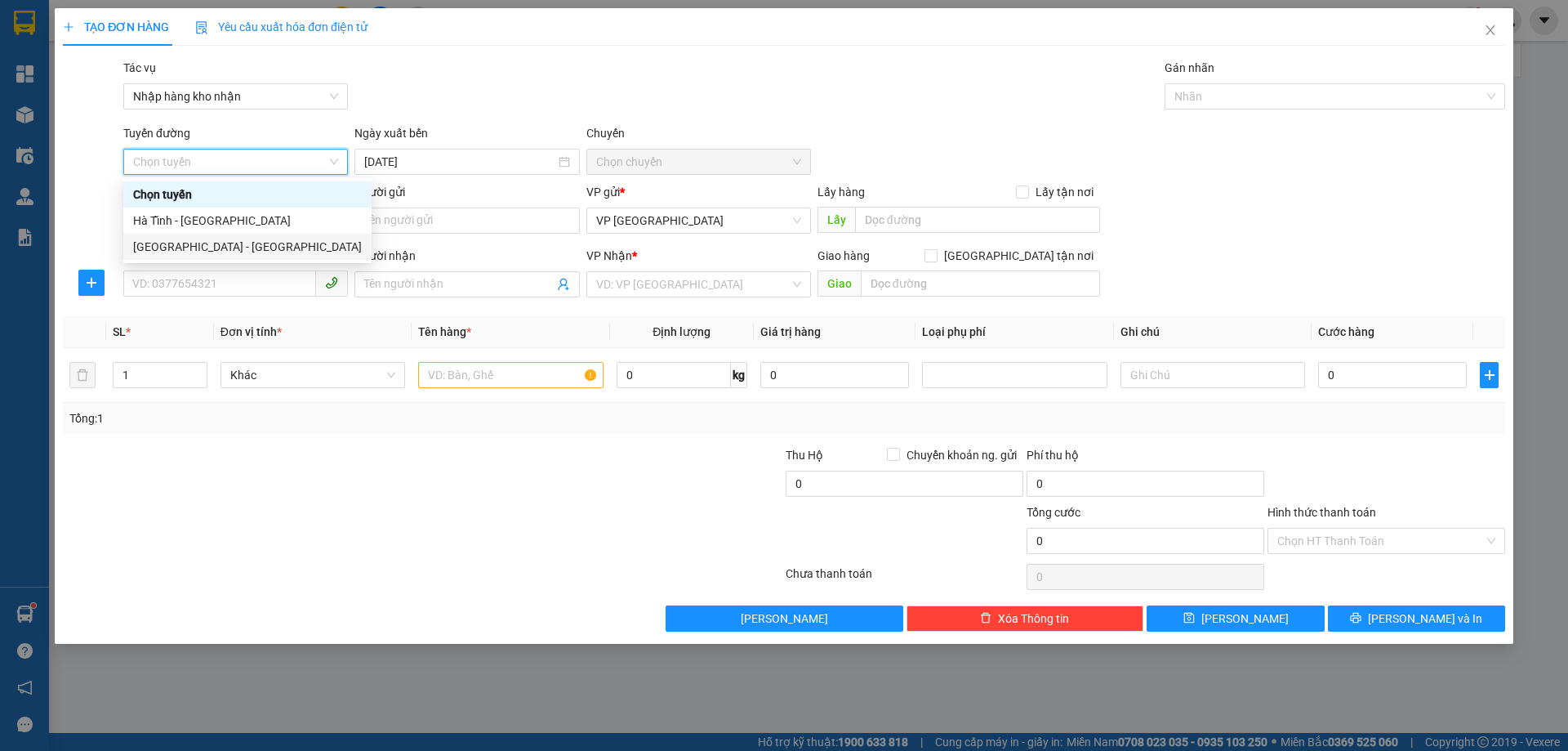
click at [252, 239] on div "[GEOGRAPHIC_DATA] - [GEOGRAPHIC_DATA]" at bounding box center [247, 247] width 229 height 18
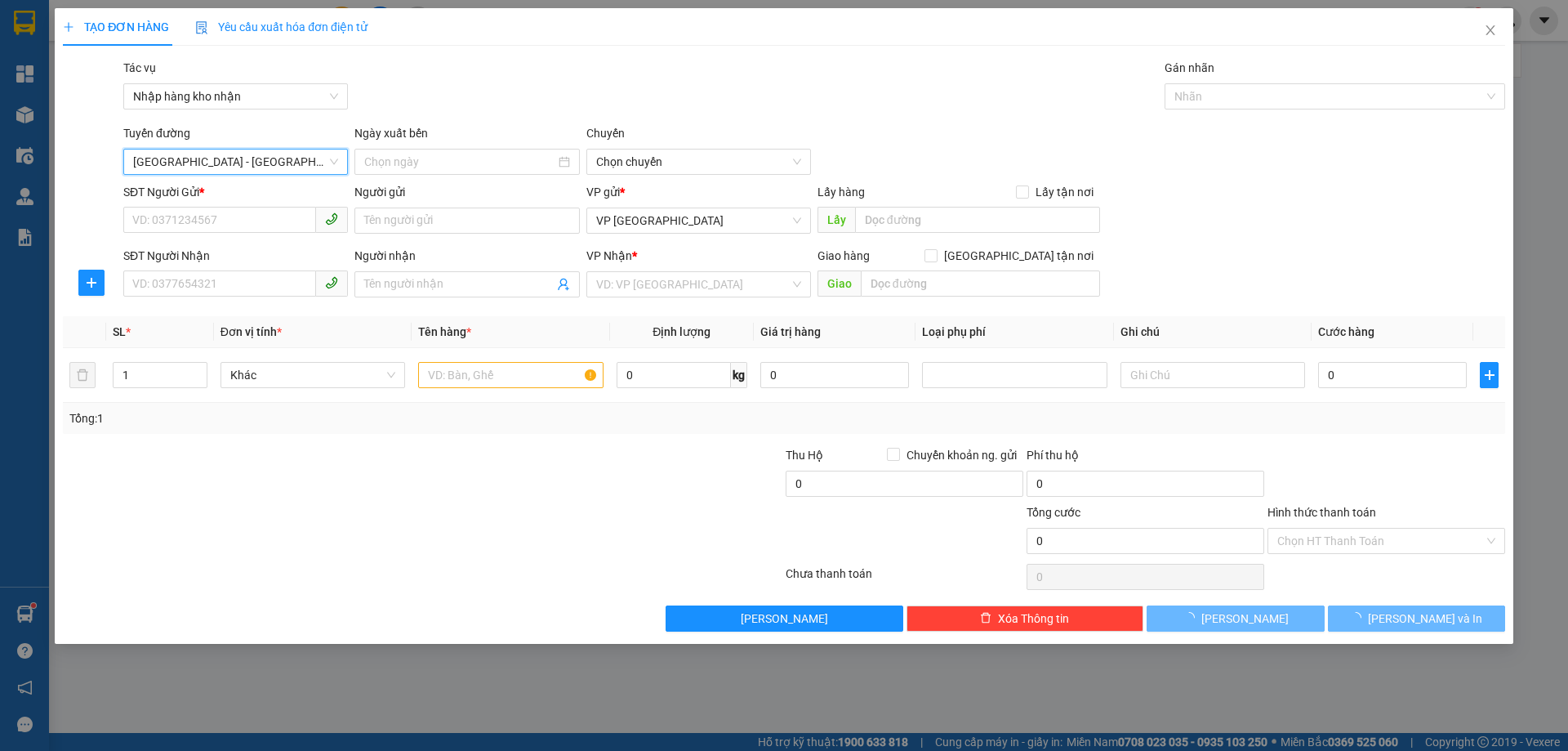
type input "[DATE]"
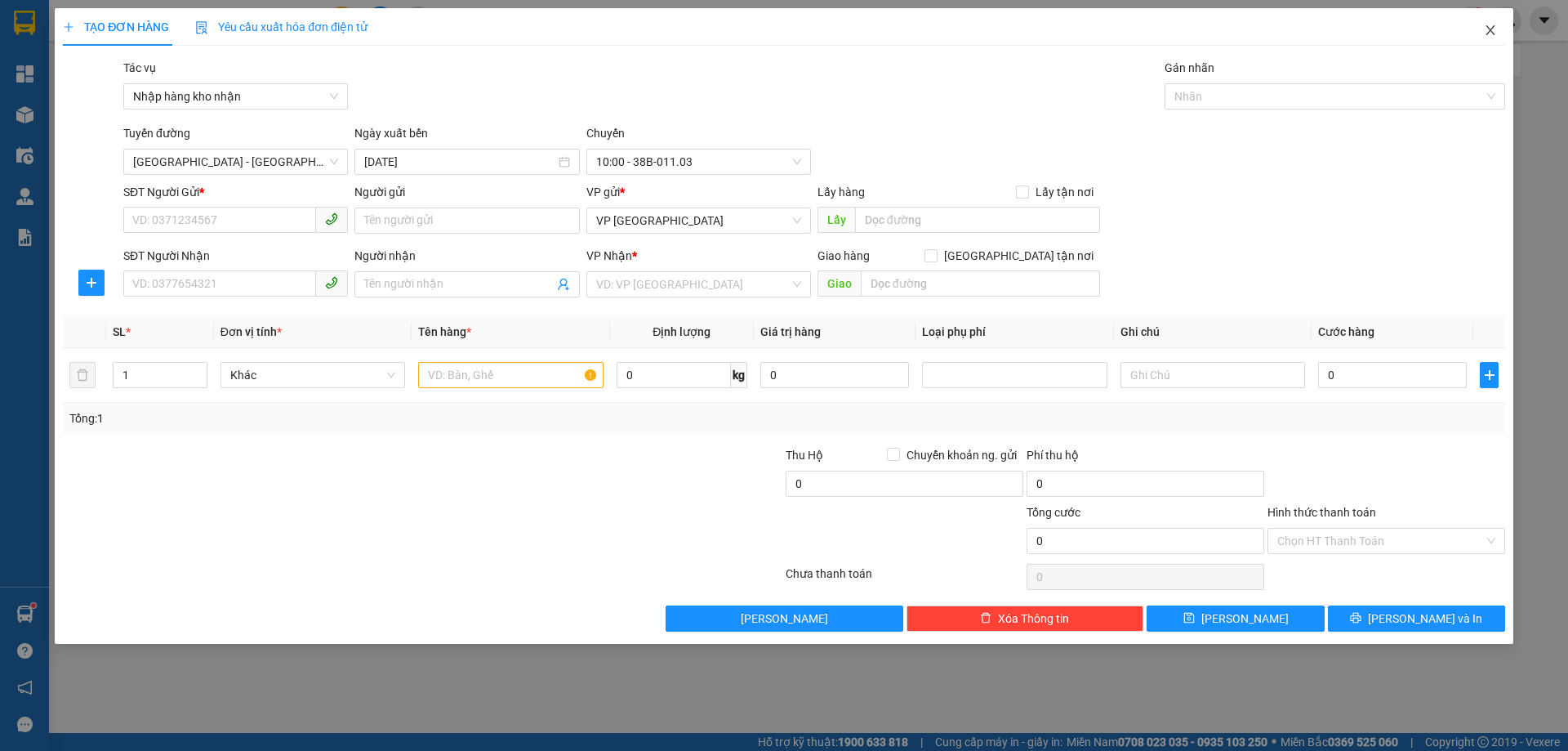
click at [1493, 29] on icon "close" at bounding box center [1490, 30] width 9 height 10
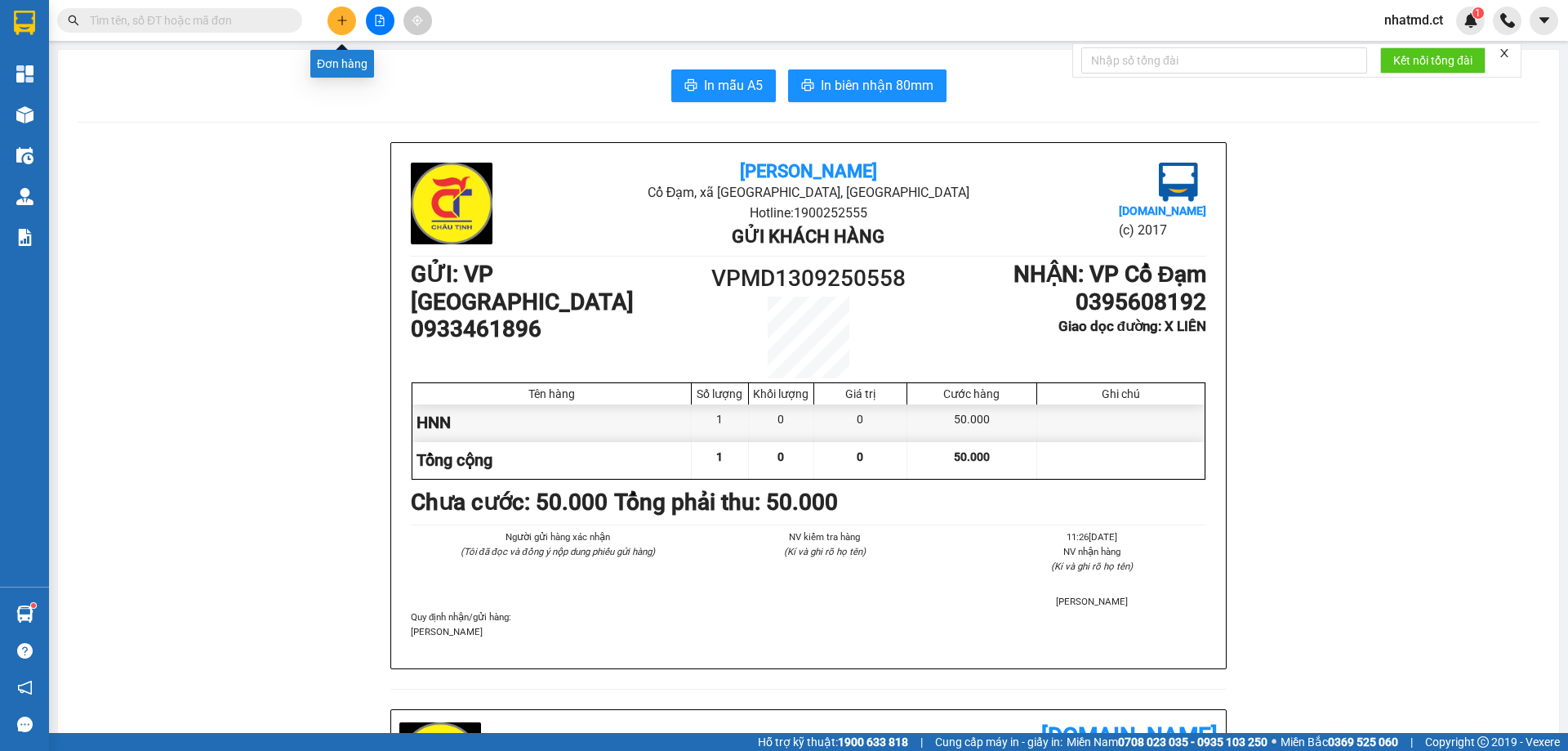
click at [334, 16] on button at bounding box center [342, 21] width 29 height 29
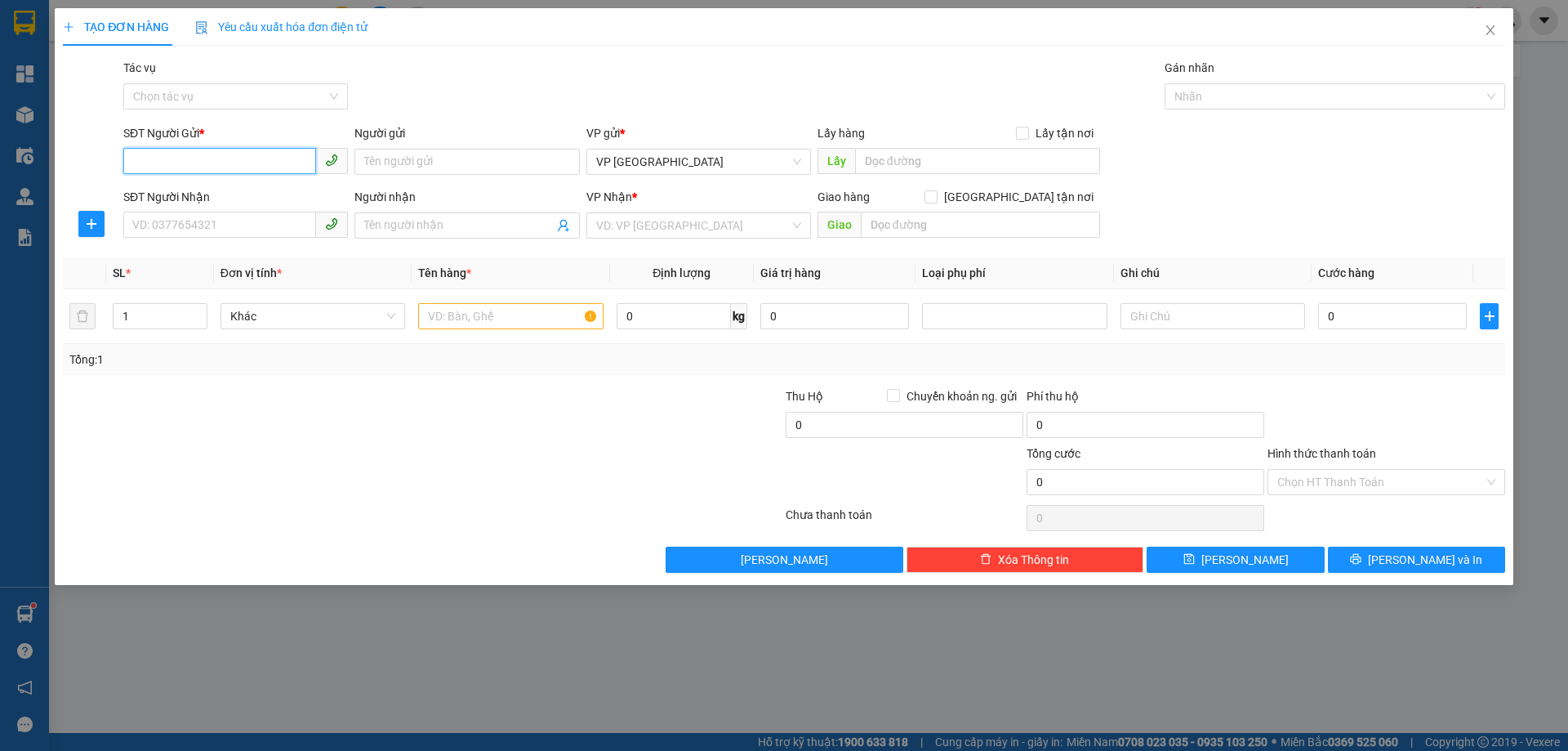
click at [274, 171] on input "SĐT Người Gửi *" at bounding box center [219, 160] width 193 height 26
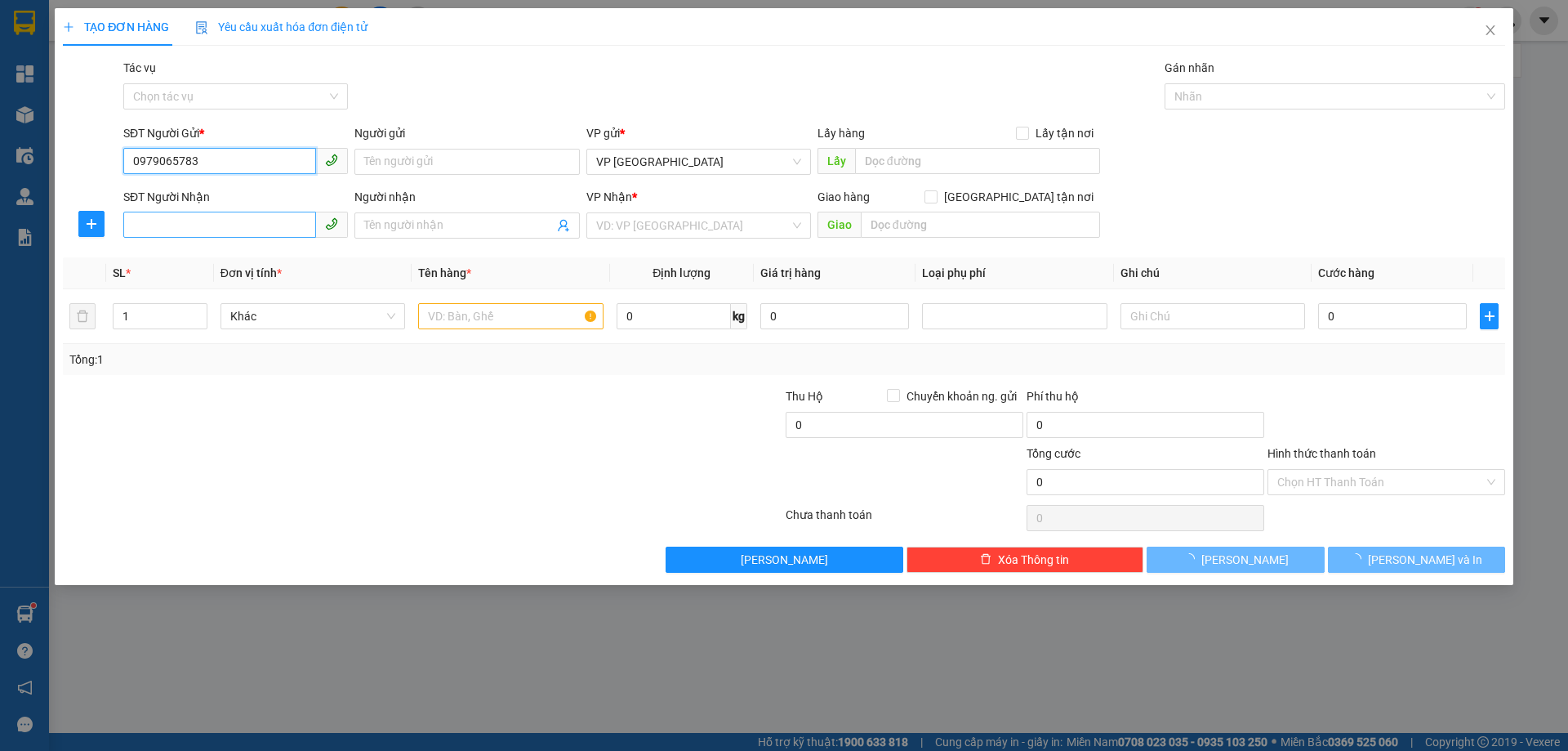
type input "0979065783"
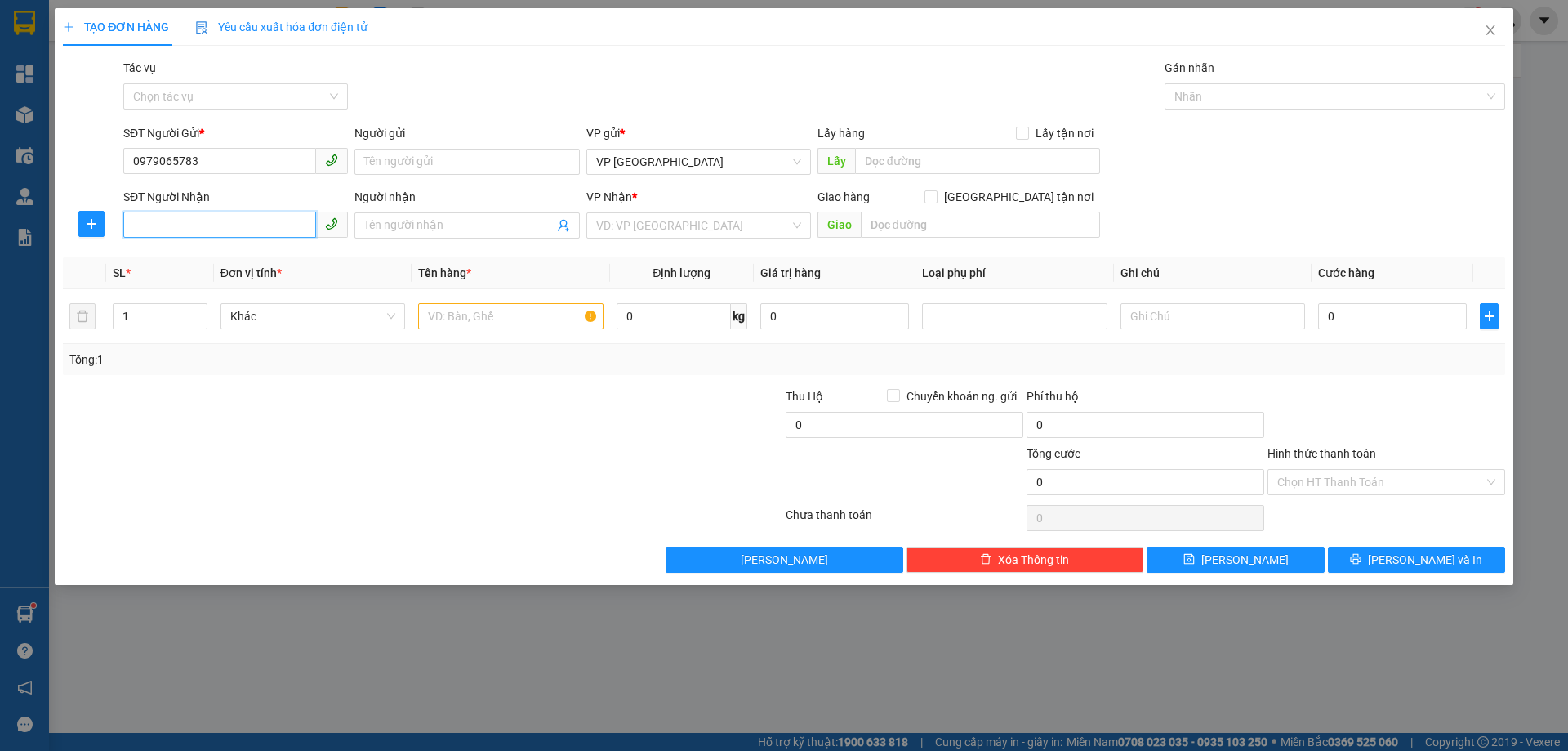
click at [252, 222] on input "SĐT Người Nhận" at bounding box center [219, 224] width 193 height 26
type input "0867581885"
click at [441, 164] on input "Người gửi" at bounding box center [467, 161] width 224 height 26
drag, startPoint x: 666, startPoint y: 216, endPoint x: 665, endPoint y: 233, distance: 17.0
click at [665, 217] on input "search" at bounding box center [693, 225] width 194 height 24
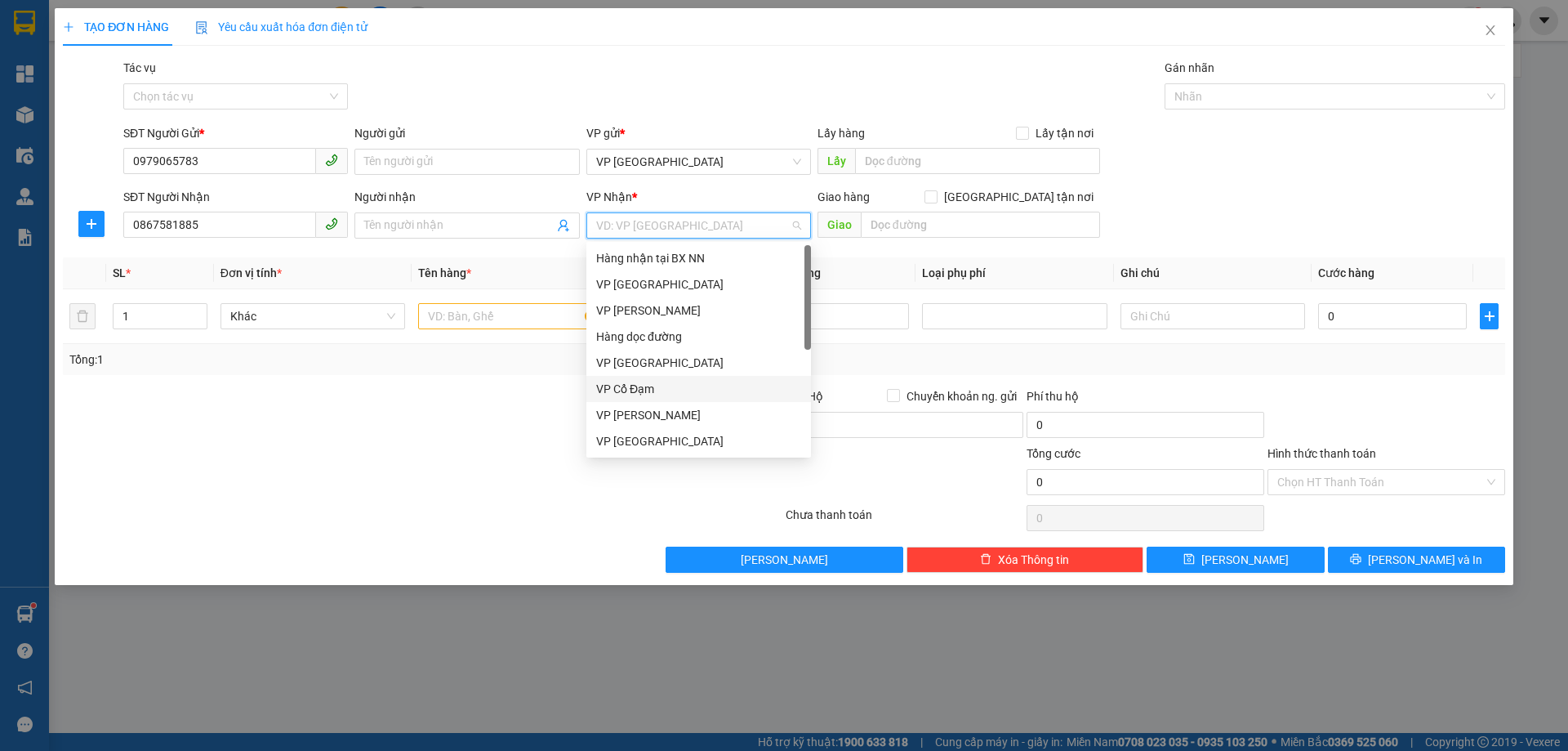
click at [653, 383] on div "VP Cổ Đạm" at bounding box center [698, 389] width 205 height 18
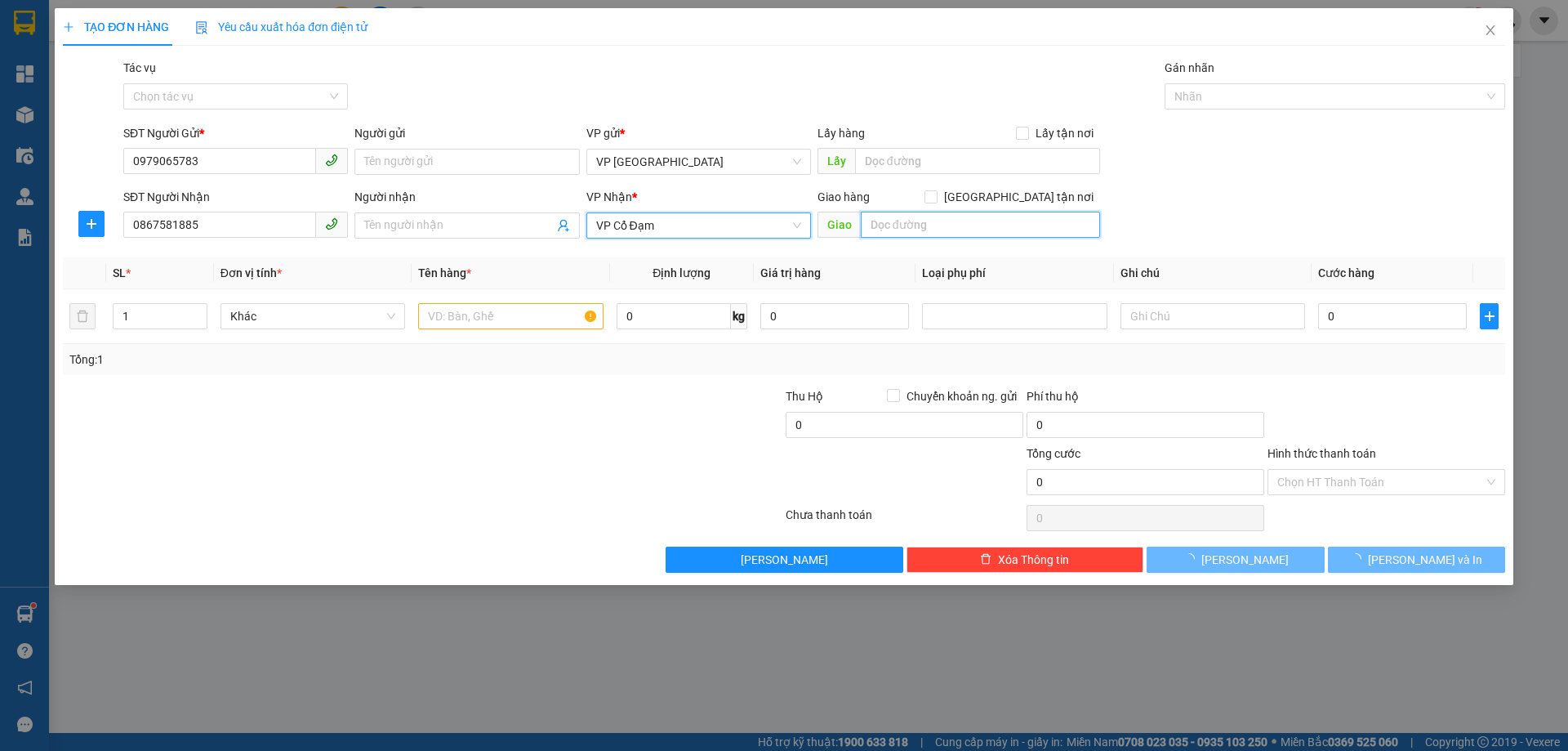
click at [938, 232] on input "text" at bounding box center [981, 224] width 240 height 26
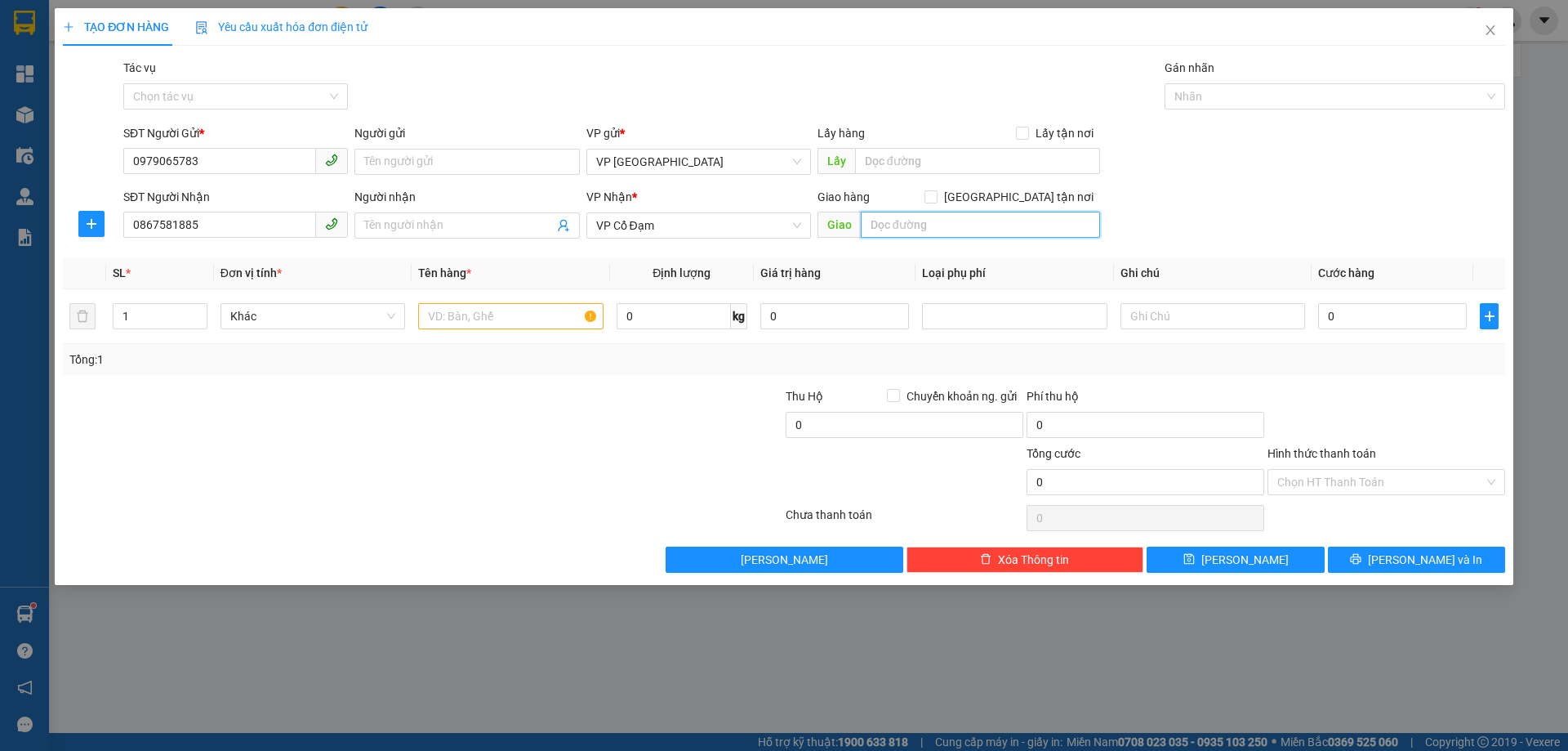
click at [938, 232] on input "text" at bounding box center [981, 224] width 240 height 26
type input "VSIP"
click at [479, 328] on input "text" at bounding box center [510, 316] width 185 height 26
drag, startPoint x: 435, startPoint y: 318, endPoint x: 423, endPoint y: 323, distance: 13.0
click at [423, 322] on input "4 BAO BẢ" at bounding box center [510, 316] width 185 height 26
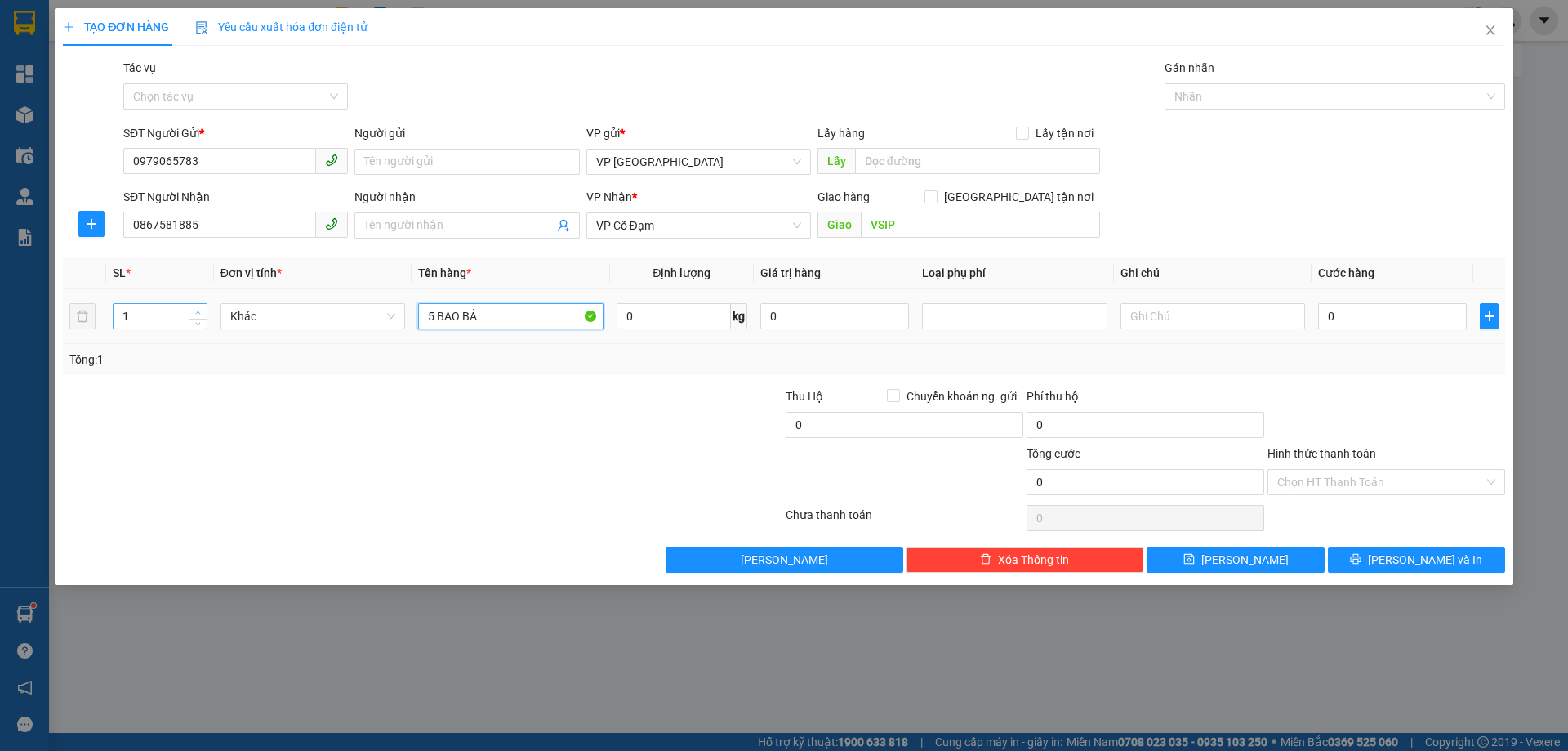
type input "5 BAO BẢ"
click at [197, 312] on icon "up" at bounding box center [198, 312] width 5 height 4
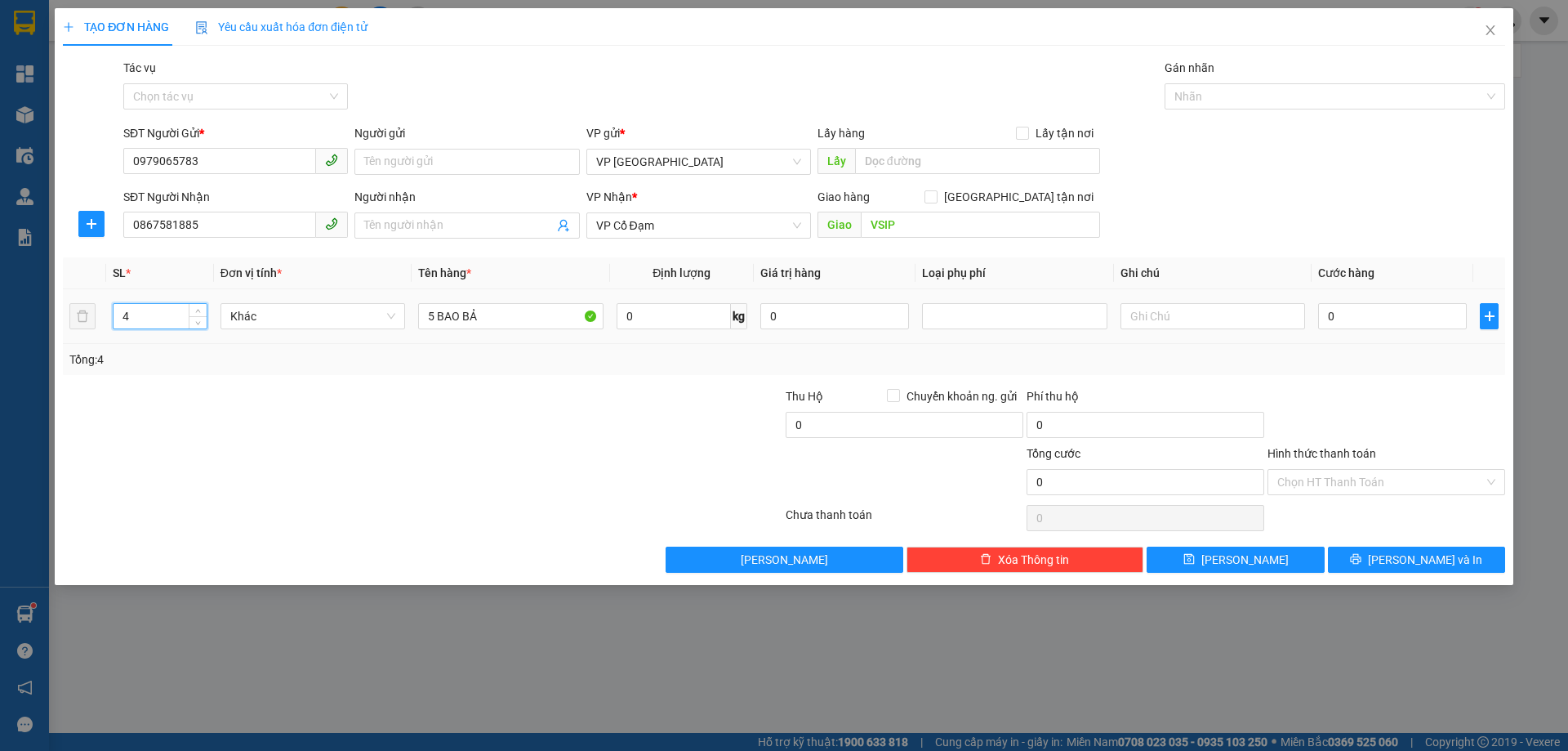
type input "5"
click at [1392, 313] on input "0" at bounding box center [1392, 316] width 148 height 26
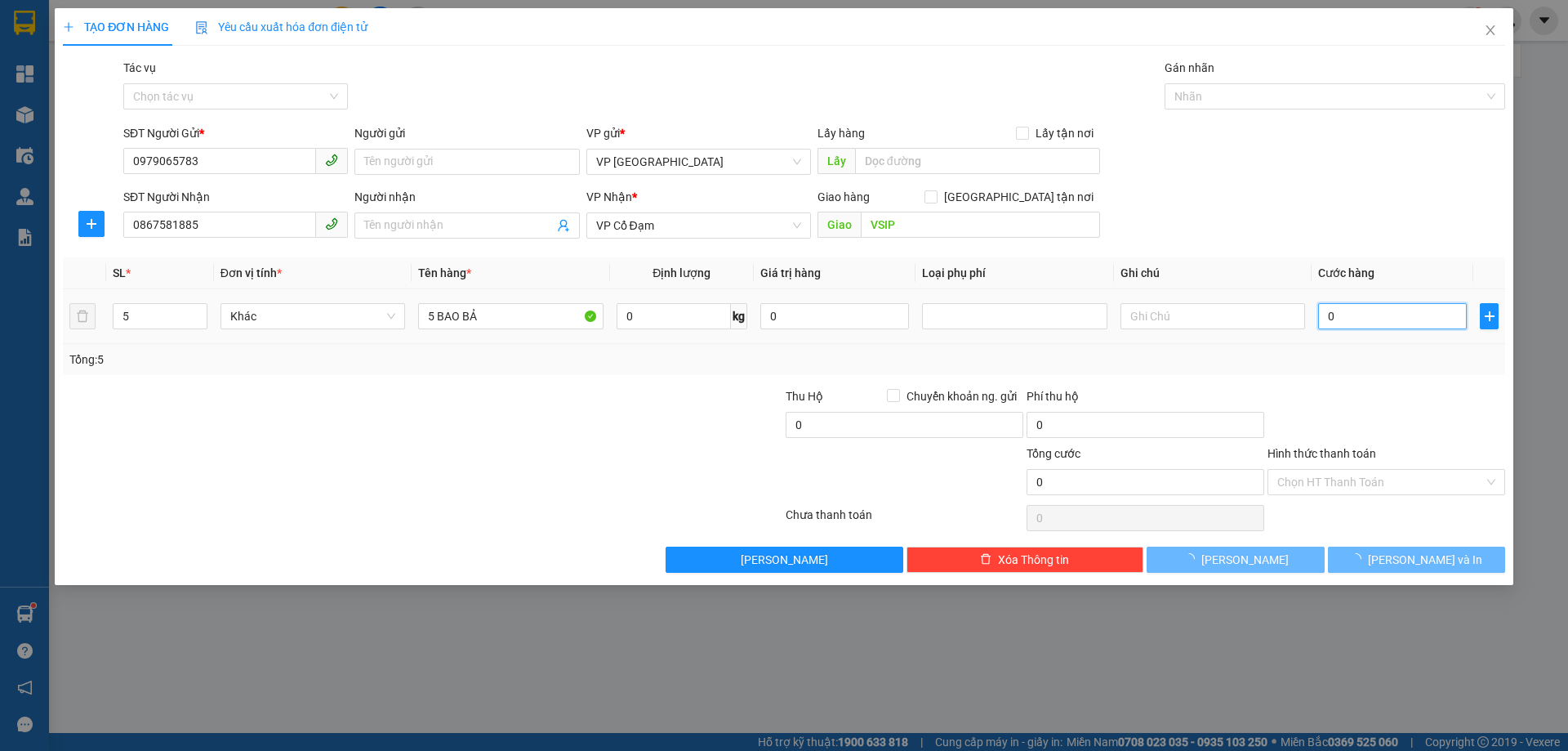
type input "2"
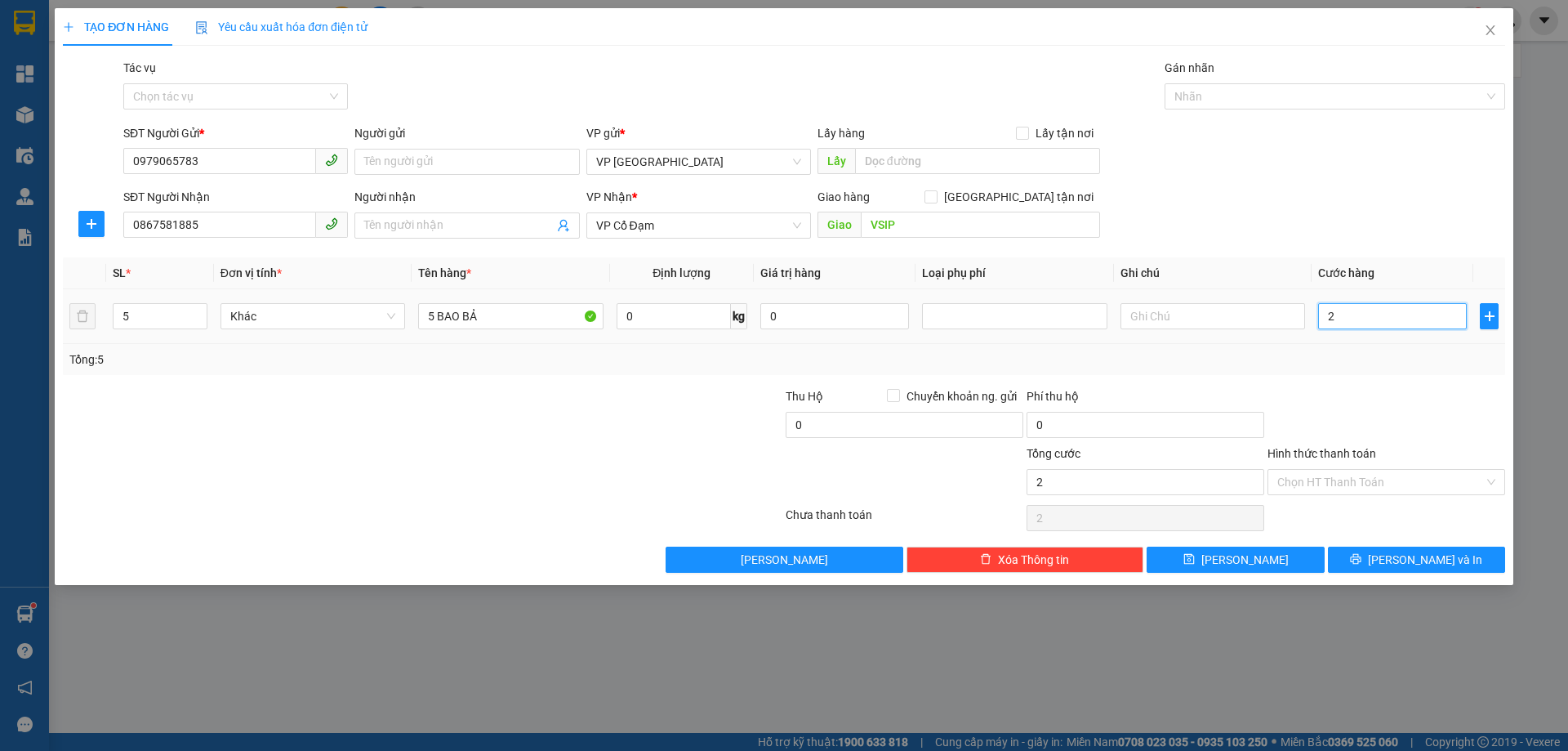
type input "2"
type input "20"
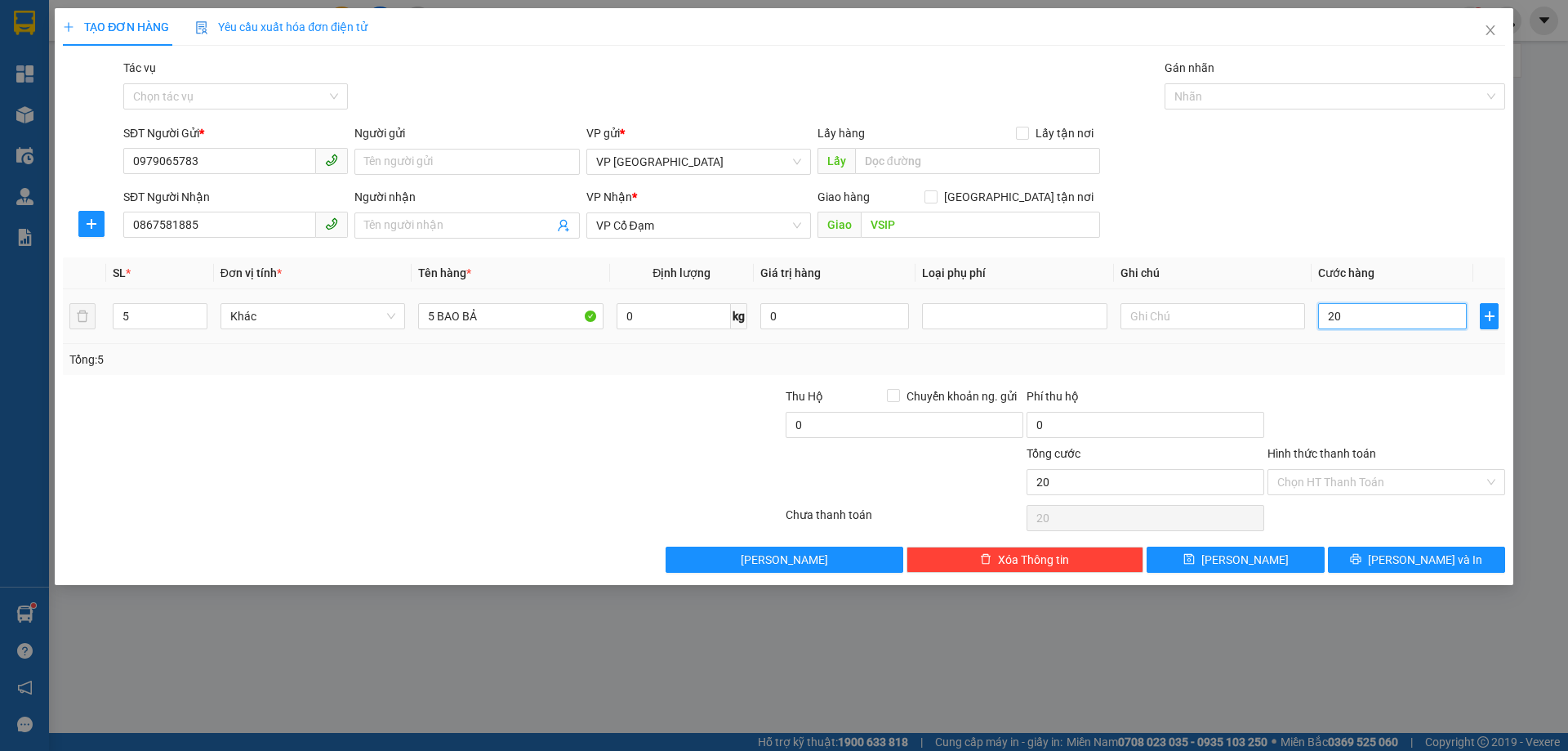
type input "200"
click at [1394, 377] on div "Transit Pickup Surcharge Ids Transit Deliver Surcharge Ids Transit Deliver Surc…" at bounding box center [784, 316] width 1442 height 514
type input "200.000"
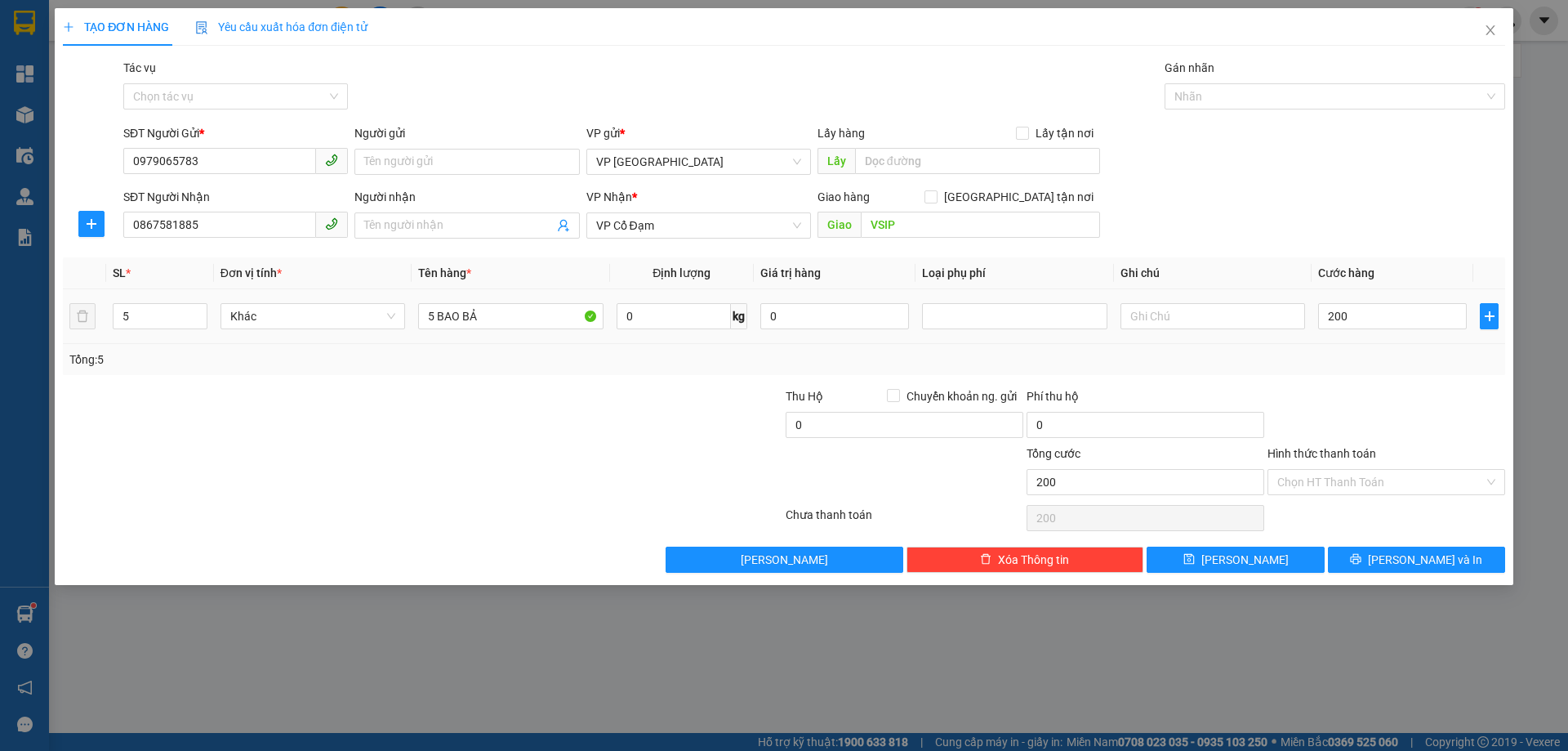
type input "200.000"
click at [977, 227] on input "VSIP" at bounding box center [981, 224] width 240 height 26
type input "VSIP NGHỆ AN"
click at [1362, 354] on div "Tổng: 5" at bounding box center [784, 359] width 1430 height 18
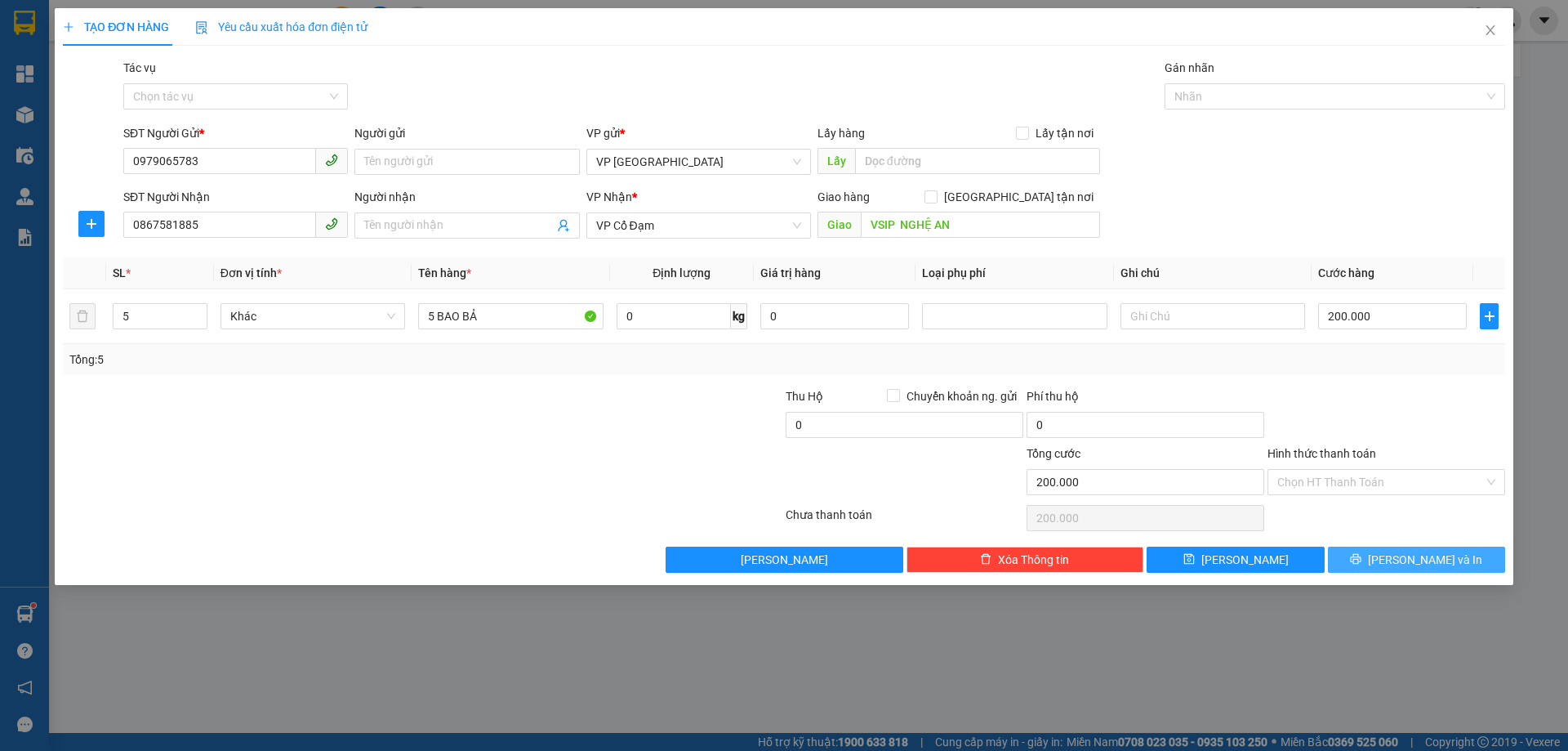
click at [1343, 572] on button "[PERSON_NAME] và In" at bounding box center [1417, 559] width 177 height 26
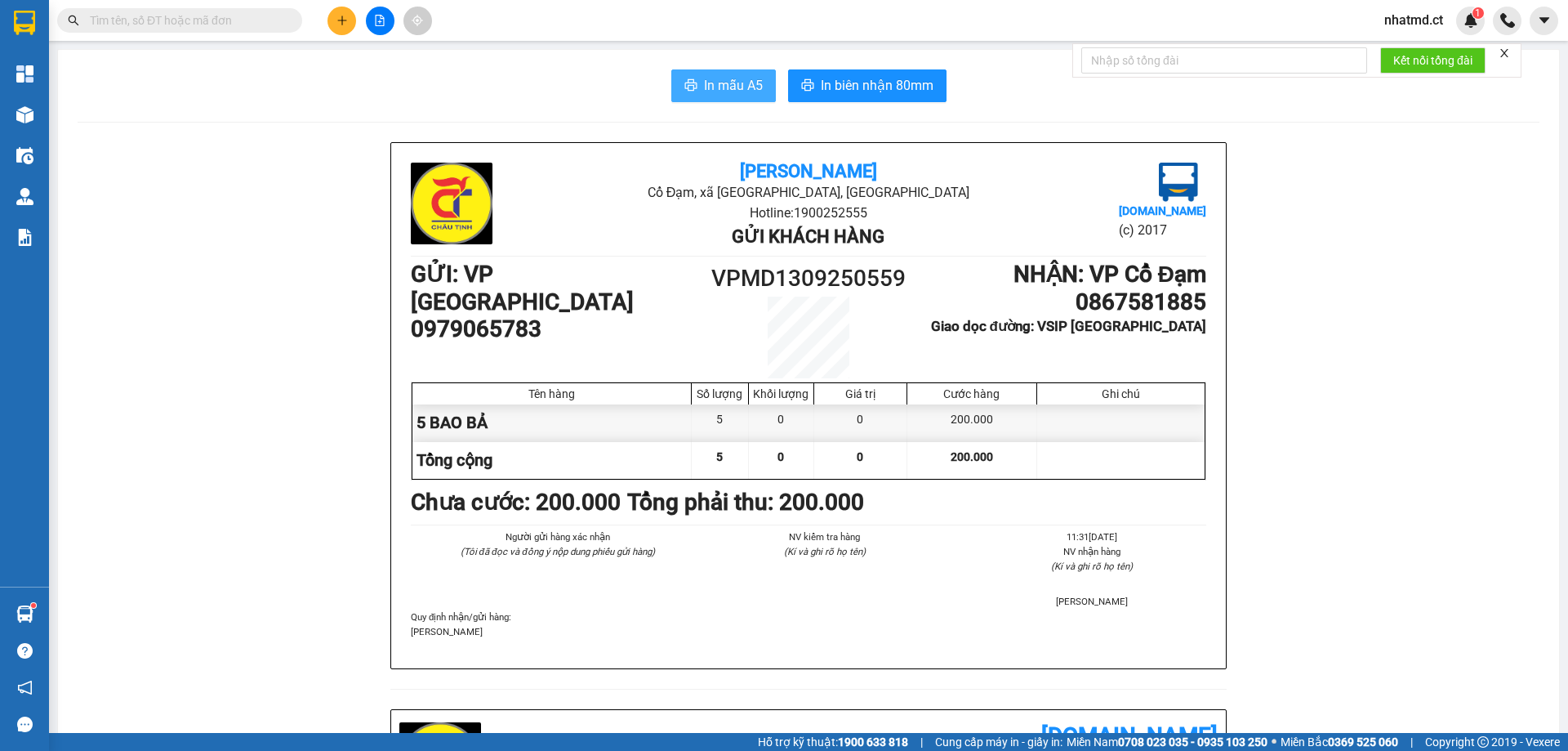
click at [727, 84] on span "In mẫu A5" at bounding box center [733, 85] width 59 height 21
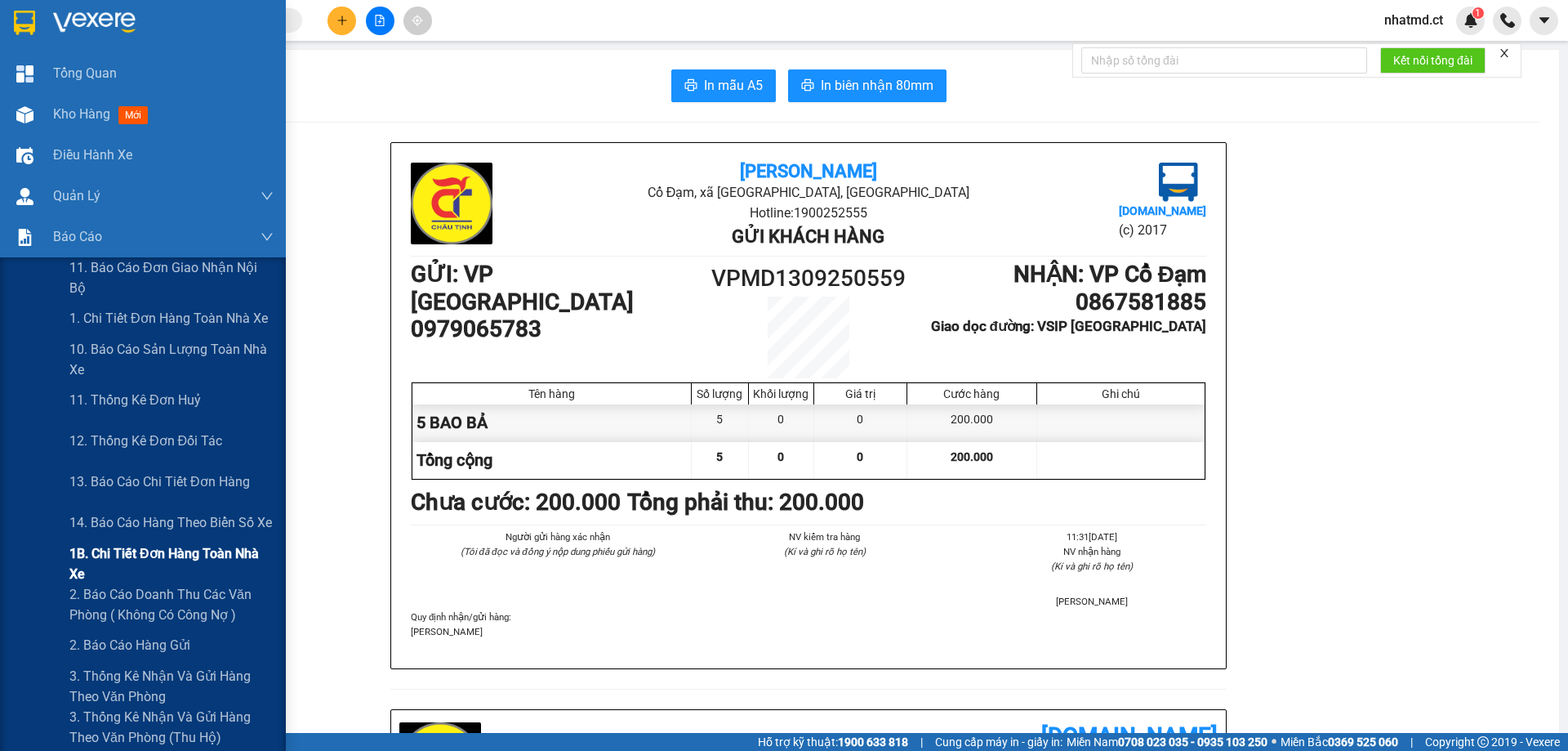
click at [128, 566] on span "1B. Chi tiết đơn hàng toàn nhà xe" at bounding box center [172, 563] width 204 height 41
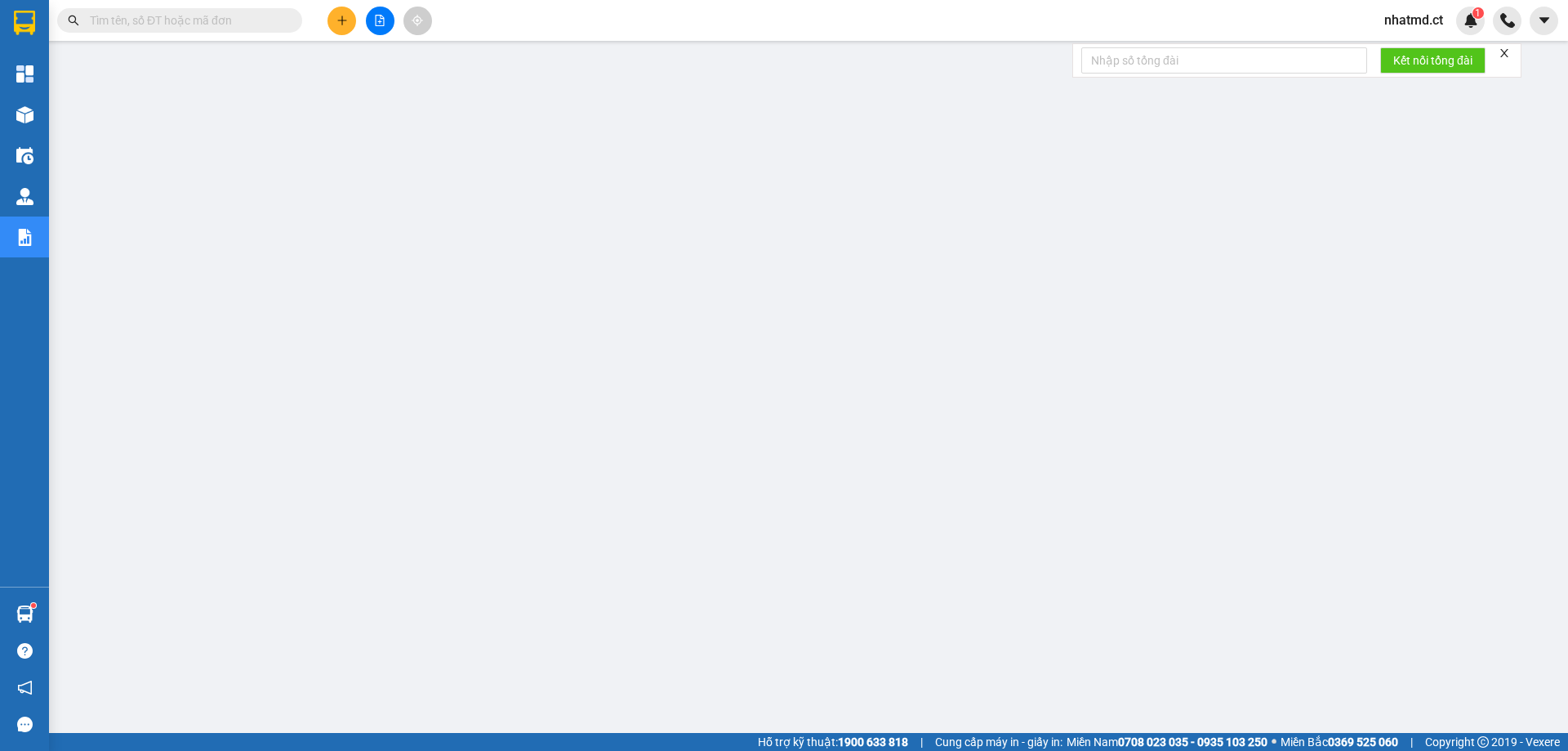
click at [220, 28] on input "text" at bounding box center [185, 21] width 193 height 18
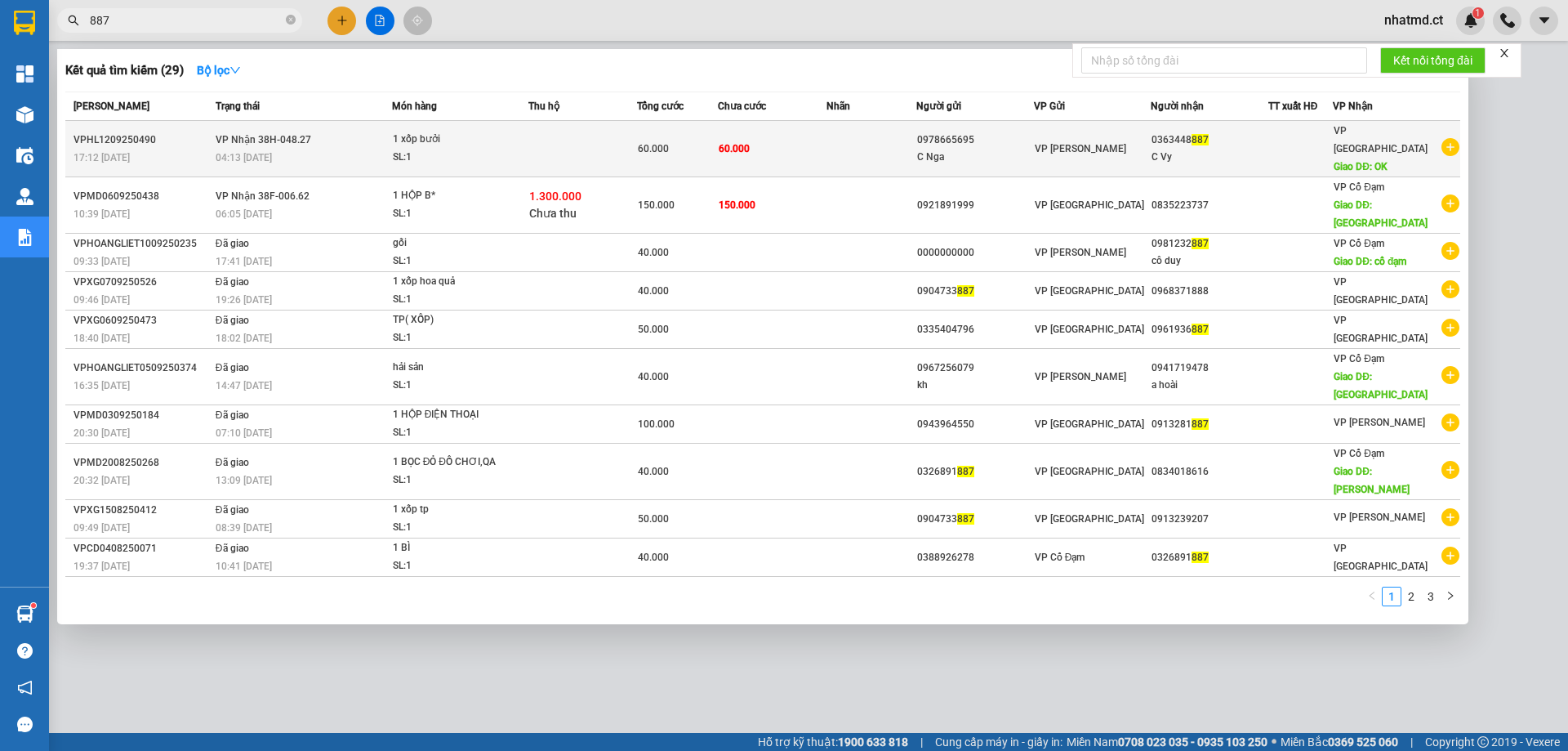
type input "887"
click at [297, 148] on div "04:13 [DATE]" at bounding box center [303, 157] width 176 height 18
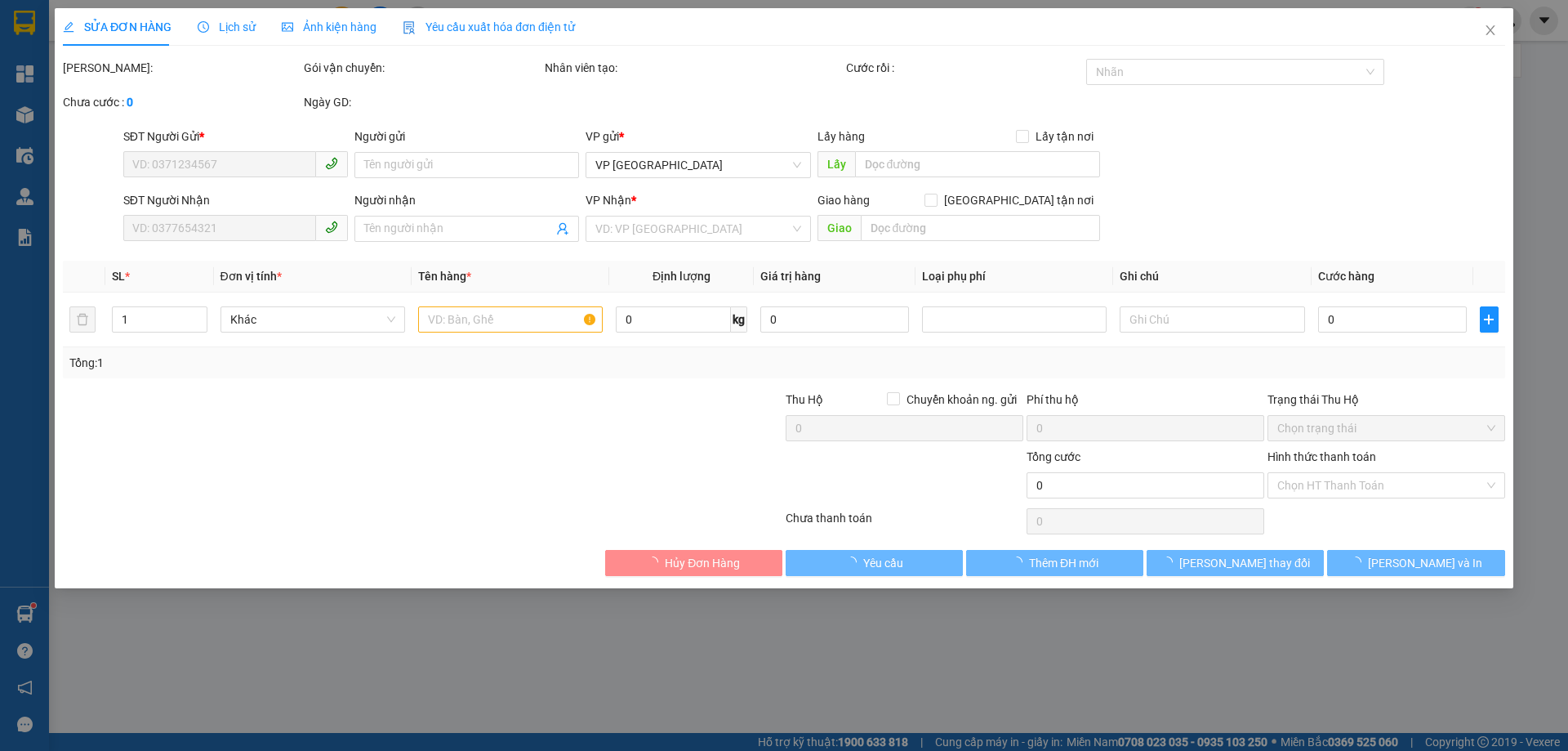
type input "0978665695"
type input "C Nga"
type input "0363448887"
type input "C Vy"
type input "OK"
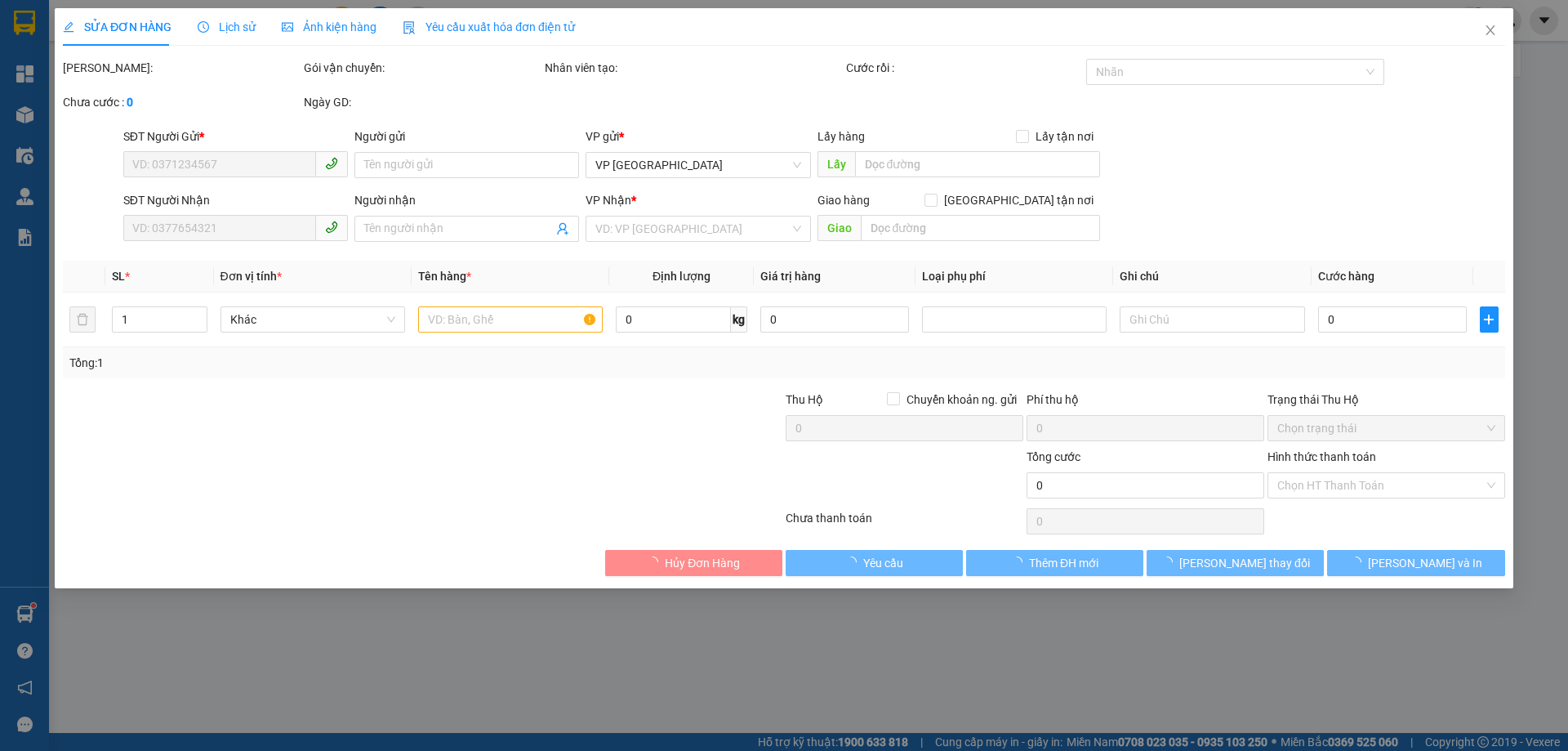
type input "60.000"
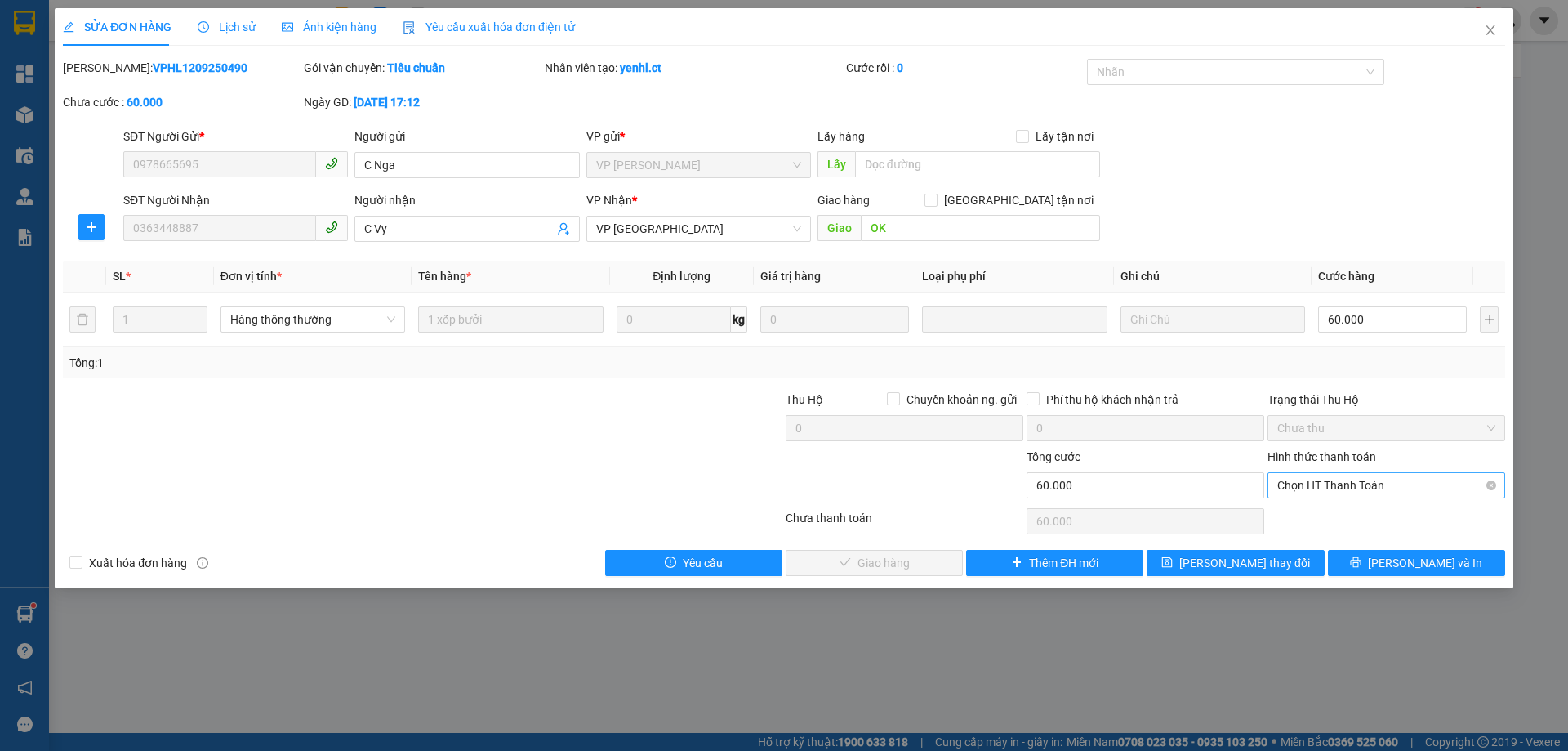
click at [1407, 495] on span "Chọn HT Thanh Toán" at bounding box center [1386, 485] width 218 height 24
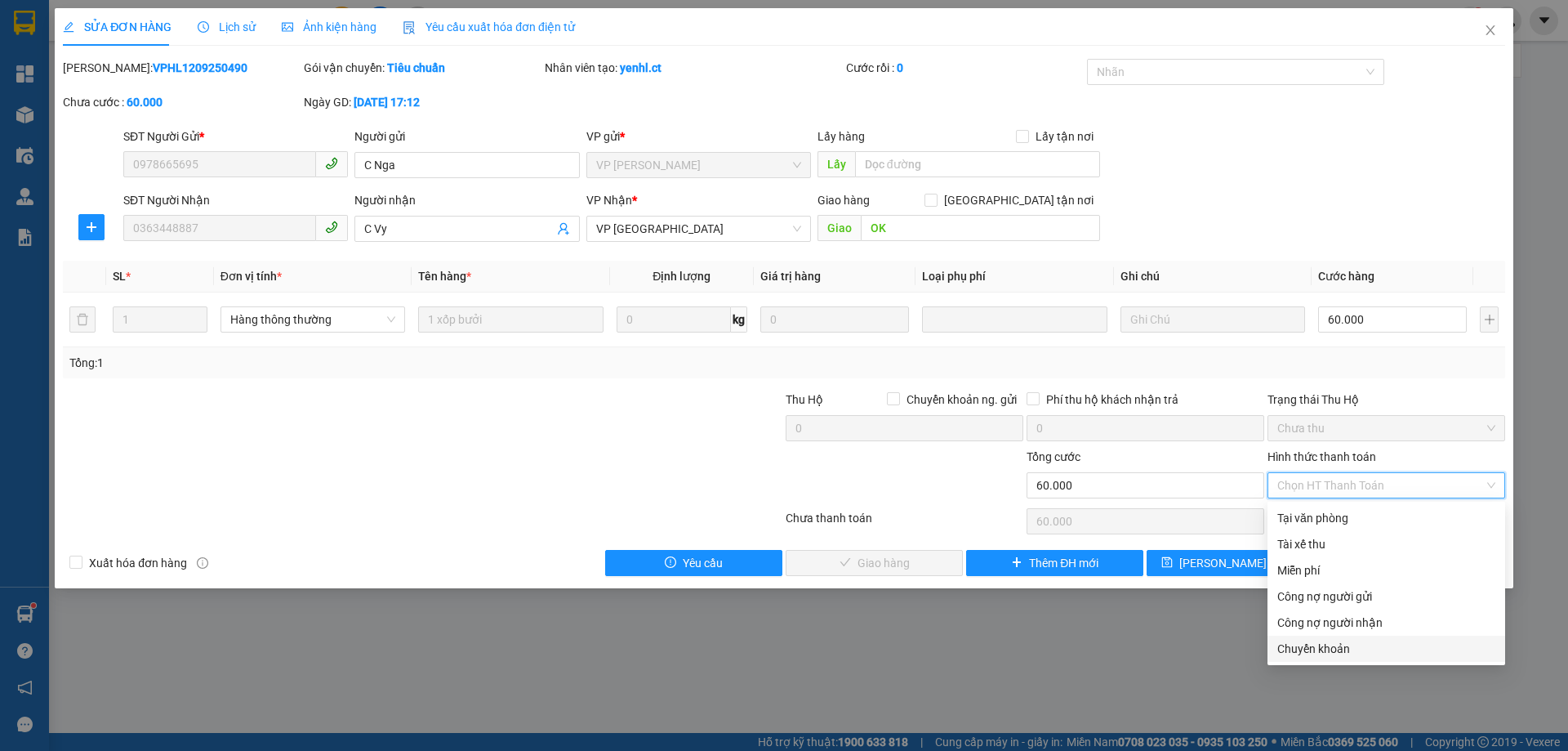
click at [1352, 644] on div "Chuyển khoản" at bounding box center [1386, 649] width 218 height 18
type input "0"
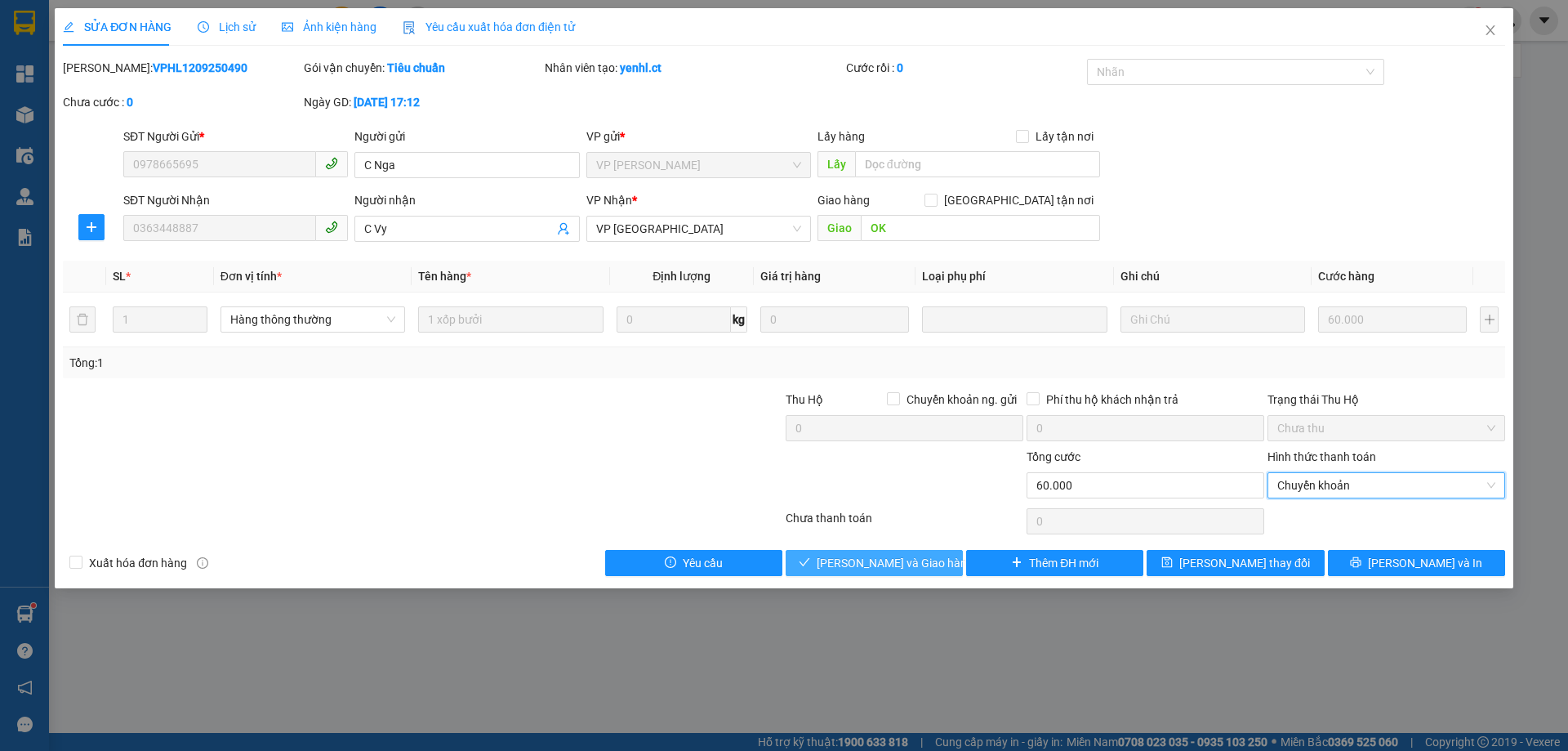
click at [887, 566] on span "[PERSON_NAME] và Giao hàng" at bounding box center [895, 563] width 157 height 18
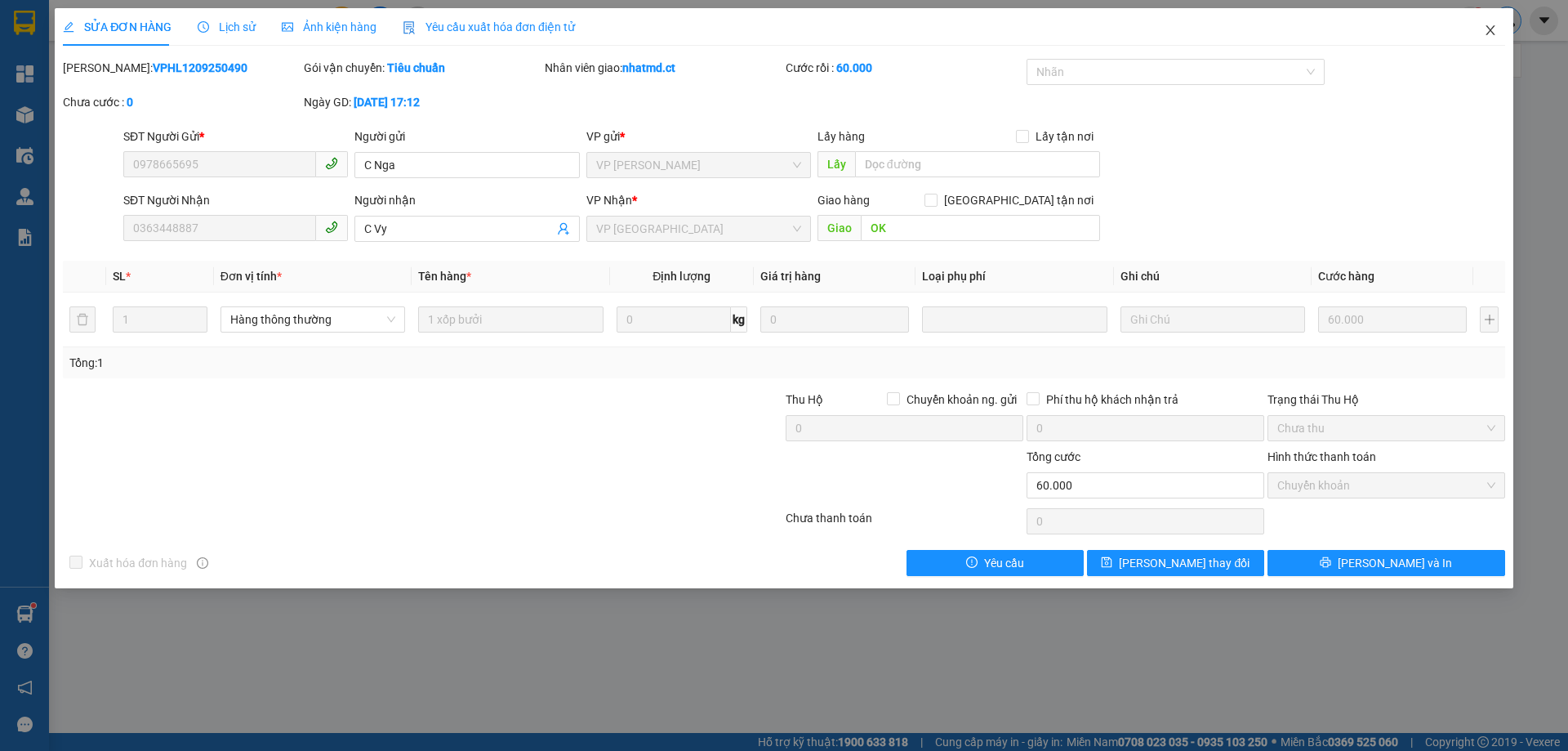
click at [1506, 34] on span "Close" at bounding box center [1490, 31] width 46 height 46
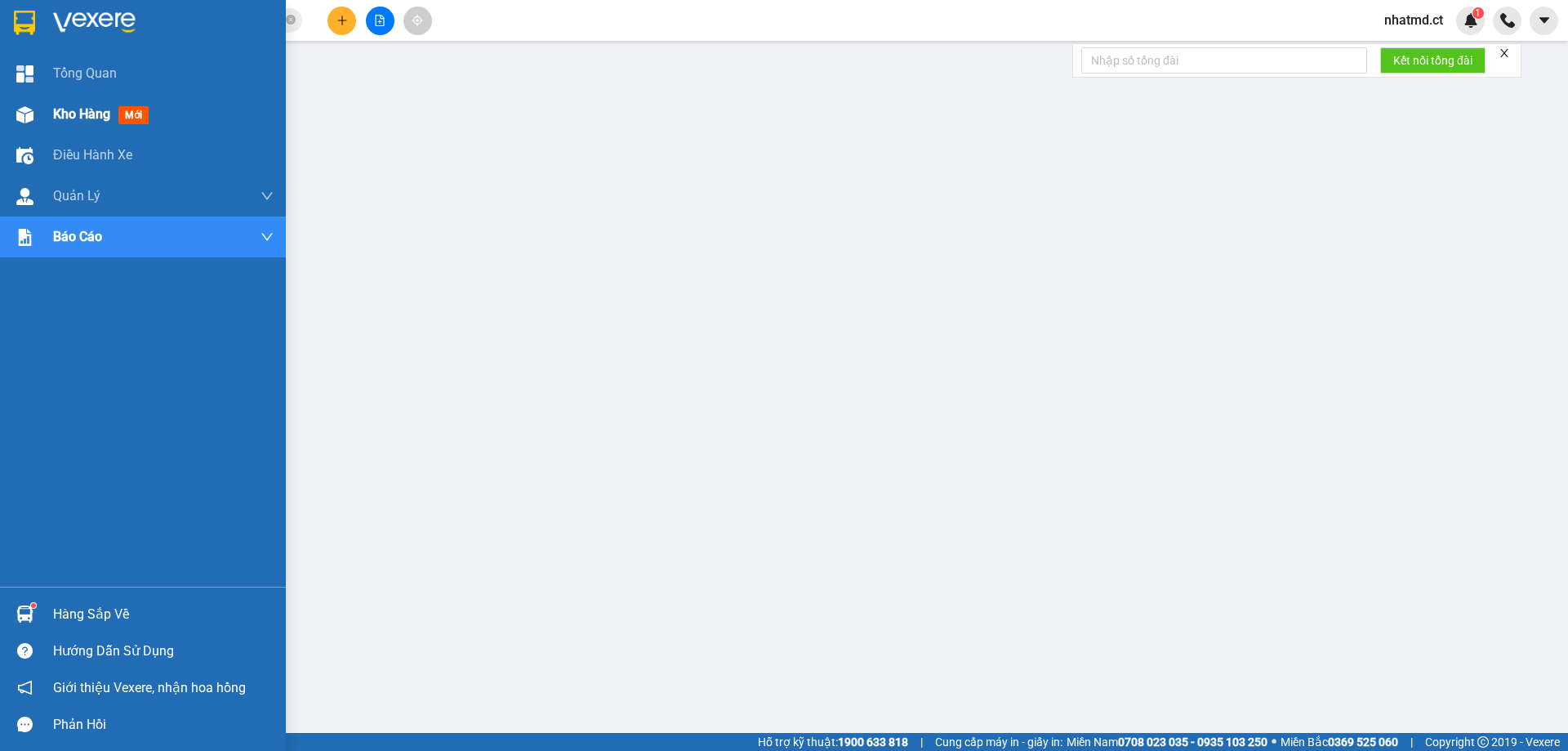
click at [77, 118] on span "Kho hàng" at bounding box center [81, 113] width 57 height 15
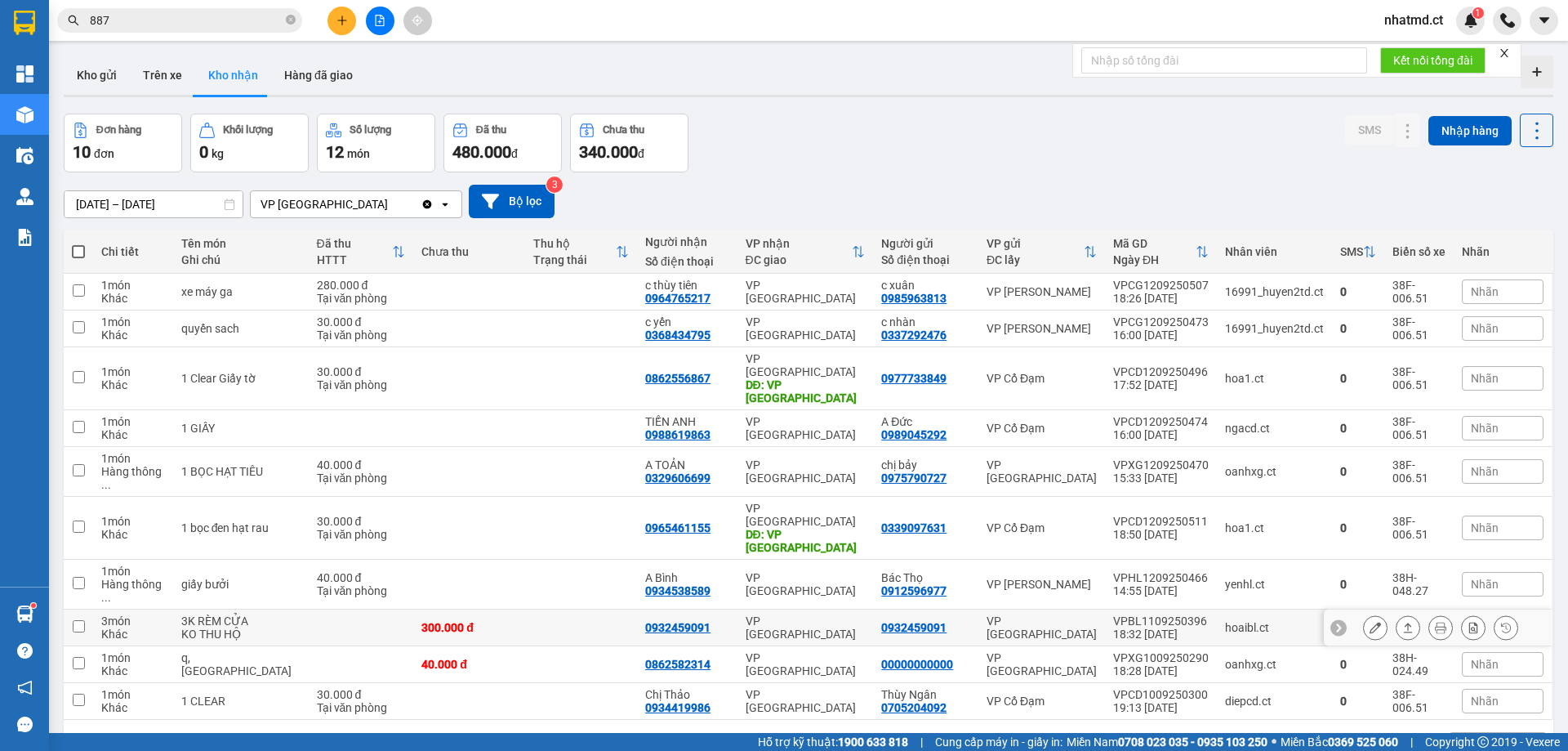
click at [569, 610] on td at bounding box center [582, 628] width 112 height 37
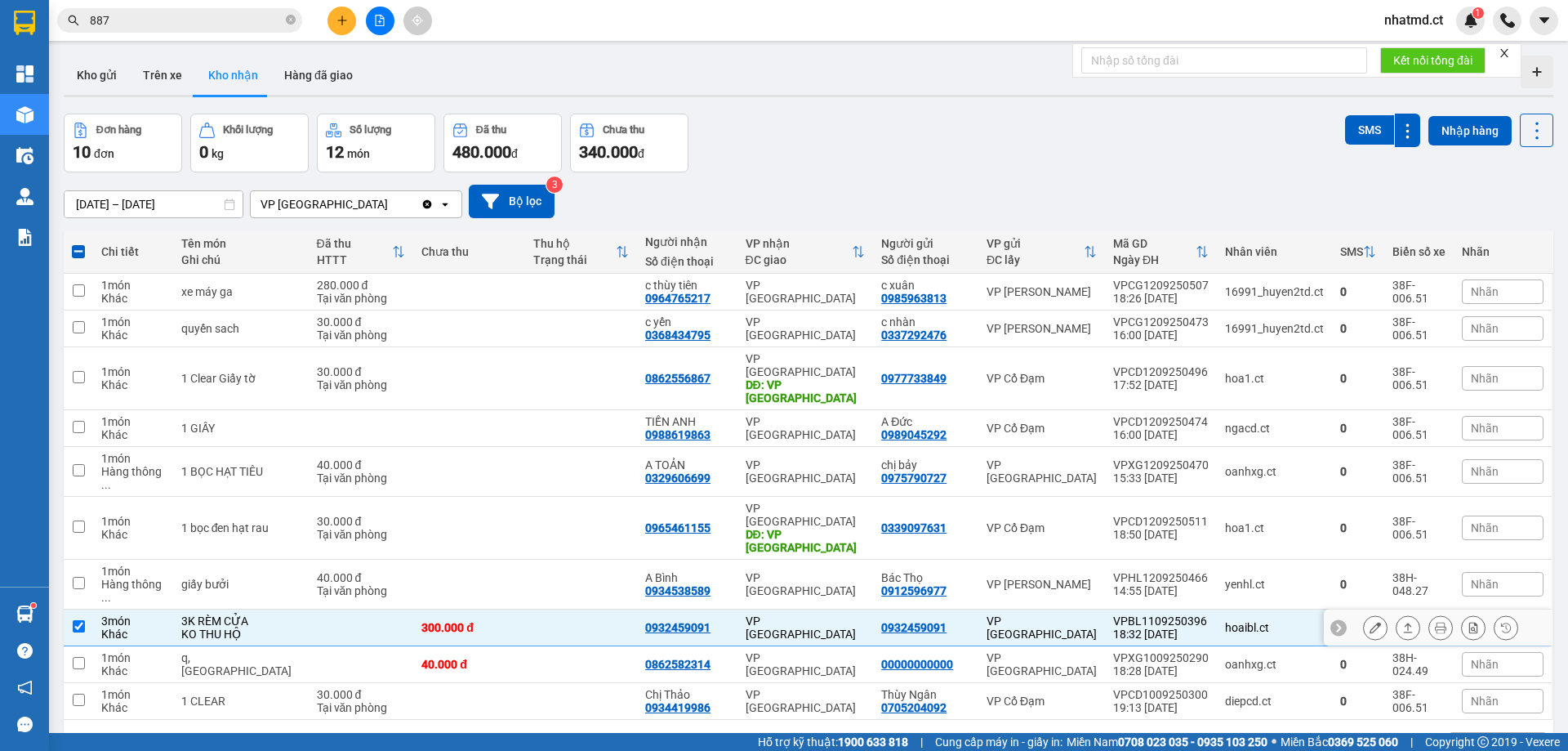
click at [569, 610] on td at bounding box center [582, 628] width 112 height 37
checkbox input "false"
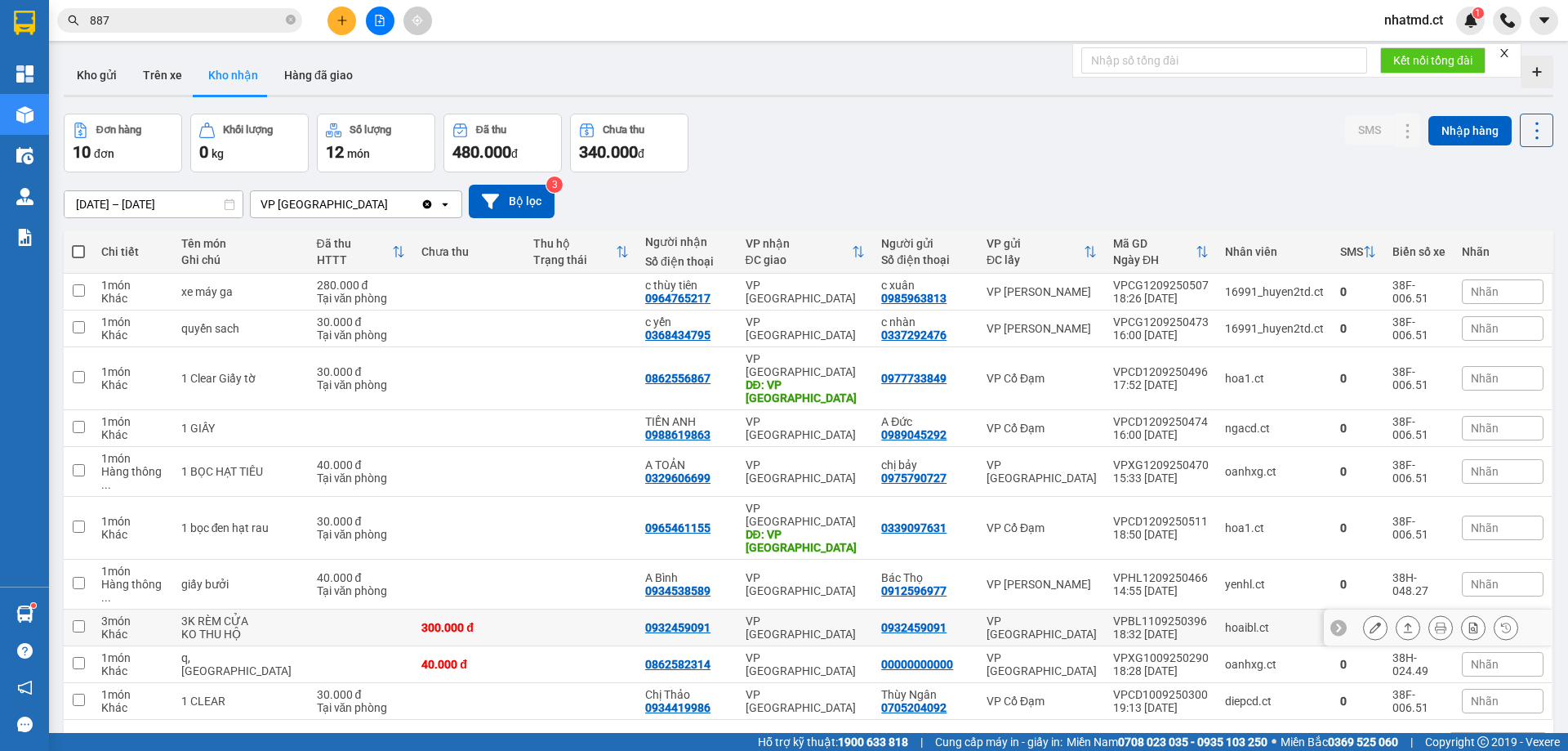
click at [1370, 622] on icon at bounding box center [1375, 627] width 12 height 12
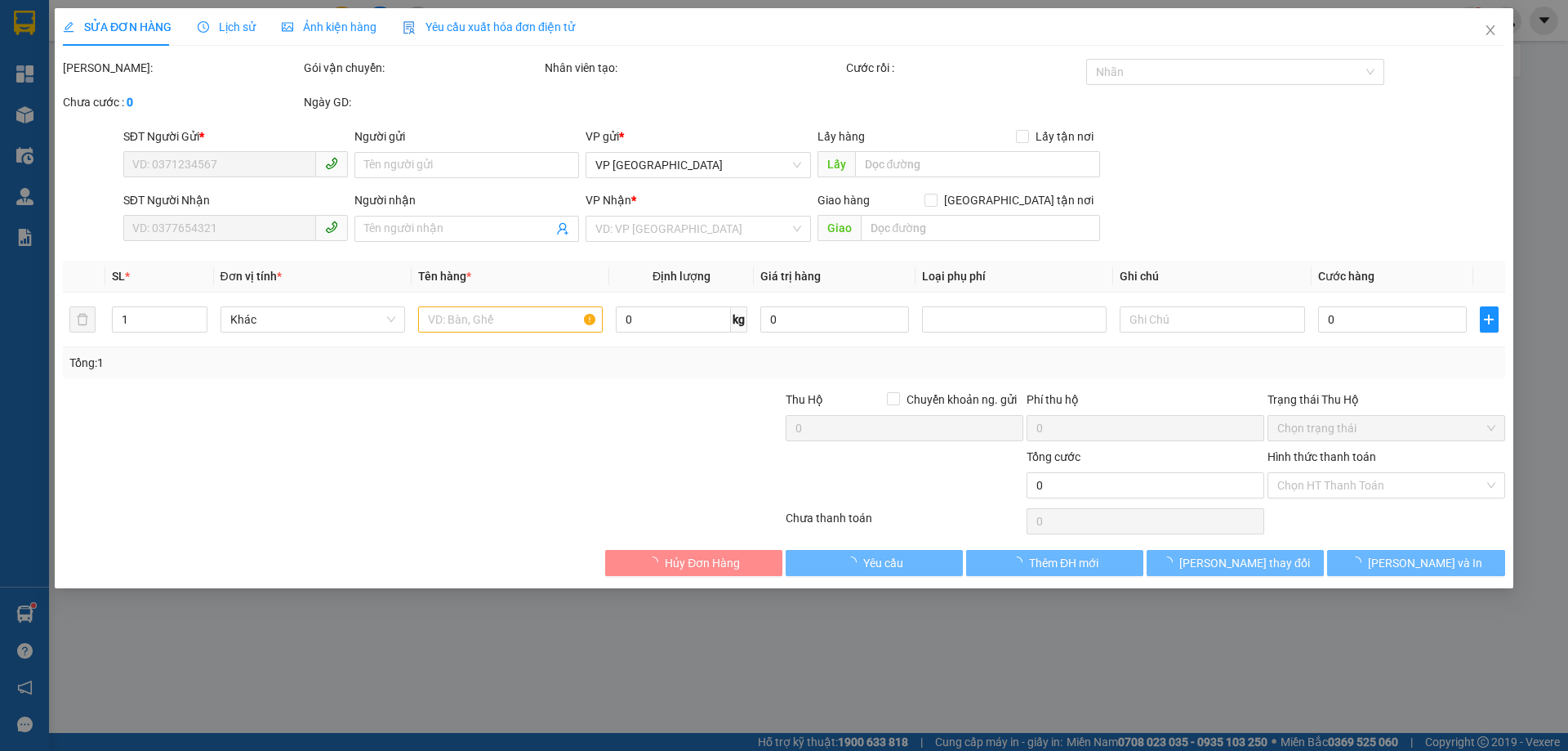
type input "0932459091"
type input "300.000"
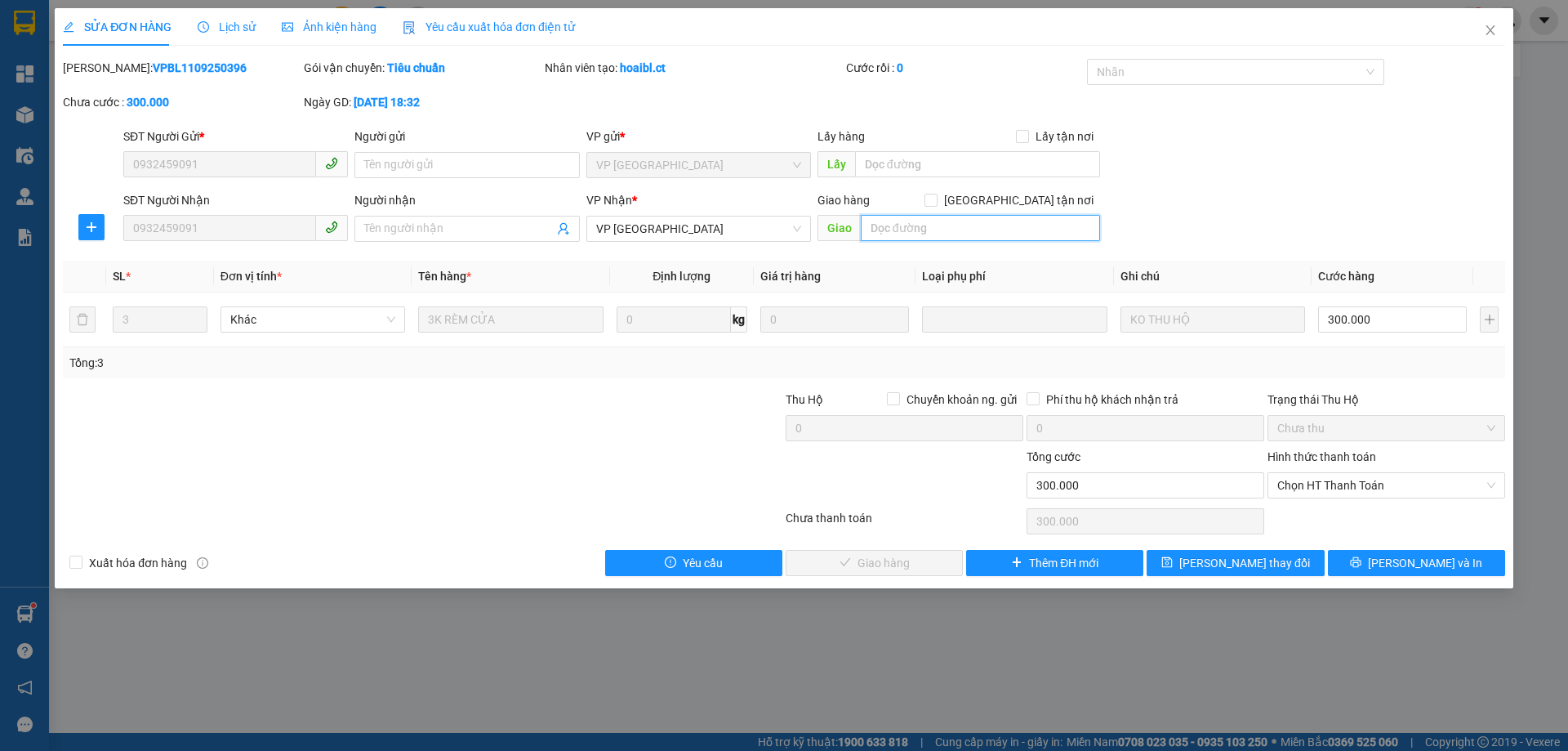
click at [908, 227] on input "text" at bounding box center [981, 227] width 240 height 26
type input "XIN LẠI [PERSON_NAME] XEM ĐÃ CK CHƯA"
click at [955, 164] on input "text" at bounding box center [977, 164] width 245 height 26
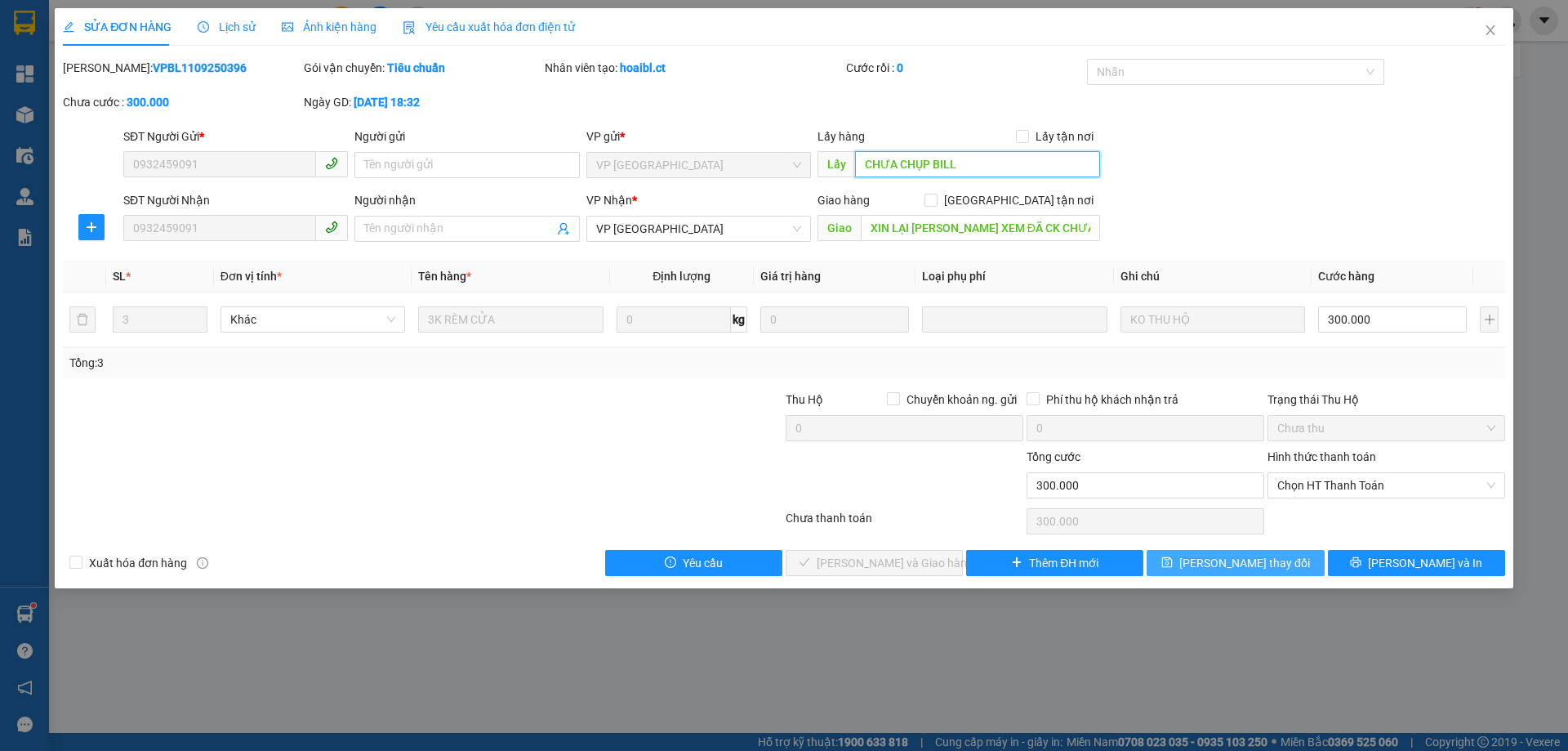
type input "CHƯA CHỤP BILL"
click at [1174, 564] on button "[PERSON_NAME] thay đổi" at bounding box center [1236, 563] width 177 height 26
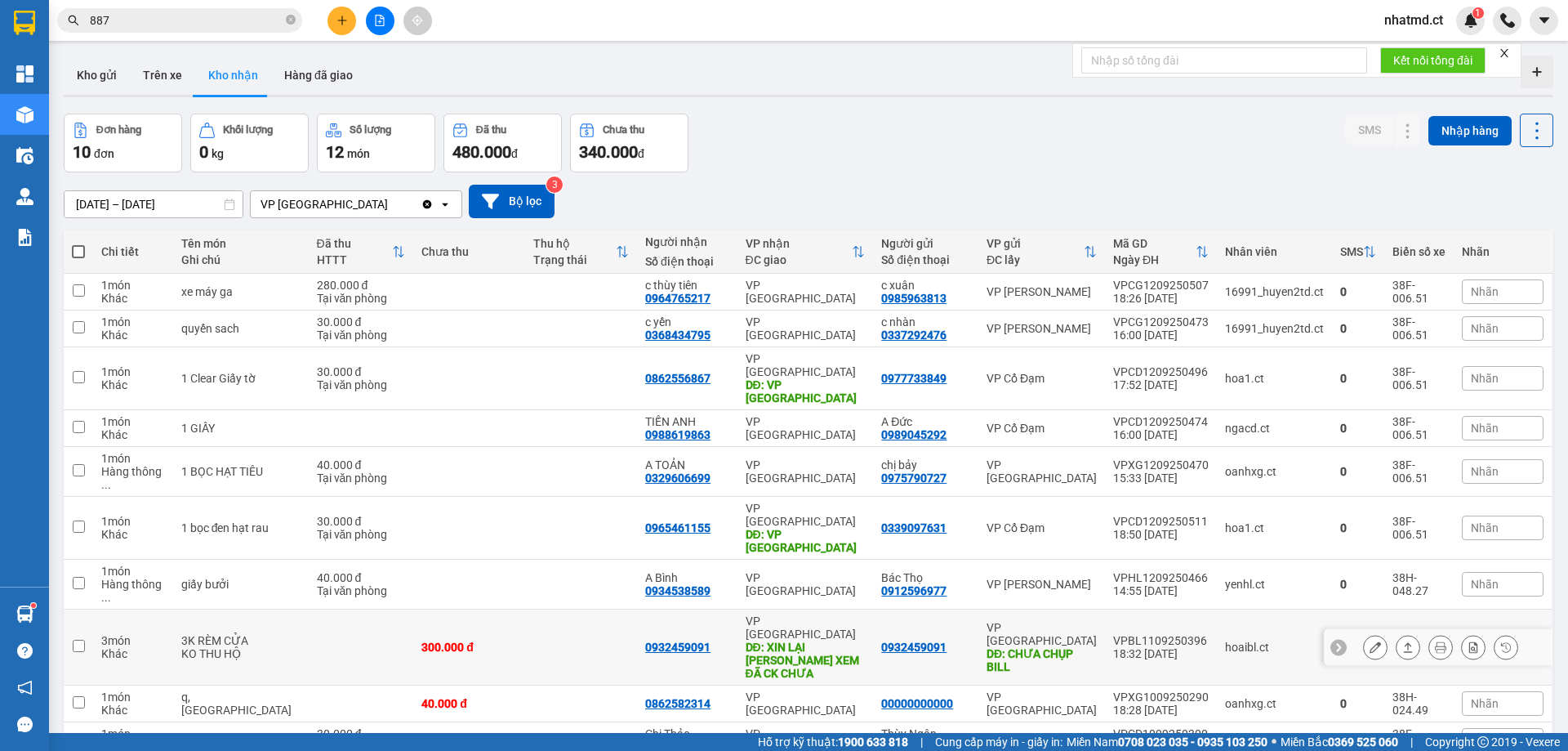
click at [832, 610] on td "VP [PERSON_NAME]: XIN LẠI BILL XEM ĐÃ CK CHƯA" at bounding box center [805, 648] width 137 height 76
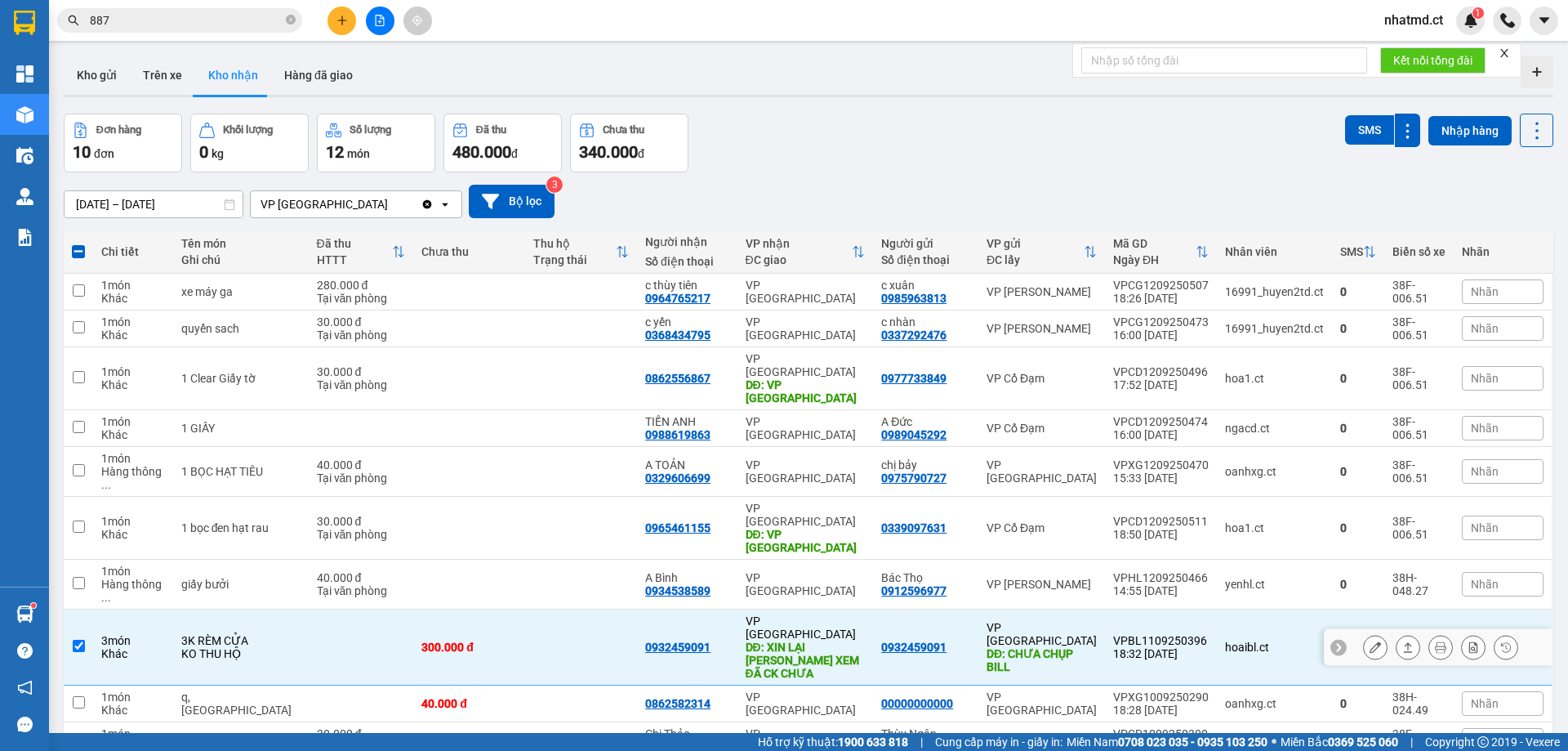
click at [837, 610] on td "VP [PERSON_NAME]: XIN LẠI BILL XEM ĐÃ CK CHƯA" at bounding box center [805, 648] width 137 height 76
checkbox input "false"
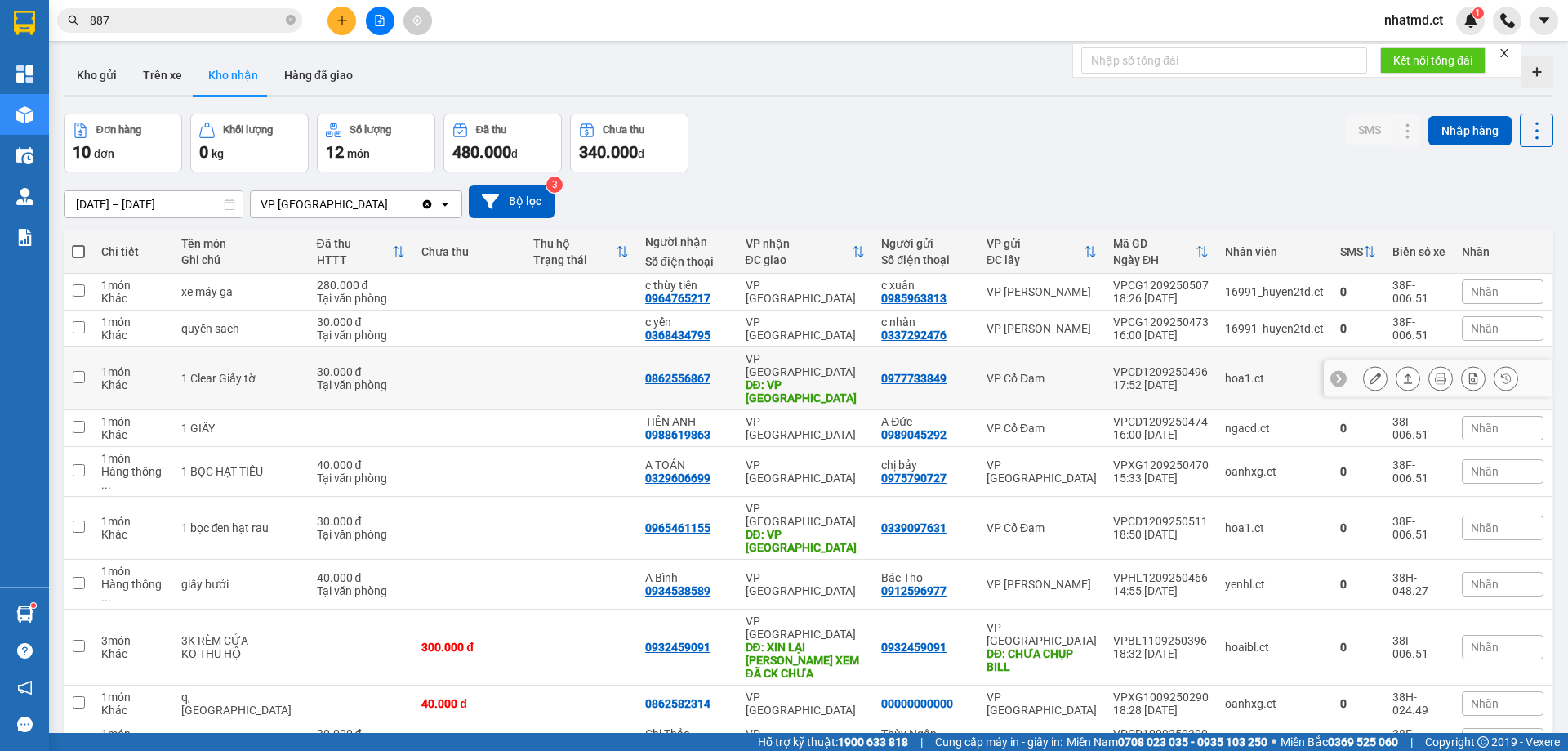
click at [576, 369] on td at bounding box center [582, 379] width 112 height 63
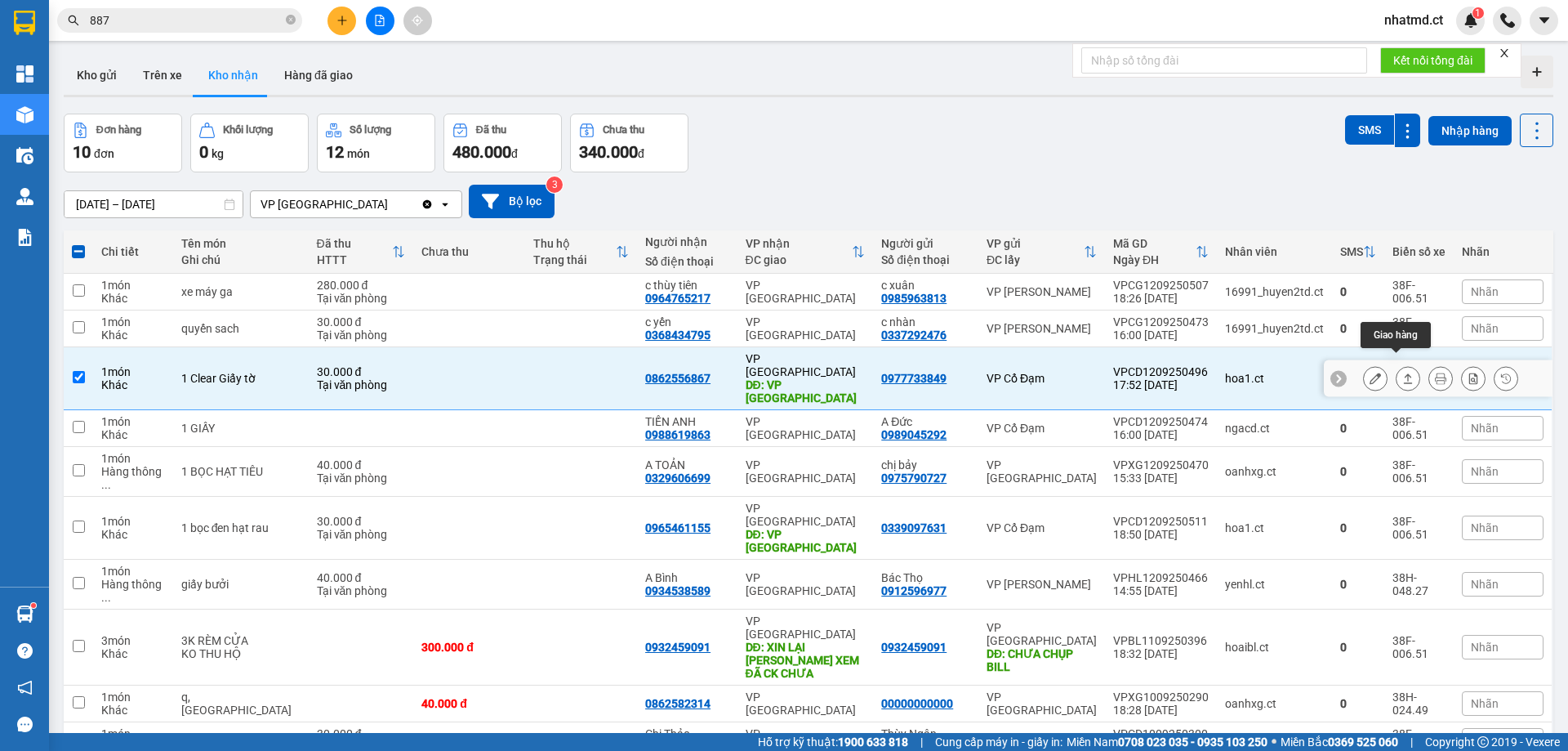
click at [1402, 373] on icon at bounding box center [1408, 378] width 12 height 12
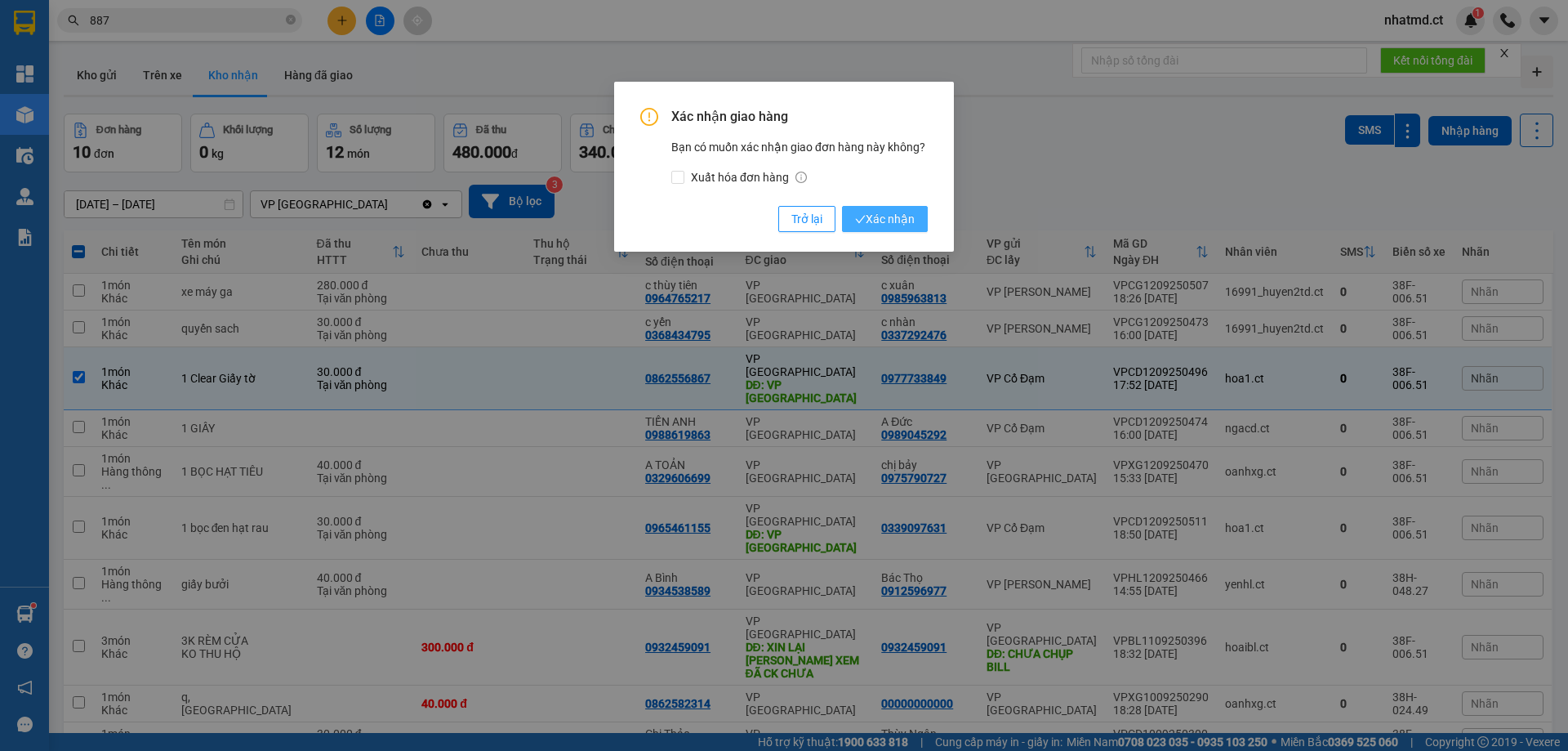
click at [892, 213] on span "Xác nhận" at bounding box center [885, 219] width 60 height 18
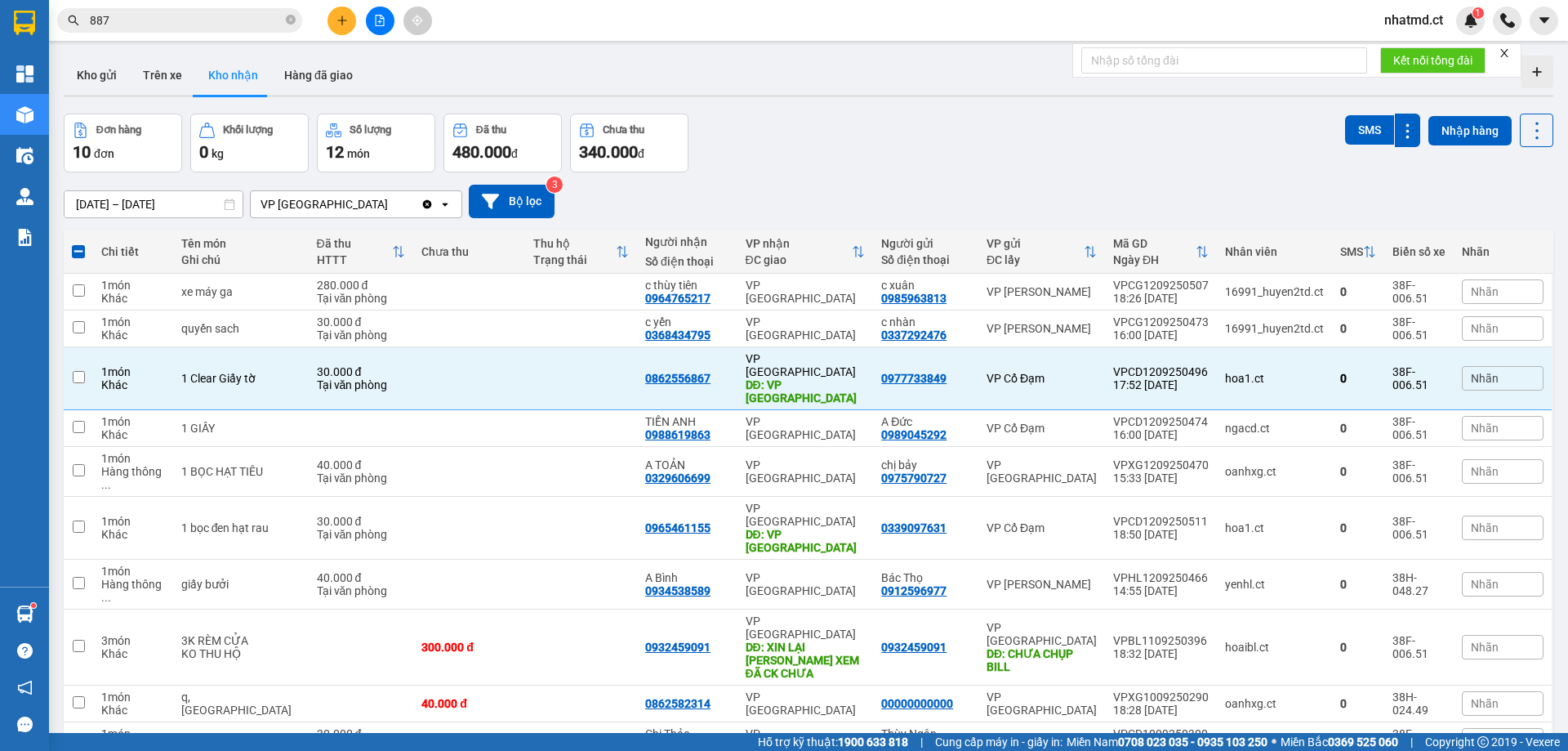
checkbox input "false"
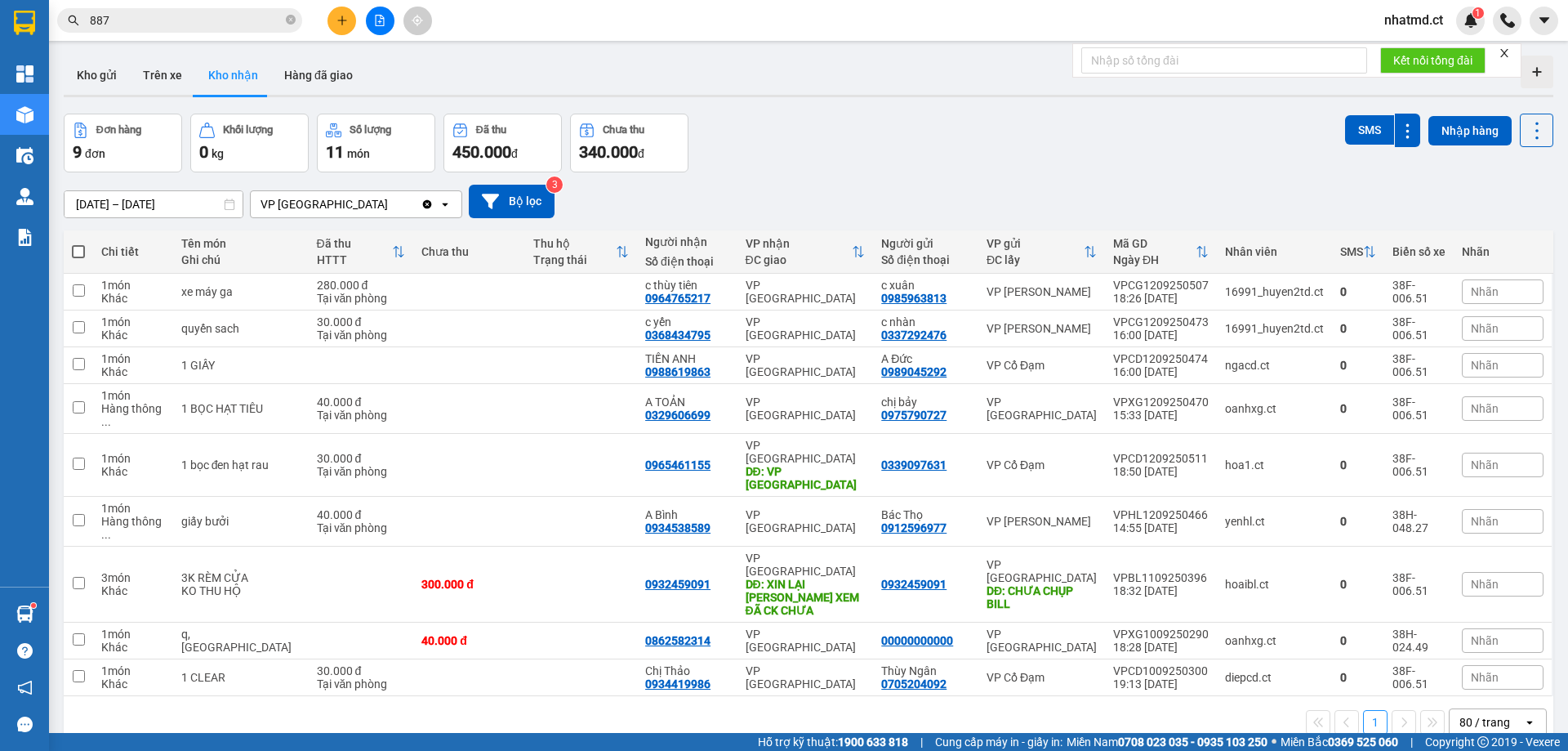
click at [894, 202] on div "[DATE] – [DATE] Press the down arrow key to interact with the calendar and sele…" at bounding box center [808, 201] width 1490 height 33
click at [89, 80] on button "Kho gửi" at bounding box center [96, 74] width 66 height 39
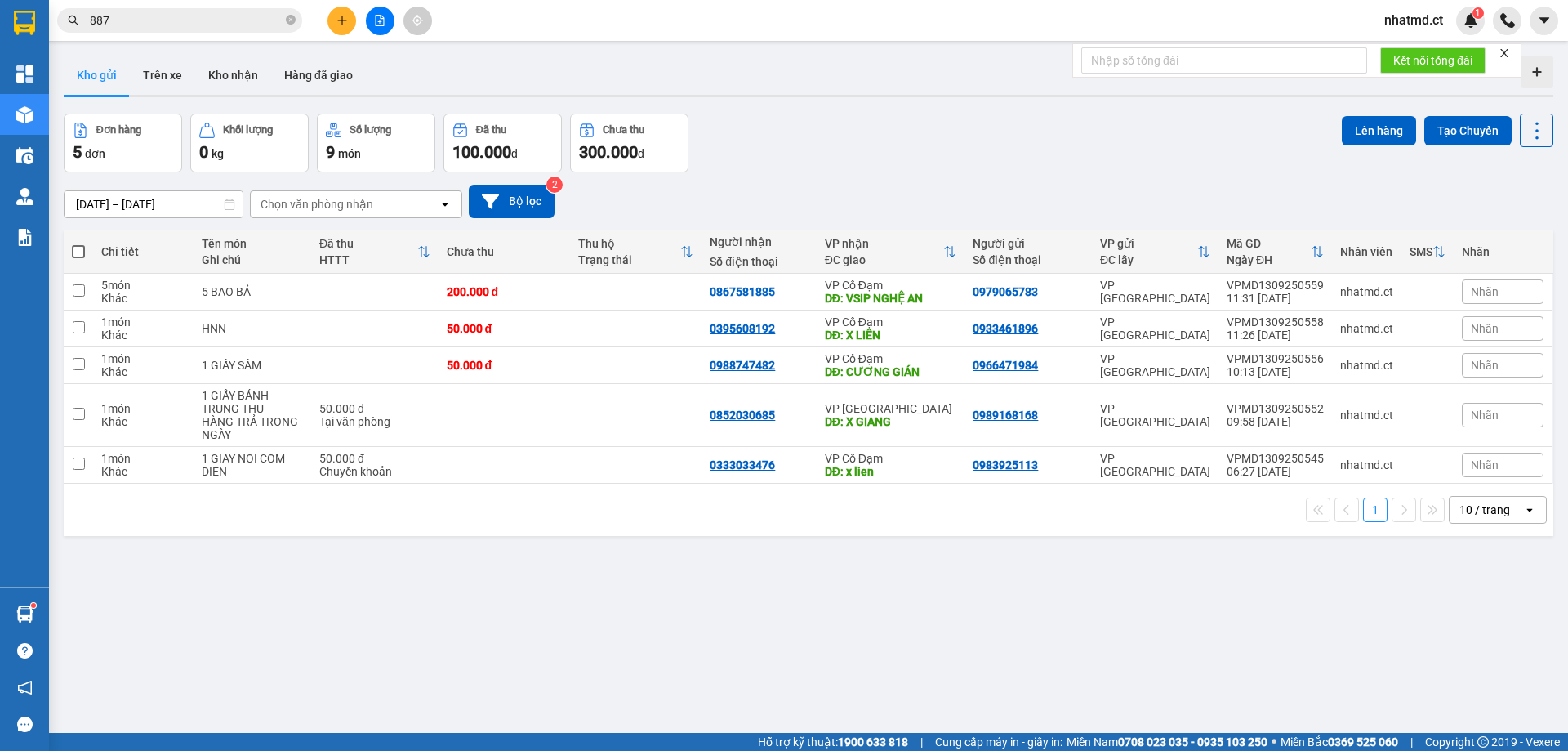
click at [80, 252] on span at bounding box center [78, 252] width 13 height 13
click at [79, 243] on input "checkbox" at bounding box center [79, 243] width 0 height 0
checkbox input "true"
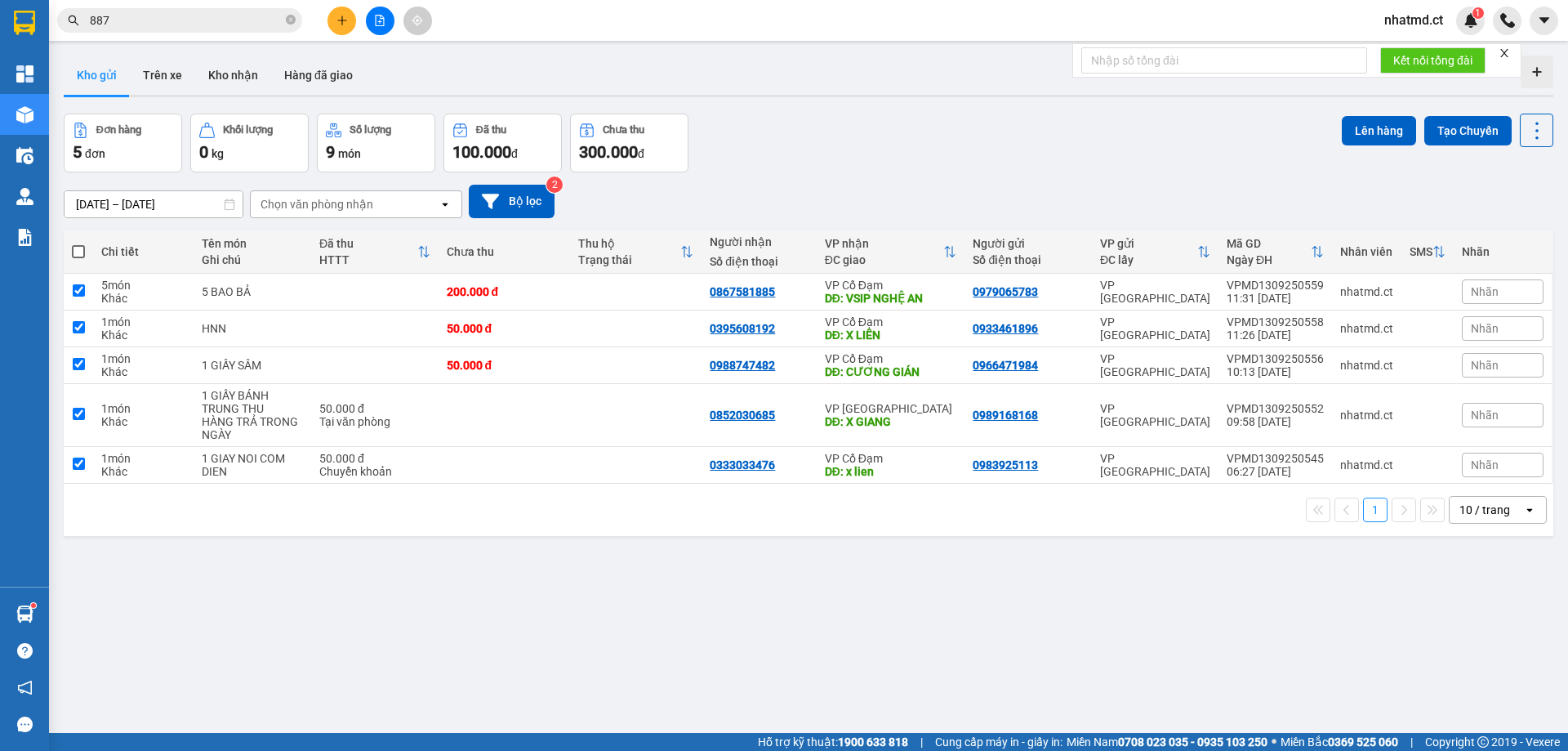
checkbox input "true"
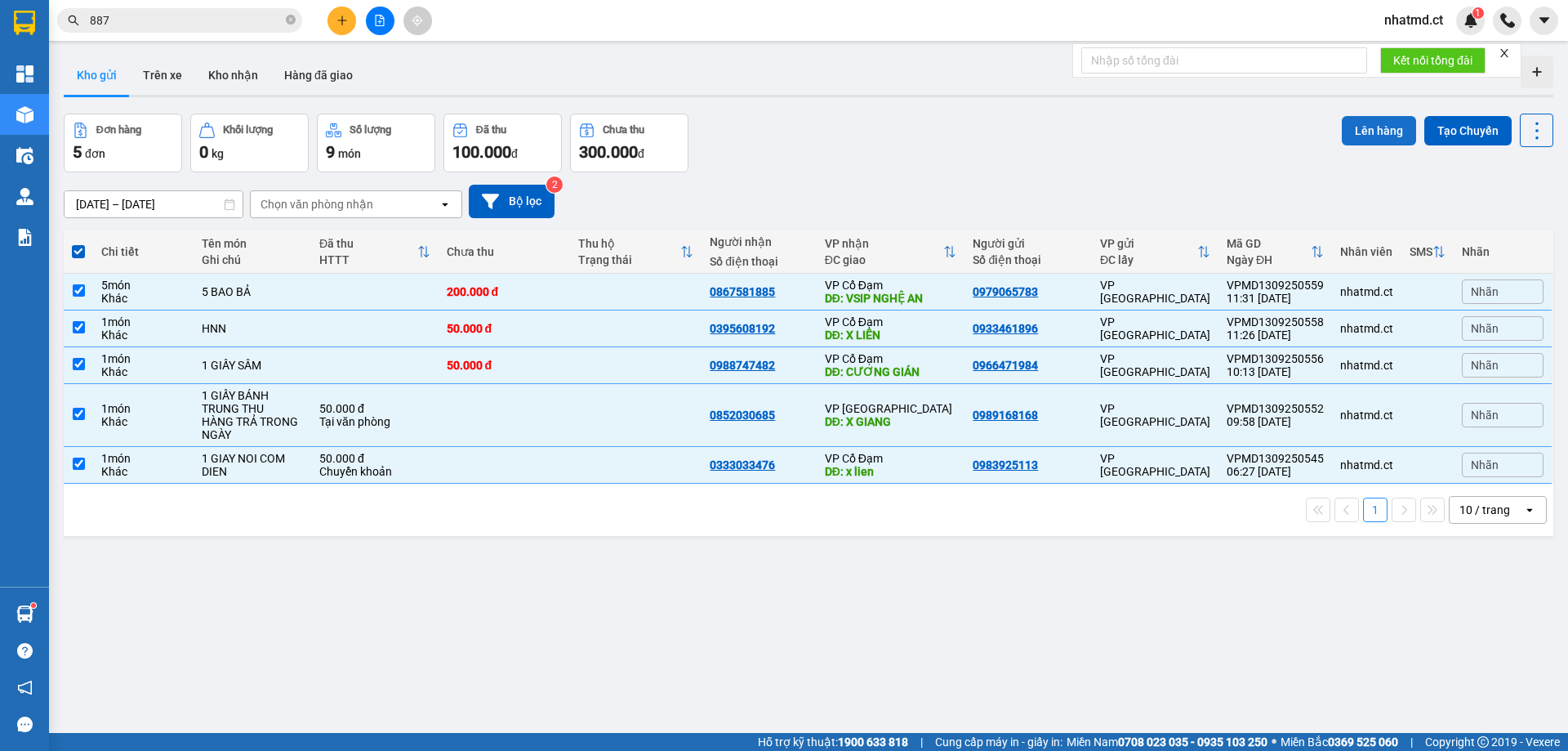
click at [1375, 132] on button "Lên hàng" at bounding box center [1379, 130] width 74 height 30
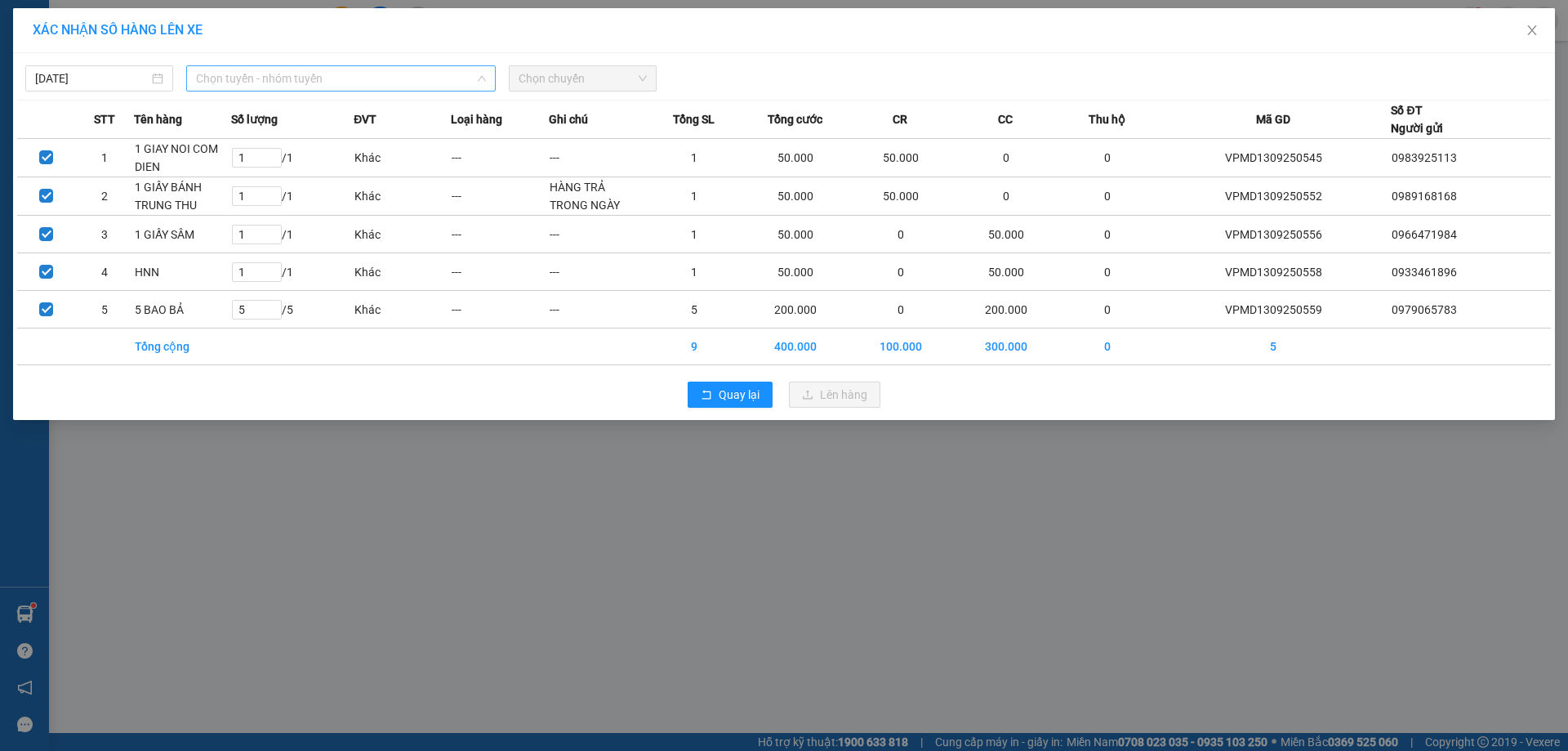
click at [342, 89] on span "Chọn tuyến - nhóm tuyến" at bounding box center [341, 78] width 290 height 24
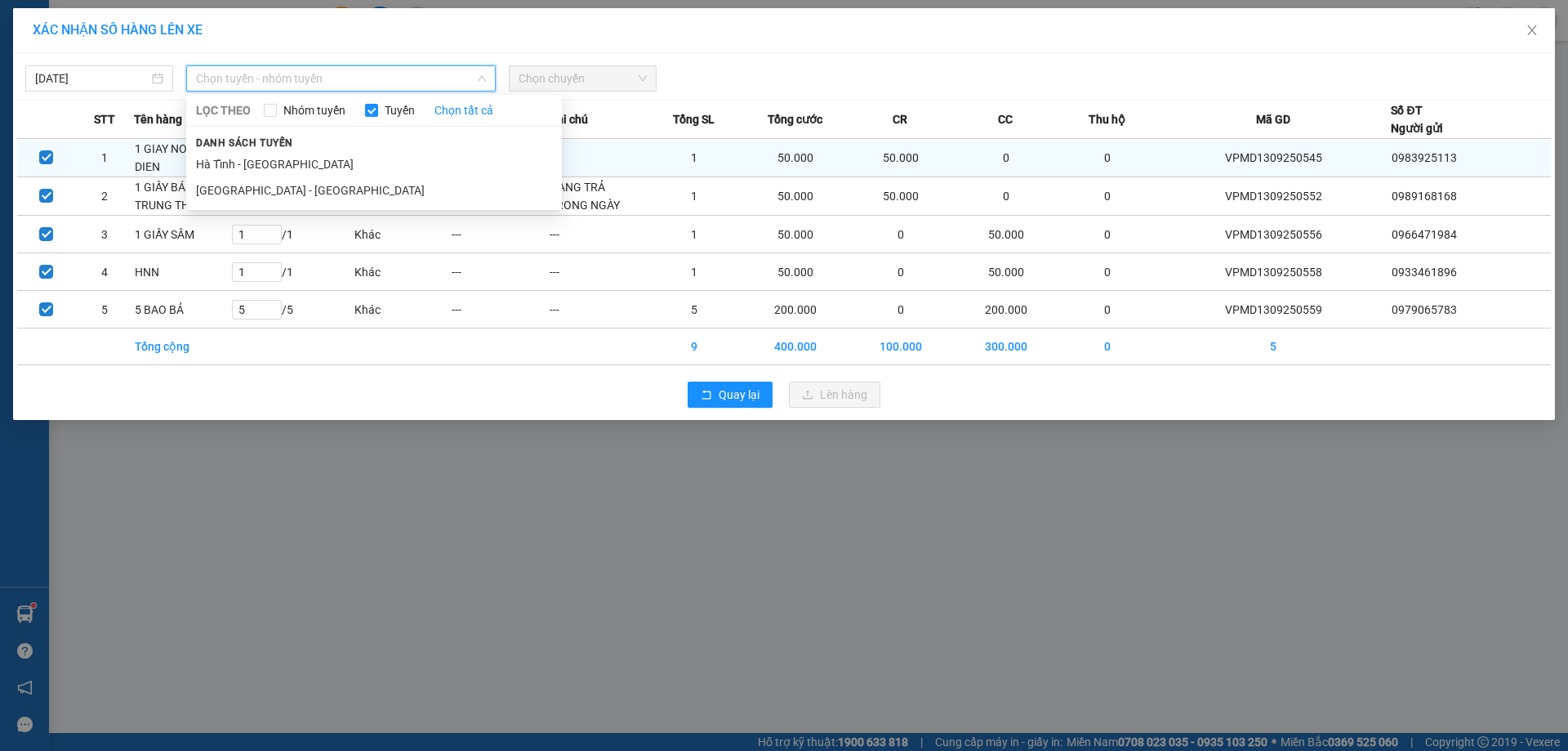
click at [283, 190] on li "[GEOGRAPHIC_DATA] - [GEOGRAPHIC_DATA]" at bounding box center [374, 190] width 375 height 26
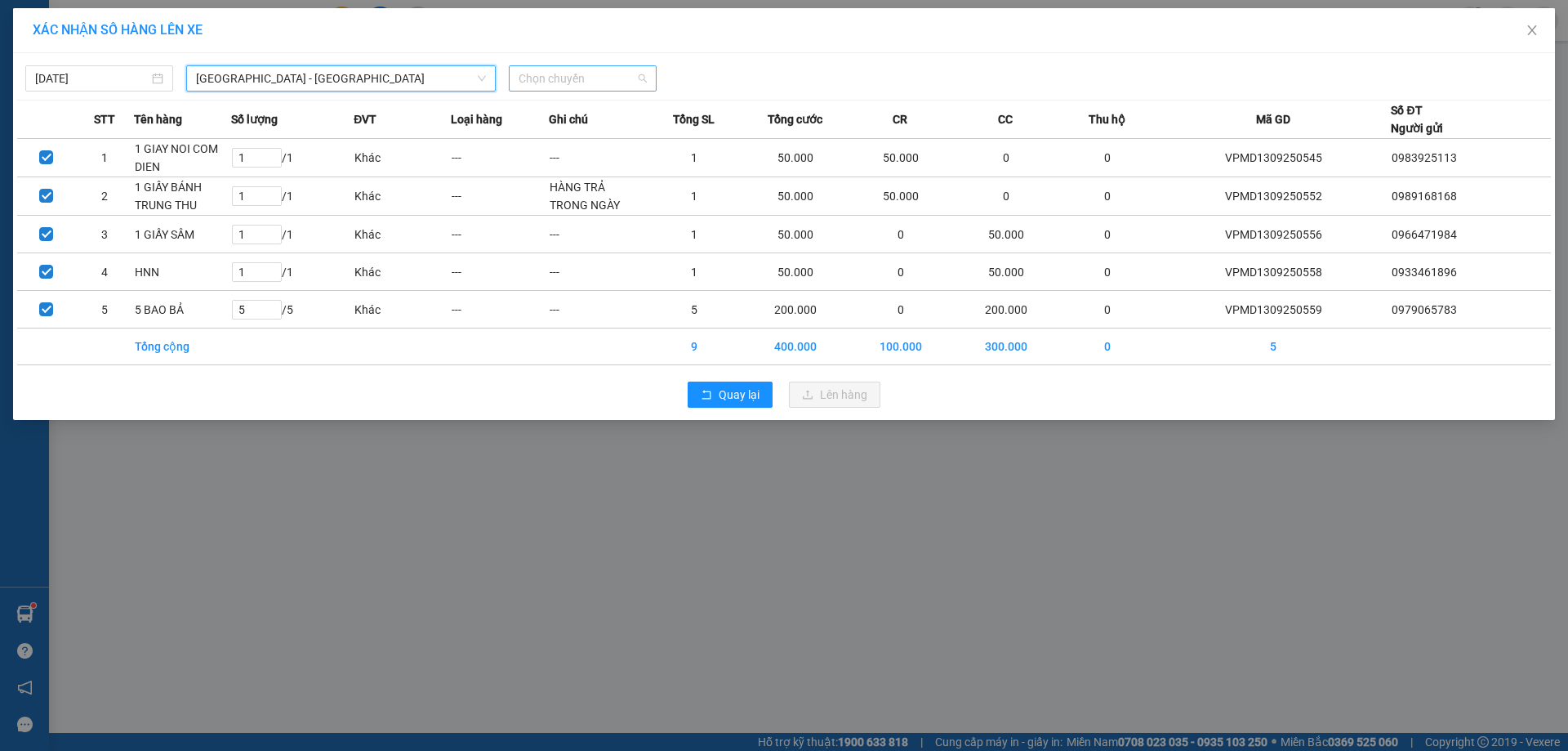
click at [535, 82] on span "Chọn chuyến" at bounding box center [583, 78] width 128 height 24
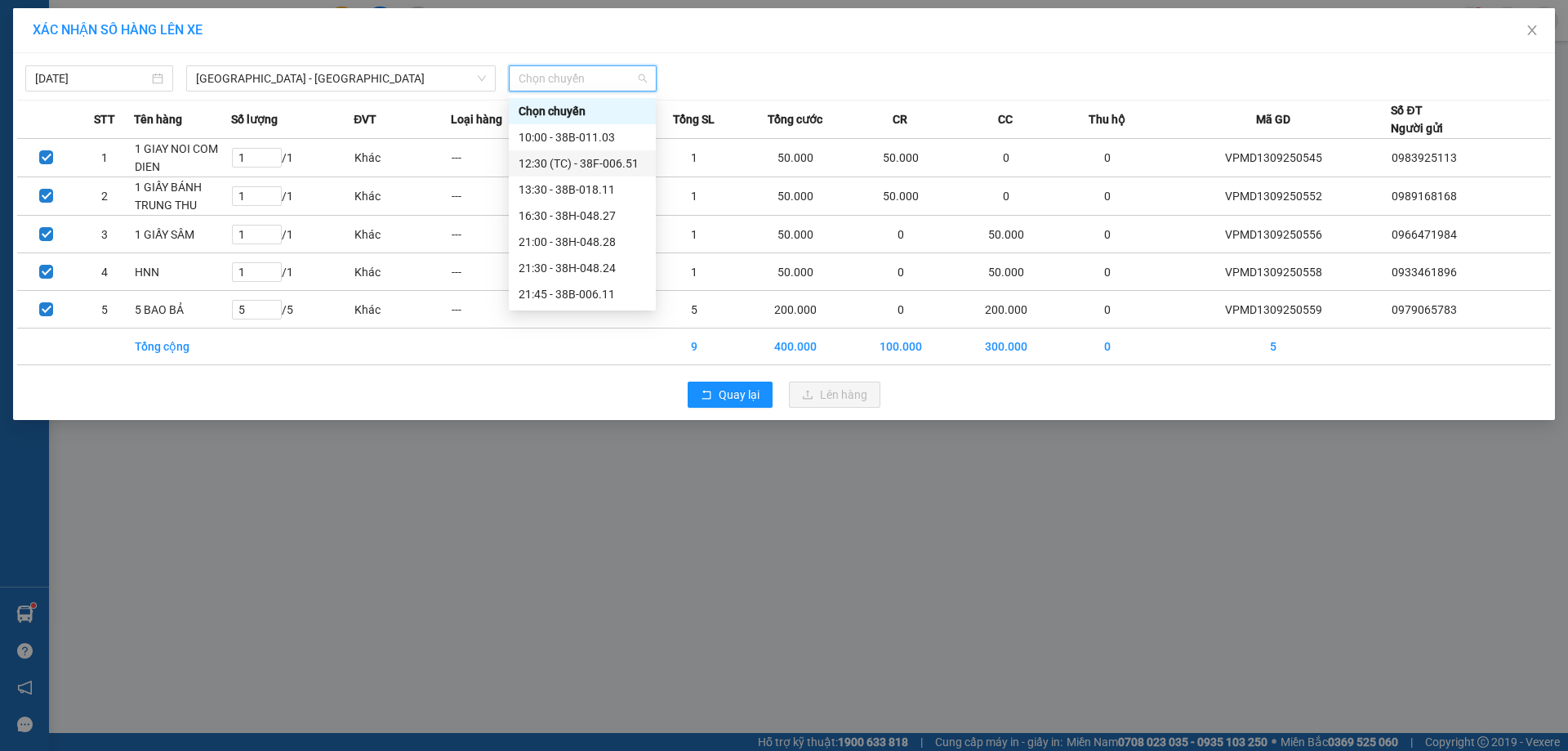
click at [563, 168] on div "12:30 (TC) - 38F-006.51" at bounding box center [582, 164] width 128 height 18
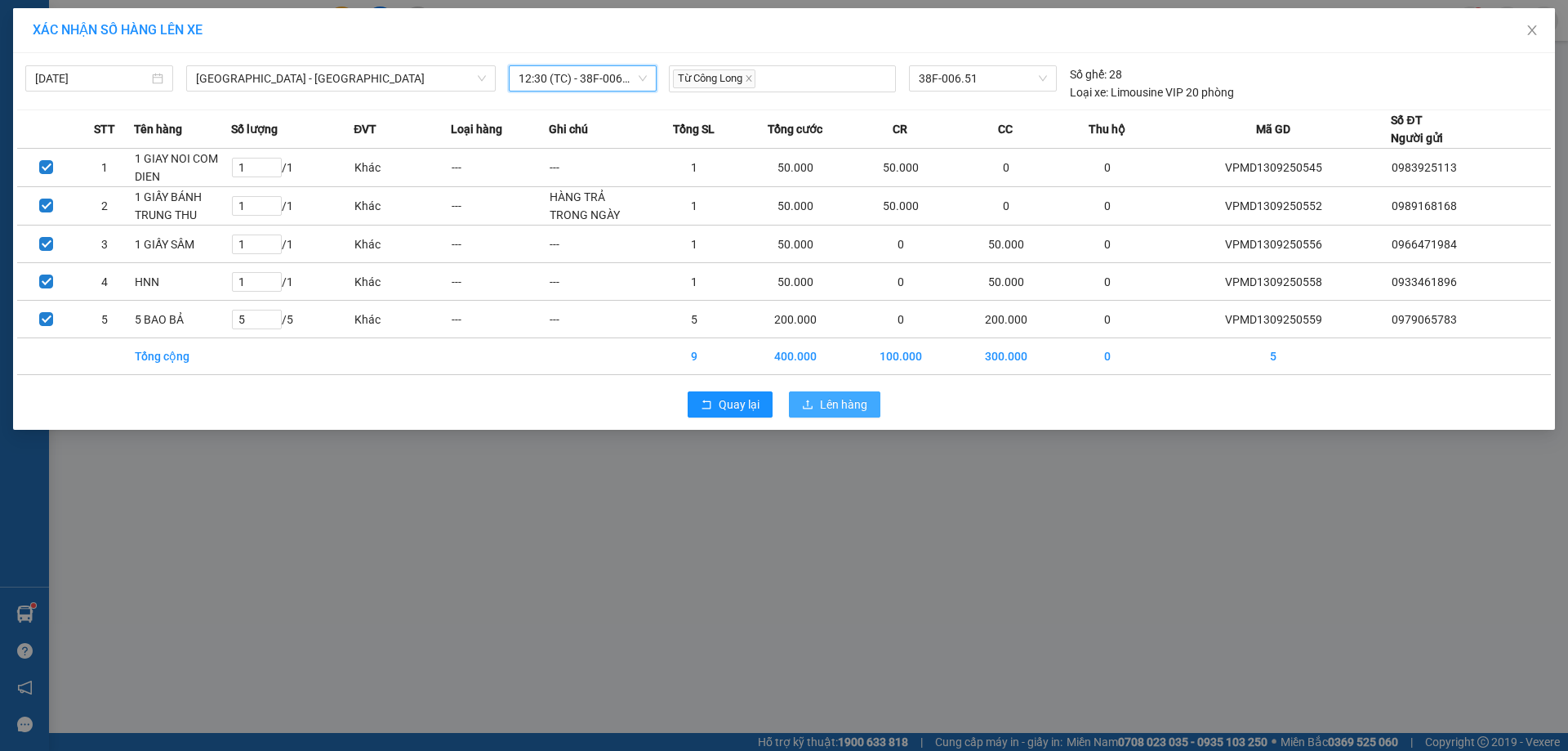
click at [841, 408] on span "Lên hàng" at bounding box center [843, 404] width 47 height 18
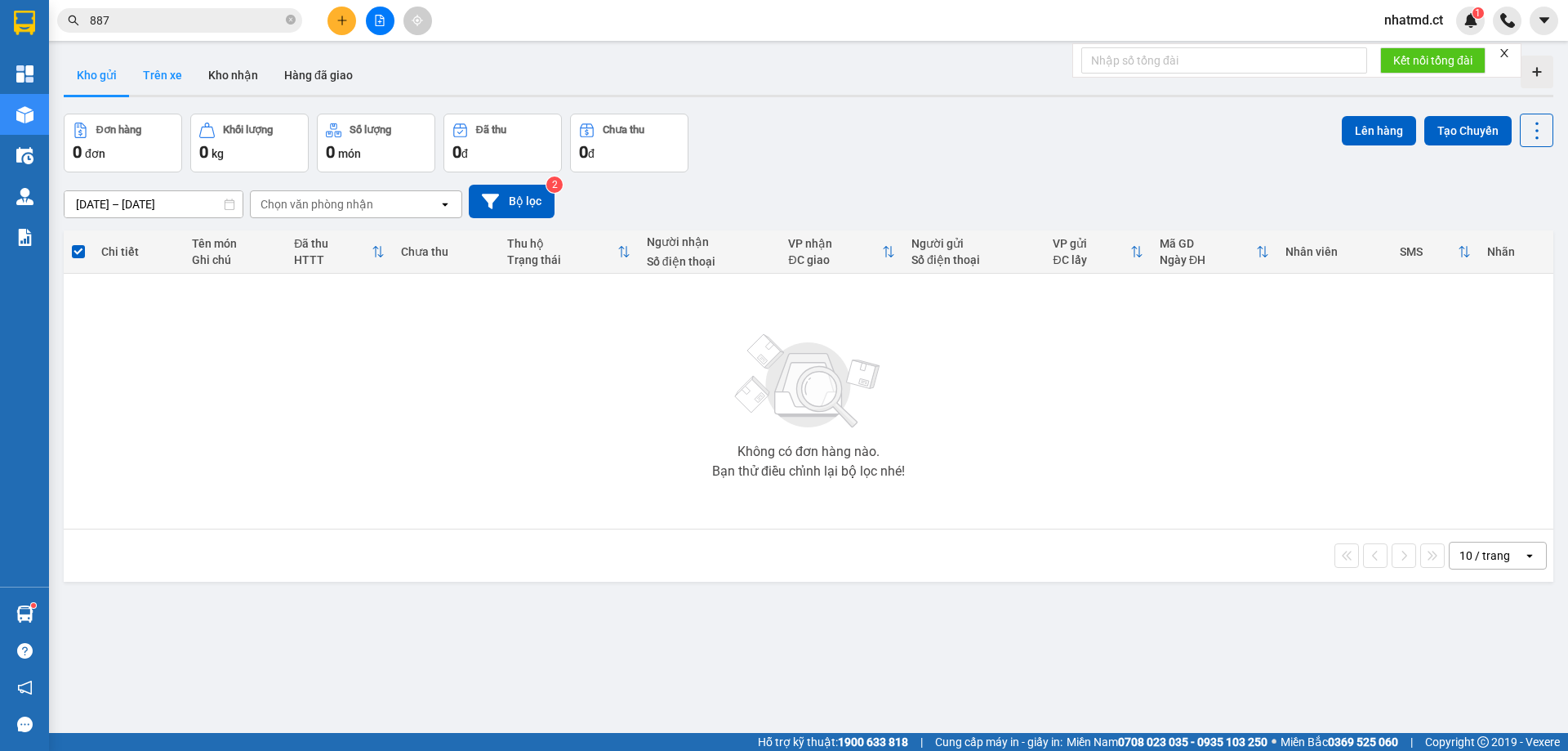
click at [154, 69] on button "Trên xe" at bounding box center [163, 74] width 65 height 39
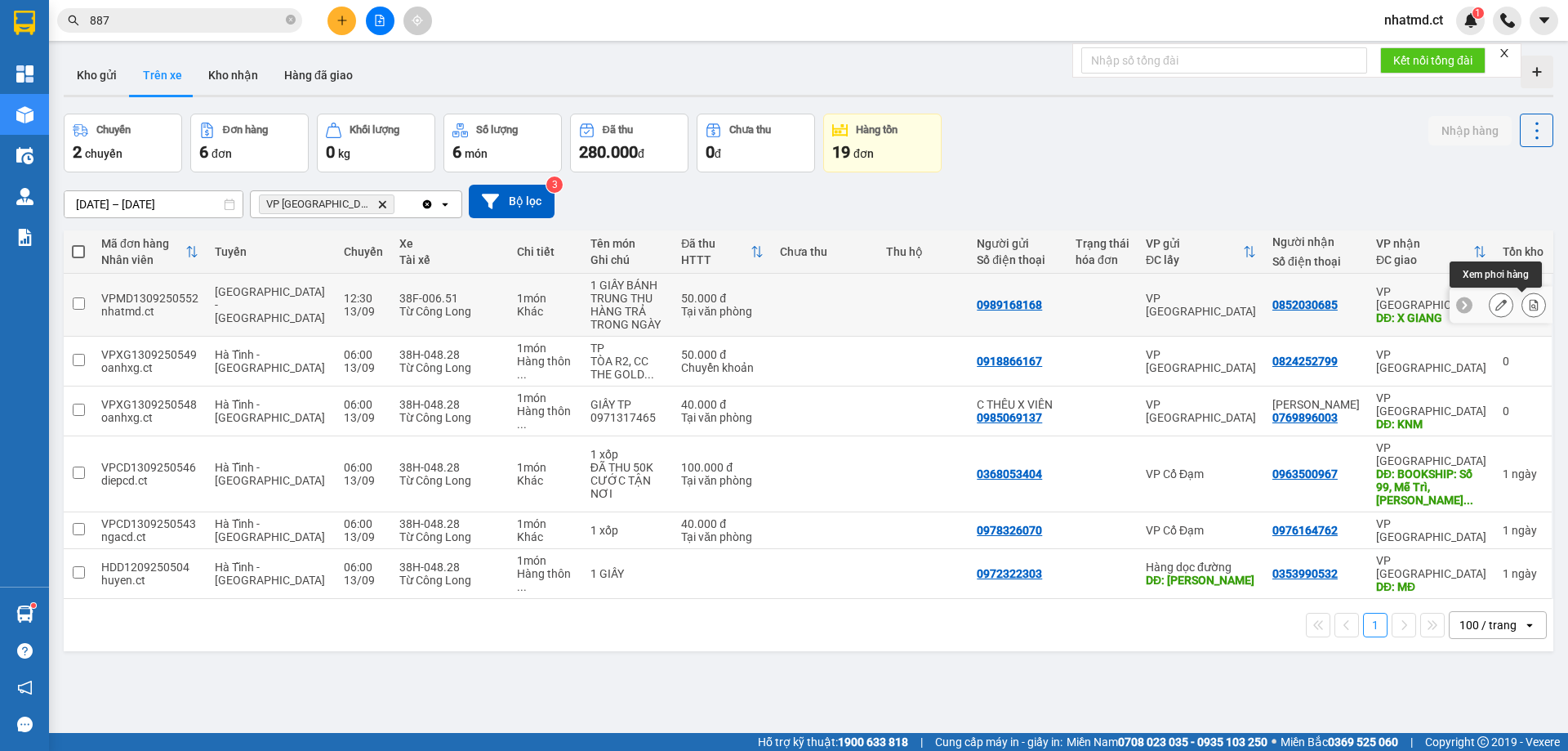
click at [1528, 306] on icon at bounding box center [1534, 304] width 12 height 12
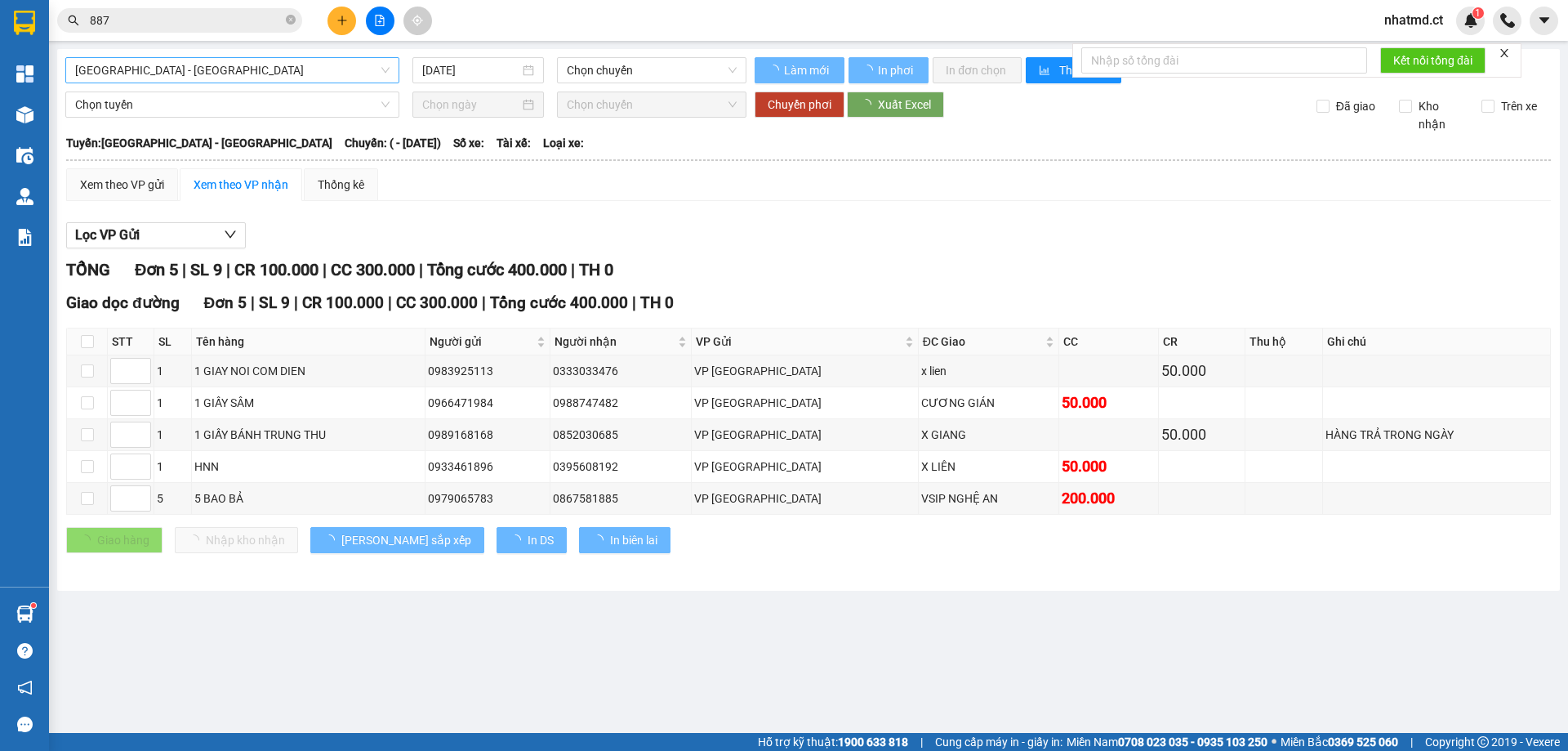
click at [271, 80] on span "[GEOGRAPHIC_DATA] - [GEOGRAPHIC_DATA]" at bounding box center [233, 70] width 315 height 24
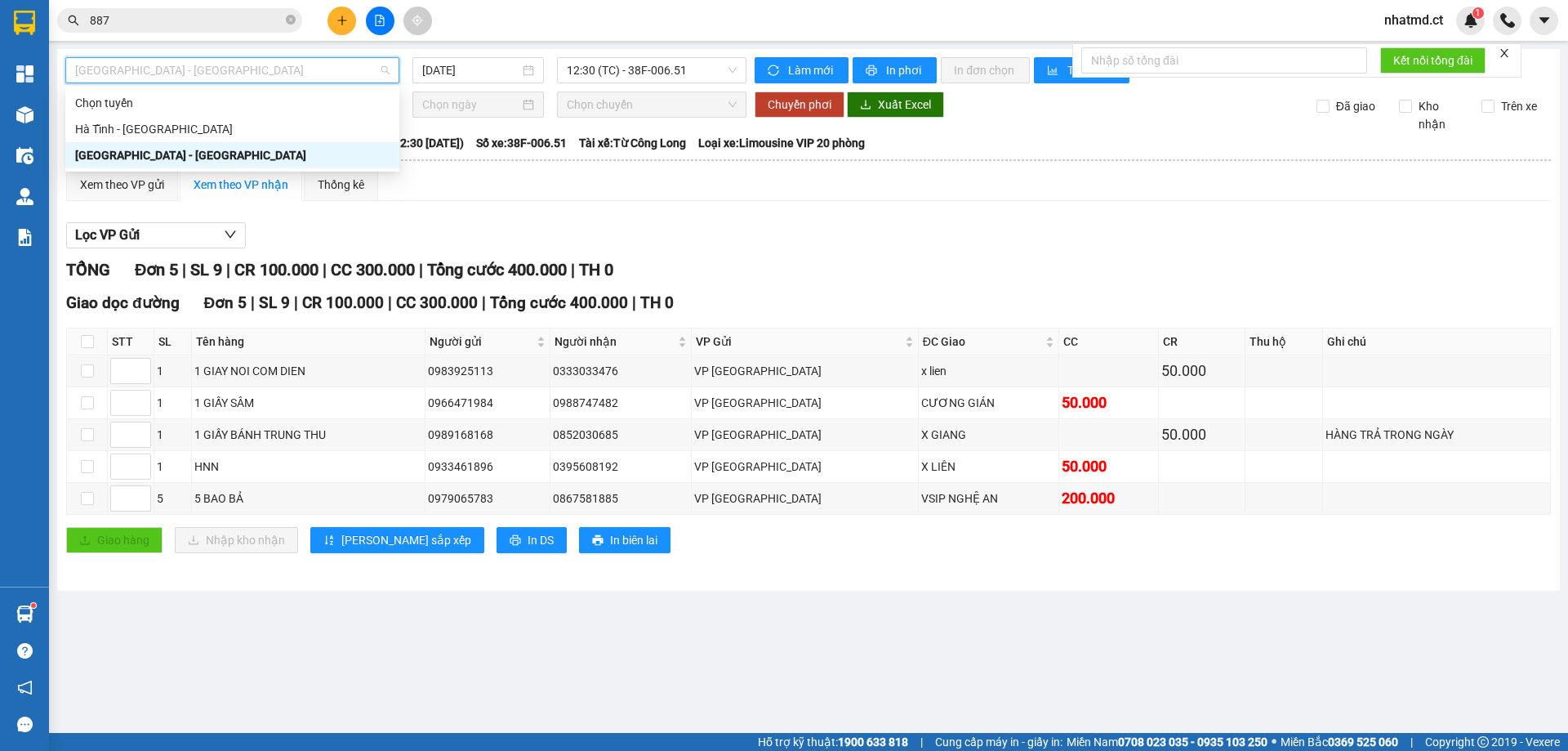
drag, startPoint x: 242, startPoint y: 128, endPoint x: 242, endPoint y: 162, distance: 34.0
click at [242, 162] on div "Chọn tuyến [GEOGRAPHIC_DATA] - [GEOGRAPHIC_DATA] [GEOGRAPHIC_DATA] - [GEOGRAPHI…" at bounding box center [232, 128] width 334 height 79
click at [242, 162] on div "[GEOGRAPHIC_DATA] - [GEOGRAPHIC_DATA]" at bounding box center [233, 156] width 315 height 18
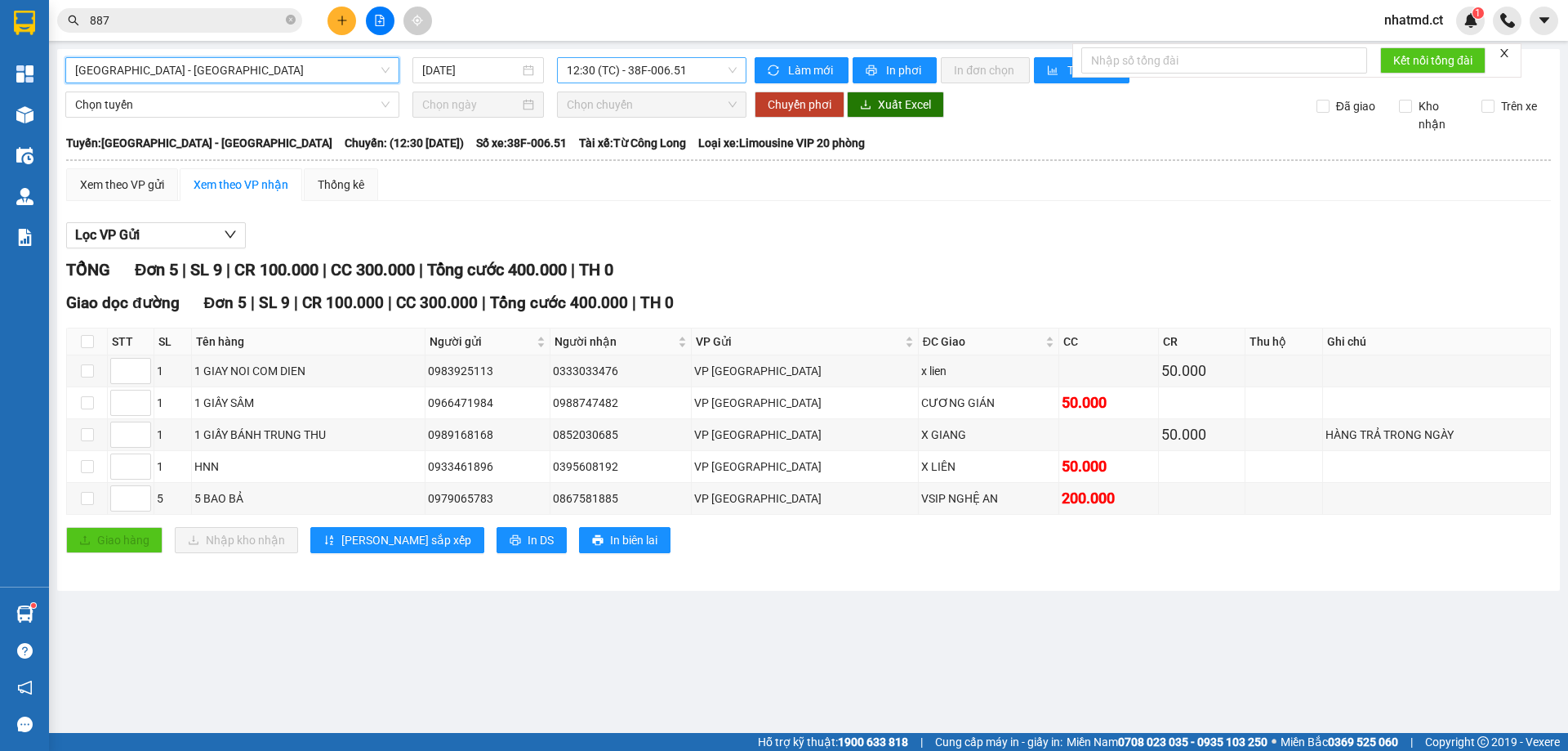
click at [633, 66] on span "12:30 (TC) - 38F-006.51" at bounding box center [652, 70] width 170 height 24
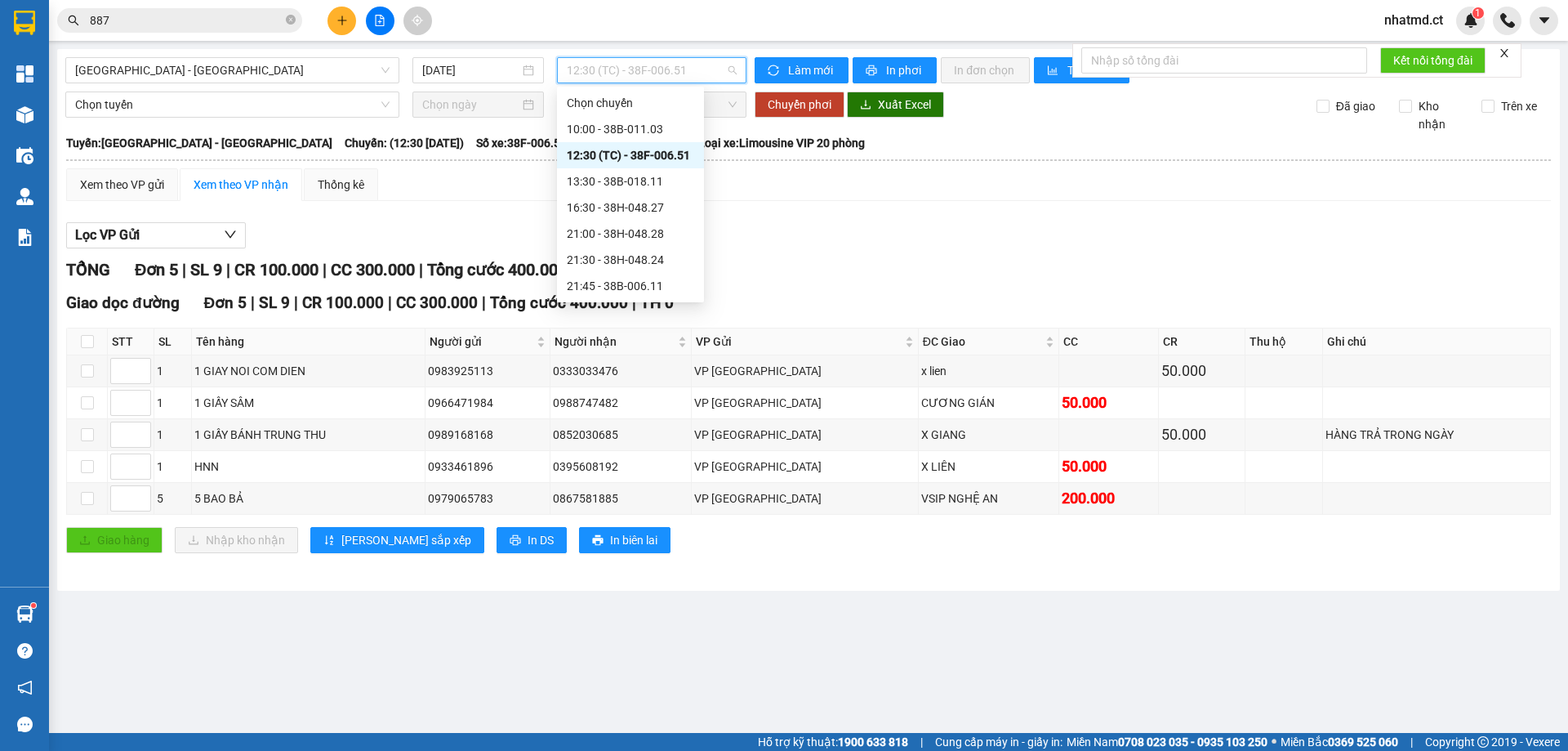
click at [637, 155] on div "12:30 (TC) - 38F-006.51" at bounding box center [631, 156] width 128 height 18
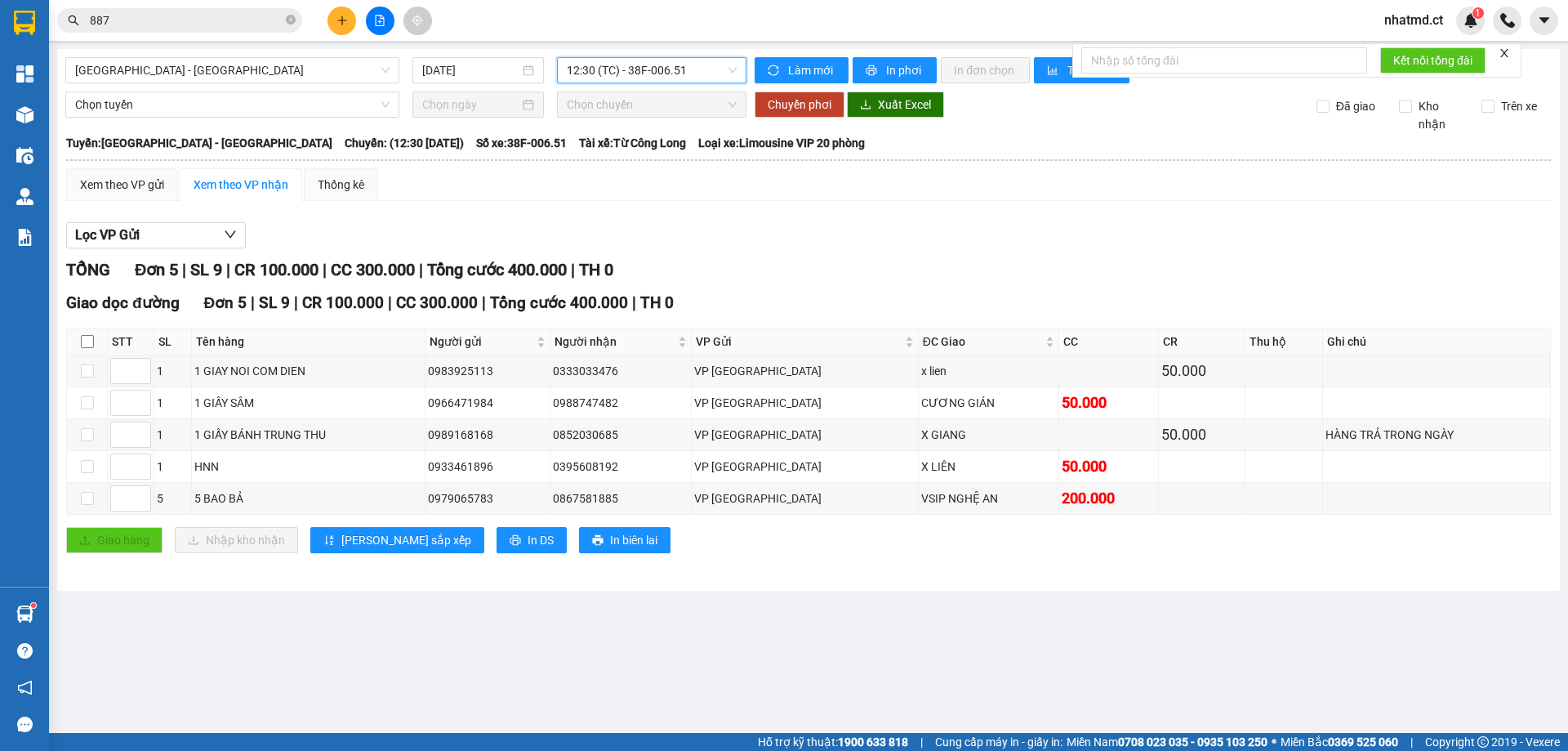
click at [90, 335] on input "checkbox" at bounding box center [87, 341] width 13 height 13
checkbox input "true"
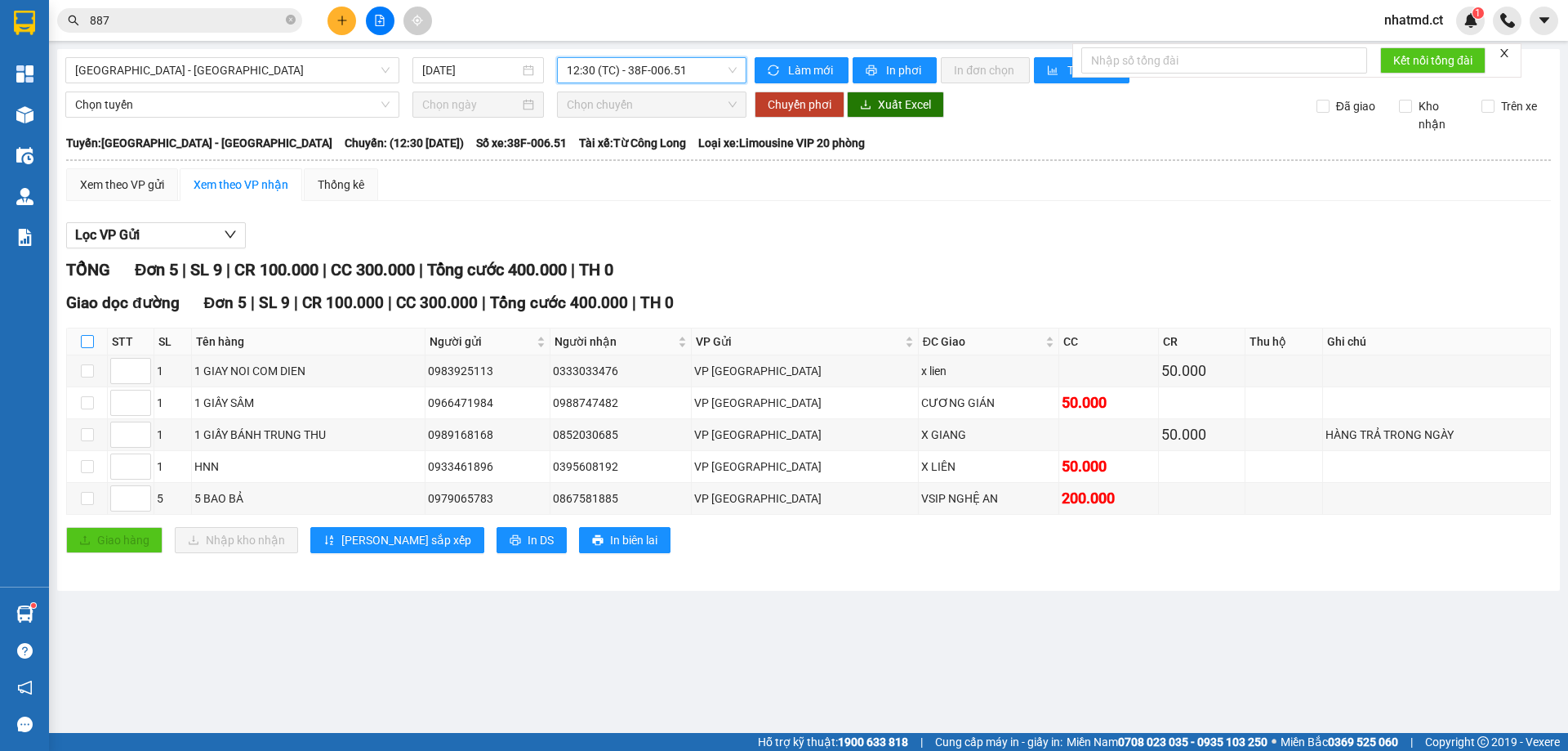
checkbox input "true"
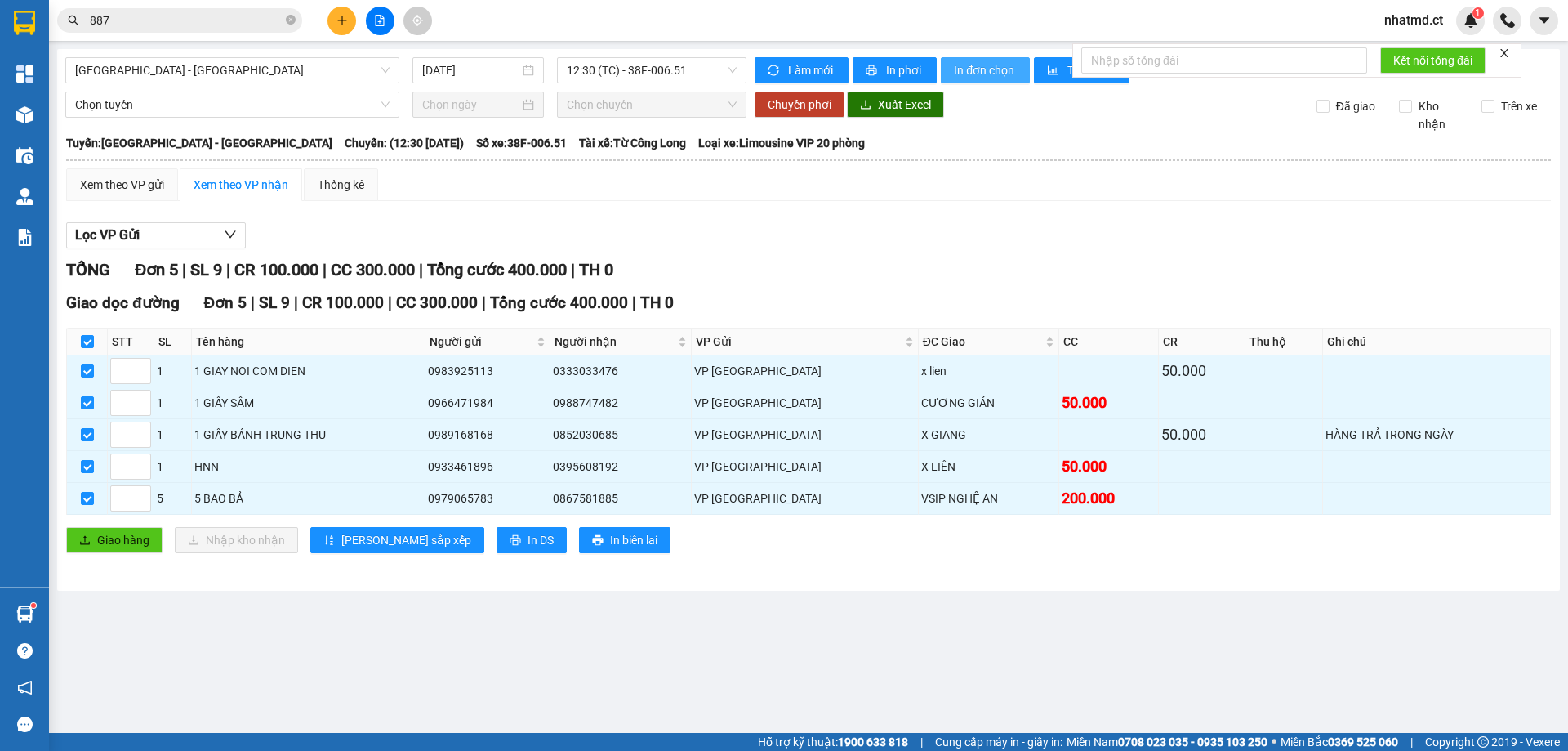
click at [993, 62] on span "In đơn chọn" at bounding box center [986, 71] width 63 height 18
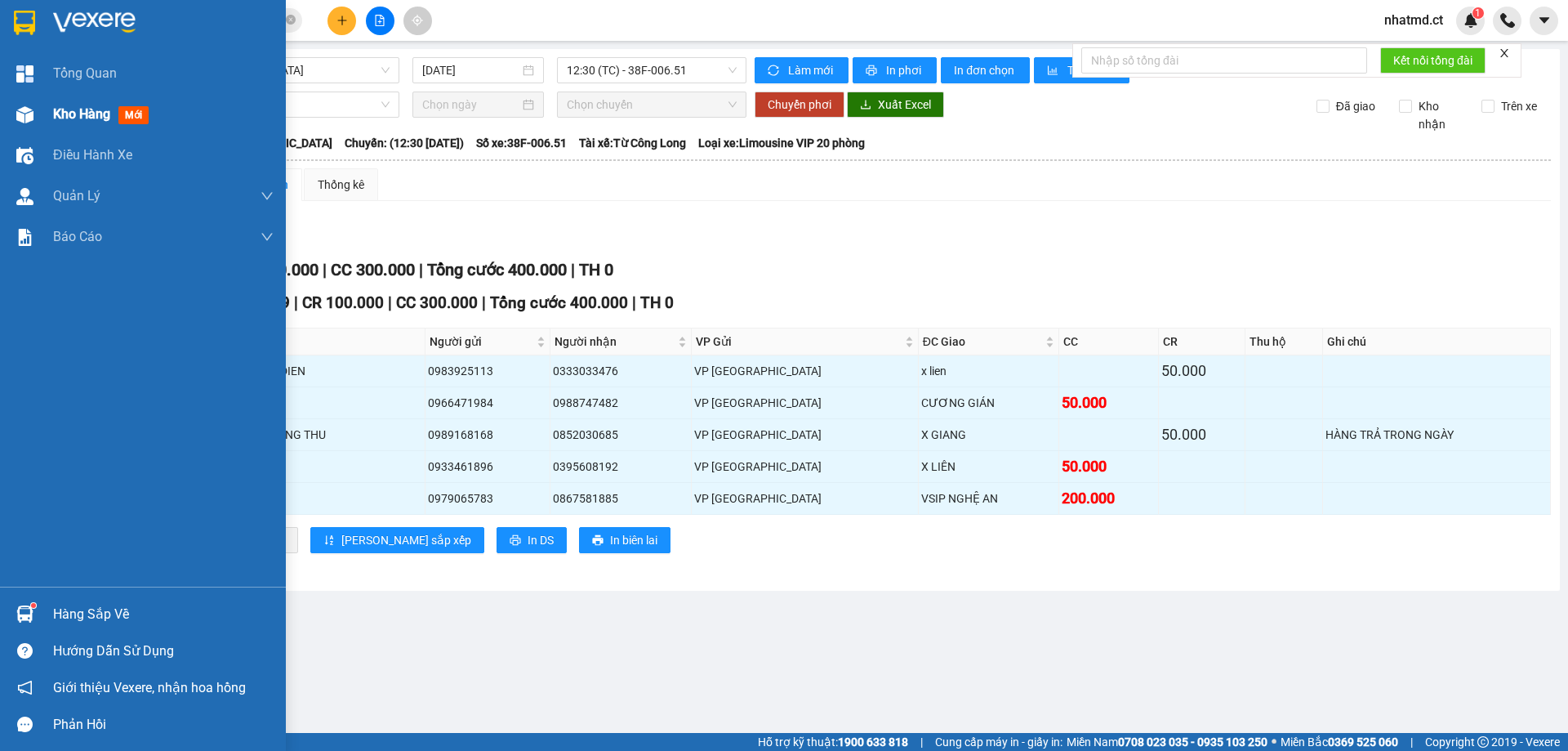
click at [52, 128] on div "Kho hàng mới" at bounding box center [143, 114] width 286 height 41
